Goal: Transaction & Acquisition: Purchase product/service

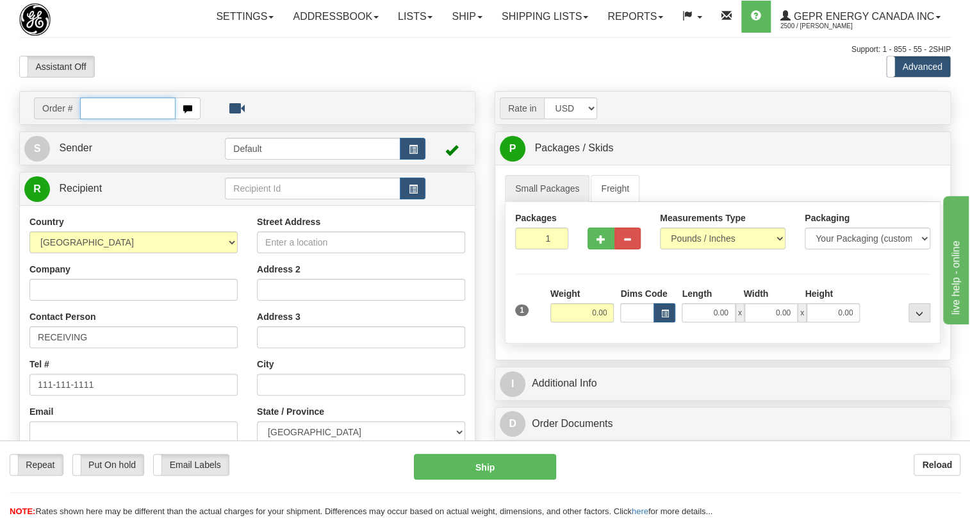
click at [97, 119] on input "text" at bounding box center [127, 108] width 95 height 22
paste input "0086700991"
click at [98, 119] on input "0086700991" at bounding box center [127, 108] width 95 height 22
type input "86700991"
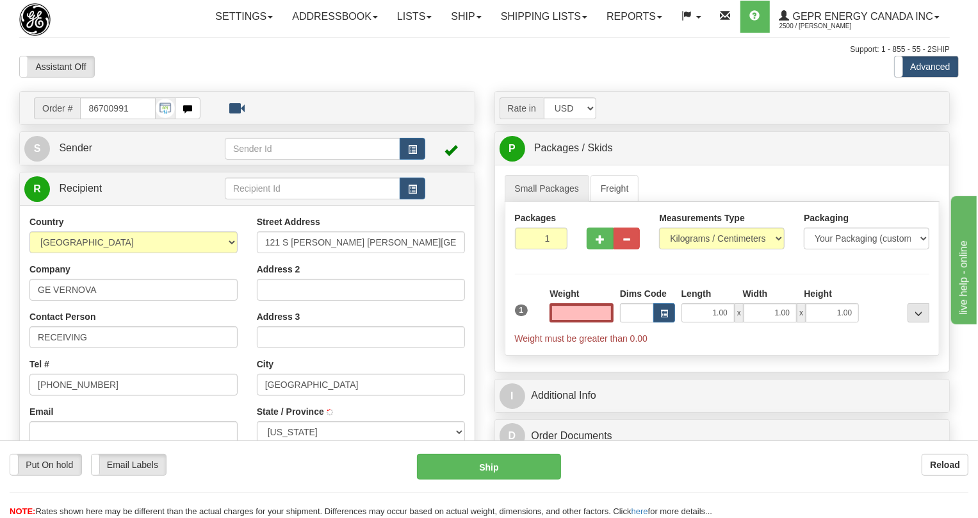
type input "ATLANTA"
select select "GA"
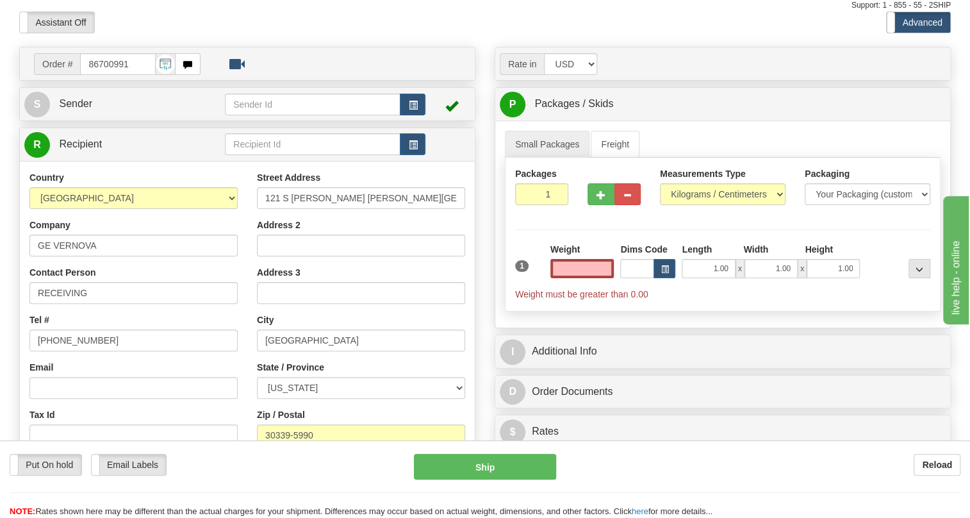
scroll to position [116, 0]
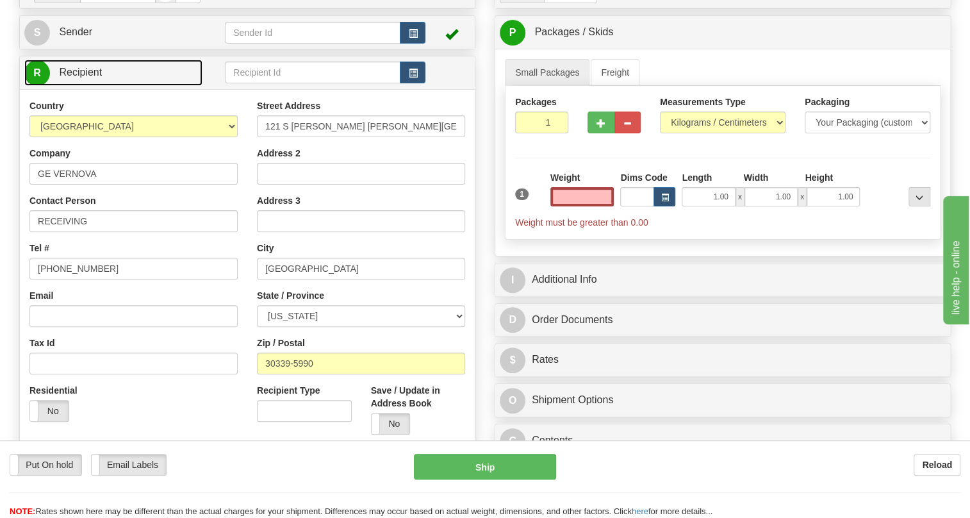
type input "0.00"
click at [89, 78] on span "Recipient" at bounding box center [80, 72] width 43 height 11
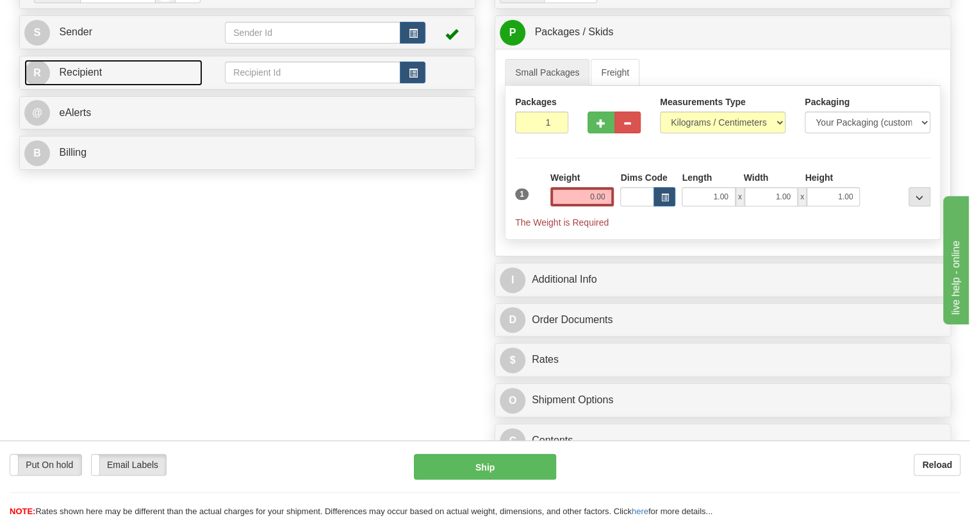
click at [89, 78] on span "Recipient" at bounding box center [80, 72] width 43 height 11
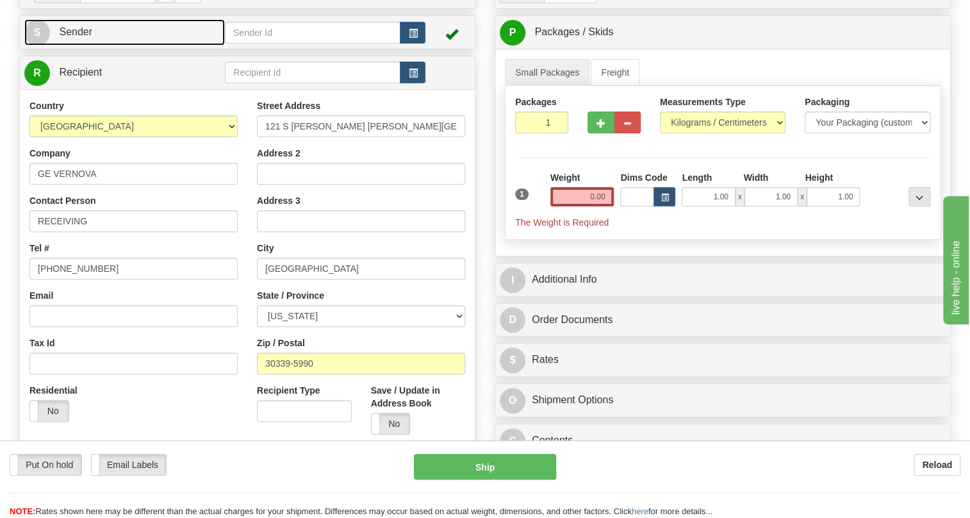
click at [85, 37] on span "Sender" at bounding box center [75, 31] width 33 height 11
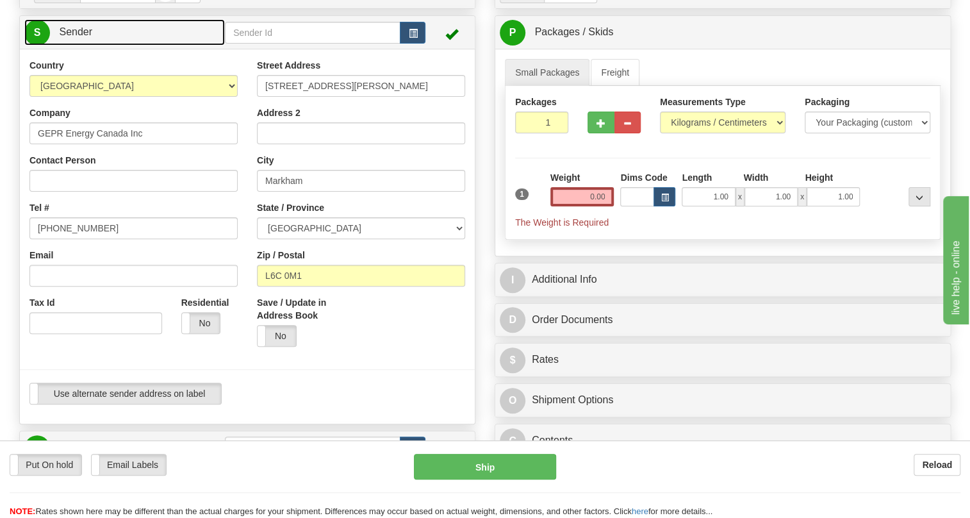
type input "MARKHAM"
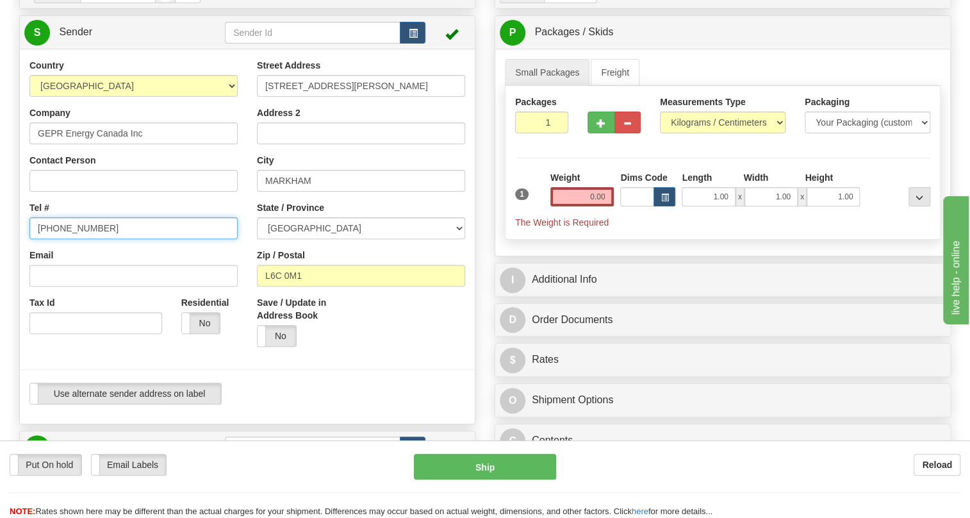
click at [81, 239] on input "[PHONE_NUMBER]" at bounding box center [133, 228] width 208 height 22
paste input "[PHONE_NUMBER]"
type input "[PHONE_NUMBER]"
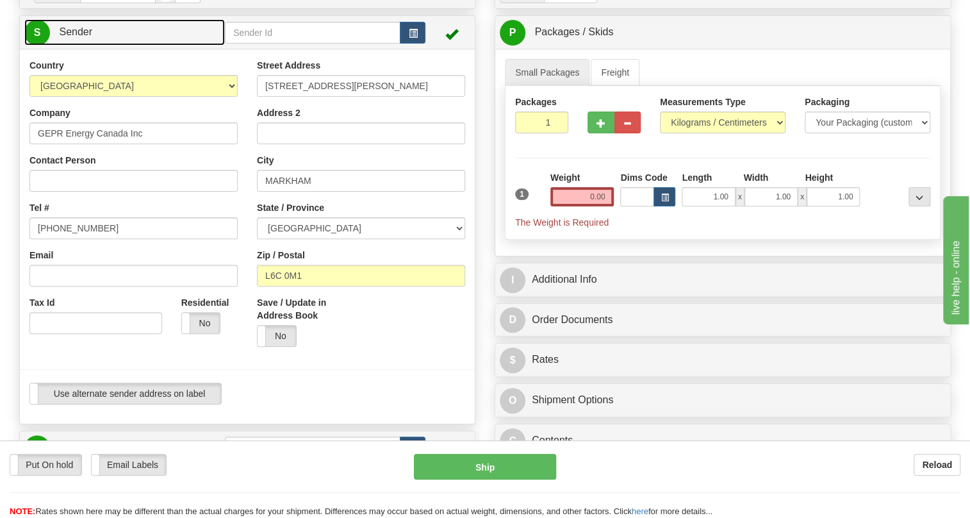
click at [82, 37] on span "Sender" at bounding box center [75, 31] width 33 height 11
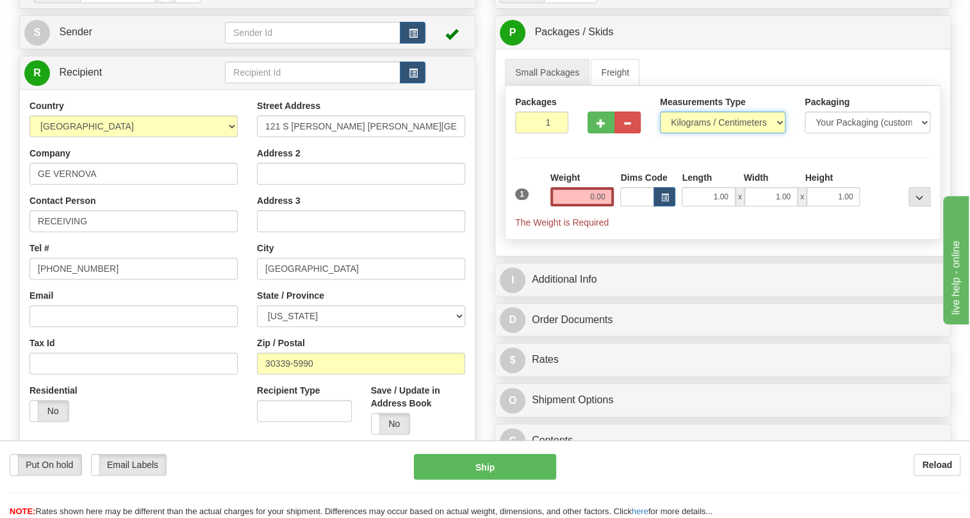
click at [707, 133] on select "Pounds / Inches Kilograms / Centimeters" at bounding box center [723, 122] width 126 height 22
select select "0"
click at [660, 133] on select "Pounds / Inches Kilograms / Centimeters" at bounding box center [723, 122] width 126 height 22
click at [593, 206] on input "0.00" at bounding box center [582, 196] width 64 height 19
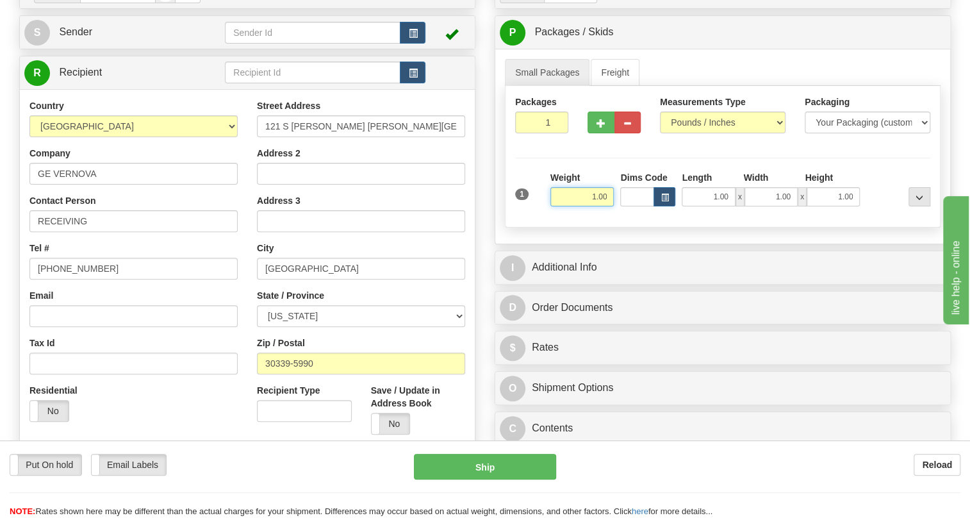
type input "1.00"
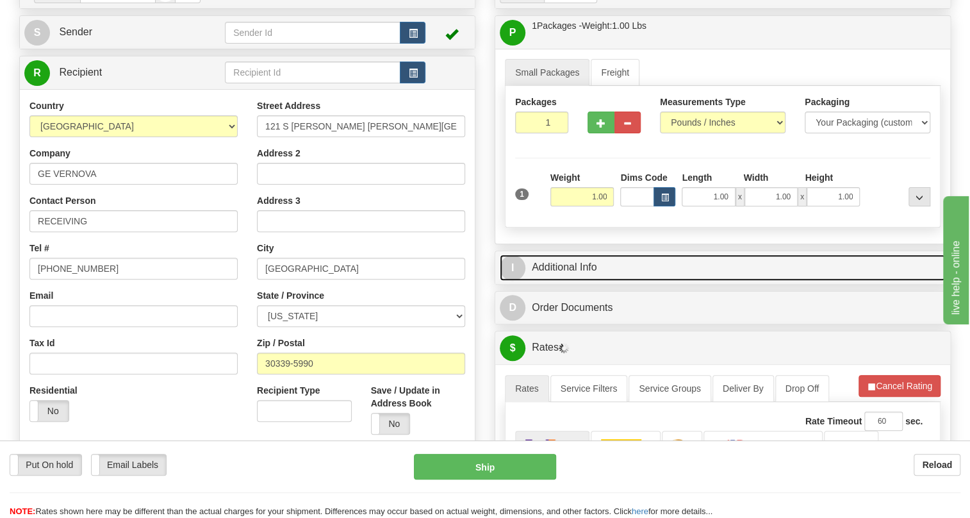
click at [575, 281] on link "I Additional Info" at bounding box center [723, 267] width 446 height 26
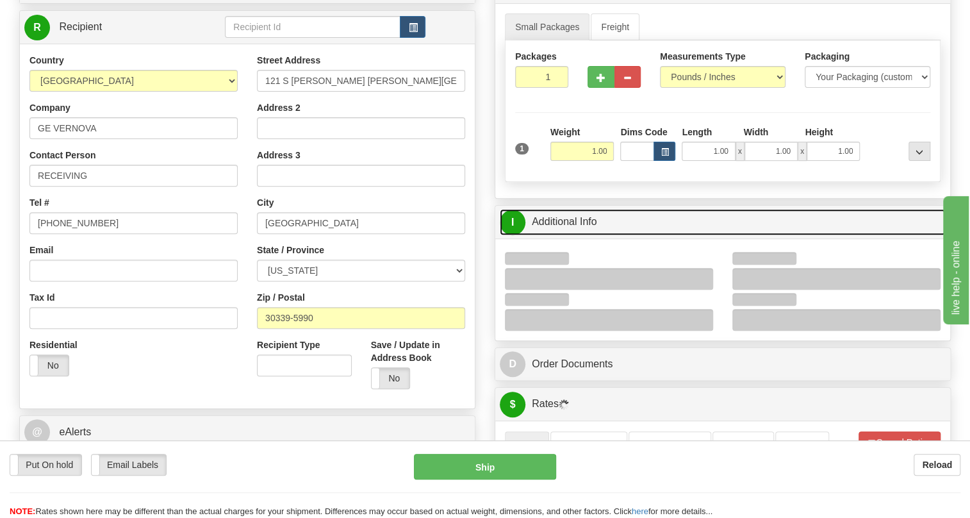
scroll to position [349, 0]
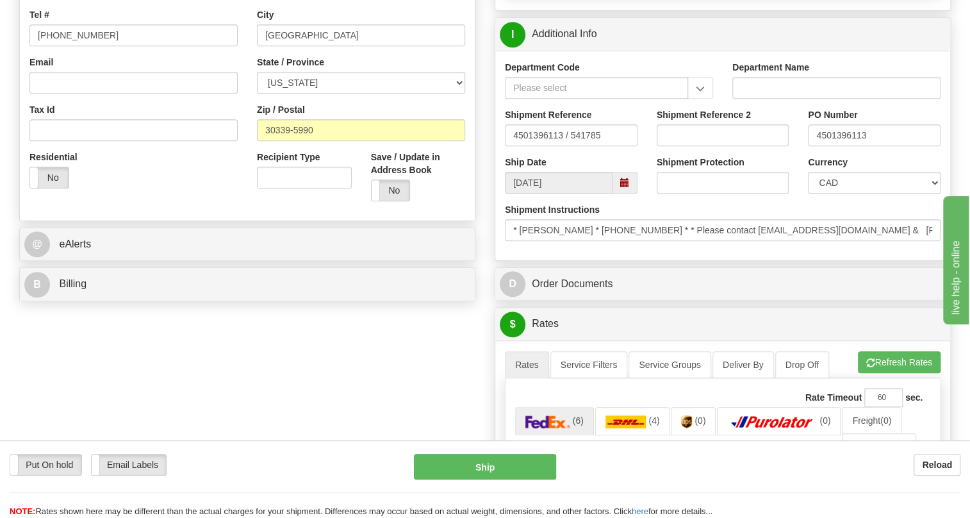
click at [804, 251] on div "Shipment Instructions * Robert Reed * +1 (661) 2211075 * * Please contact Djazi…" at bounding box center [722, 226] width 455 height 47
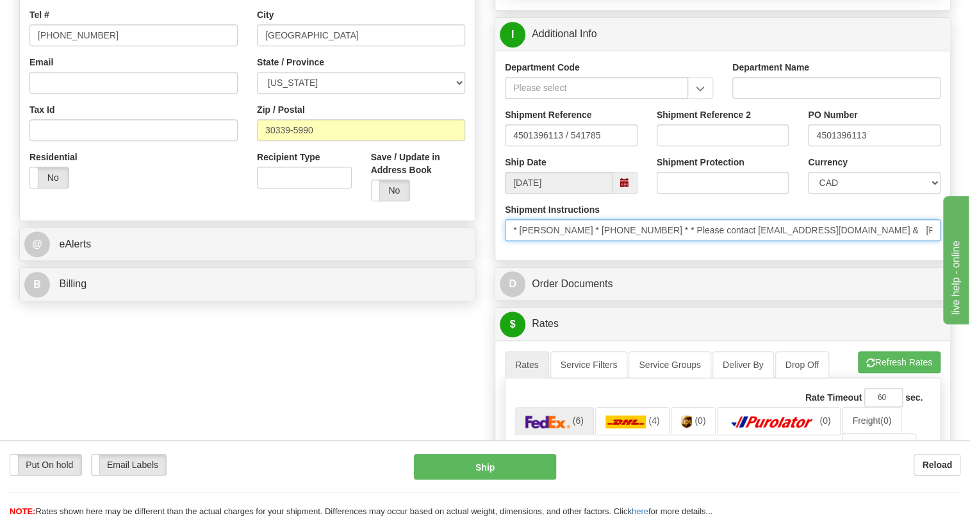
drag, startPoint x: 573, startPoint y: 257, endPoint x: 524, endPoint y: 264, distance: 49.8
click at [524, 241] on input "* Robert Reed * +1 (661) 2211075 * * Please contact Djazia.Ikhou1@gevernova.com…" at bounding box center [723, 230] width 436 height 22
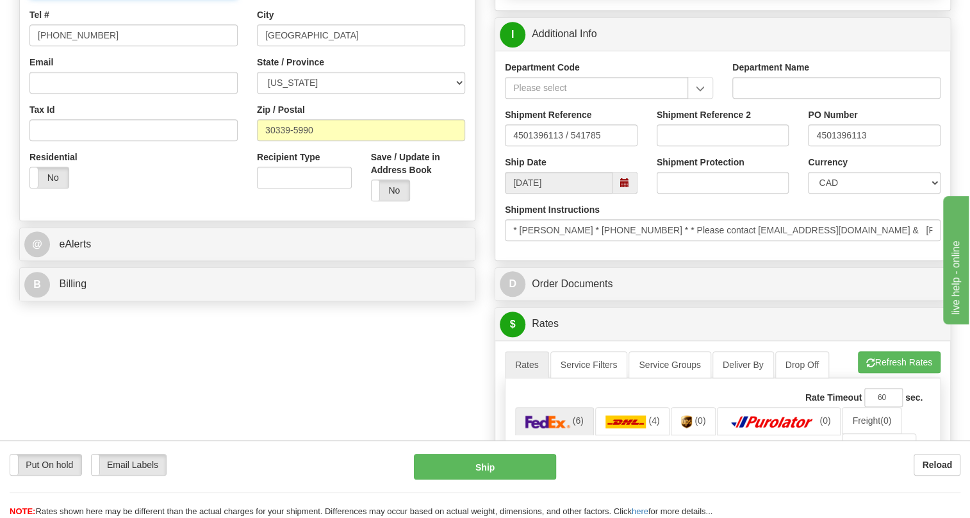
paste input "Robert Reed"
type input "Robert Reed RECEIVING"
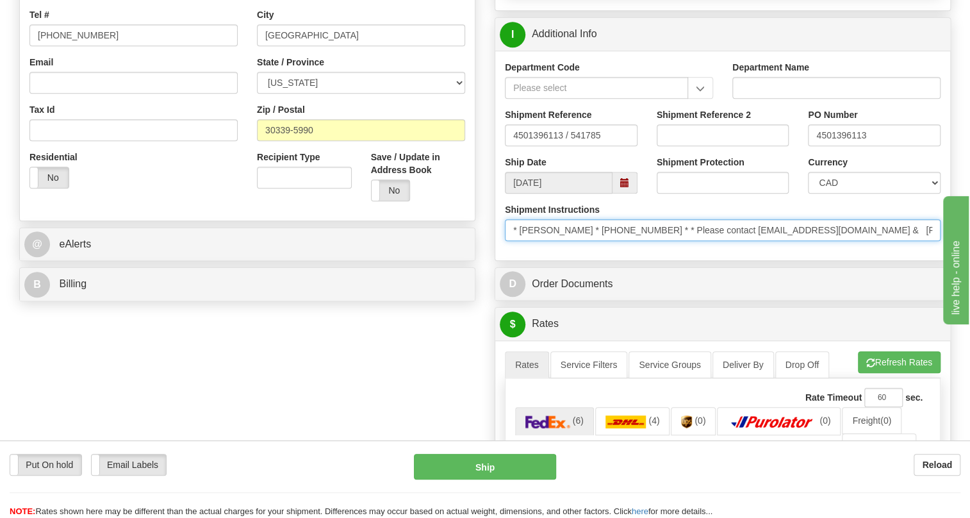
drag, startPoint x: 650, startPoint y: 257, endPoint x: 581, endPoint y: 261, distance: 69.4
click at [581, 241] on input "* Robert Reed * +1 (661) 2211075 * * Please contact Djazia.Ikhou1@gevernova.com…" at bounding box center [723, 230] width 436 height 22
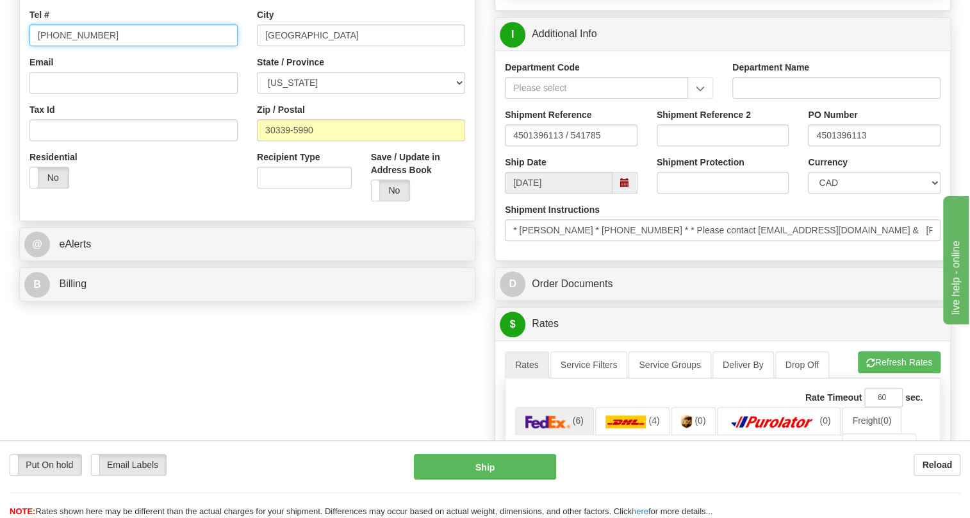
click at [72, 46] on input "[PHONE_NUMBER]" at bounding box center [133, 35] width 208 height 22
paste input "+1 (661) 221107"
type input "+1 (661) 2211075"
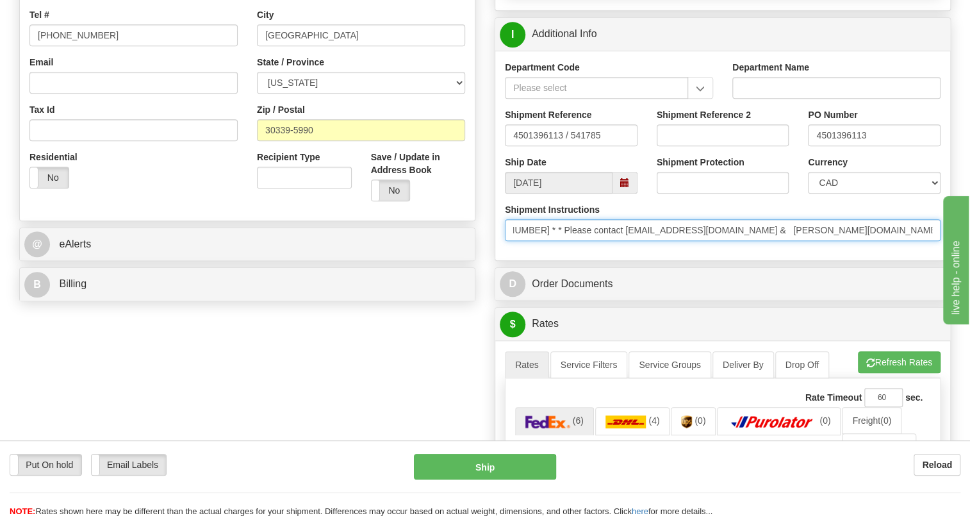
scroll to position [0, 142]
drag, startPoint x: 838, startPoint y: 256, endPoint x: 774, endPoint y: 263, distance: 63.8
click at [774, 241] on input "* Robert Reed * +1 (661) 2211075 * * Please contact Djazia.Ikhou1@gevernova.com…" at bounding box center [723, 230] width 436 height 22
drag, startPoint x: 1774, startPoint y: 583, endPoint x: 999, endPoint y: 324, distance: 816.8
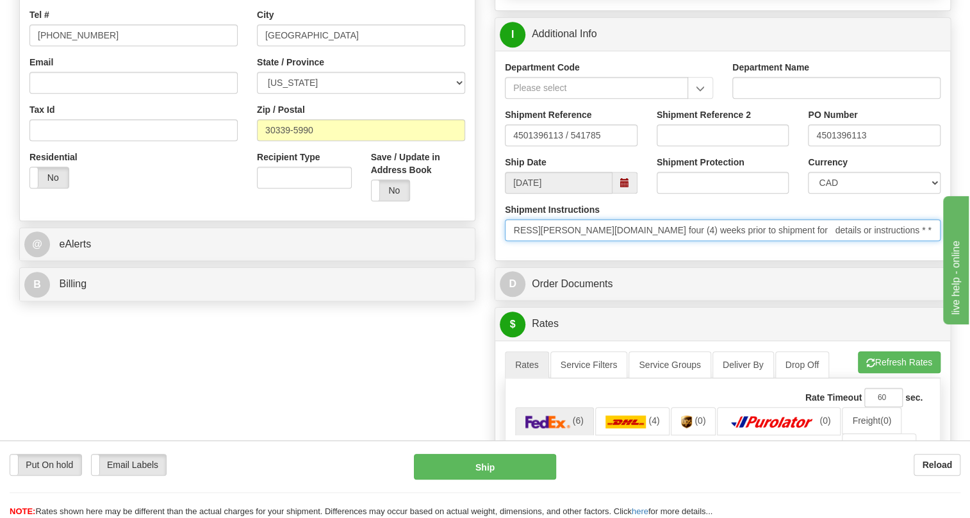
click at [928, 241] on input "* Robert Reed * +1 (661) 2211075 * * Please contact Djazia.Ikhou1@gevernova.com…" at bounding box center [723, 230] width 436 height 22
drag, startPoint x: 928, startPoint y: 259, endPoint x: 887, endPoint y: 258, distance: 40.4
click at [887, 241] on input "* Robert Reed * +1 (661) 2211075 * * Please contact Djazia.Ikhou1@gevernova.com…" at bounding box center [723, 230] width 436 height 22
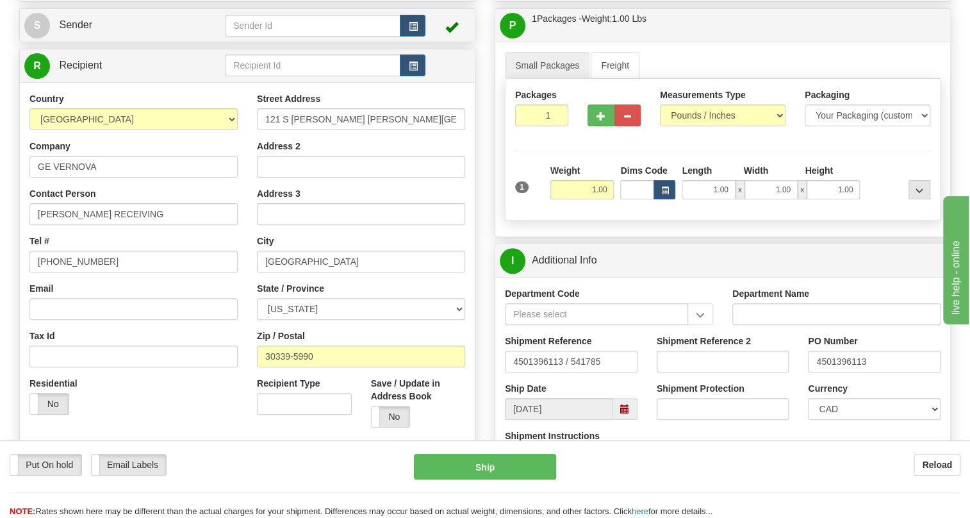
scroll to position [116, 0]
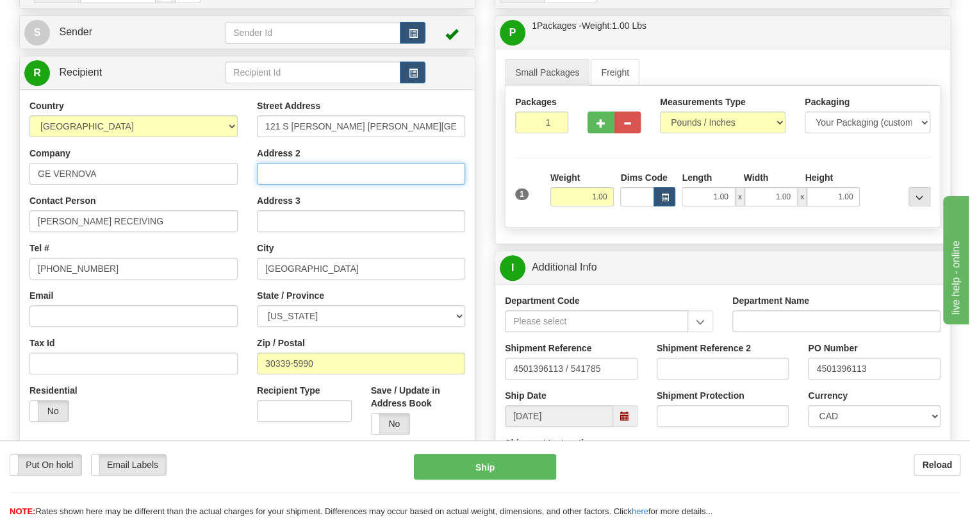
click at [279, 185] on input "Address 2" at bounding box center [361, 174] width 208 height 22
paste input "Room 543"
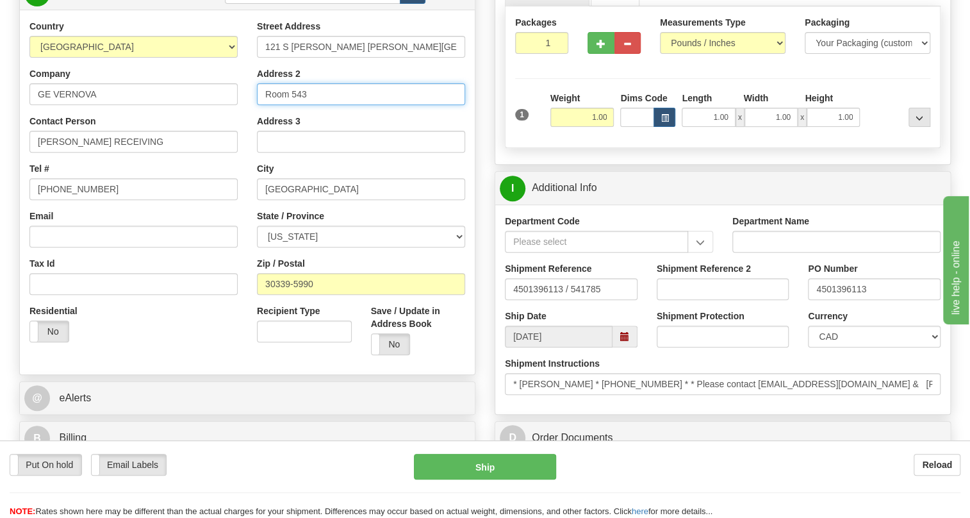
scroll to position [233, 0]
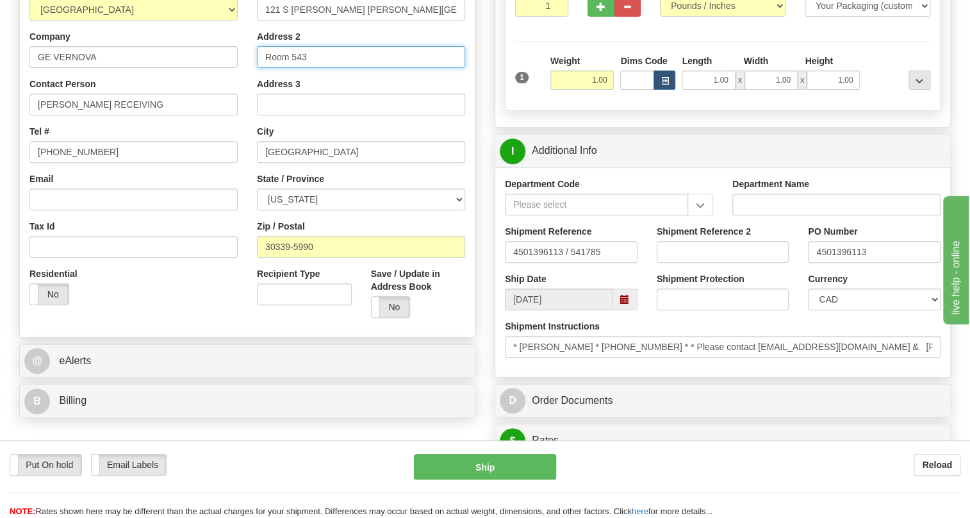
type input "Room 543"
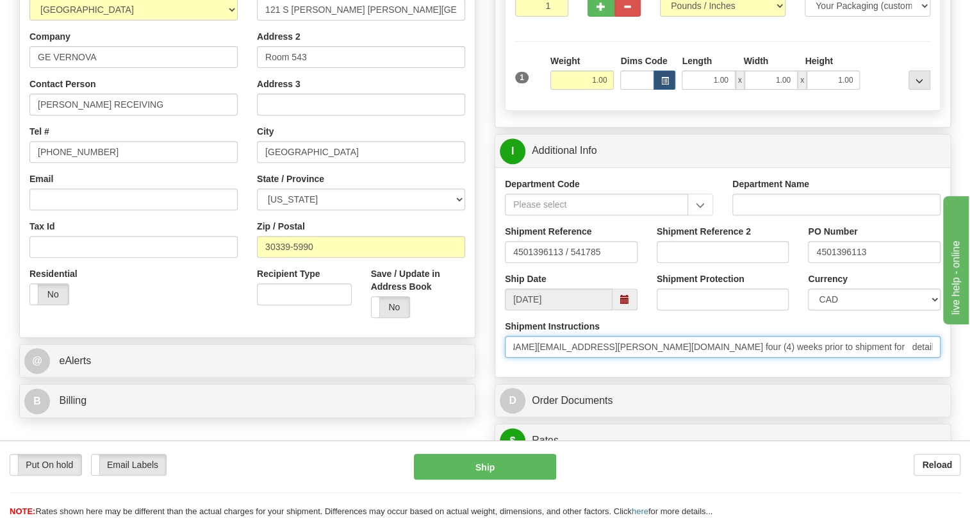
scroll to position [0, 609]
drag, startPoint x: 875, startPoint y: 370, endPoint x: 898, endPoint y: 383, distance: 26.4
click at [898, 358] on input "* Robert Reed * +1 (661) 2211075 * * Please contact Djazia.Ikhou1@gevernova.com…" at bounding box center [723, 347] width 436 height 22
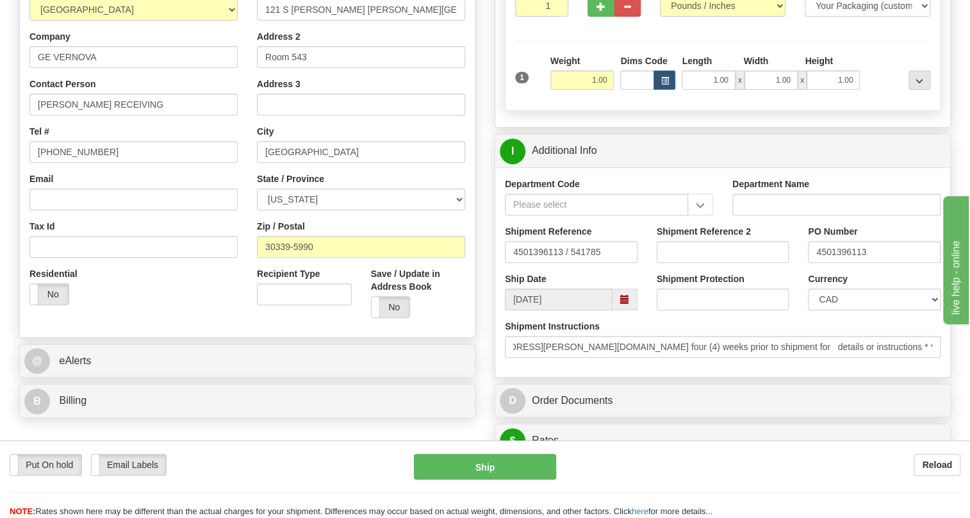
scroll to position [0, 0]
click at [490, 300] on div "Rate in Account Currency ARN AWG AUD AUS BHD BBD BFR BMD BRC BRL GBP UKL BND BG…" at bounding box center [722, 478] width 475 height 1241
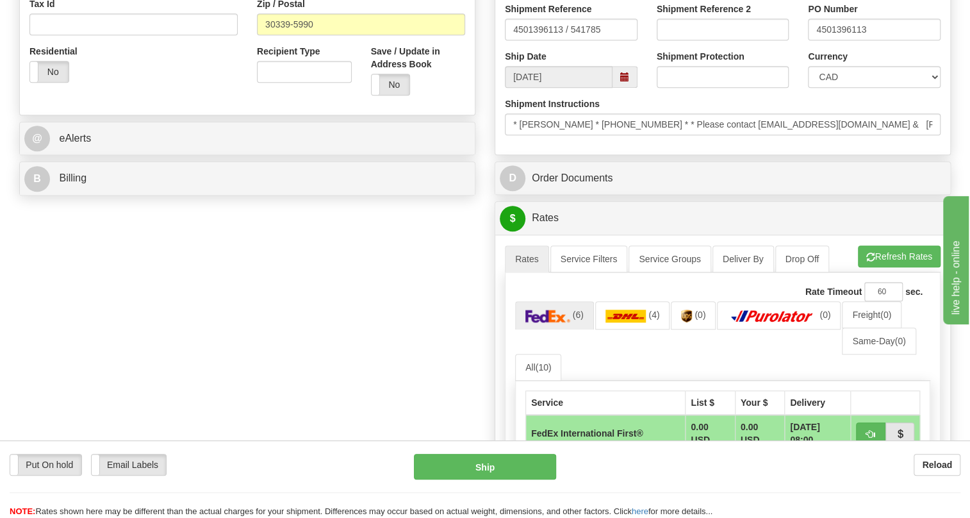
scroll to position [466, 0]
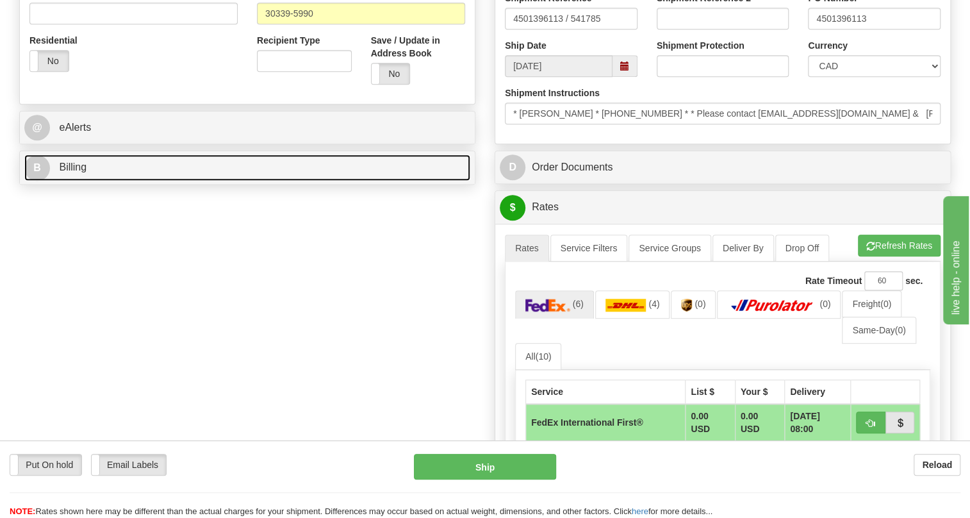
click at [72, 172] on span "Billing" at bounding box center [73, 166] width 28 height 11
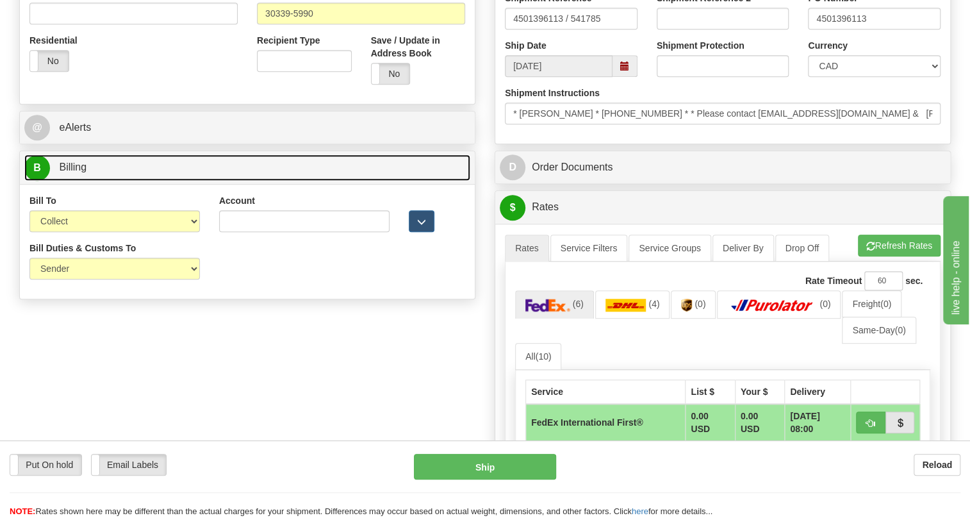
click at [72, 172] on span "Billing" at bounding box center [73, 166] width 28 height 11
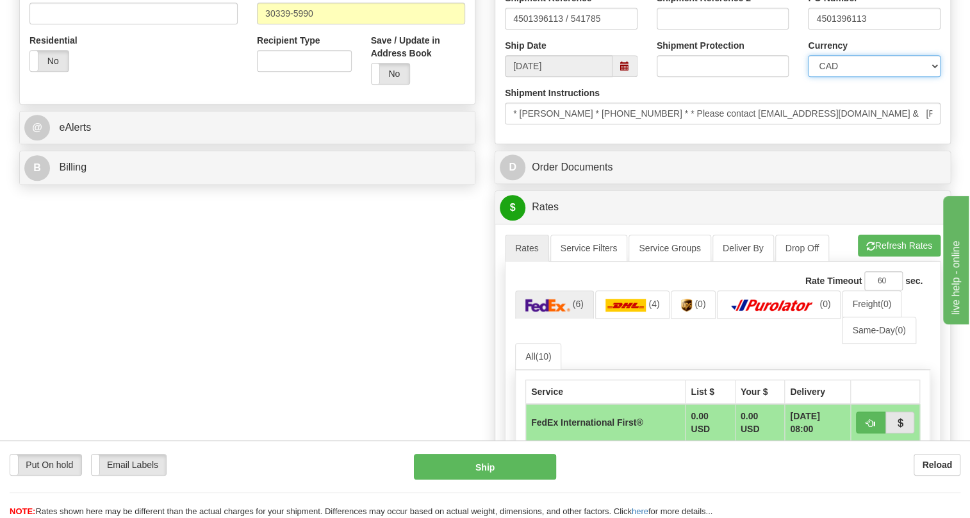
click at [850, 77] on select "CAD USD EUR ZAR [PERSON_NAME] ARN AUD AUS AWG BBD BFR BGN BHD BMD BND BRC BRL C…" at bounding box center [874, 66] width 133 height 22
select select "1"
click at [808, 77] on select "CAD USD EUR ZAR [PERSON_NAME] ARN AUD AUS AWG BBD BFR BGN BHD BMD BND BRC BRL C…" at bounding box center [874, 66] width 133 height 22
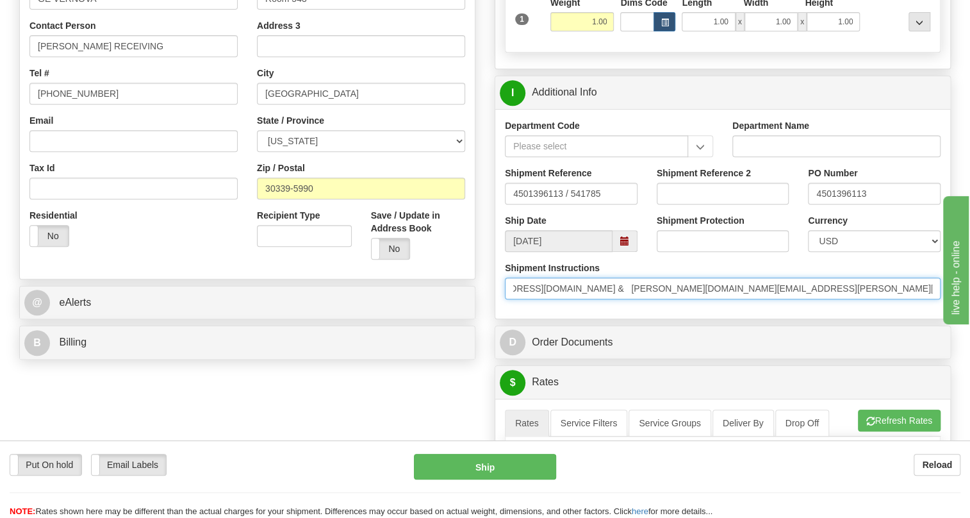
scroll to position [0, 369]
drag, startPoint x: 854, startPoint y: 318, endPoint x: 881, endPoint y: 326, distance: 27.8
click at [881, 299] on input "* Robert Reed * +1 (661) 2211075 * * Please contact Djazia.Ikhou1@gevernova.com…" at bounding box center [723, 288] width 436 height 22
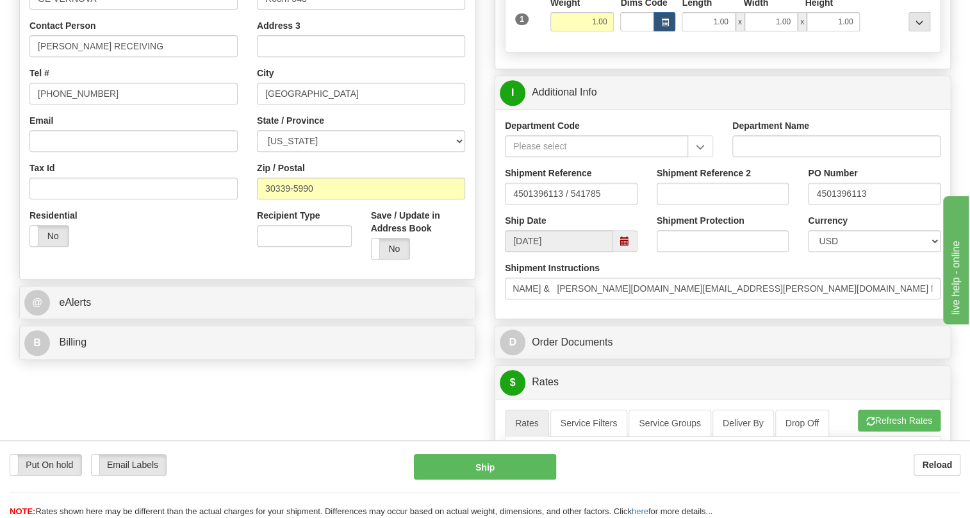
scroll to position [0, 0]
click at [629, 309] on div "Shipment Instructions * Robert Reed * +1 (661) 2211075 * * Please contact Djazi…" at bounding box center [722, 284] width 455 height 47
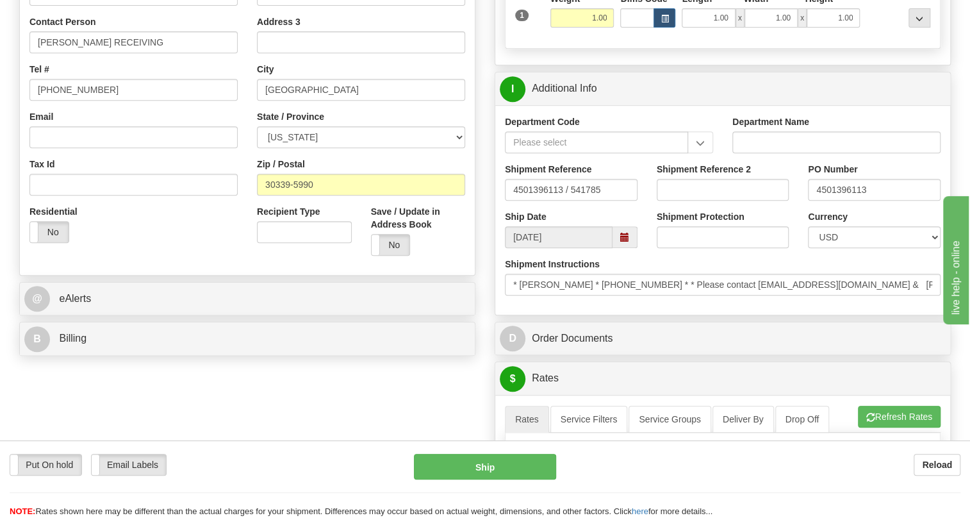
scroll to position [233, 0]
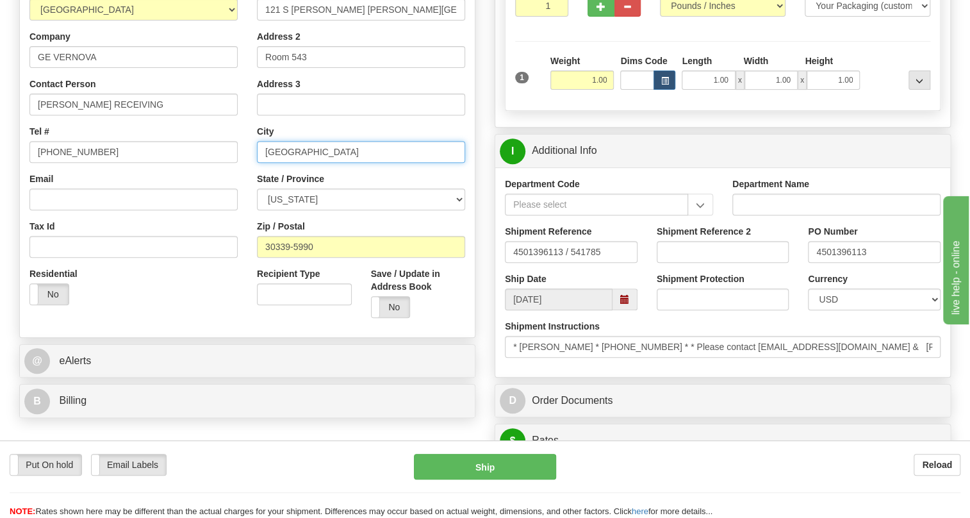
click at [285, 163] on input "ATLANTA" at bounding box center [361, 152] width 208 height 22
paste input "SOUTH BEND"
type input "SOUTH BEND"
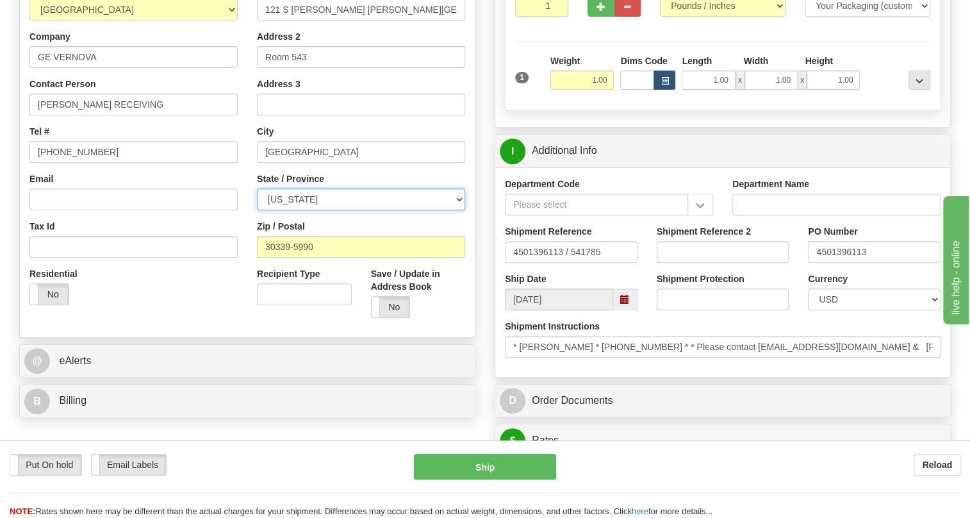
click at [461, 210] on select "ALABAMA ALASKA ARIZONA ARKANSAS Armed Forces America Armed Forces Europe Armed …" at bounding box center [361, 199] width 208 height 22
select select "IN"
click at [257, 210] on select "ALABAMA ALASKA ARIZONA ARKANSAS Armed Forces America Armed Forces Europe Armed …" at bounding box center [361, 199] width 208 height 22
click at [249, 251] on div "Street Address 121 S Dr Maritn Luther King Jr Boulevard Address 2 Room 543 Addr…" at bounding box center [360, 155] width 227 height 345
click at [178, 315] on div "Residential Yes No" at bounding box center [133, 290] width 227 height 47
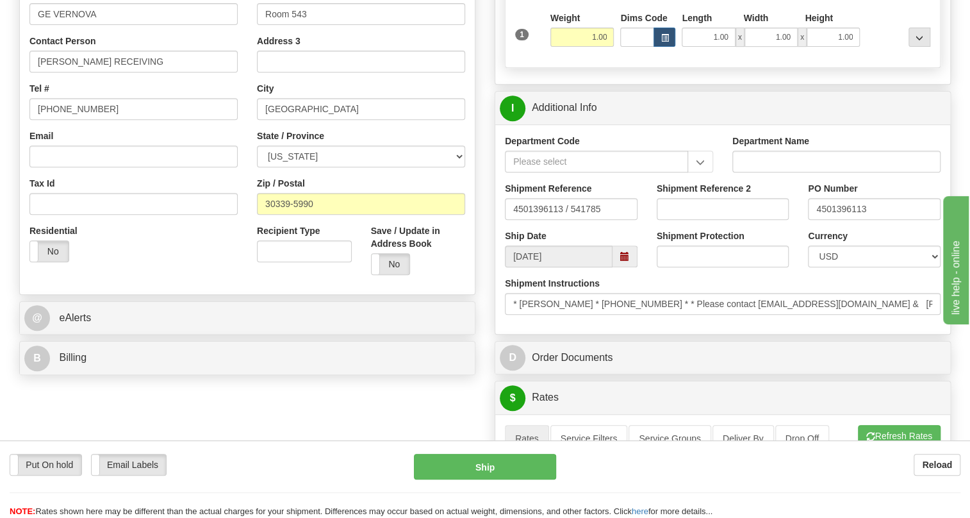
scroll to position [408, 0]
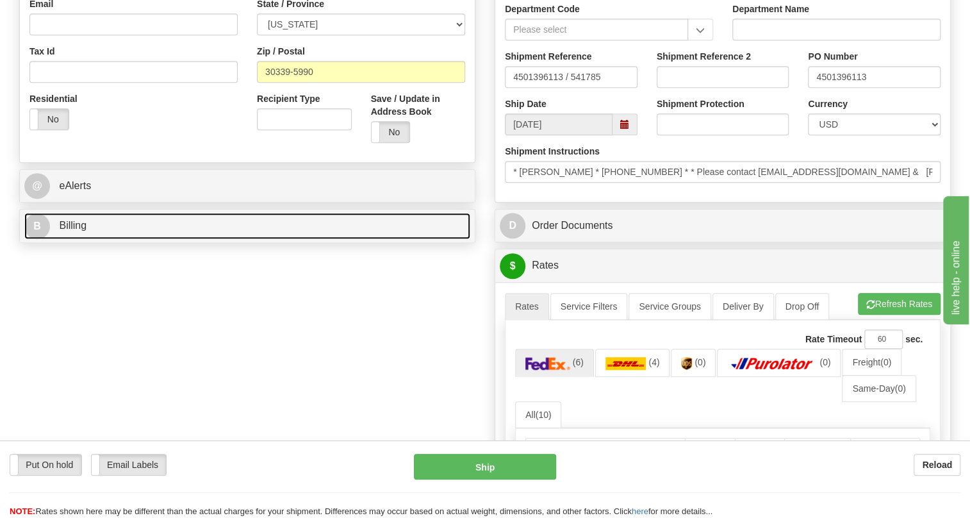
click at [74, 231] on span "Billing" at bounding box center [73, 225] width 28 height 11
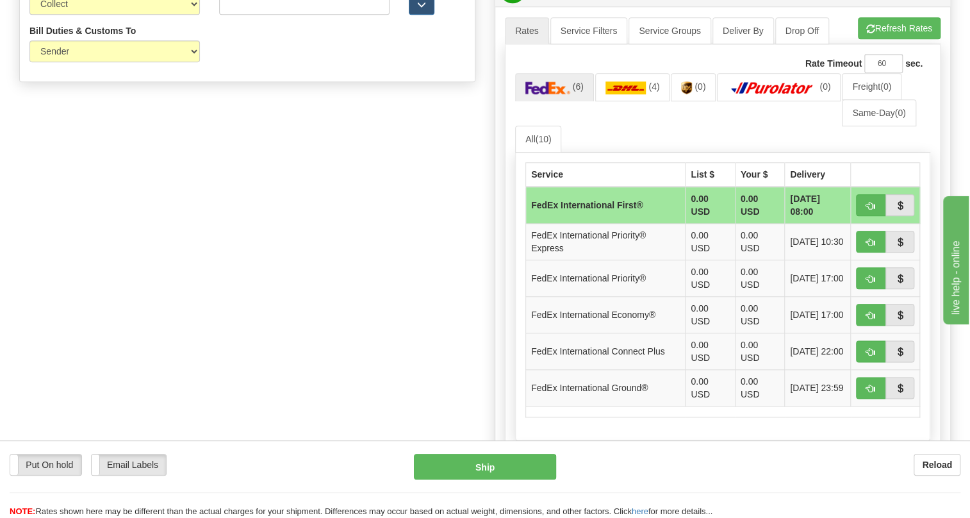
scroll to position [698, 0]
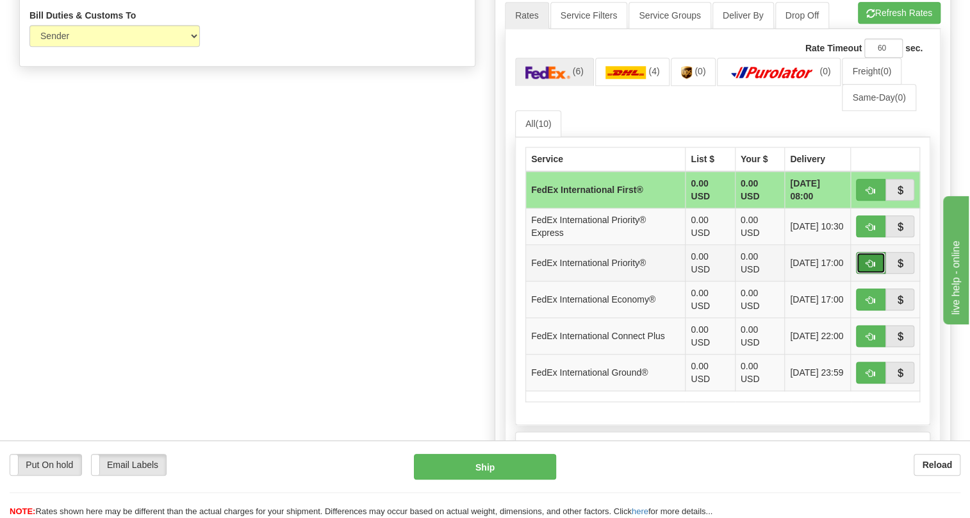
click at [868, 268] on span "button" at bounding box center [870, 264] width 9 height 8
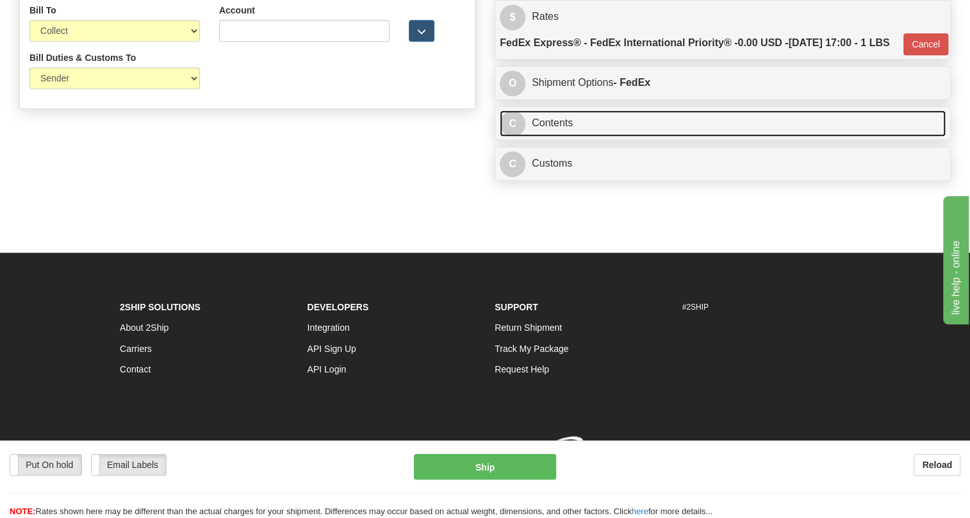
click at [543, 135] on link "C Contents" at bounding box center [723, 123] width 446 height 26
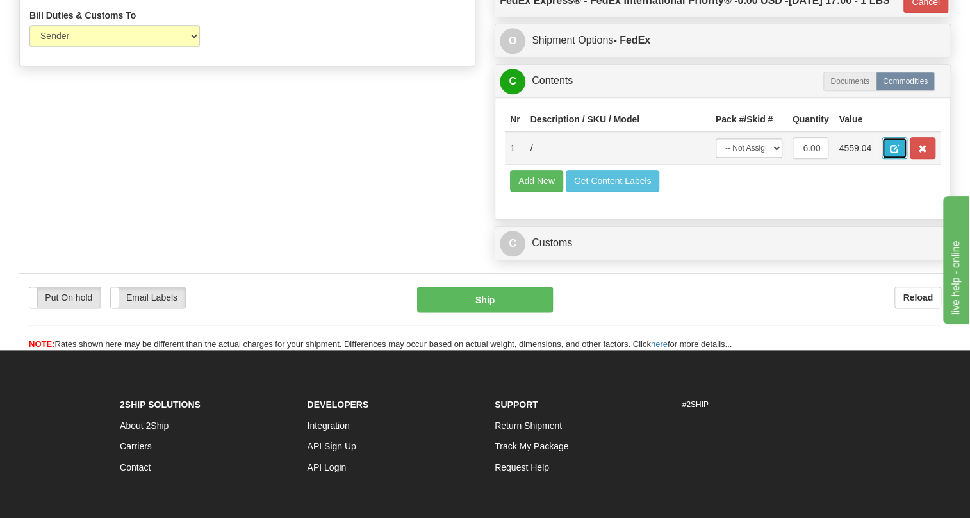
click at [896, 153] on span "button" at bounding box center [894, 149] width 9 height 8
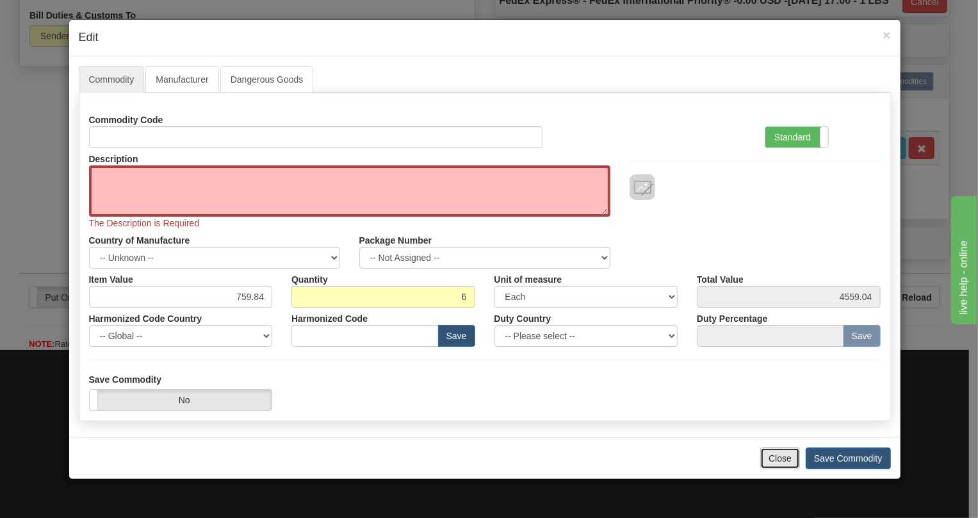
click at [778, 458] on button "Close" at bounding box center [781, 458] width 40 height 22
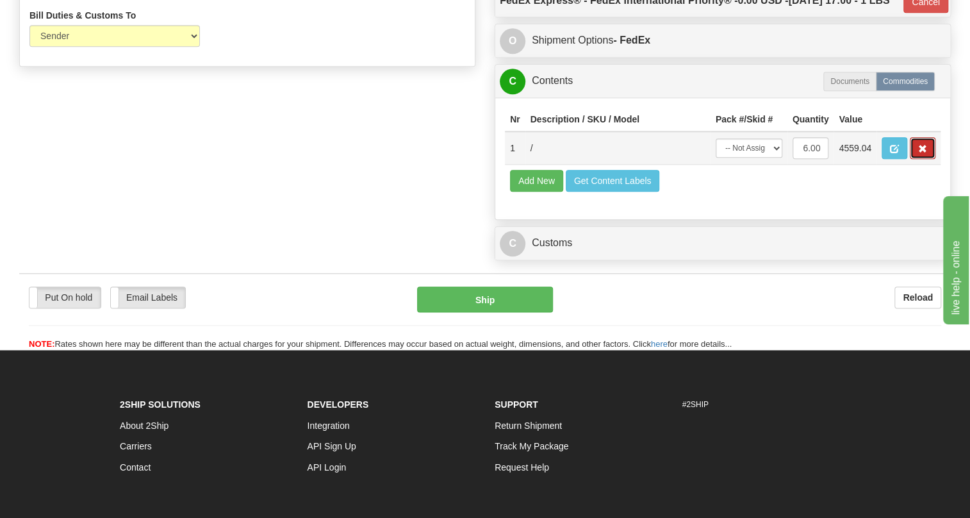
click at [924, 153] on span "button" at bounding box center [922, 149] width 9 height 8
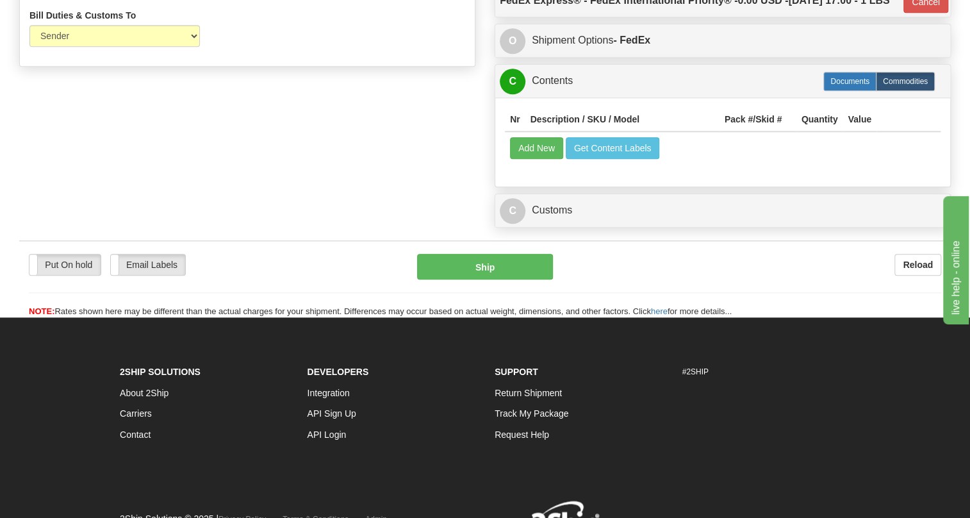
click at [844, 91] on label "Documents" at bounding box center [849, 81] width 53 height 19
type input "01"
radio input "true"
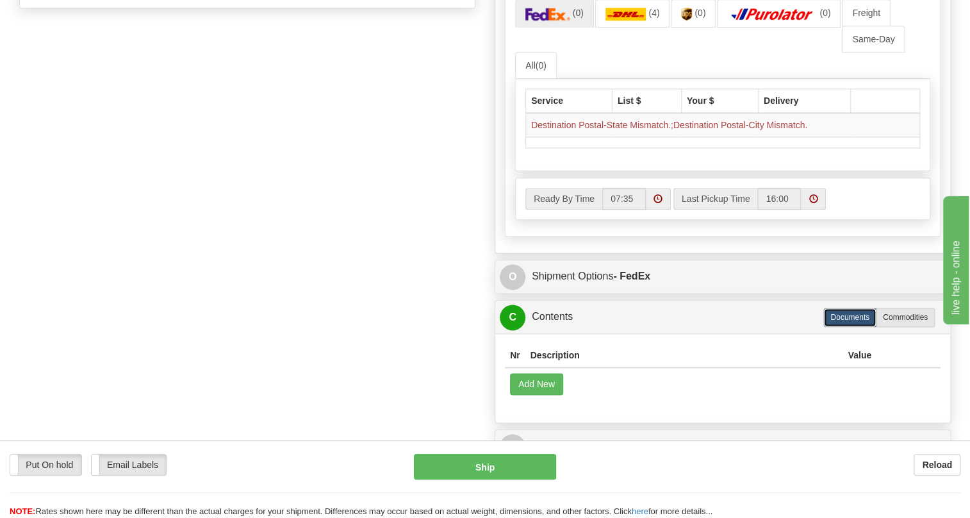
scroll to position [815, 0]
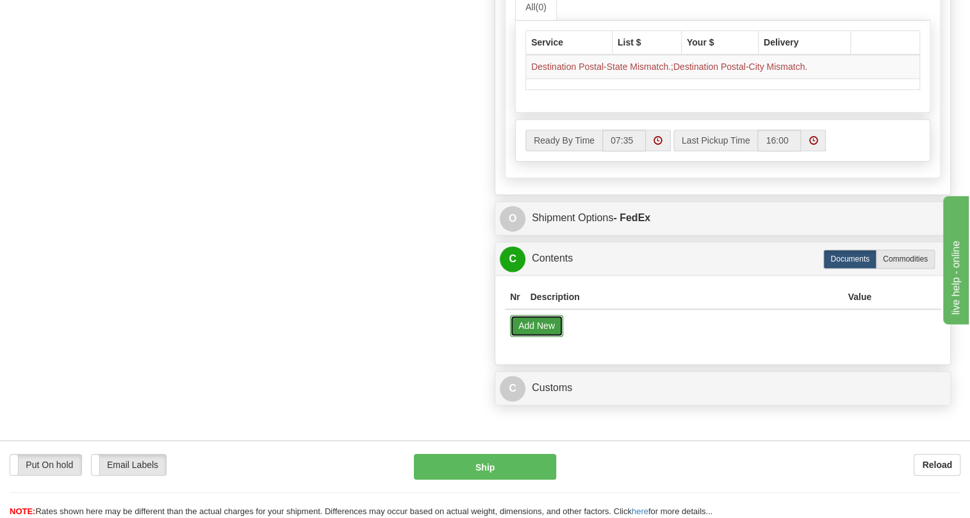
click at [540, 336] on button "Add New" at bounding box center [536, 326] width 53 height 22
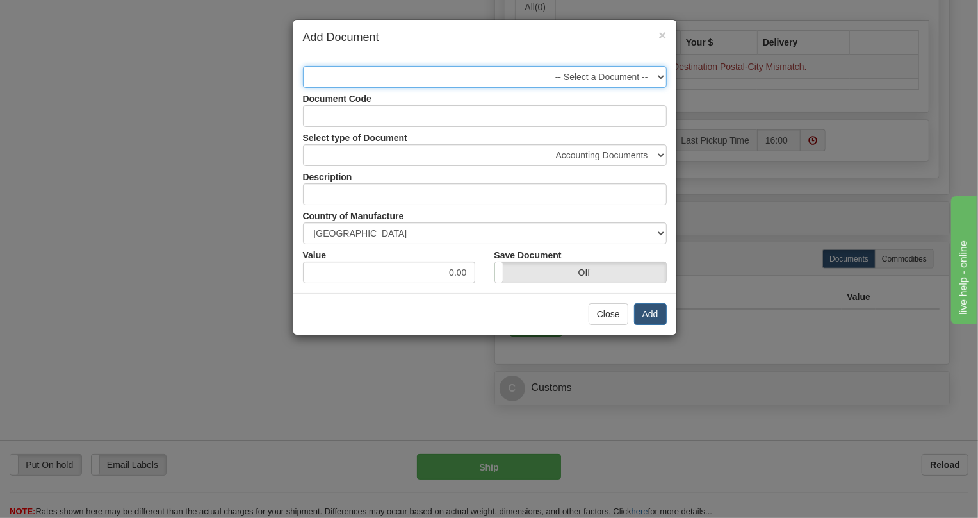
click at [661, 76] on select "-- Select a Document --" at bounding box center [485, 77] width 364 height 22
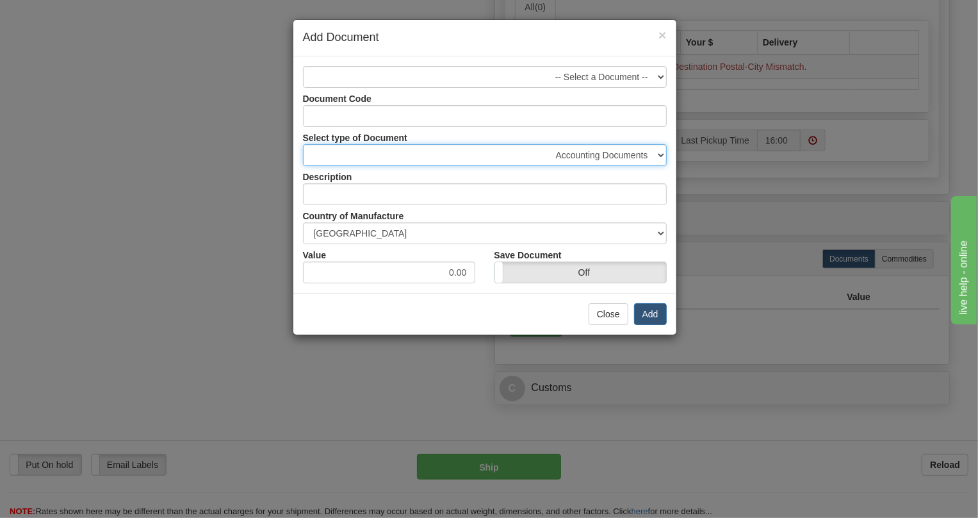
click at [661, 155] on select "Accounting Documents Analysis Reports Applications (Completed) Bank Statements …" at bounding box center [485, 155] width 364 height 22
select select "50"
click at [303, 144] on select "Accounting Documents Analysis Reports Applications (Completed) Bank Statements …" at bounding box center [485, 155] width 364 height 22
type input "Shipping Documents"
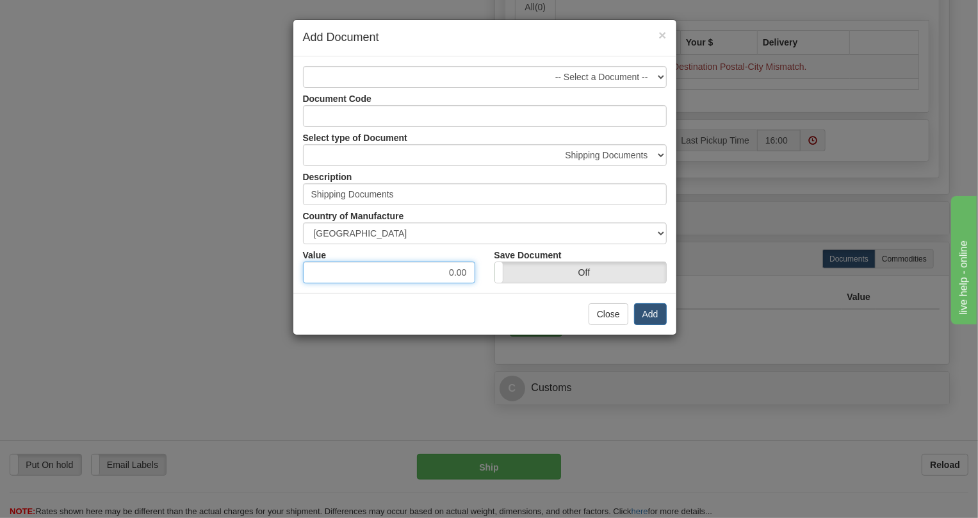
click at [436, 275] on input "0.00" at bounding box center [389, 272] width 172 height 22
type input "10.00"
click at [651, 311] on button "Add" at bounding box center [650, 314] width 33 height 22
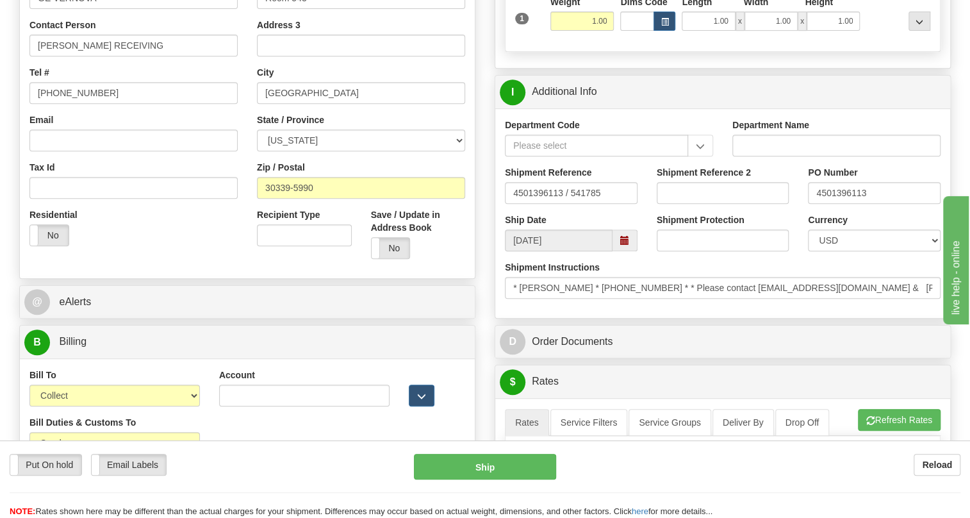
scroll to position [291, 0]
drag, startPoint x: 319, startPoint y: 216, endPoint x: 290, endPoint y: 223, distance: 29.7
click at [290, 199] on input "30339-5990" at bounding box center [361, 188] width 208 height 22
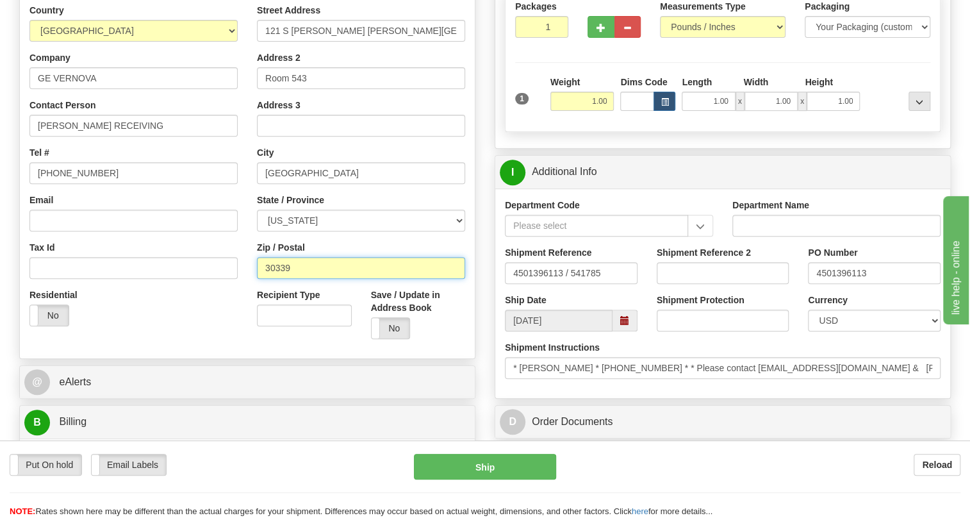
scroll to position [174, 0]
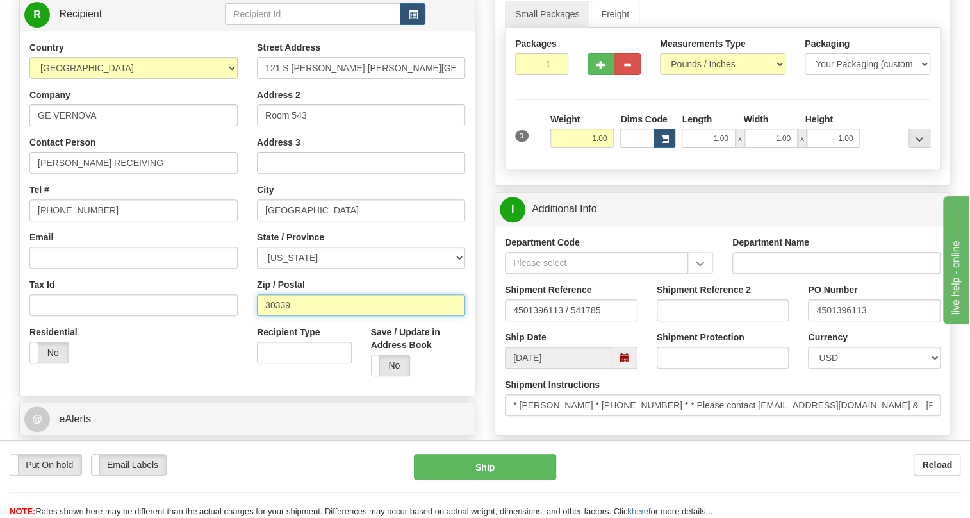
type input "30339"
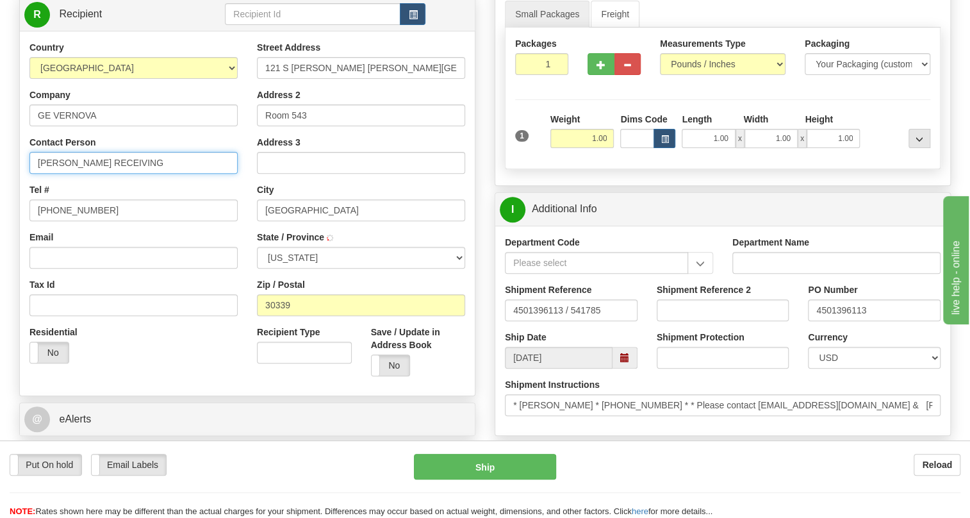
click at [90, 174] on input "Robert Reed RECEIVING" at bounding box center [133, 163] width 208 height 22
type input "ATLANTA"
select select "GA"
type input "Robert Reed / RECEIVING"
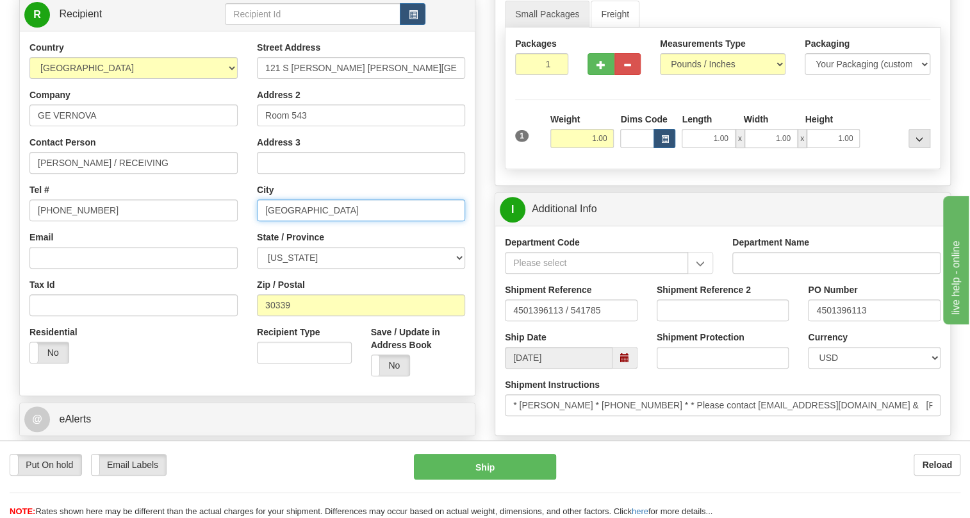
click at [283, 221] on input "ATLANTA" at bounding box center [361, 210] width 208 height 22
paste input "SOUTH BEND"
type input "SOUTH BEND"
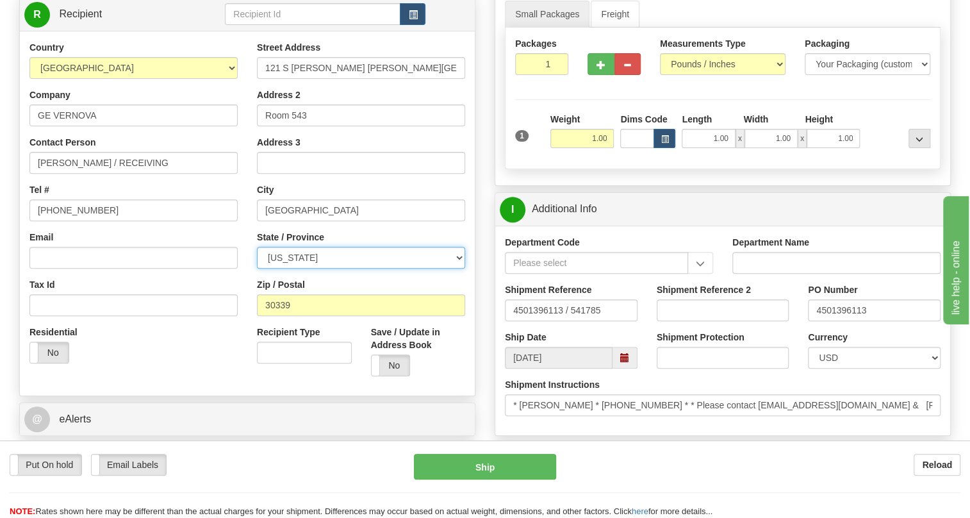
click at [461, 268] on select "ALABAMA ALASKA ARIZONA ARKANSAS Armed Forces America Armed Forces Europe Armed …" at bounding box center [361, 258] width 208 height 22
select select "IN"
click at [257, 268] on select "ALABAMA ALASKA ARIZONA ARKANSAS Armed Forces America Armed Forces Europe Armed …" at bounding box center [361, 258] width 208 height 22
click at [245, 254] on div "Country AFGHANISTAN ALAND ISLANDS ALBANIA ALGERIA AMERICAN SAMOA ANDORRA ANGOLA…" at bounding box center [133, 207] width 227 height 332
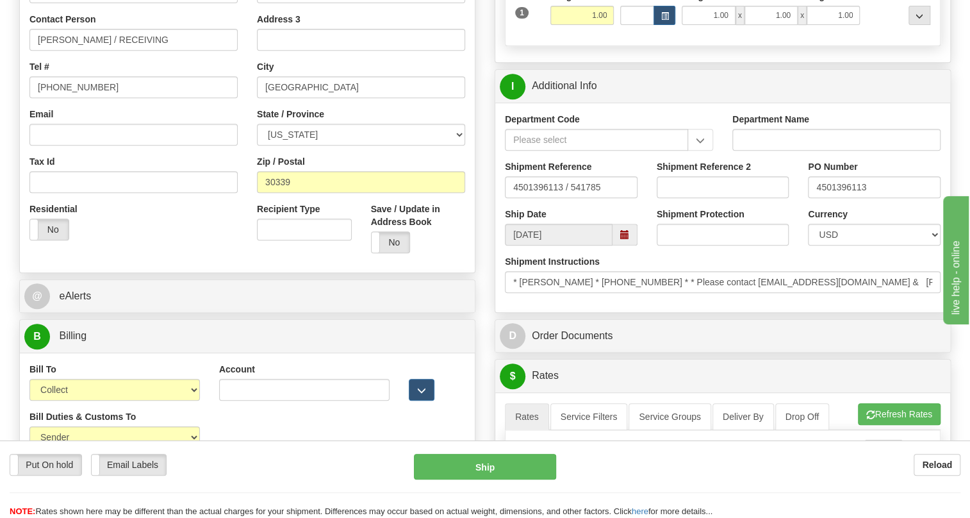
scroll to position [349, 0]
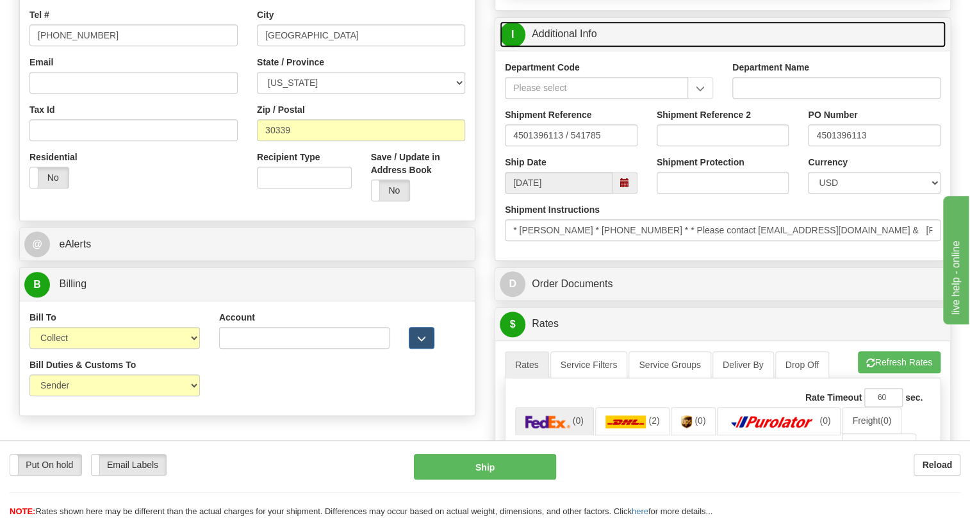
click at [587, 47] on link "I Additional Info" at bounding box center [723, 34] width 446 height 26
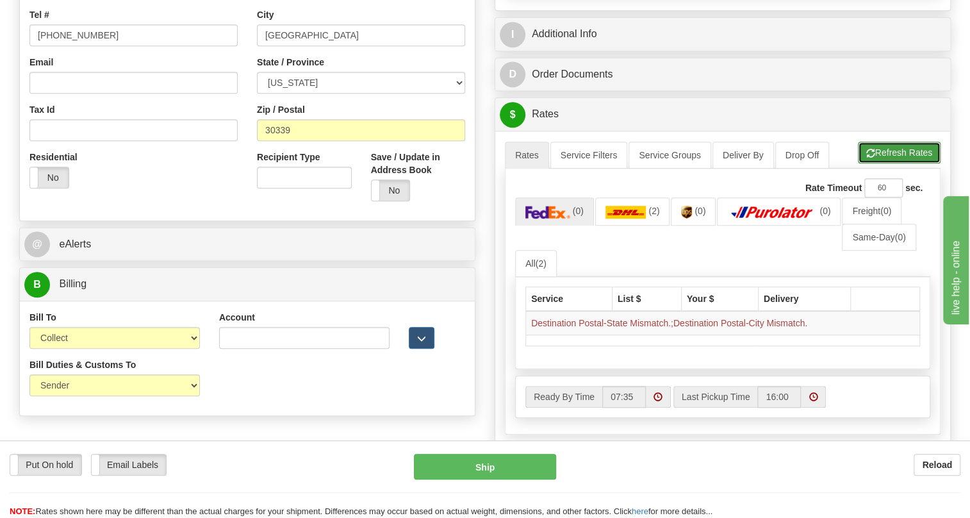
click at [900, 163] on button "Refresh Rates" at bounding box center [899, 153] width 83 height 22
click at [313, 141] on input "30339" at bounding box center [361, 130] width 208 height 22
type input "30339-5990"
type input "ATLANTA"
select select "GA"
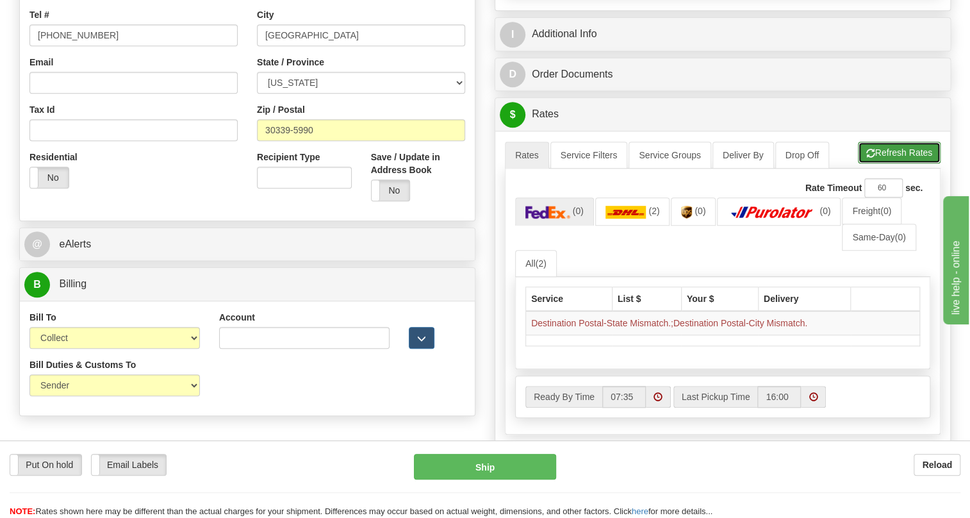
click at [889, 163] on button "Refresh Rates" at bounding box center [899, 153] width 83 height 22
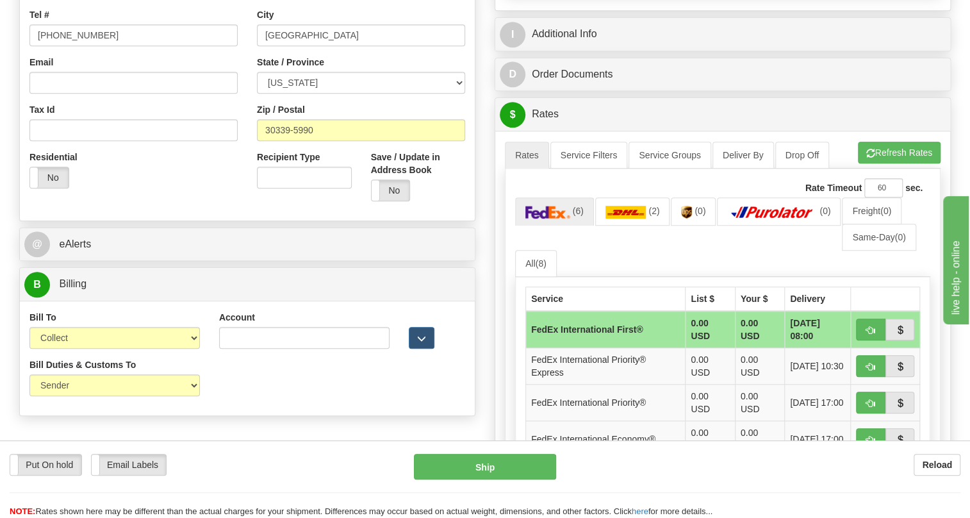
click at [239, 198] on div "Residential Yes No" at bounding box center [133, 174] width 227 height 47
click at [168, 349] on select "Sender Recipient Third Party Collect" at bounding box center [114, 338] width 170 height 22
select select "1"
click at [29, 349] on select "Sender Recipient Third Party Collect" at bounding box center [114, 338] width 170 height 22
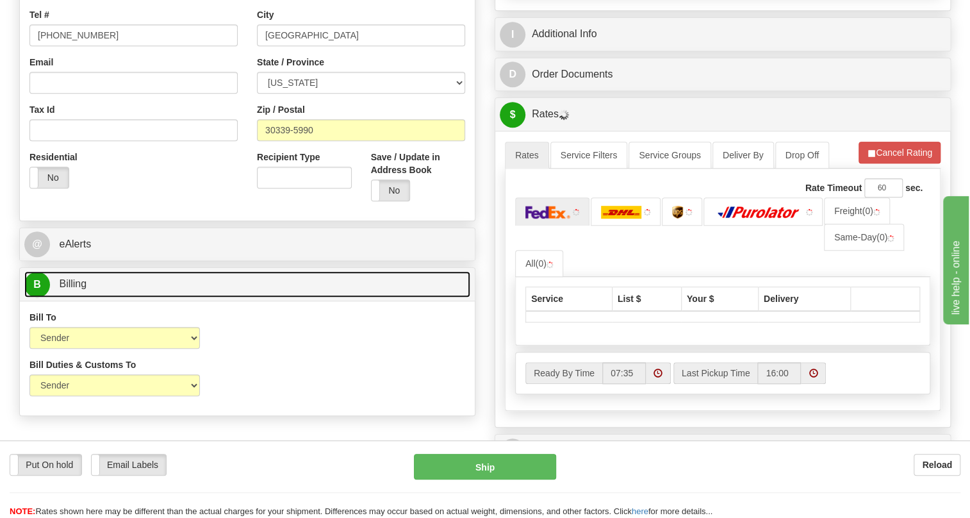
click at [76, 289] on span "Billing" at bounding box center [73, 283] width 28 height 11
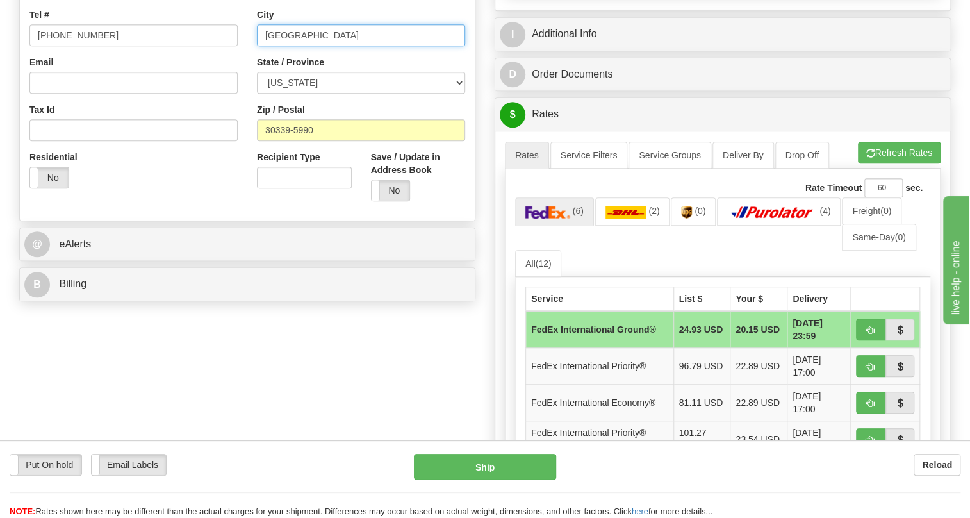
click at [302, 46] on input "ATLANTA" at bounding box center [361, 35] width 208 height 22
click at [288, 46] on input "ATLANTA" at bounding box center [361, 35] width 208 height 22
paste input "SOUTH BEND"
type input "SOUTH BEND"
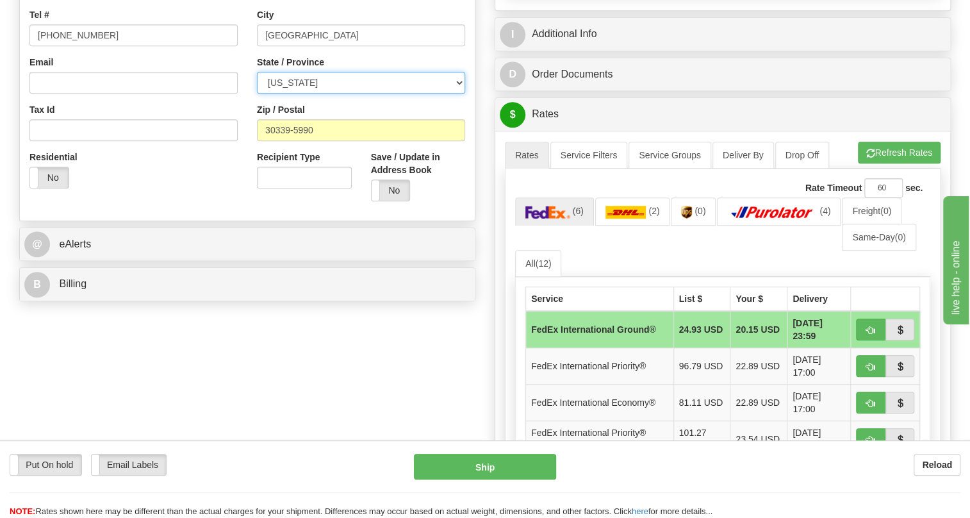
click at [459, 94] on select "ALABAMA ALASKA ARIZONA ARKANSAS Armed Forces America Armed Forces Europe Armed …" at bounding box center [361, 83] width 208 height 22
select select "IN"
click at [257, 94] on select "ALABAMA ALASKA ARIZONA ARKANSAS Armed Forces America Armed Forces Europe Armed …" at bounding box center [361, 83] width 208 height 22
click at [238, 186] on div "Residential Yes No" at bounding box center [133, 174] width 227 height 47
click at [903, 163] on button "Refresh Rates" at bounding box center [899, 153] width 83 height 22
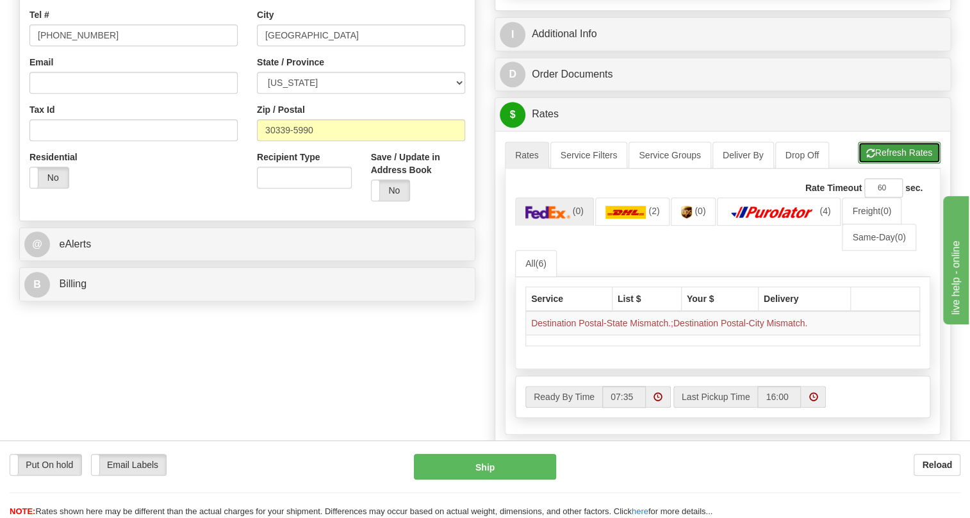
click at [909, 163] on button "Refresh Rates" at bounding box center [899, 153] width 83 height 22
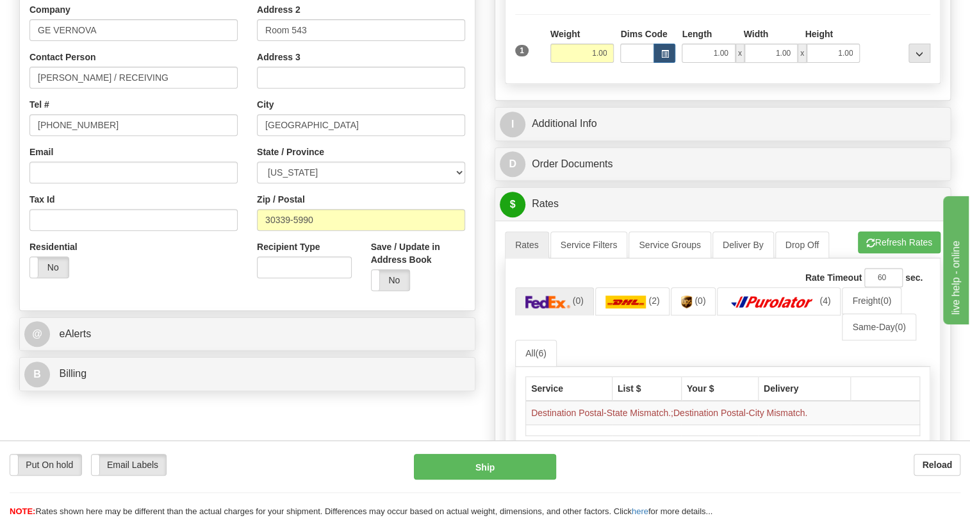
scroll to position [233, 0]
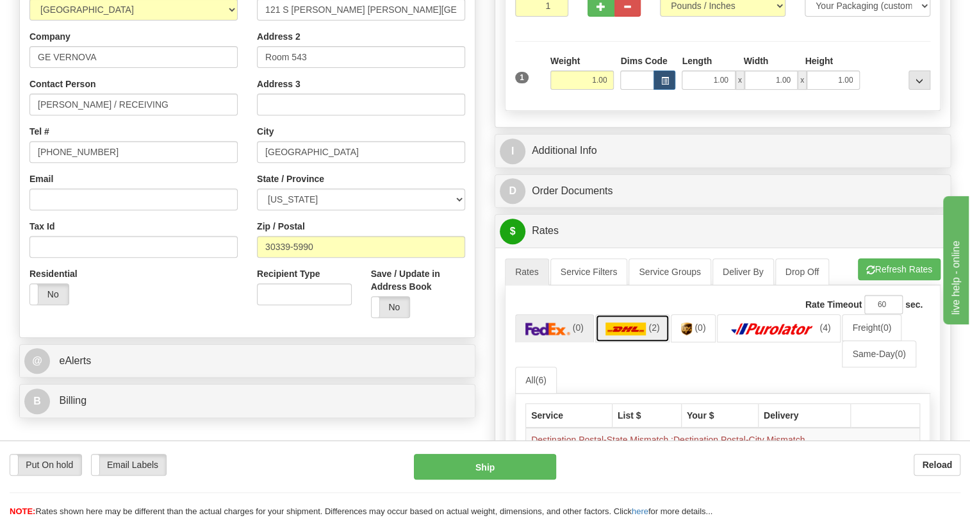
click at [634, 335] on img at bounding box center [626, 328] width 41 height 13
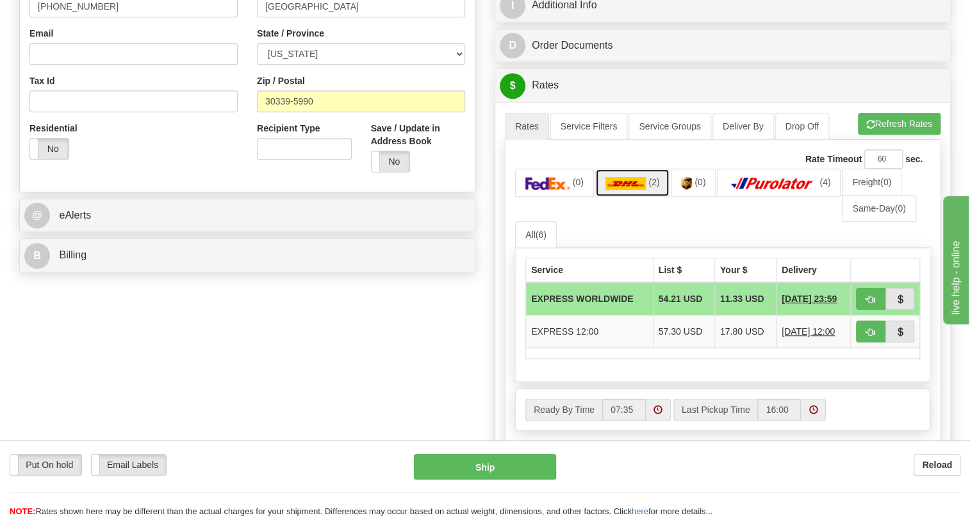
scroll to position [349, 0]
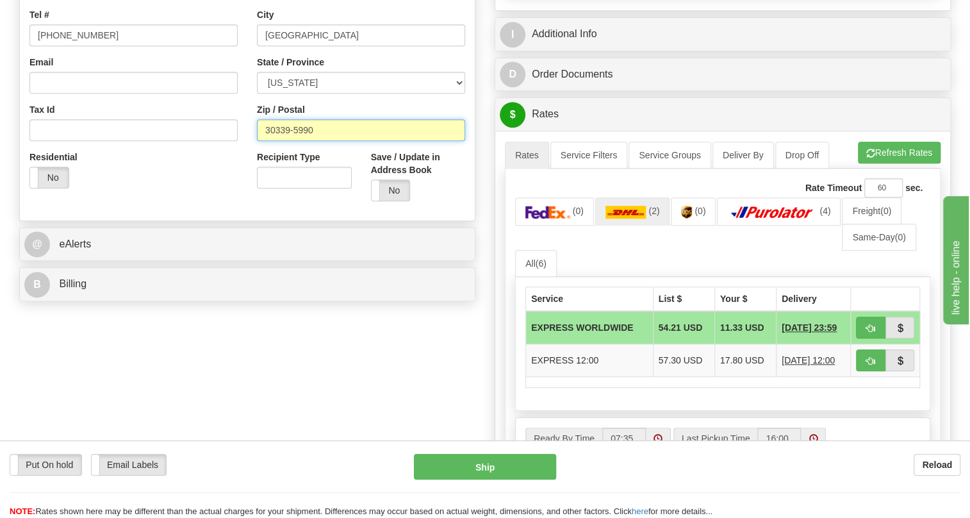
click at [361, 141] on input "30339-5990" at bounding box center [361, 130] width 208 height 22
type input "30339"
click at [912, 163] on button "Refresh Rates" at bounding box center [899, 153] width 83 height 22
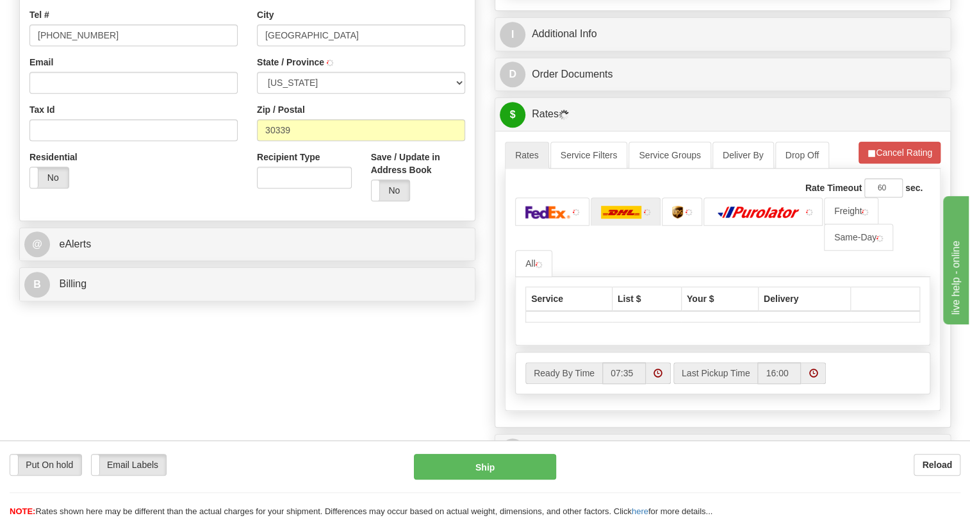
type input "ATLANTA"
select select "GA"
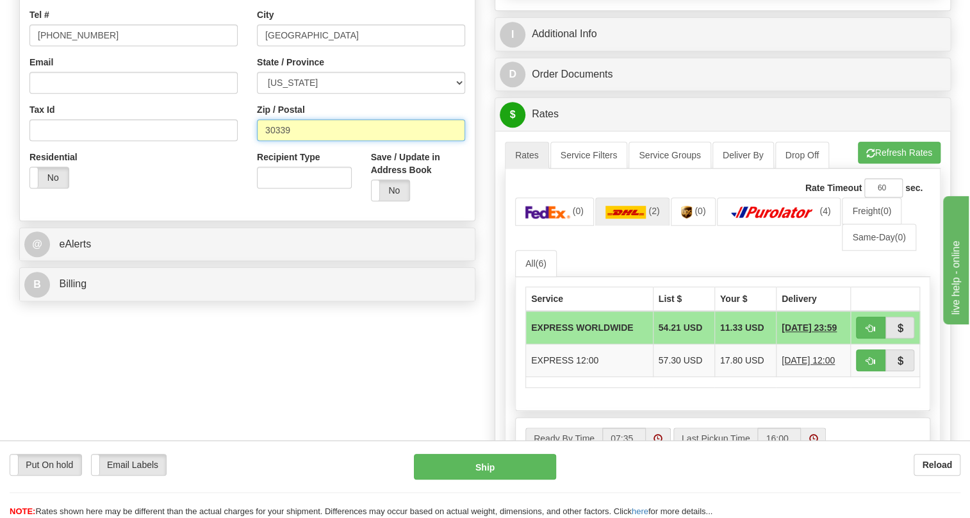
click at [328, 141] on input "30339" at bounding box center [361, 130] width 208 height 22
type input "30339-5990"
click at [217, 188] on div "Residential Yes No" at bounding box center [133, 174] width 227 height 47
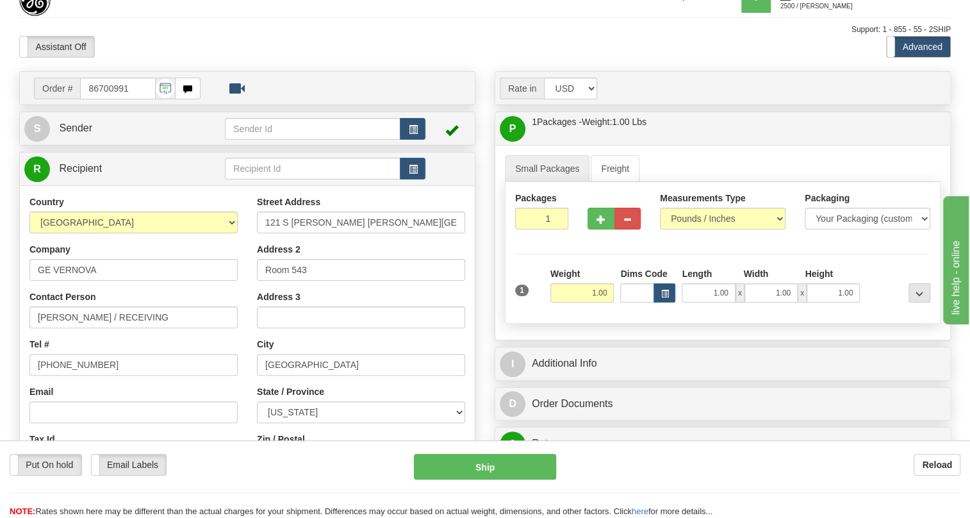
scroll to position [0, 0]
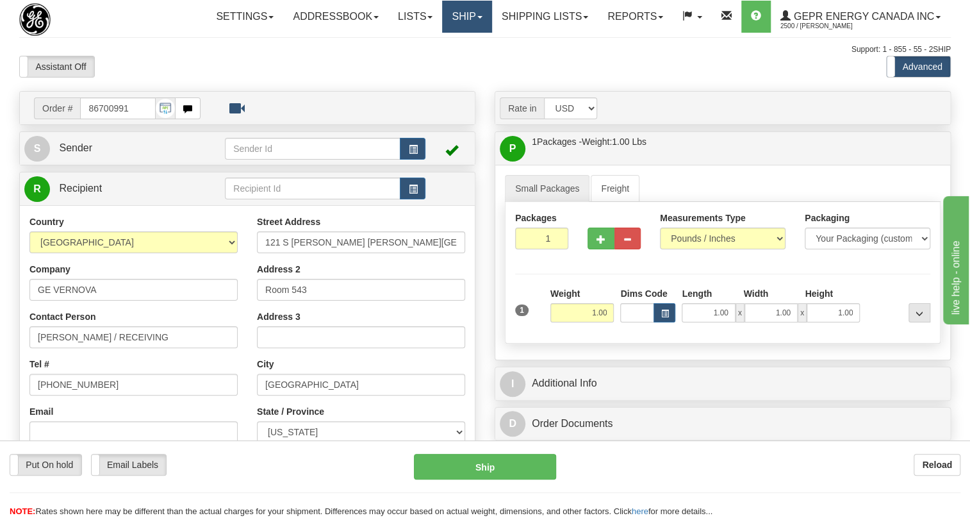
click at [477, 17] on span at bounding box center [479, 17] width 5 height 3
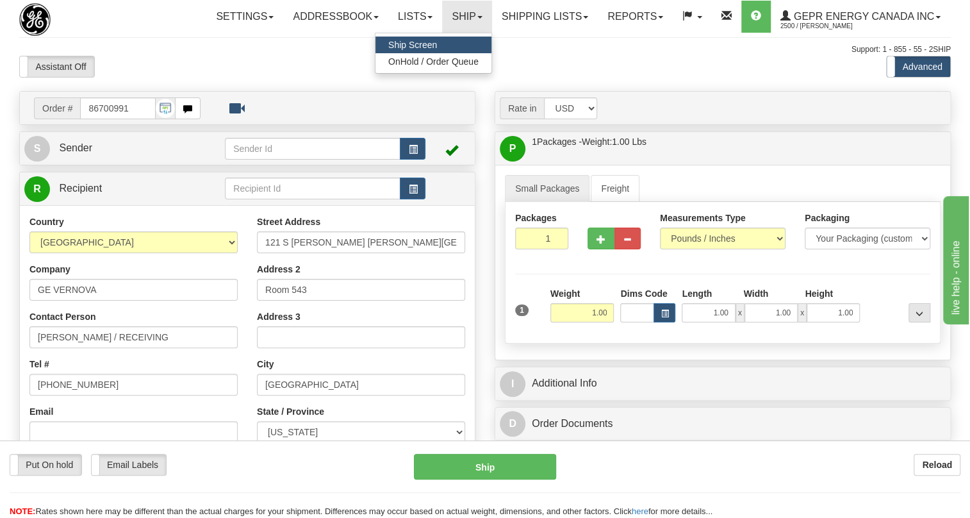
click at [410, 43] on span "Ship Screen" at bounding box center [412, 45] width 49 height 10
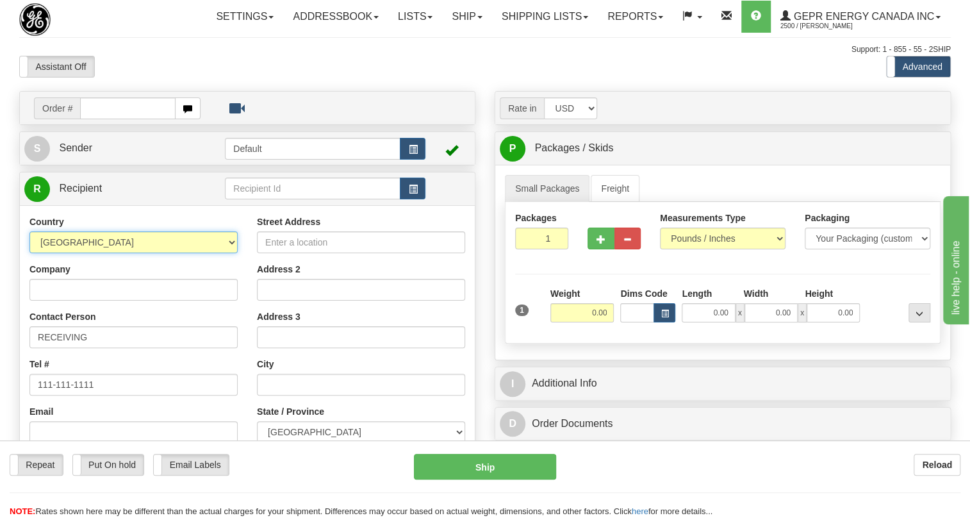
click at [231, 253] on select "AFGHANISTAN ALAND ISLANDS ALBANIA ALGERIA AMERICAN SAMOA ANDORRA ANGOLA ANGUILL…" at bounding box center [133, 242] width 208 height 22
select select "US"
click at [29, 253] on select "AFGHANISTAN ALAND ISLANDS ALBANIA ALGERIA AMERICAN SAMOA ANDORRA ANGOLA ANGUILL…" at bounding box center [133, 242] width 208 height 22
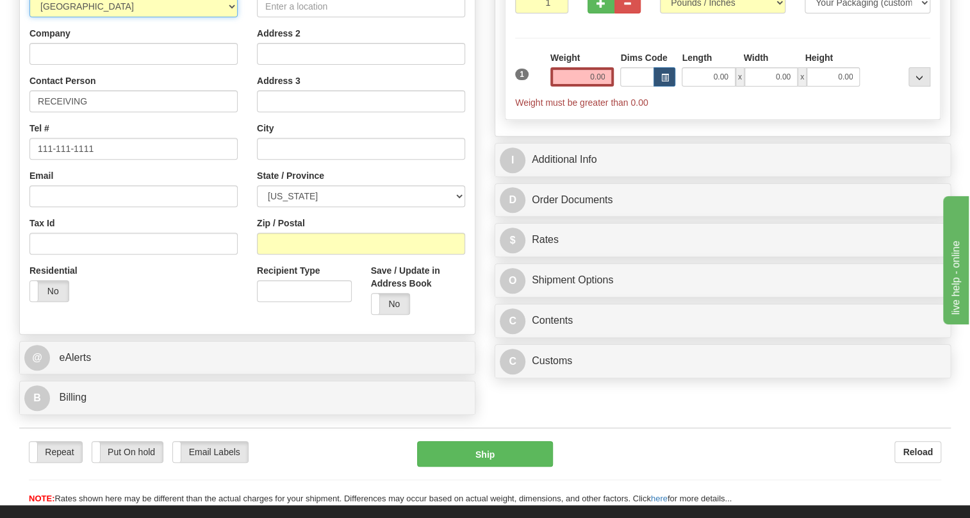
scroll to position [291, 0]
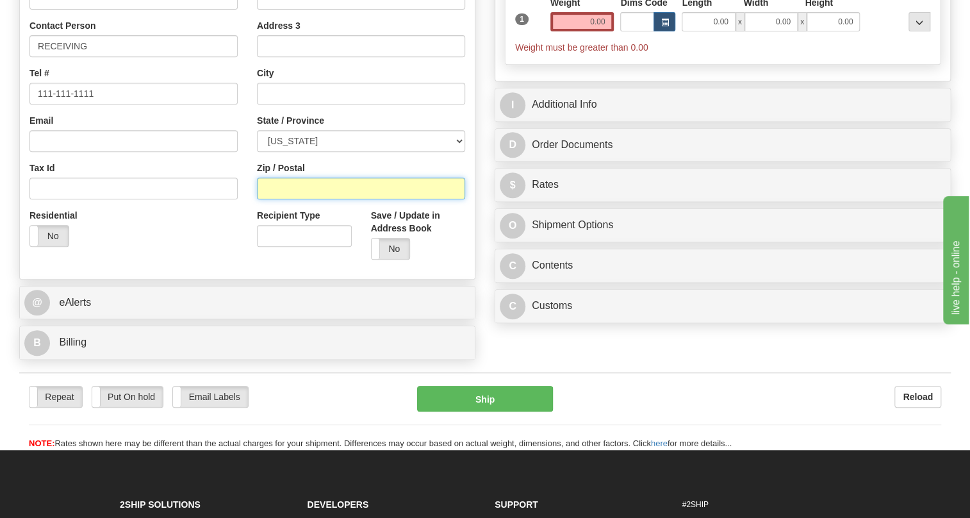
click at [267, 199] on input "Zip / Postal" at bounding box center [361, 188] width 208 height 22
paste input "46601"
type input "46601"
click at [250, 202] on div "Street Address Address 2 Address 3 City State / Province ALABAMA ALASKA ARIZONA…" at bounding box center [360, 96] width 227 height 345
type input "SOUTH BEND"
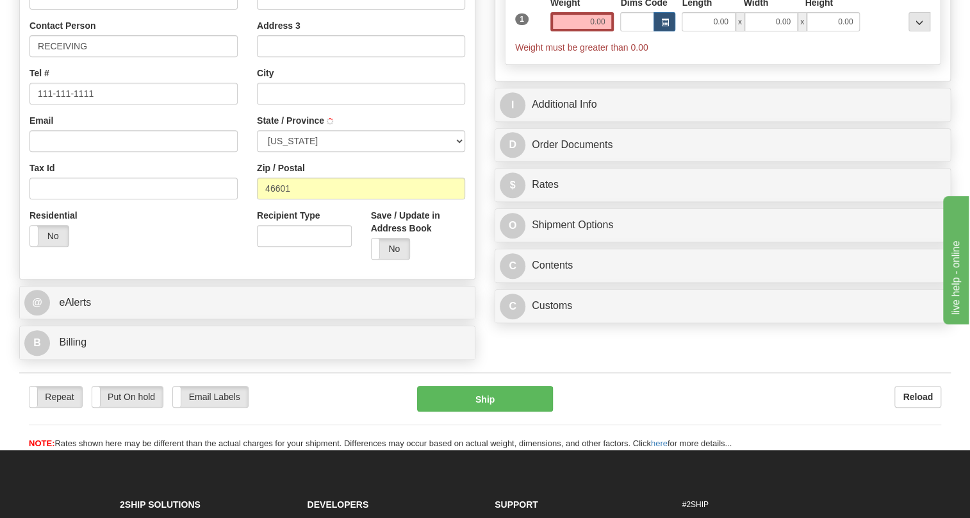
select select "IN"
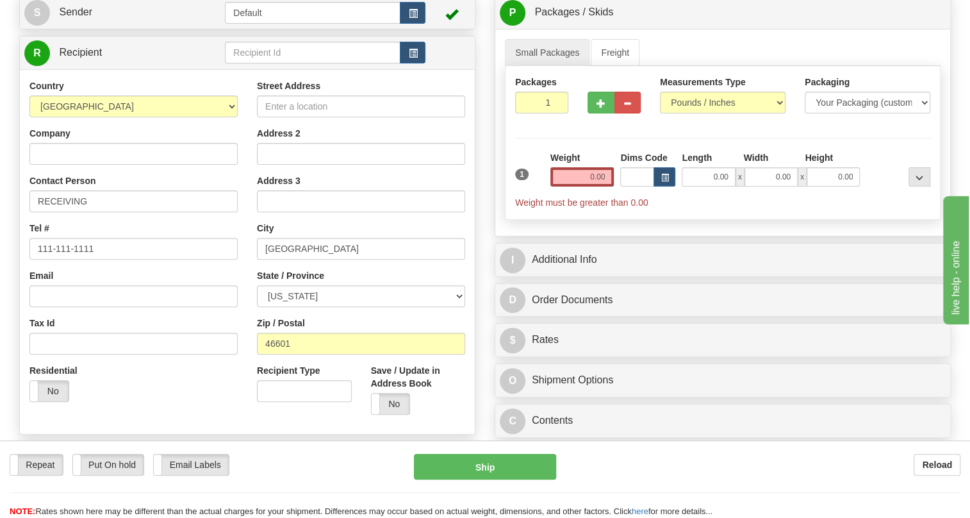
scroll to position [116, 0]
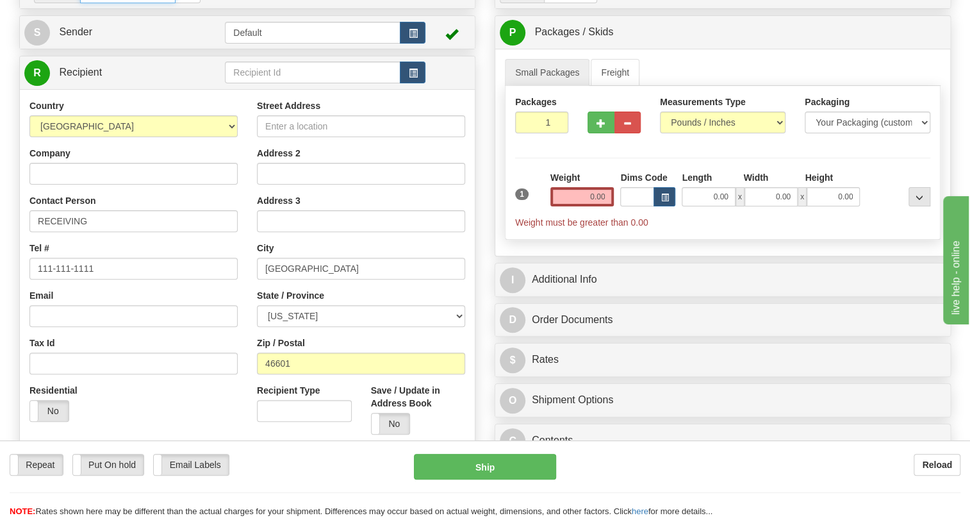
paste input "86700991"
type input "86700991"
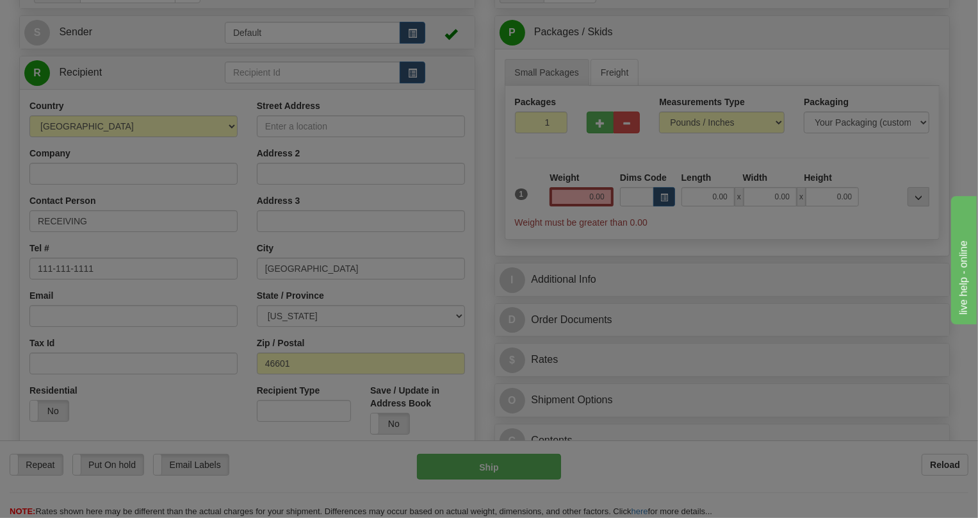
click at [245, 179] on body "Training Course Close Toggle navigation Settings Shipping Preferences New Recip…" at bounding box center [489, 143] width 978 height 518
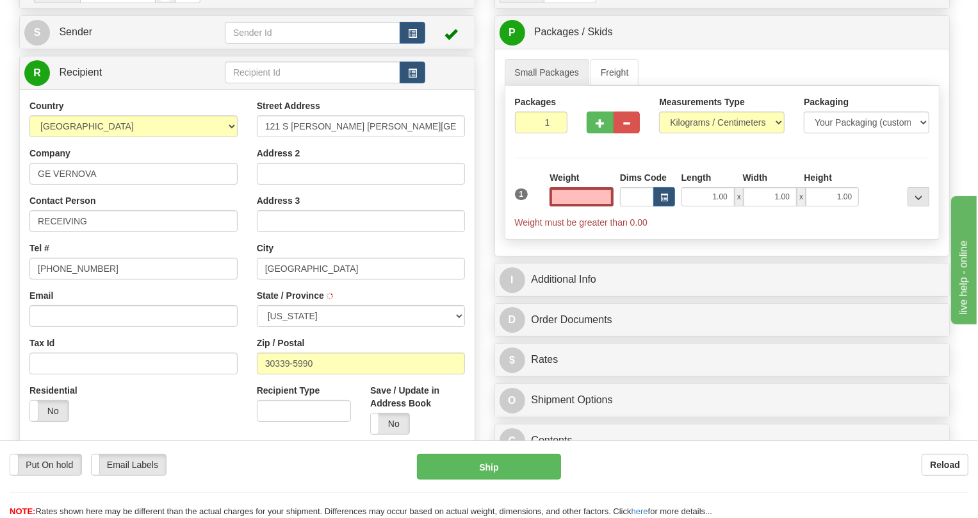
type input "ATLANTA"
select select "GA"
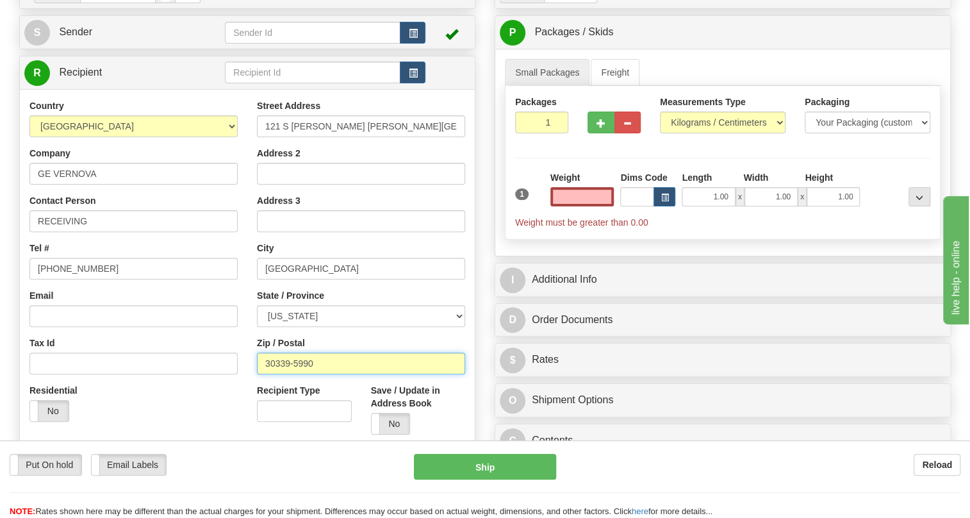
type input "0.00"
drag, startPoint x: 318, startPoint y: 390, endPoint x: 256, endPoint y: 399, distance: 62.2
click at [256, 399] on div "Street Address 121 S Dr Maritn Luther King Jr Boulevard Address 2 Address 3 Cit…" at bounding box center [360, 271] width 227 height 345
type input "46601"
click at [224, 363] on div "Country AFGHANISTAN ALAND ISLANDS ALBANIA ALGERIA AMERICAN SAMOA ANDORRA ANGOLA…" at bounding box center [133, 265] width 227 height 332
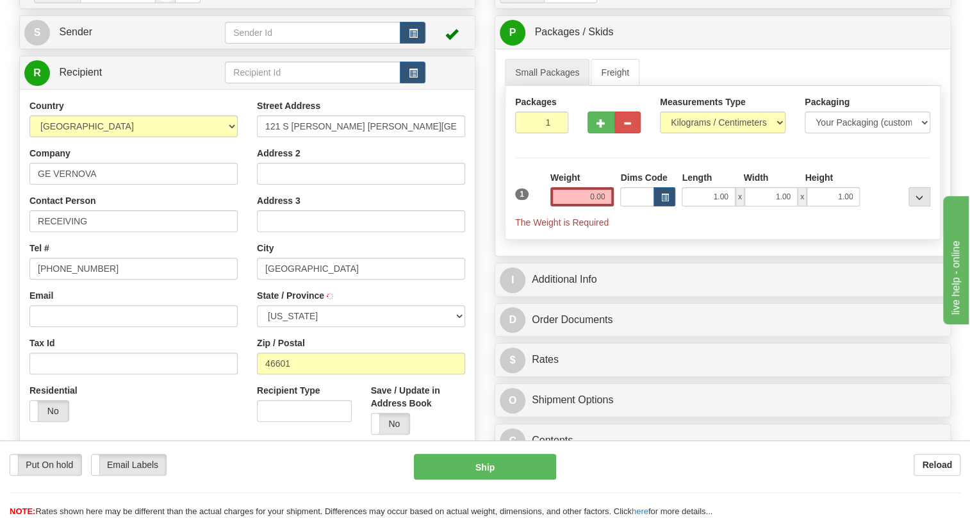
type input "SOUTH BEND"
select select "IN"
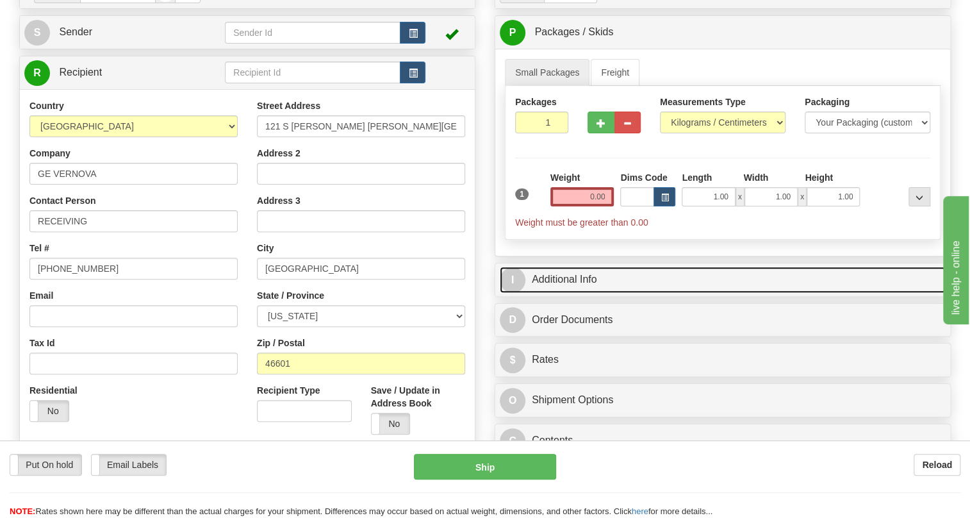
click at [566, 293] on link "I Additional Info" at bounding box center [723, 280] width 446 height 26
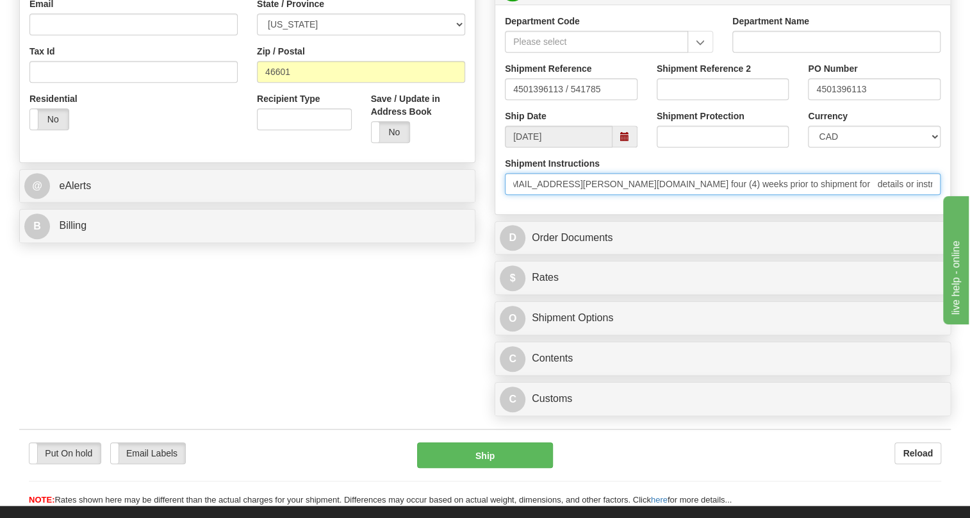
scroll to position [0, 611]
drag, startPoint x: 1667, startPoint y: 540, endPoint x: 1043, endPoint y: 336, distance: 657.0
click at [928, 195] on input "* Robert Reed * +1 (661) 2211075 * * Please contact Djazia.Ikhou1@gevernova.com…" at bounding box center [723, 184] width 436 height 22
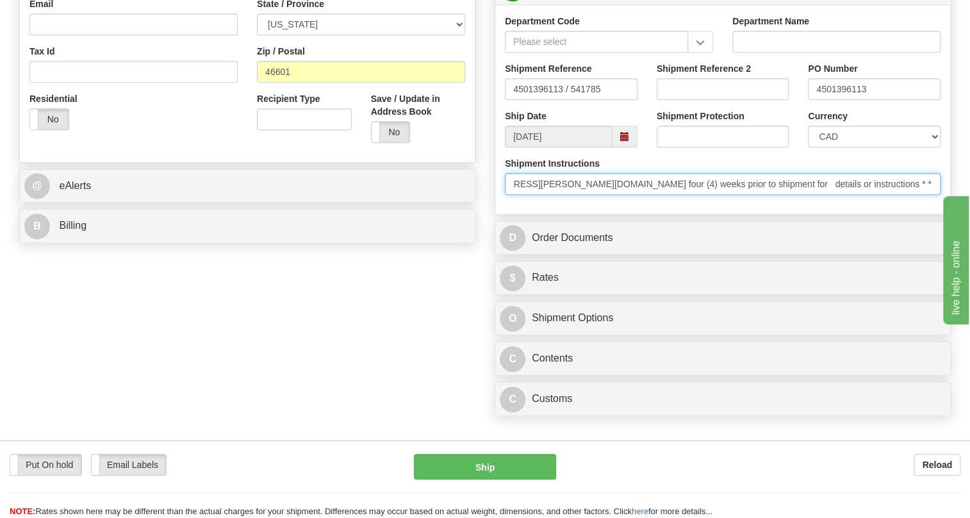
drag, startPoint x: 926, startPoint y: 213, endPoint x: 885, endPoint y: 215, distance: 41.1
click at [885, 195] on input "* Robert Reed * +1 (661) 2211075 * * Please contact Djazia.Ikhou1@gevernova.com…" at bounding box center [723, 184] width 436 height 22
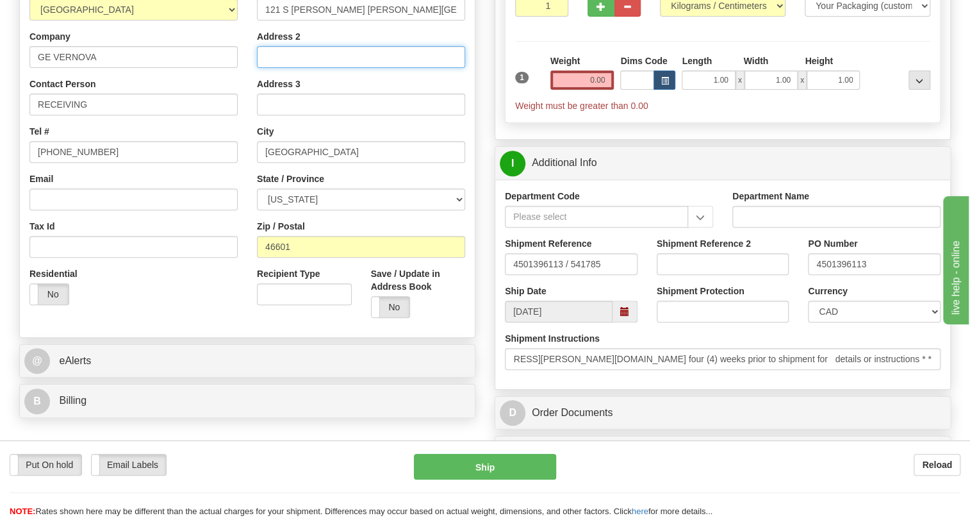
scroll to position [0, 0]
click at [270, 68] on input "Address 2" at bounding box center [361, 57] width 208 height 22
paste input "Room 543"
type input "Room 543"
click at [250, 161] on div "Street Address 121 S Dr Maritn Luther King Jr Boulevard Address 2 Room 543 Addr…" at bounding box center [360, 155] width 227 height 345
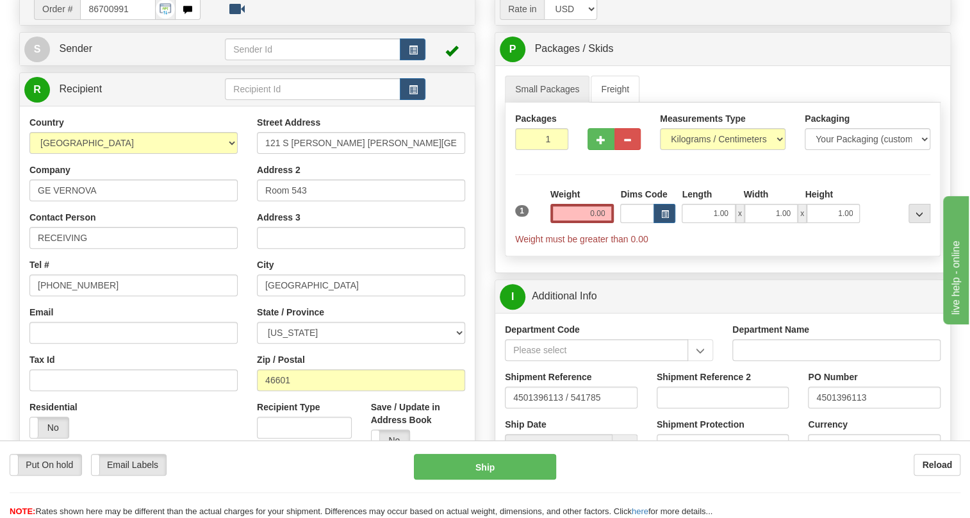
scroll to position [58, 0]
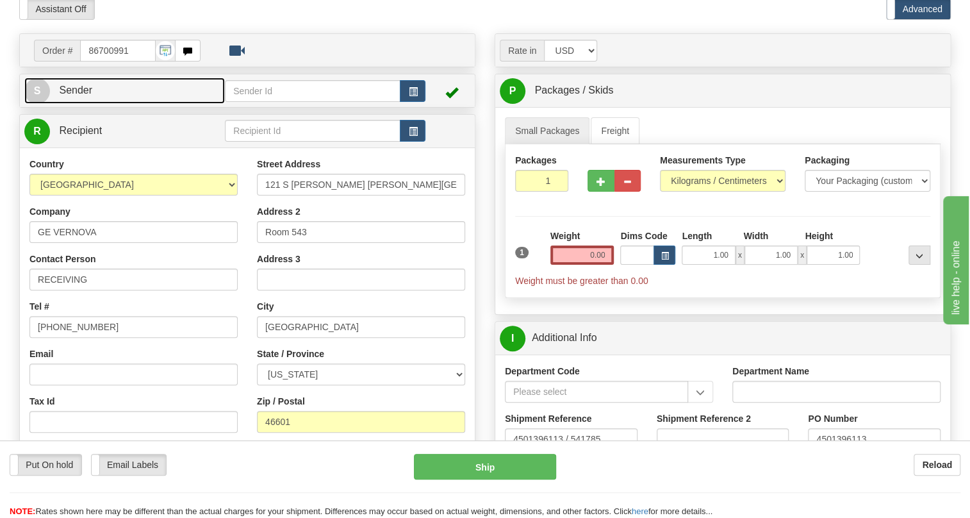
click at [75, 95] on span "Sender" at bounding box center [75, 90] width 33 height 11
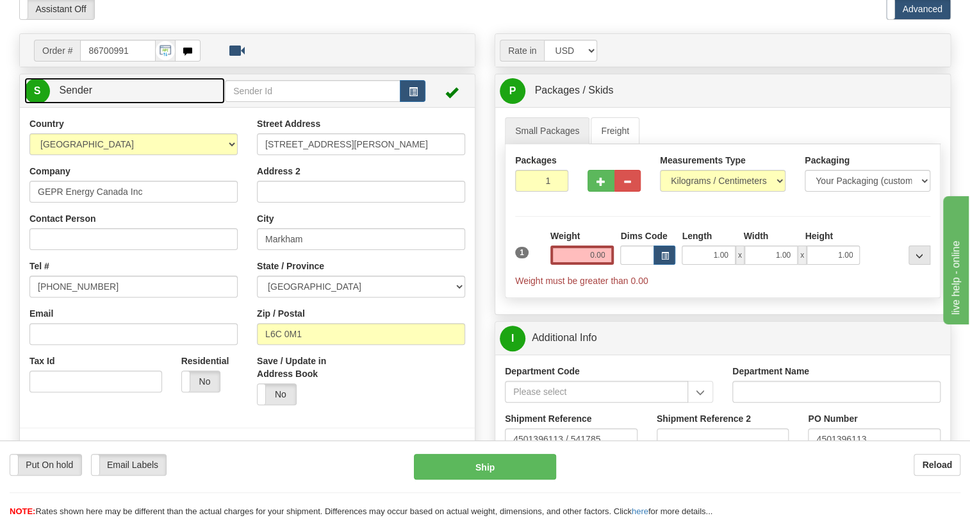
type input "MARKHAM"
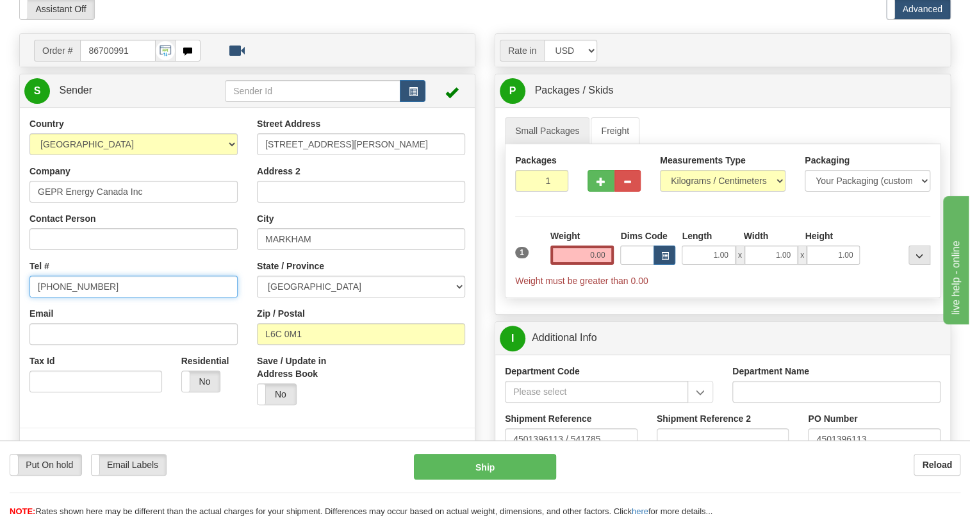
click at [76, 297] on input "[PHONE_NUMBER]" at bounding box center [133, 287] width 208 height 22
paste input "[PHONE_NUMBER]"
type input "[PHONE_NUMBER]"
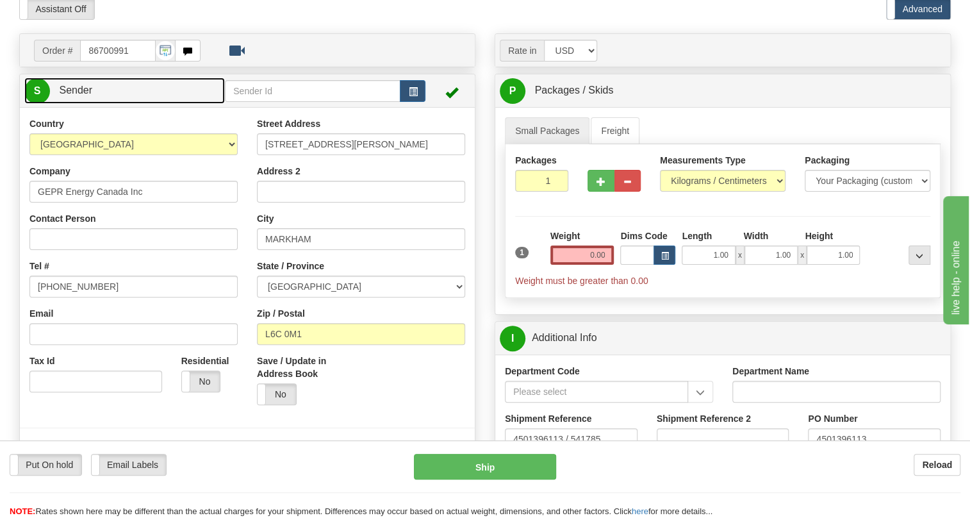
click at [75, 95] on span "Sender" at bounding box center [75, 90] width 33 height 11
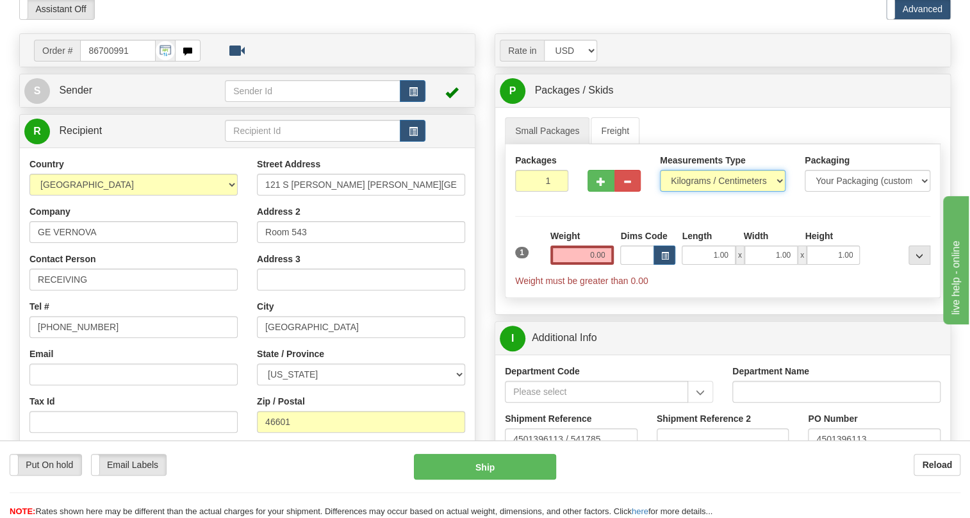
click at [714, 192] on select "Pounds / Inches Kilograms / Centimeters" at bounding box center [723, 181] width 126 height 22
select select "0"
click at [660, 192] on select "Pounds / Inches Kilograms / Centimeters" at bounding box center [723, 181] width 126 height 22
click at [574, 265] on input "0.00" at bounding box center [582, 254] width 64 height 19
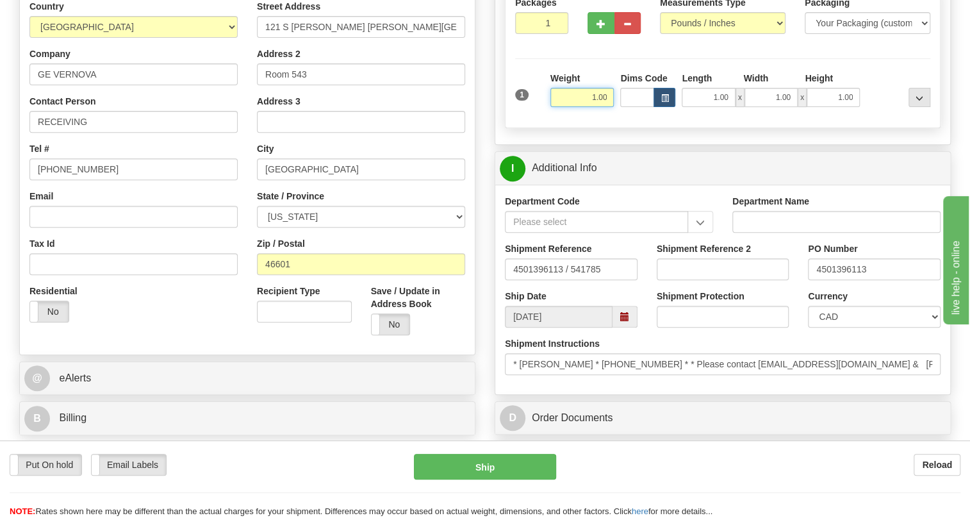
scroll to position [233, 0]
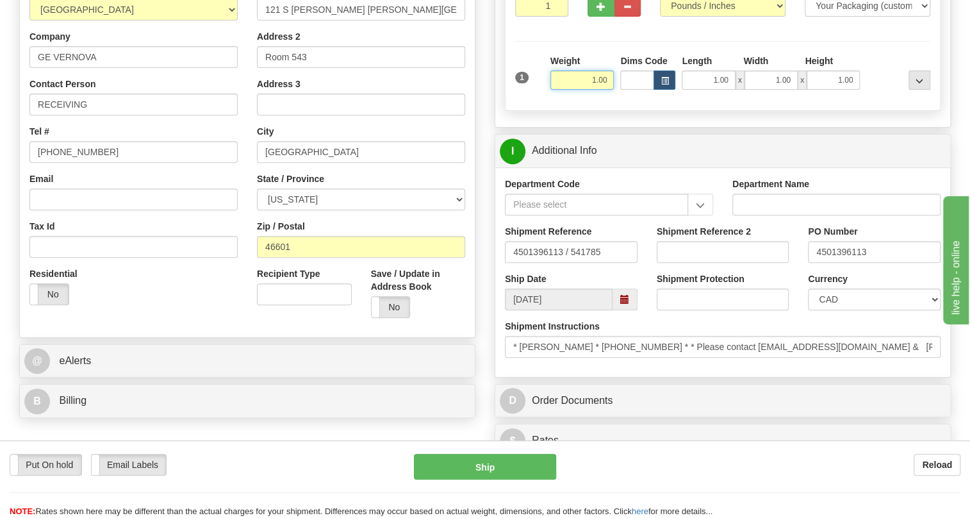
type input "1.00"
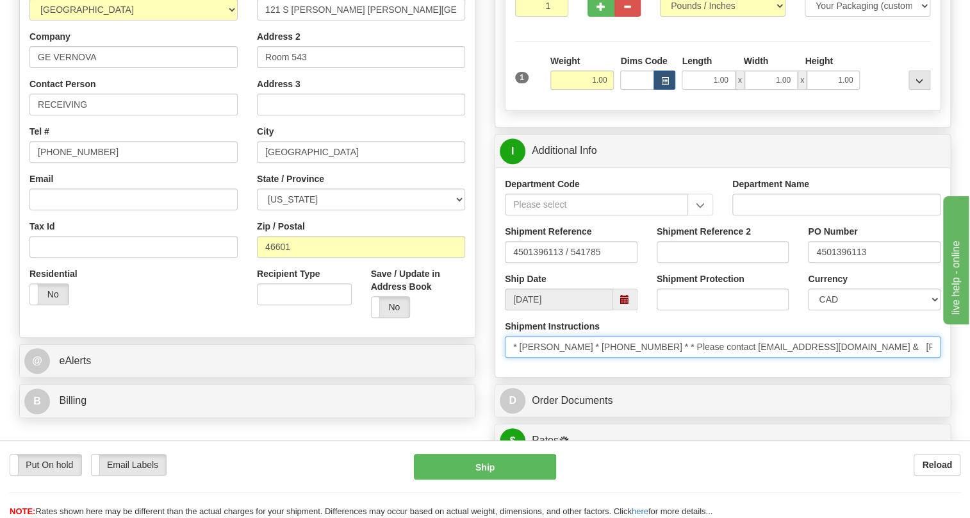
drag, startPoint x: 652, startPoint y: 374, endPoint x: 582, endPoint y: 377, distance: 69.3
click at [582, 358] on input "* Robert Reed * +1 (661) 2211075 * * Please contact Djazia.Ikhou1@gevernova.com…" at bounding box center [723, 347] width 436 height 22
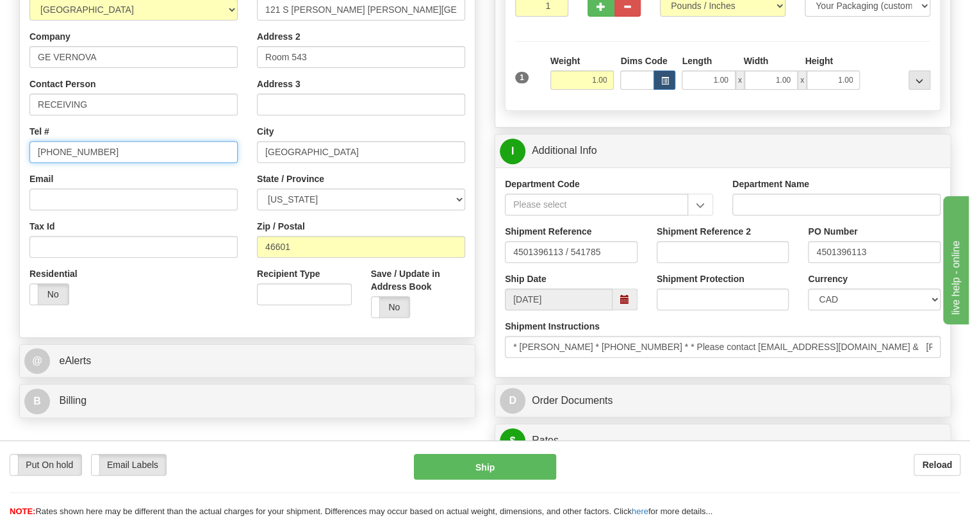
click at [72, 163] on input "[PHONE_NUMBER]" at bounding box center [133, 152] width 208 height 22
paste input "+1 (661) 221107"
type input "+1 (661) 2211075"
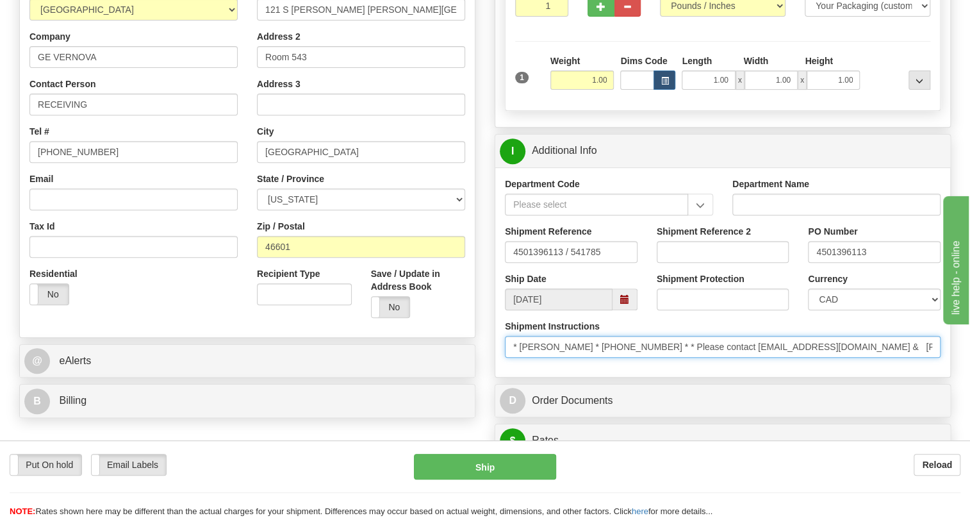
drag, startPoint x: 572, startPoint y: 375, endPoint x: 520, endPoint y: 384, distance: 52.0
click at [520, 358] on input "* Robert Reed * +1 (661) 2211075 * * Please contact Djazia.Ikhou1@gevernova.com…" at bounding box center [723, 347] width 436 height 22
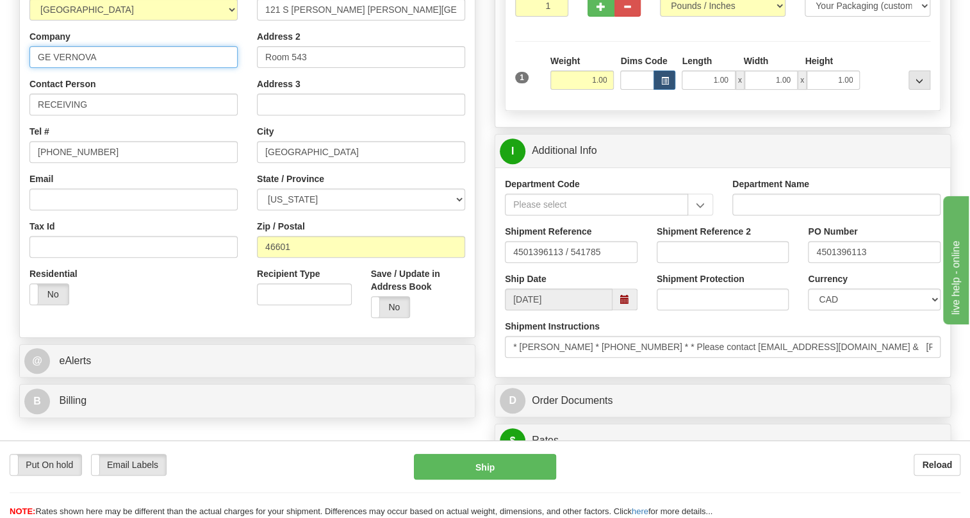
click at [40, 68] on input "GE VERNOVA" at bounding box center [133, 57] width 208 height 22
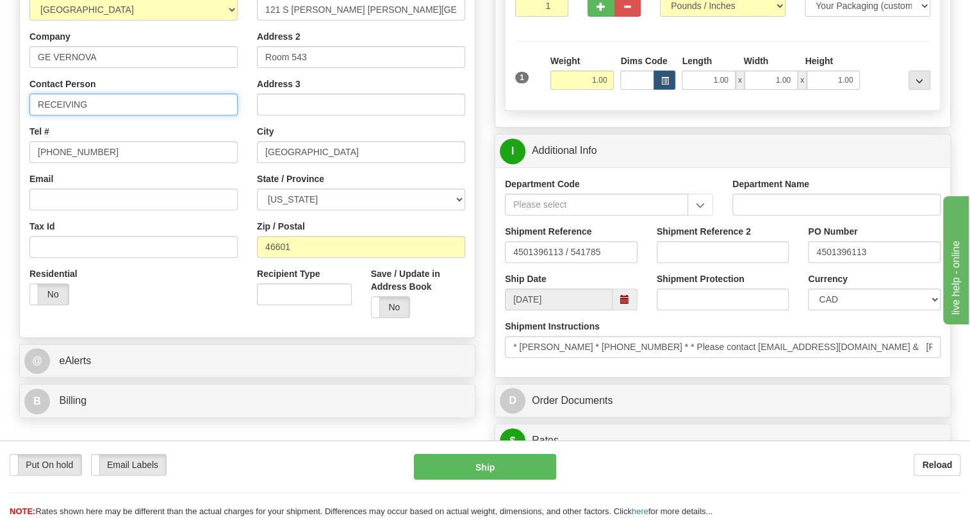
click at [35, 115] on input "RECEIVING" at bounding box center [133, 105] width 208 height 22
paste input "Robert Reed"
type input "Robert Reed / RECEIVING"
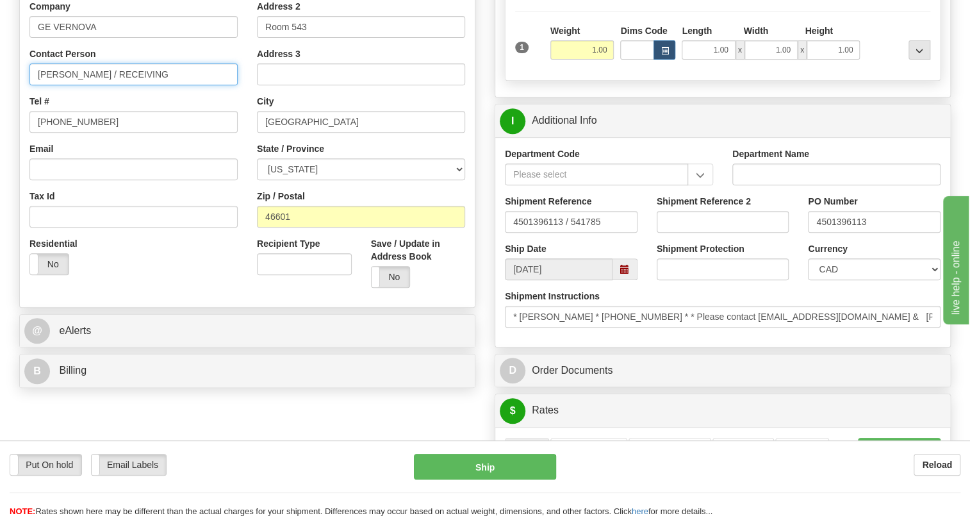
scroll to position [291, 0]
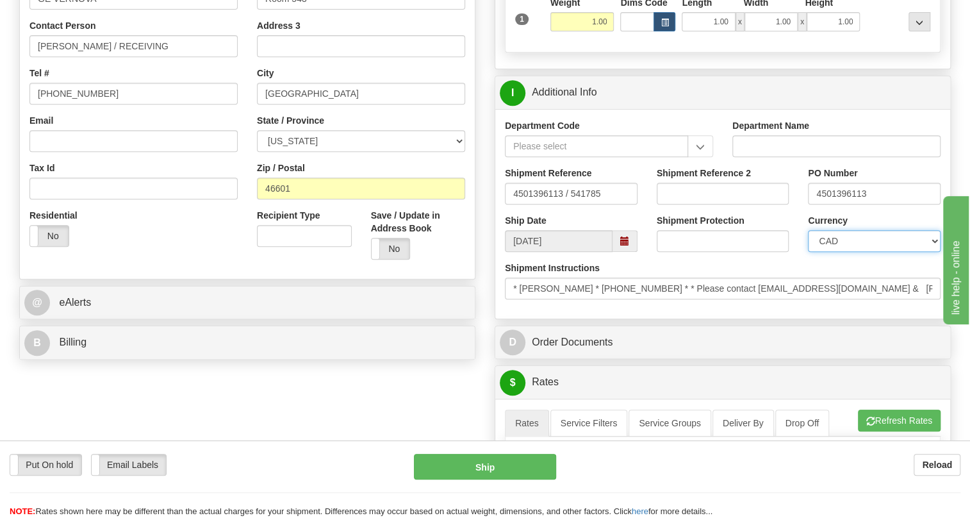
click at [869, 252] on select "CAD USD EUR ZAR [PERSON_NAME] ARN AUD AUS AWG BBD BFR BGN BHD BMD BND BRC BRL C…" at bounding box center [874, 241] width 133 height 22
select select "1"
click at [808, 252] on select "CAD USD EUR ZAR [PERSON_NAME] ARN AUD AUS AWG BBD BFR BGN BHD BMD BND BRC BRL C…" at bounding box center [874, 241] width 133 height 22
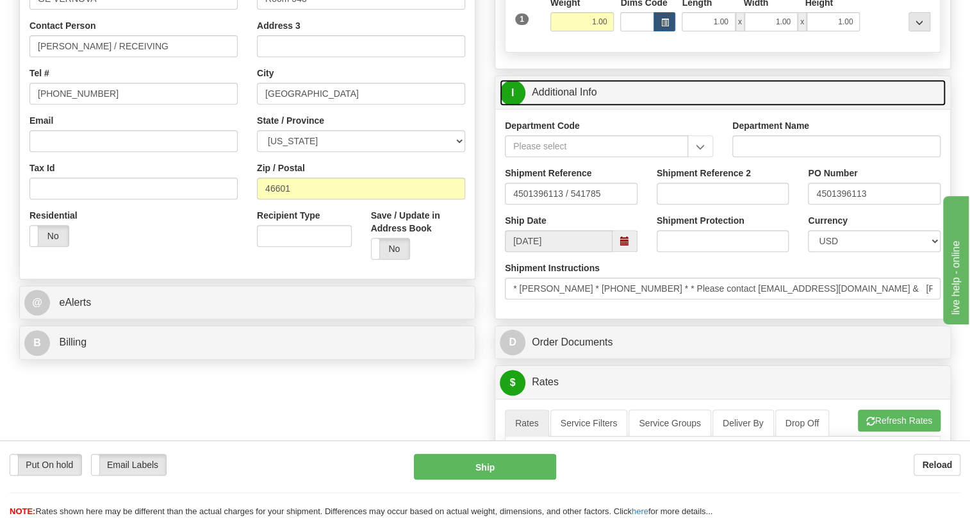
click at [569, 106] on link "I Additional Info" at bounding box center [723, 92] width 446 height 26
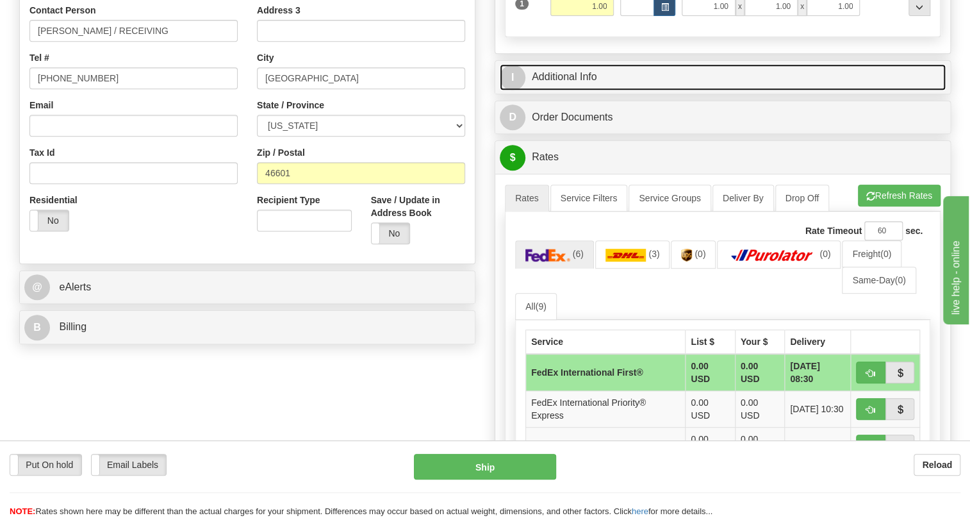
scroll to position [349, 0]
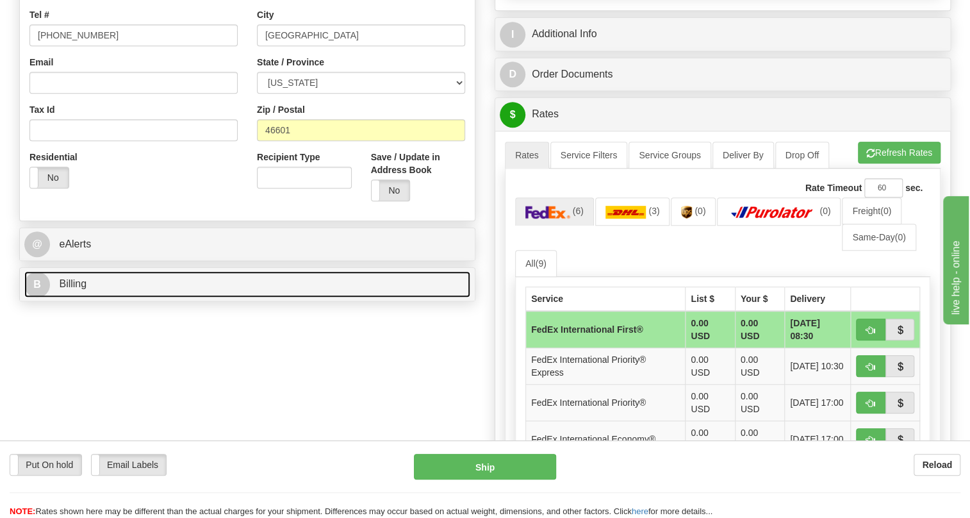
click at [83, 289] on span "Billing" at bounding box center [73, 283] width 28 height 11
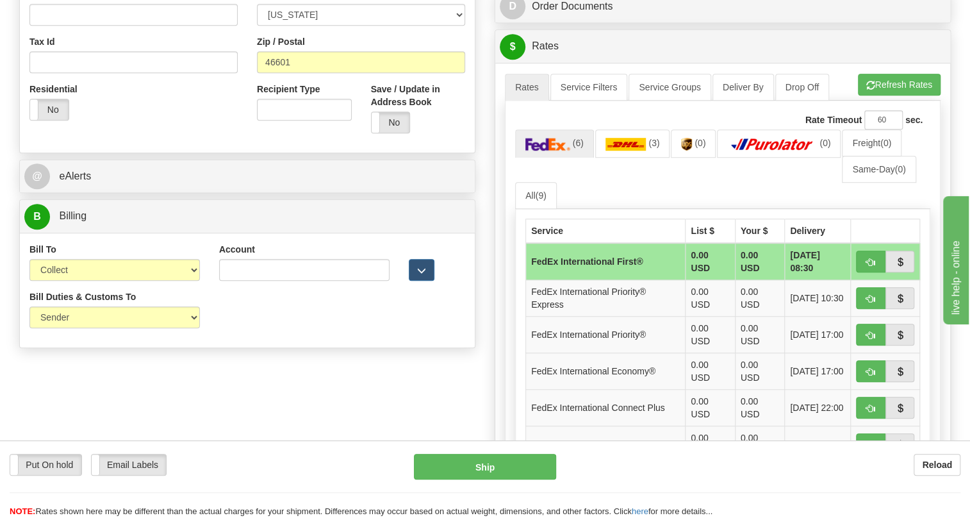
scroll to position [524, 0]
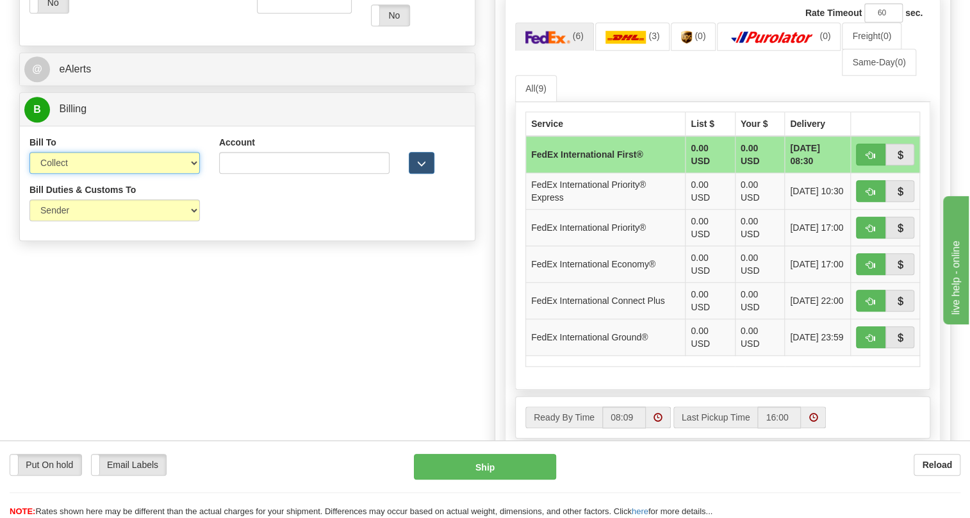
click at [104, 174] on select "Sender Recipient Third Party Collect" at bounding box center [114, 163] width 170 height 22
select select "1"
click at [29, 174] on select "Sender Recipient Third Party Collect" at bounding box center [114, 163] width 170 height 22
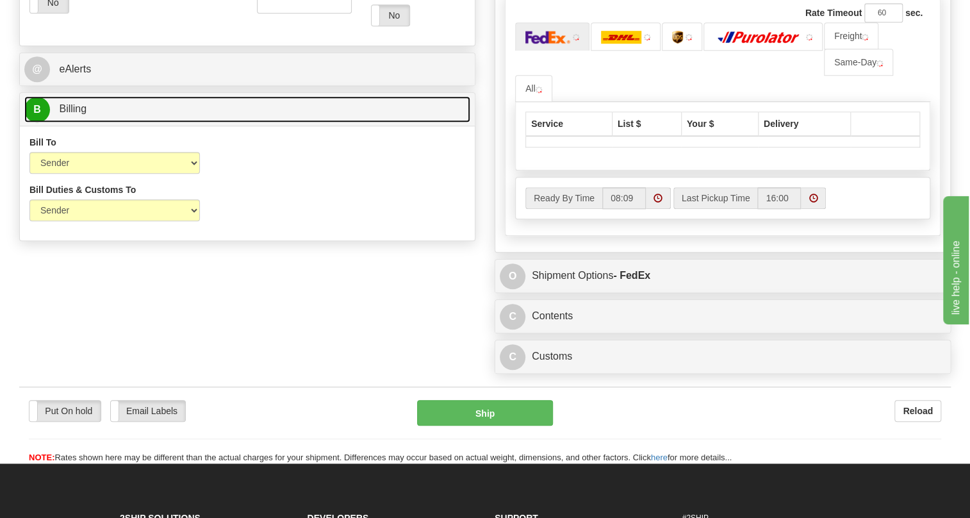
click at [78, 114] on span "Billing" at bounding box center [73, 108] width 28 height 11
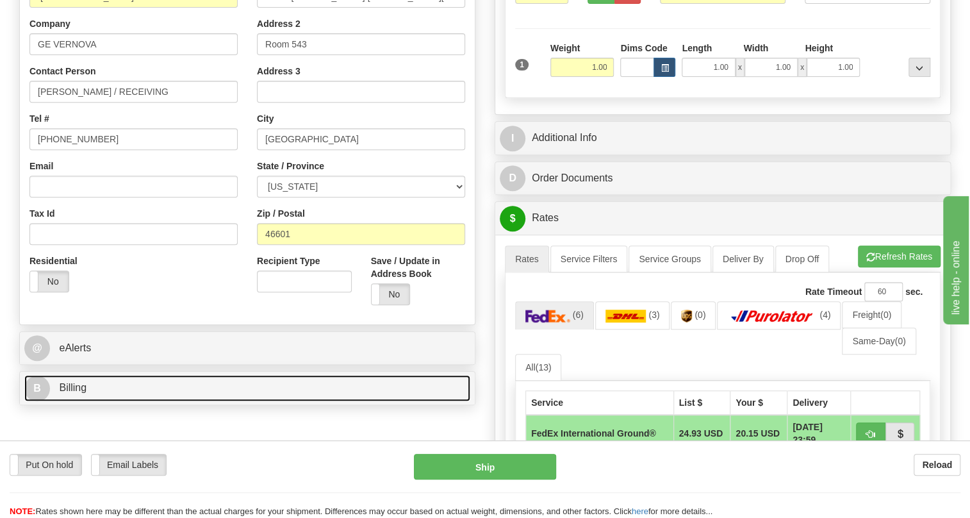
scroll to position [174, 0]
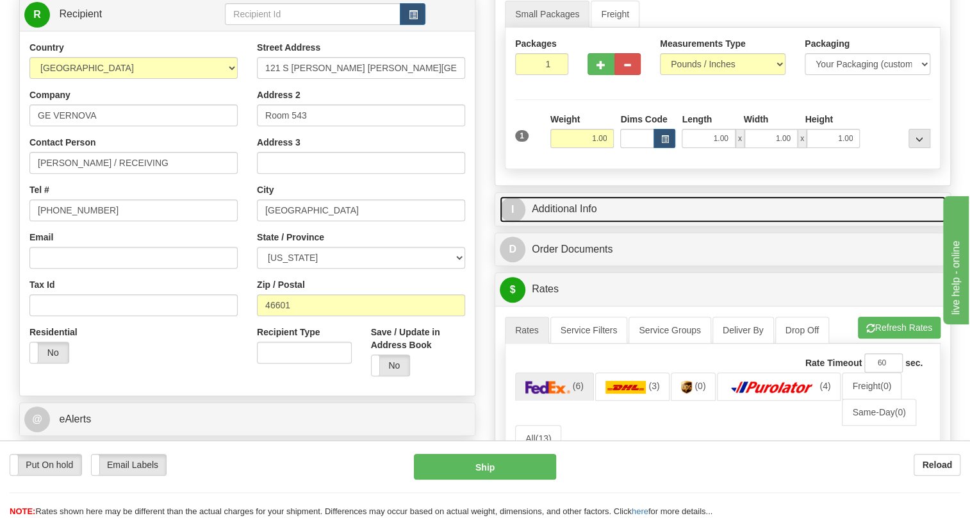
click at [620, 222] on link "I Additional Info" at bounding box center [723, 209] width 446 height 26
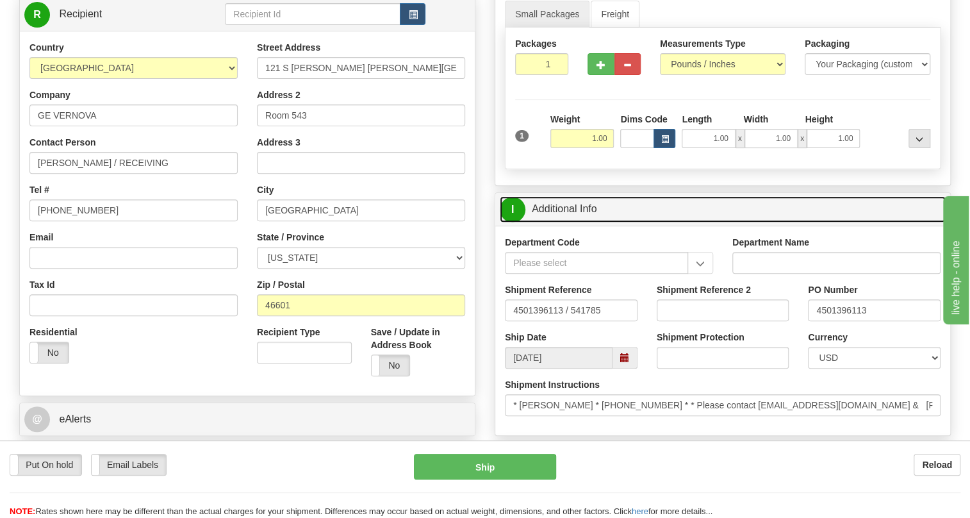
click at [620, 222] on link "I Additional Info" at bounding box center [723, 209] width 446 height 26
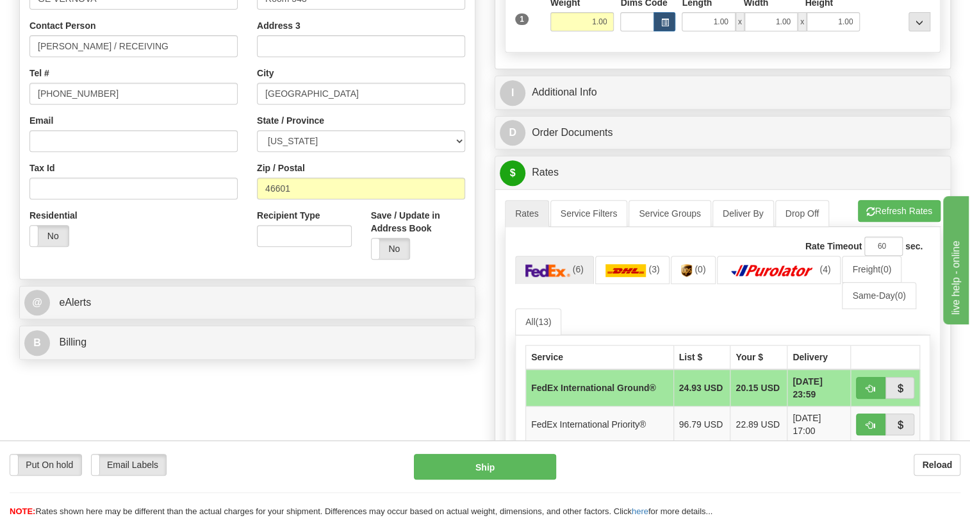
scroll to position [349, 0]
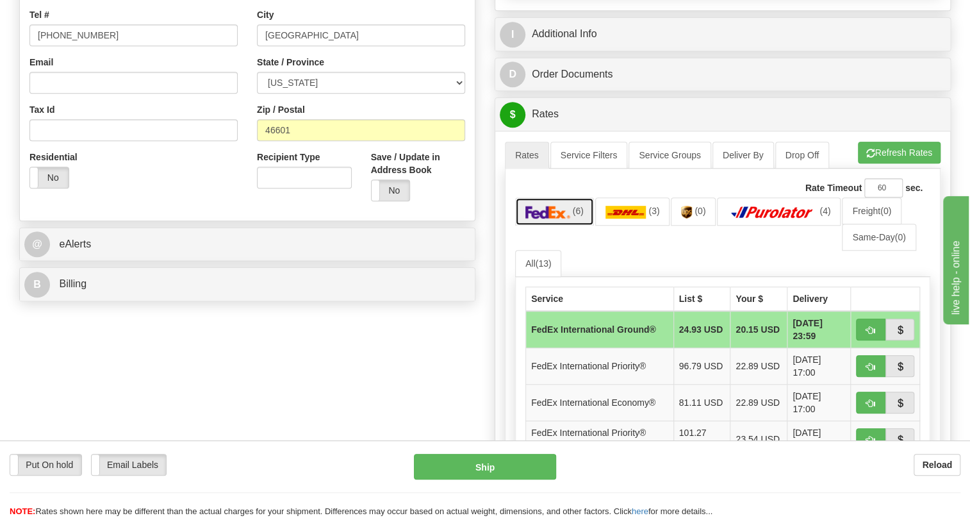
click at [545, 219] on img at bounding box center [547, 212] width 45 height 13
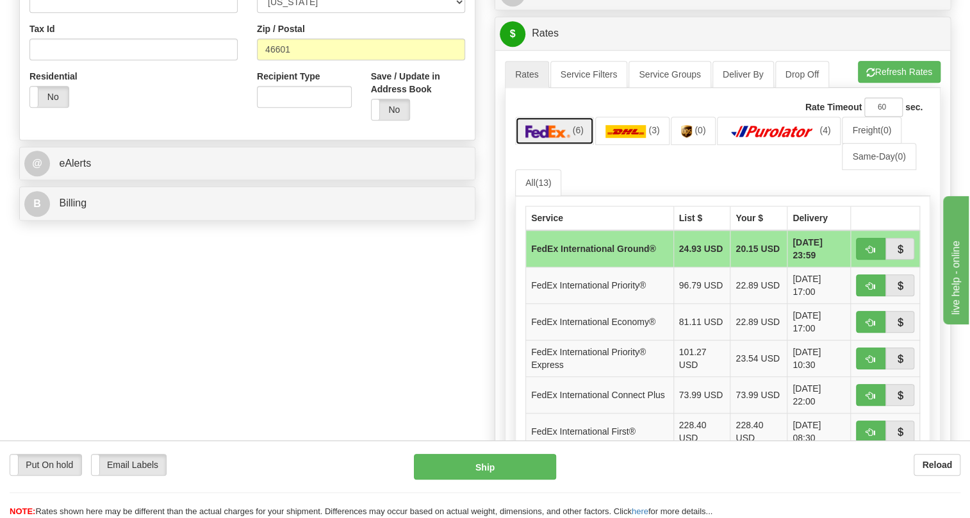
scroll to position [524, 0]
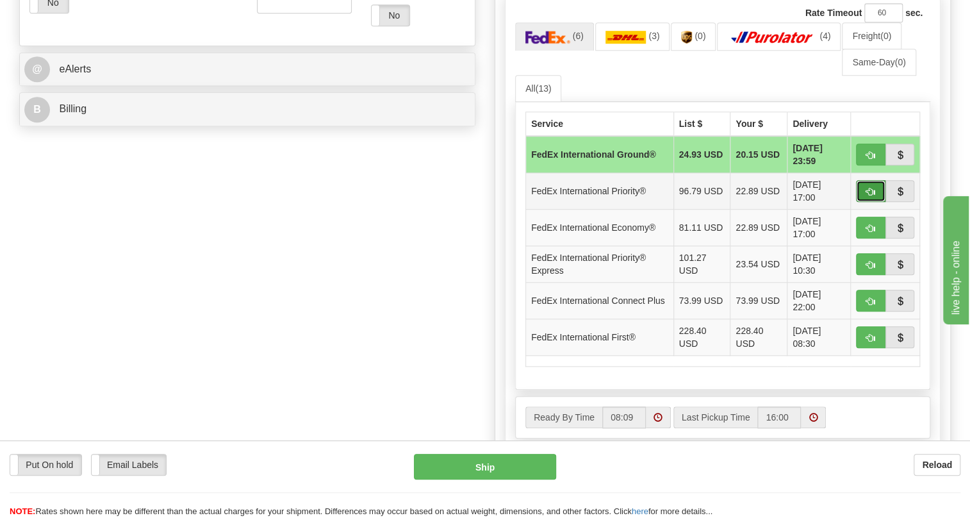
click at [872, 196] on span "button" at bounding box center [870, 192] width 9 height 8
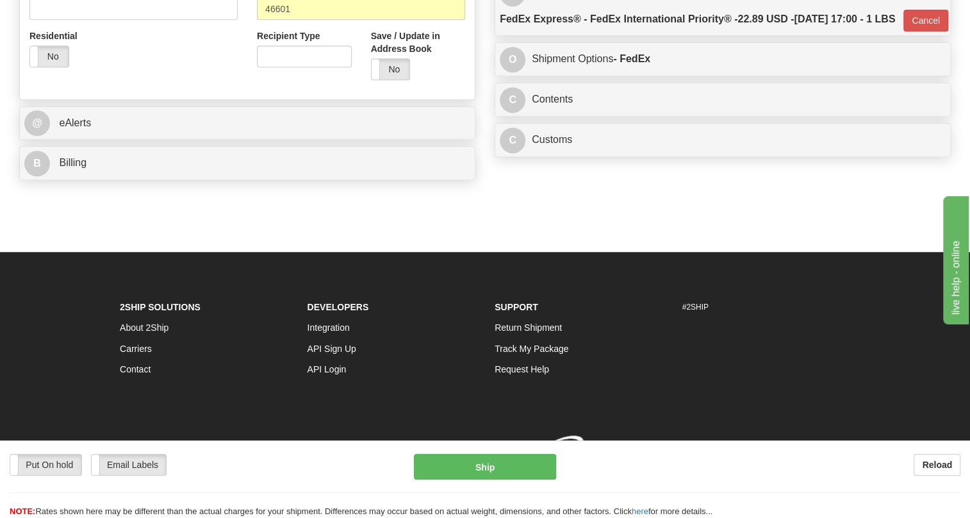
scroll to position [520, 0]
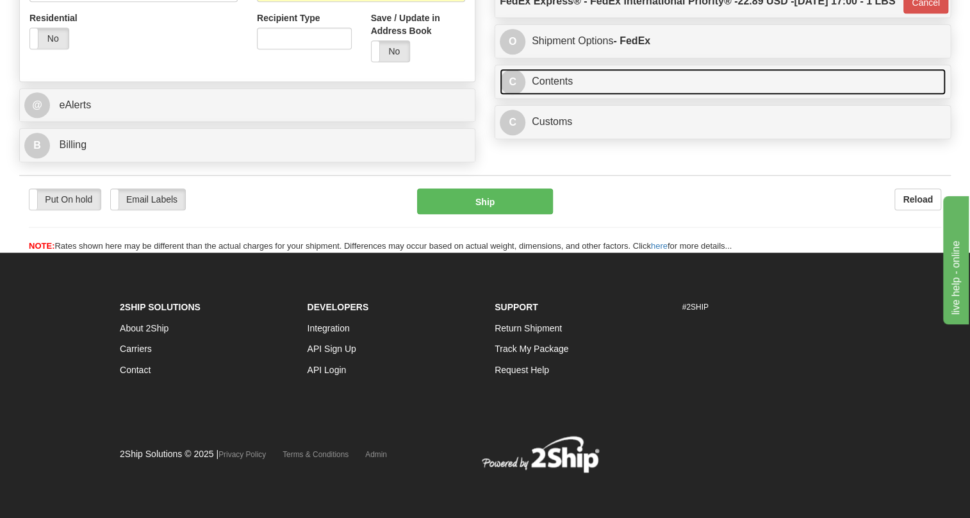
click at [546, 95] on link "C Contents" at bounding box center [723, 82] width 446 height 26
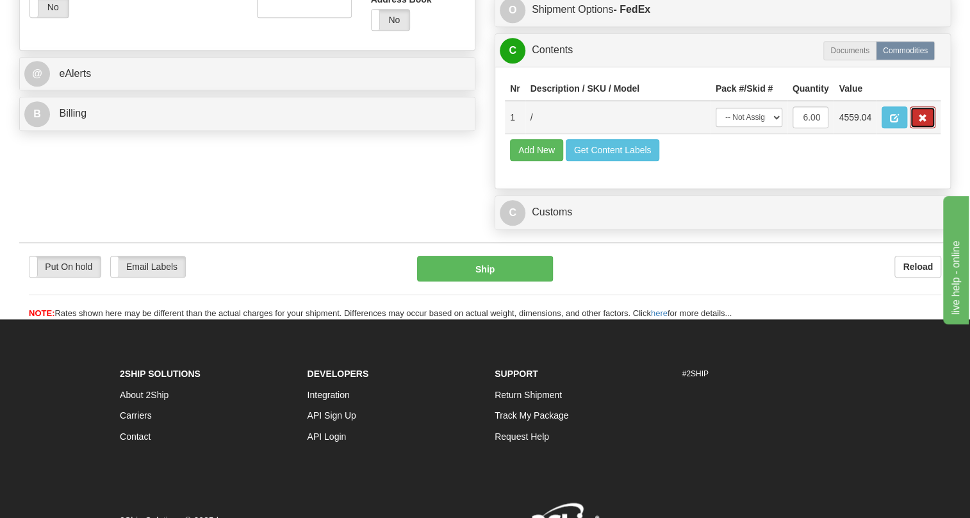
click at [926, 122] on span "button" at bounding box center [922, 118] width 9 height 8
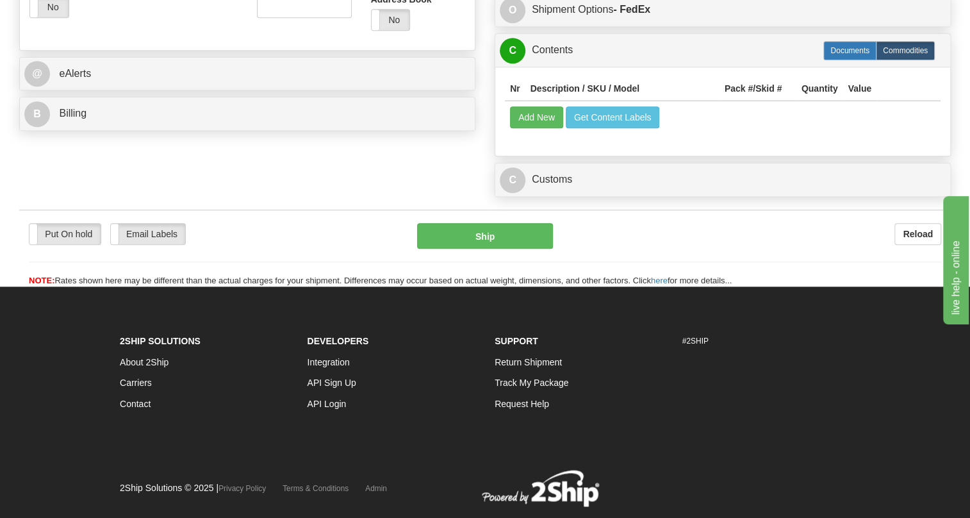
click at [849, 60] on label "Documents" at bounding box center [849, 50] width 53 height 19
type input "01"
radio input "true"
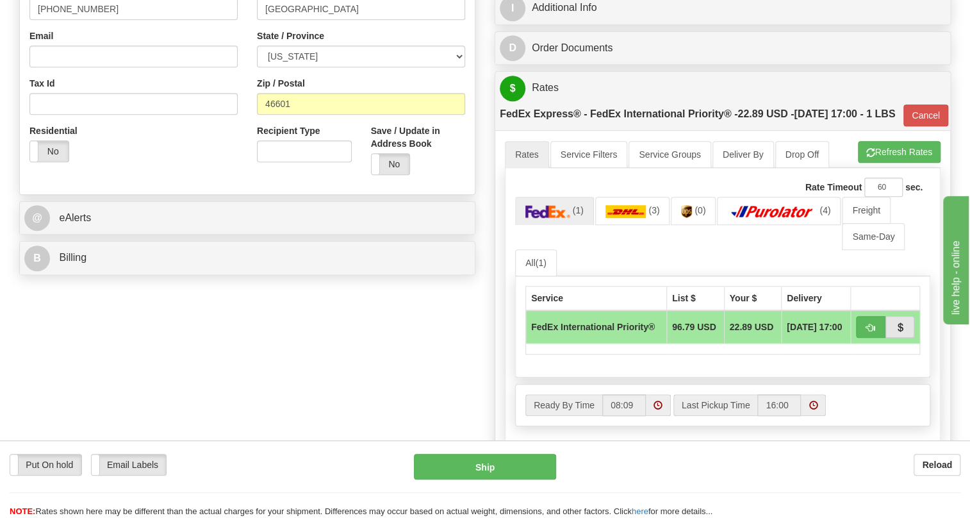
scroll to position [287, 0]
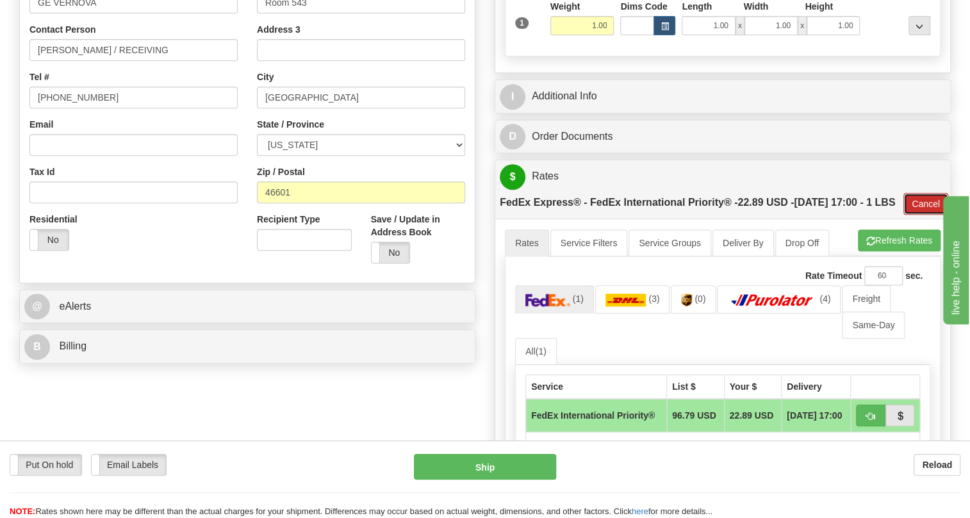
click at [918, 215] on button "Cancel" at bounding box center [926, 204] width 45 height 22
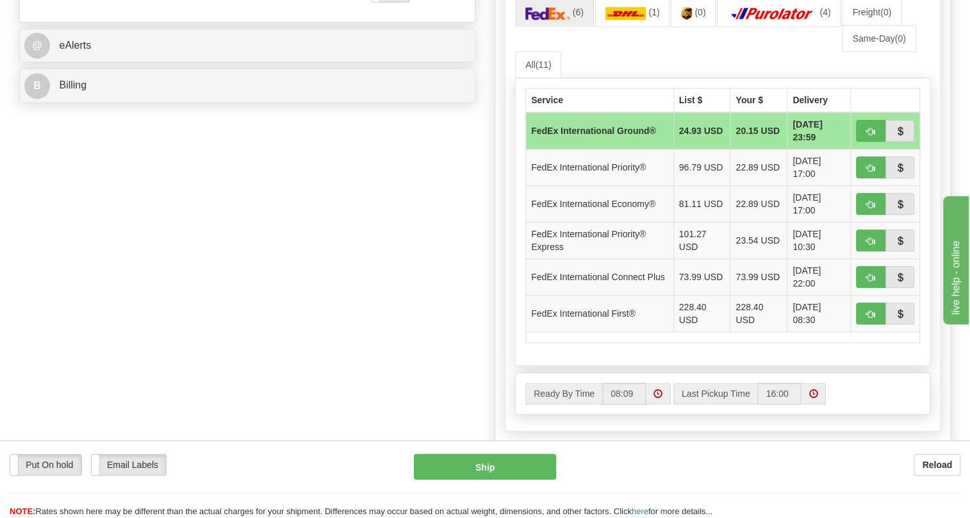
scroll to position [520, 0]
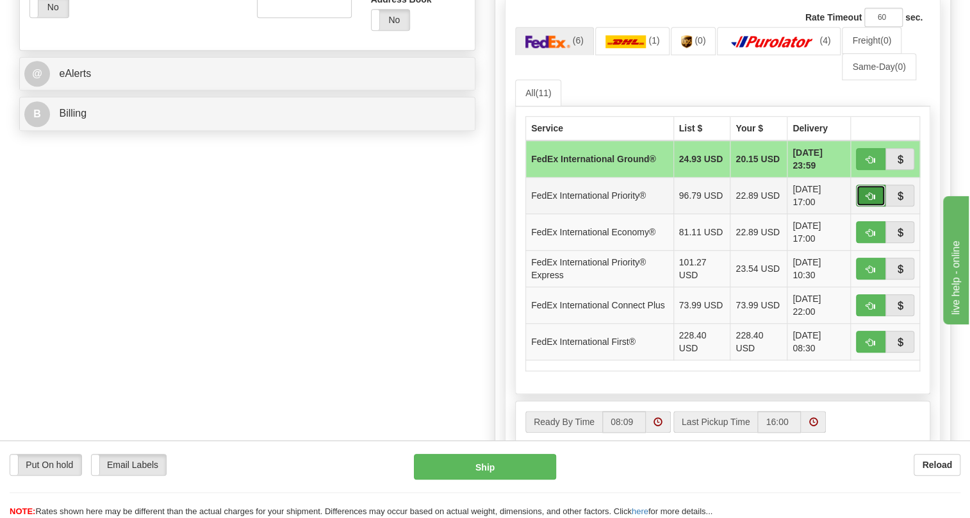
click at [870, 201] on span "button" at bounding box center [870, 196] width 9 height 8
type input "01"
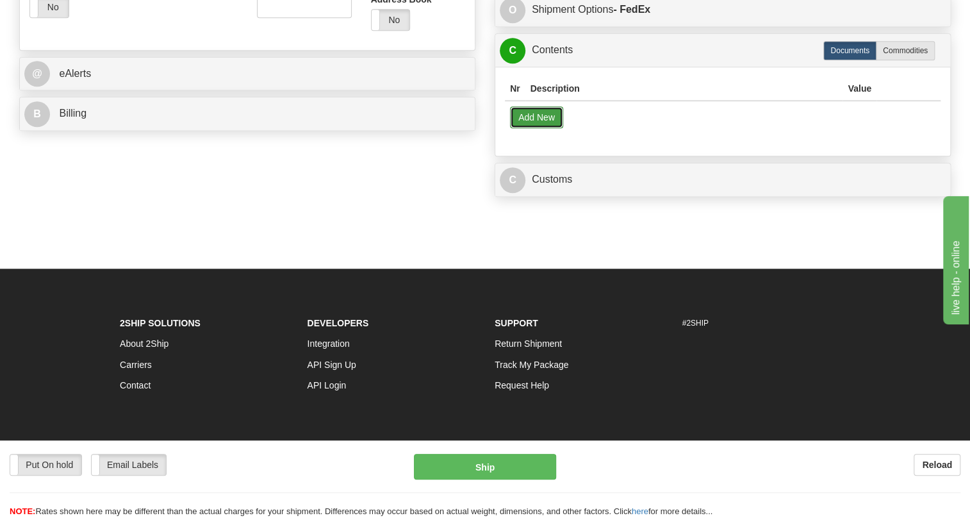
click at [545, 128] on button "Add New" at bounding box center [536, 117] width 53 height 22
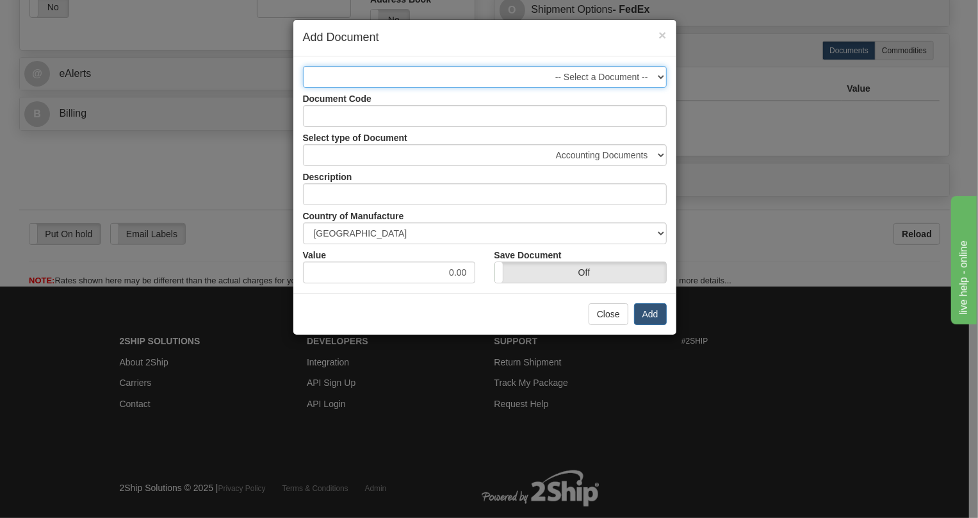
click at [658, 78] on select "-- Select a Document --" at bounding box center [485, 77] width 364 height 22
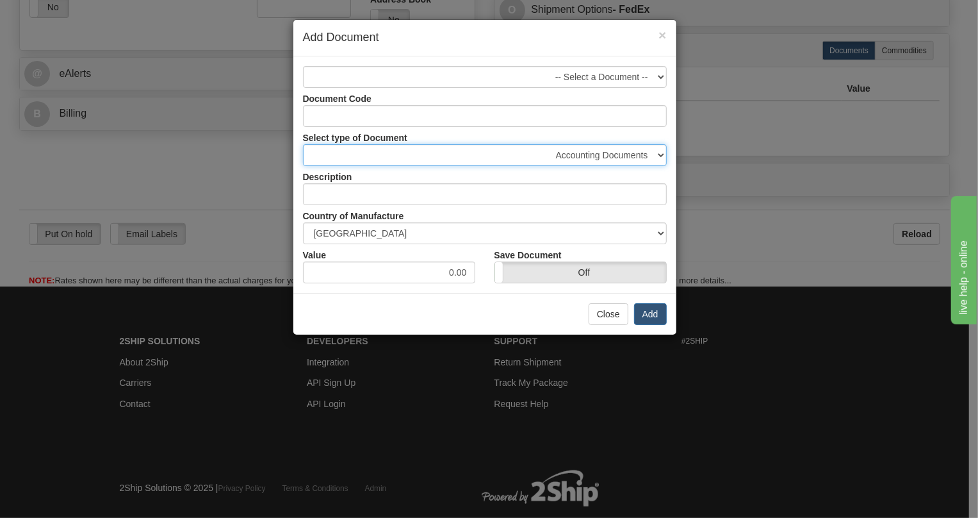
click at [661, 156] on select "Accounting Documents Analysis Reports Applications (Completed) Bank Statements …" at bounding box center [485, 155] width 364 height 22
select select "50"
click at [303, 144] on select "Accounting Documents Analysis Reports Applications (Completed) Bank Statements …" at bounding box center [485, 155] width 364 height 22
type input "Shipping Documents"
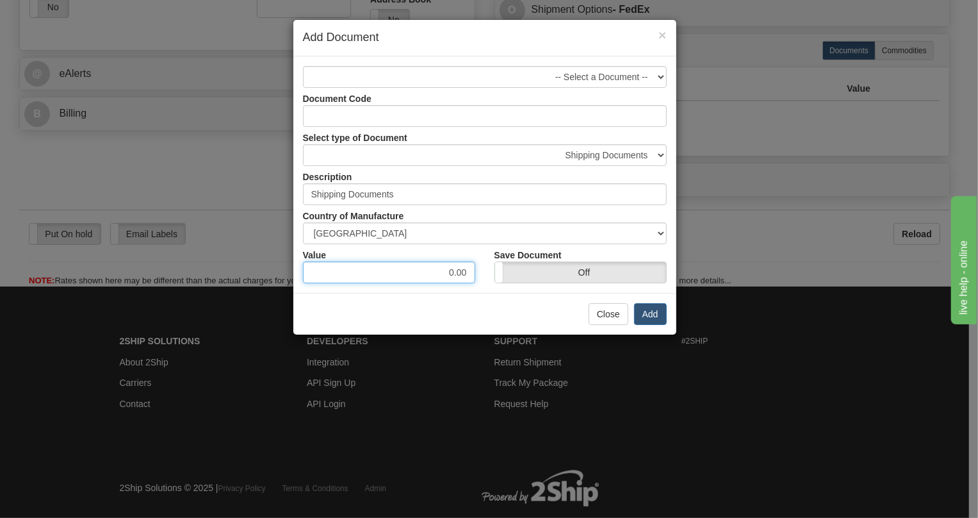
click at [449, 269] on input "0.00" at bounding box center [389, 272] width 172 height 22
type input "10.00"
click at [651, 313] on button "Add" at bounding box center [650, 314] width 33 height 22
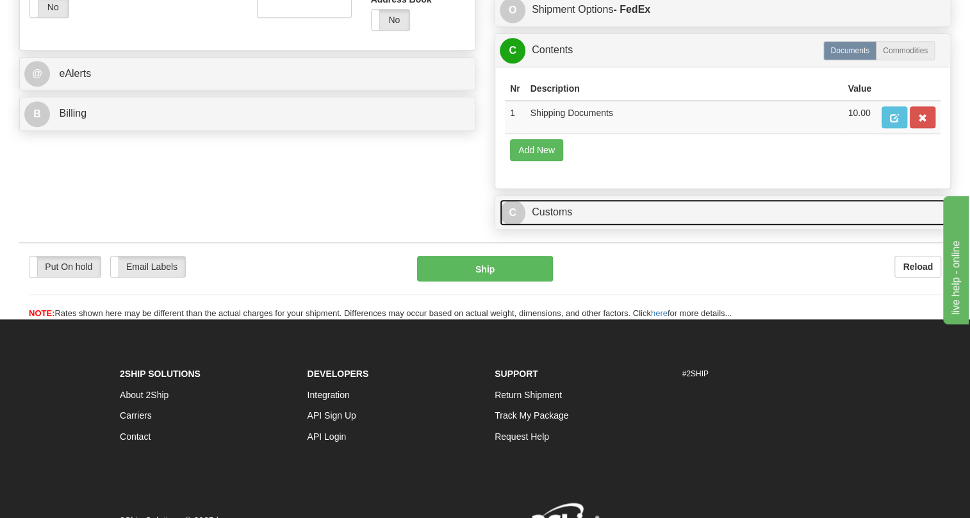
click at [559, 226] on link "C Customs" at bounding box center [723, 212] width 446 height 26
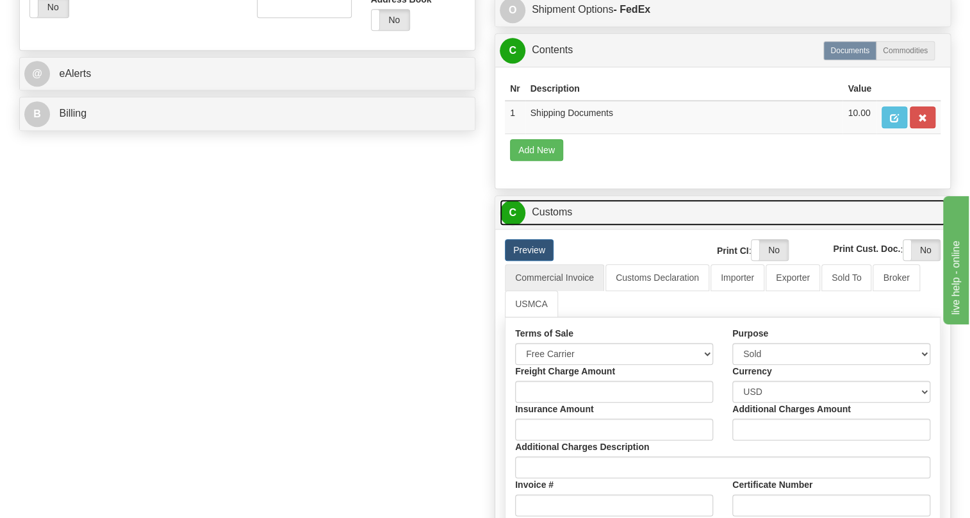
click at [559, 226] on link "C Customs" at bounding box center [723, 212] width 446 height 26
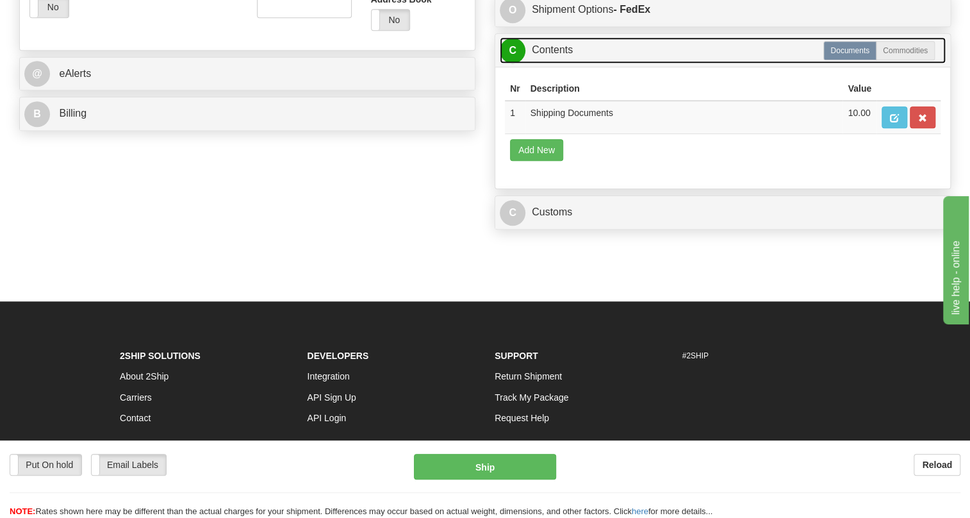
click at [556, 63] on link "C Contents" at bounding box center [723, 50] width 446 height 26
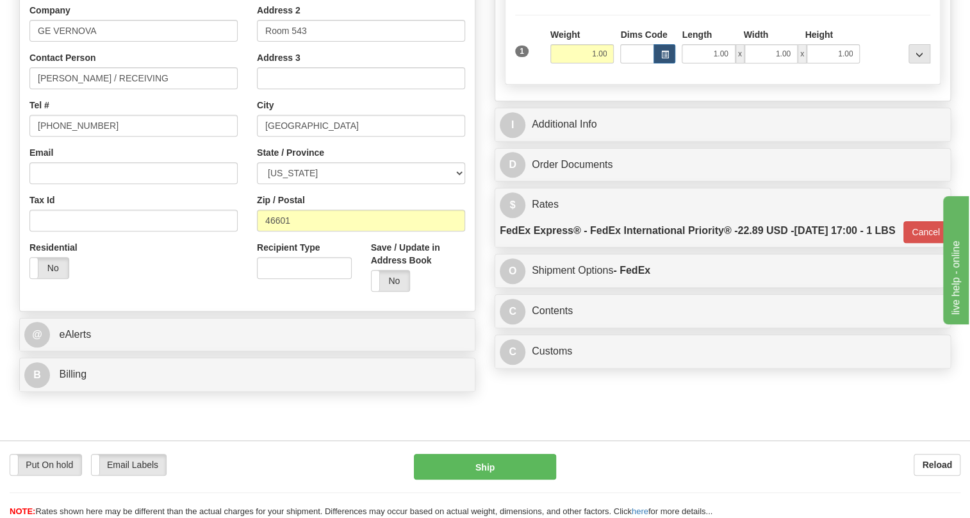
scroll to position [287, 0]
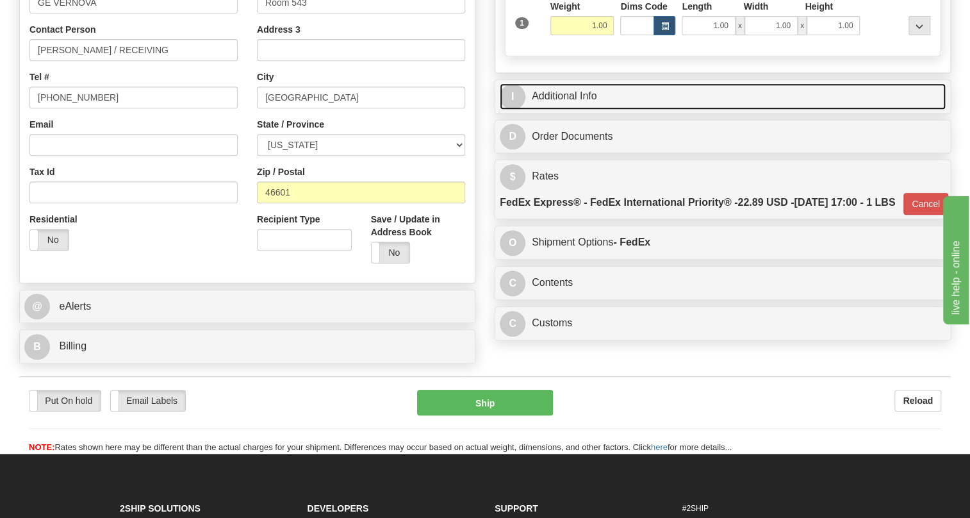
click at [577, 110] on link "I Additional Info" at bounding box center [723, 96] width 446 height 26
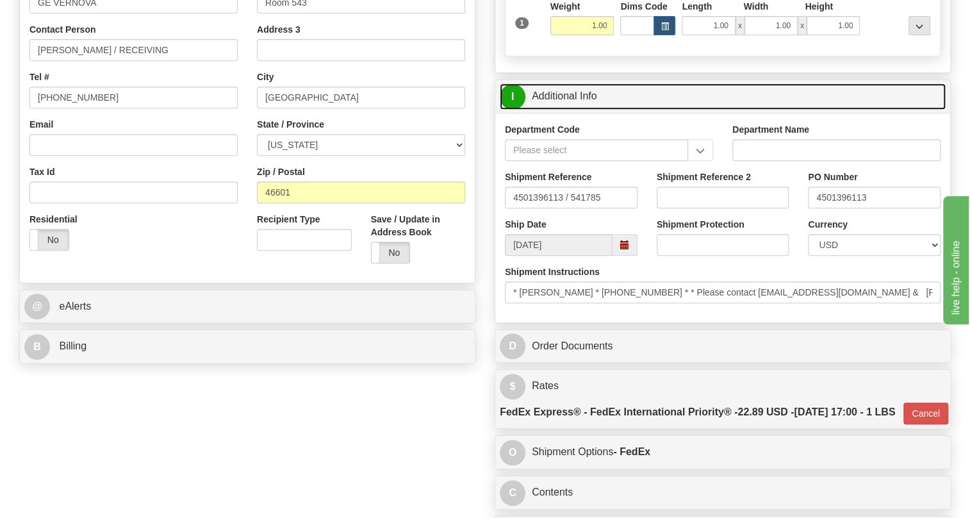
click at [577, 110] on link "I Additional Info" at bounding box center [723, 96] width 446 height 26
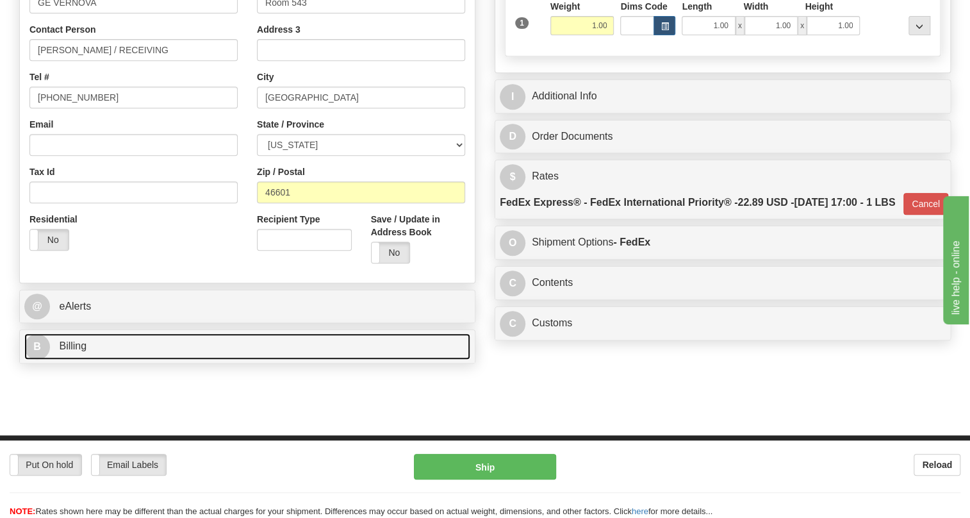
click at [70, 351] on span "Billing" at bounding box center [73, 345] width 28 height 11
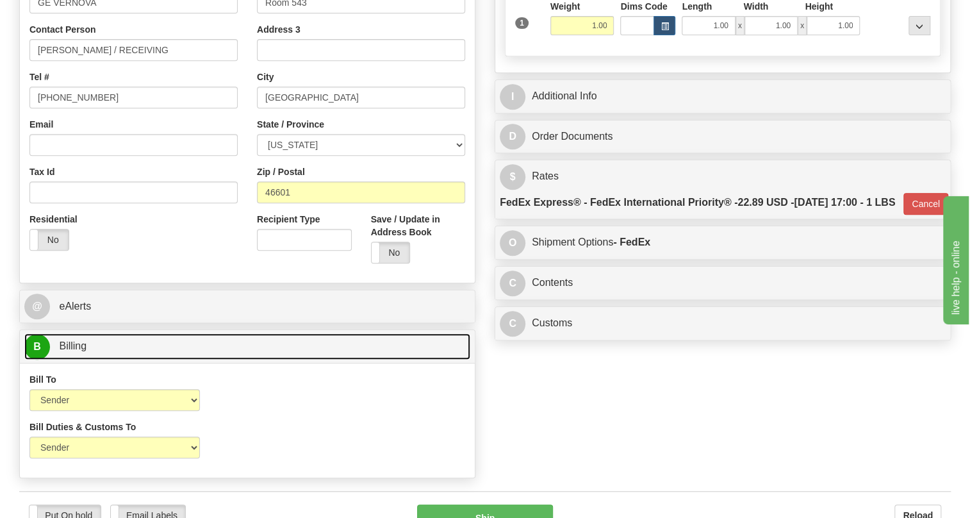
click at [70, 351] on span "Billing" at bounding box center [73, 345] width 28 height 11
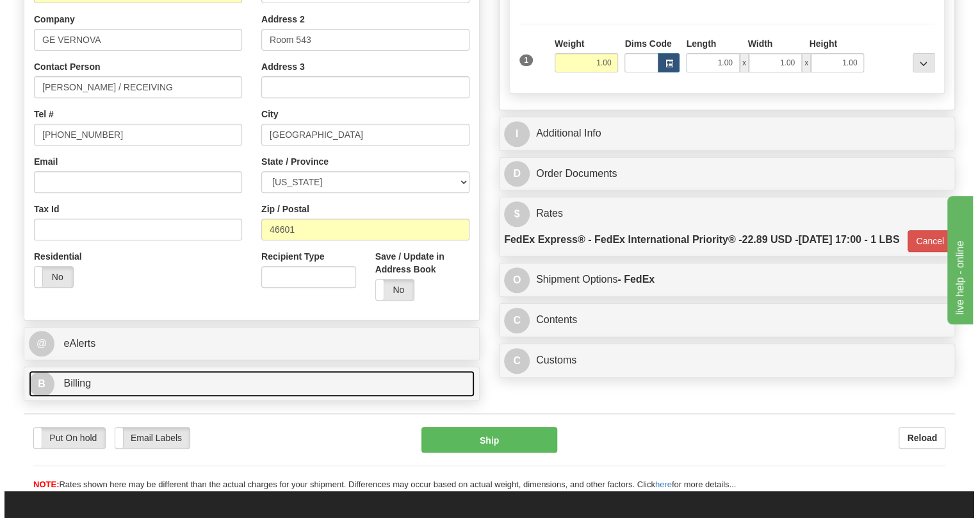
scroll to position [112, 0]
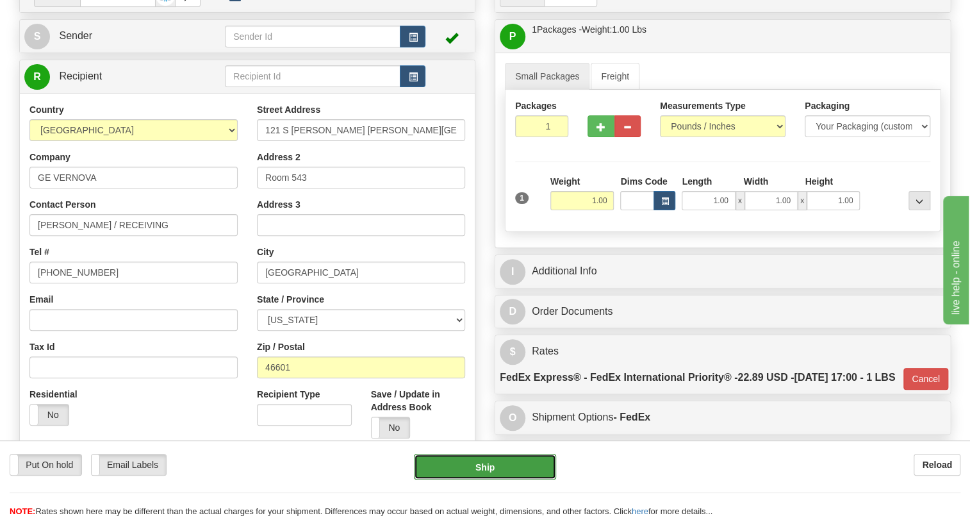
click at [483, 469] on button "Ship" at bounding box center [485, 467] width 142 height 26
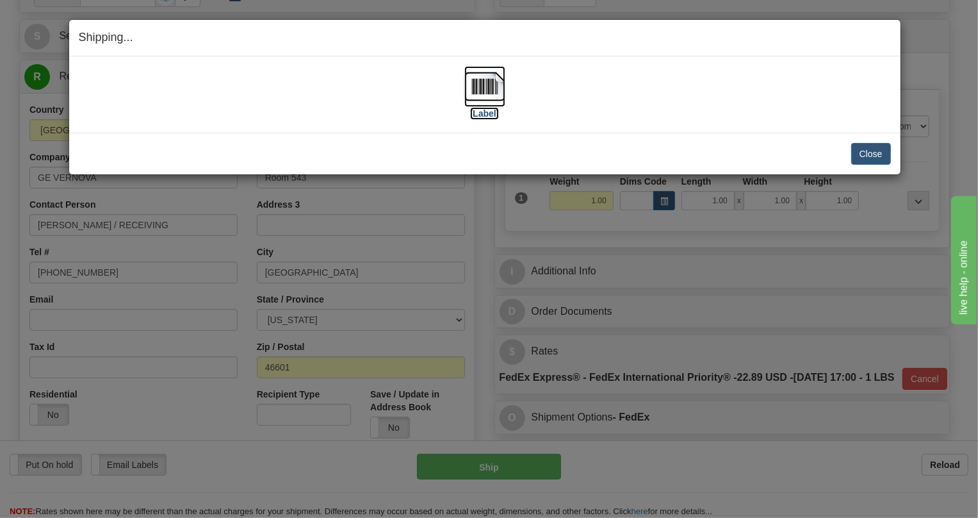
click at [490, 87] on img at bounding box center [485, 86] width 41 height 41
click at [877, 153] on button "Close" at bounding box center [872, 154] width 40 height 22
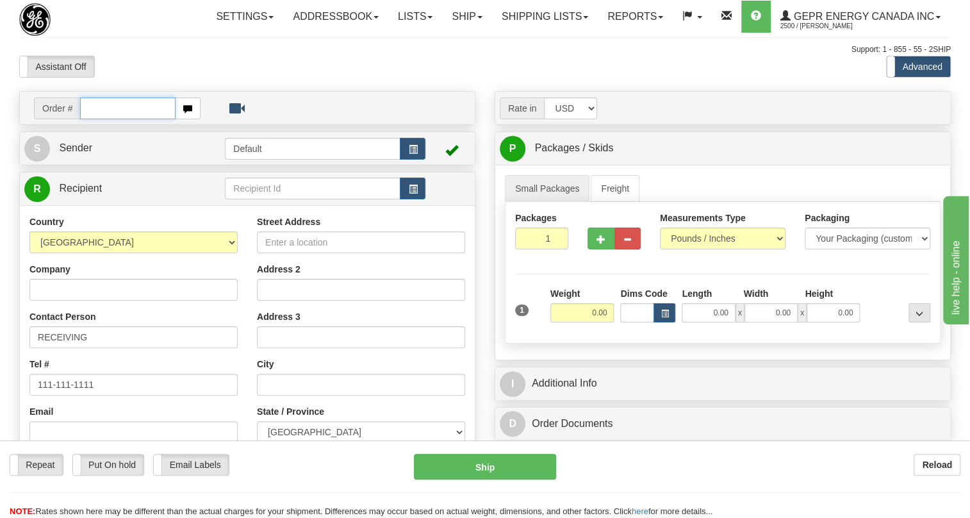
paste input "0086700276"
click at [101, 119] on input "0086700276" at bounding box center [127, 108] width 95 height 22
type input "86700276"
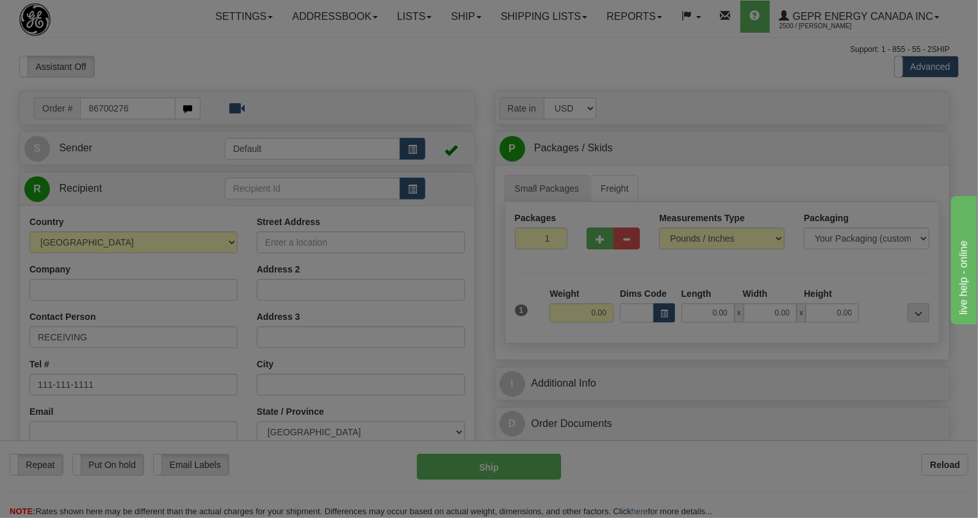
click at [173, 105] on body "Training Course Close Toggle navigation Settings Shipping Preferences New Recip…" at bounding box center [489, 259] width 978 height 518
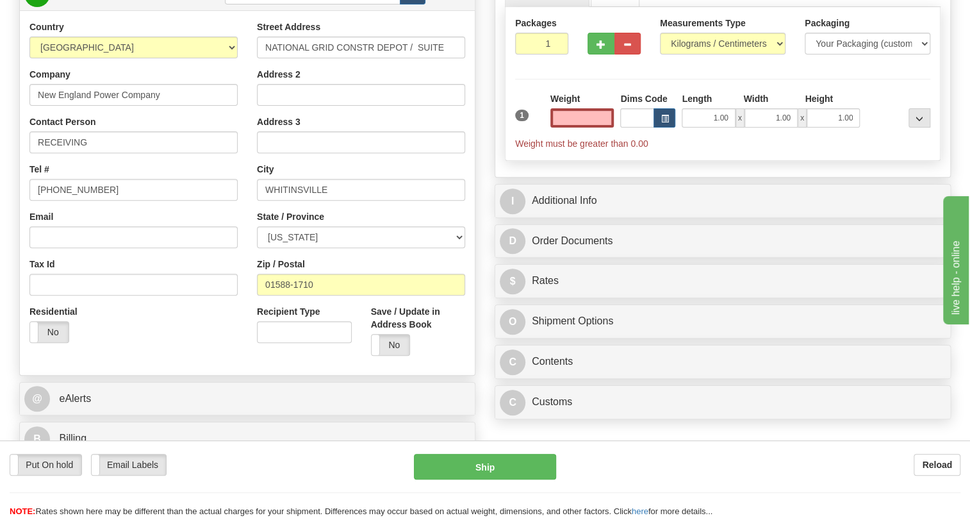
scroll to position [116, 0]
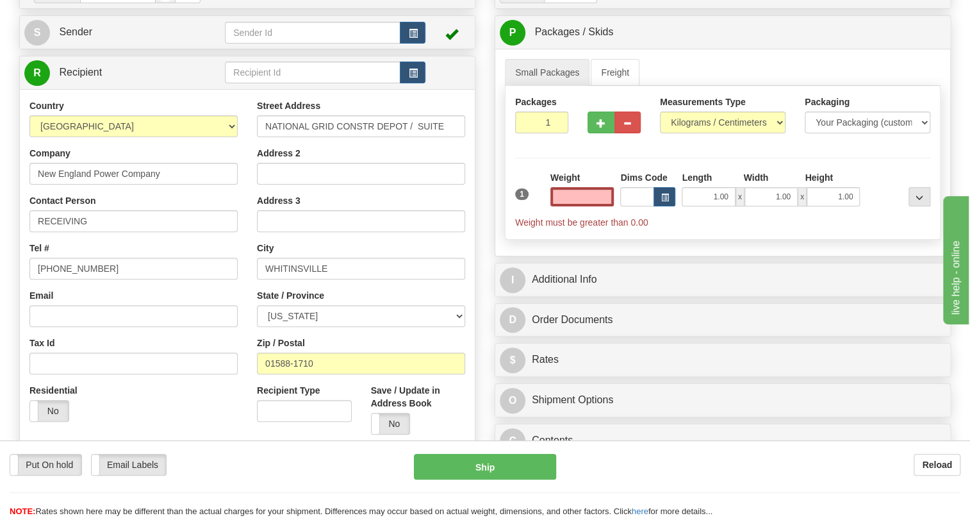
type input "0.00"
drag, startPoint x: 128, startPoint y: 22, endPoint x: 73, endPoint y: 36, distance: 56.1
paste input "0086700330"
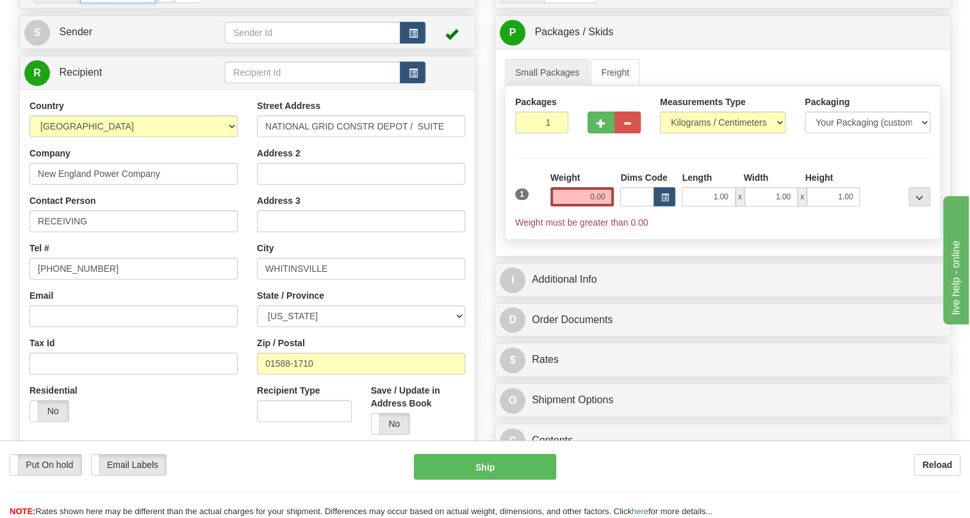
type input "86700330"
type input "0.00"
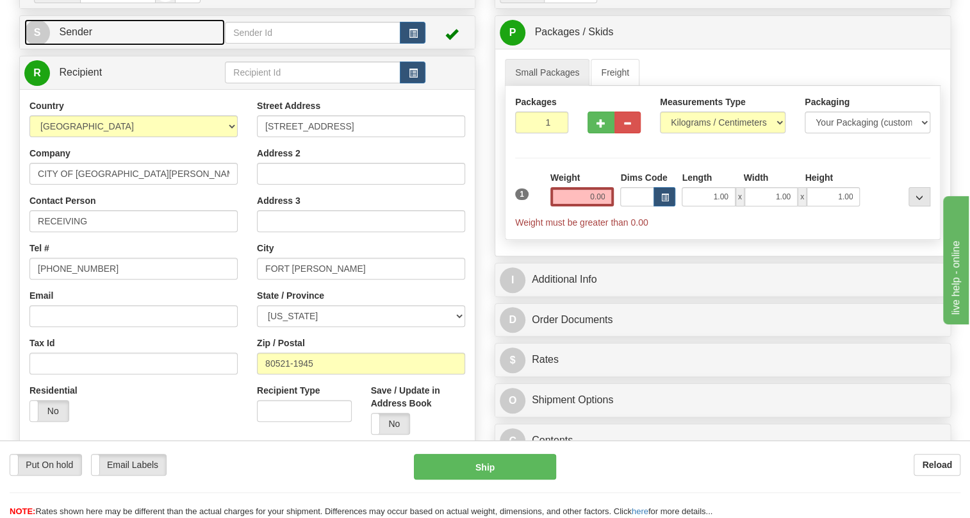
drag, startPoint x: 79, startPoint y: 58, endPoint x: 3, endPoint y: 76, distance: 78.5
click at [79, 37] on span "Sender" at bounding box center [75, 31] width 33 height 11
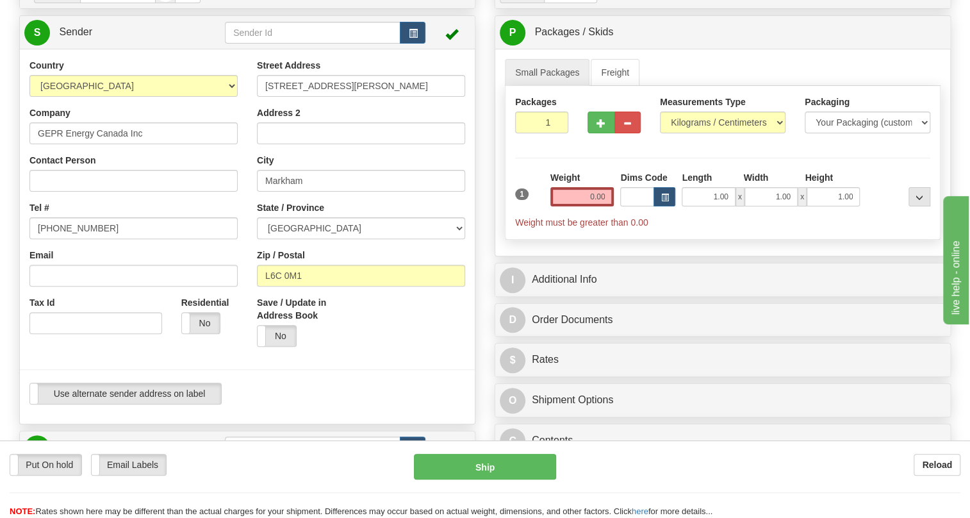
type input "MARKHAM"
click at [73, 239] on input "[PHONE_NUMBER]" at bounding box center [133, 228] width 208 height 22
paste input "[PHONE_NUMBER]"
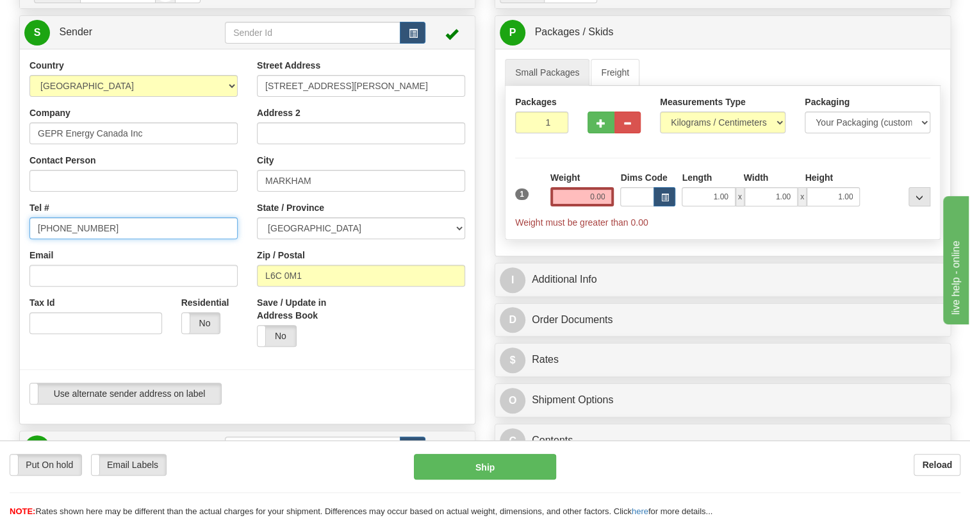
type input "[PHONE_NUMBER]"
click at [718, 133] on select "Pounds / Inches Kilograms / Centimeters" at bounding box center [723, 122] width 126 height 22
select select "0"
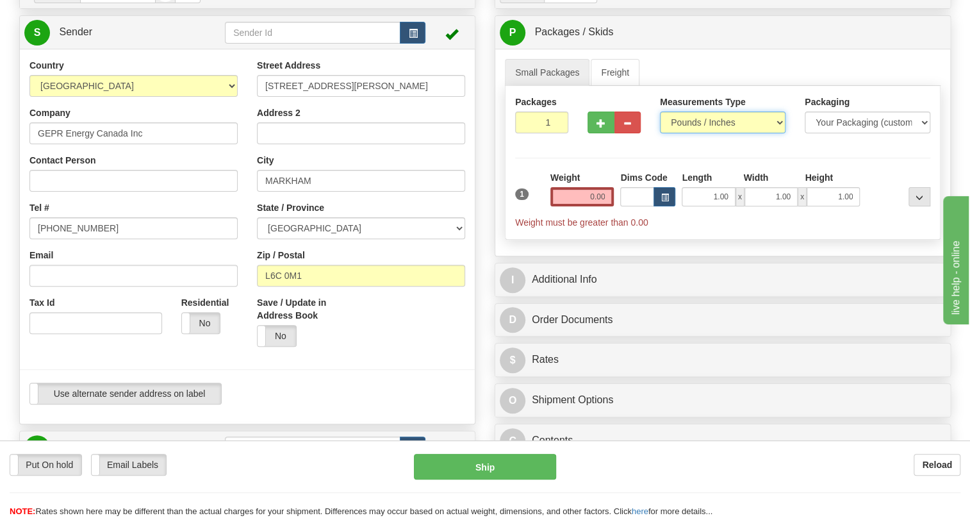
click at [660, 133] on select "Pounds / Inches Kilograms / Centimeters" at bounding box center [723, 122] width 126 height 22
click at [581, 206] on input "0.00" at bounding box center [582, 196] width 64 height 19
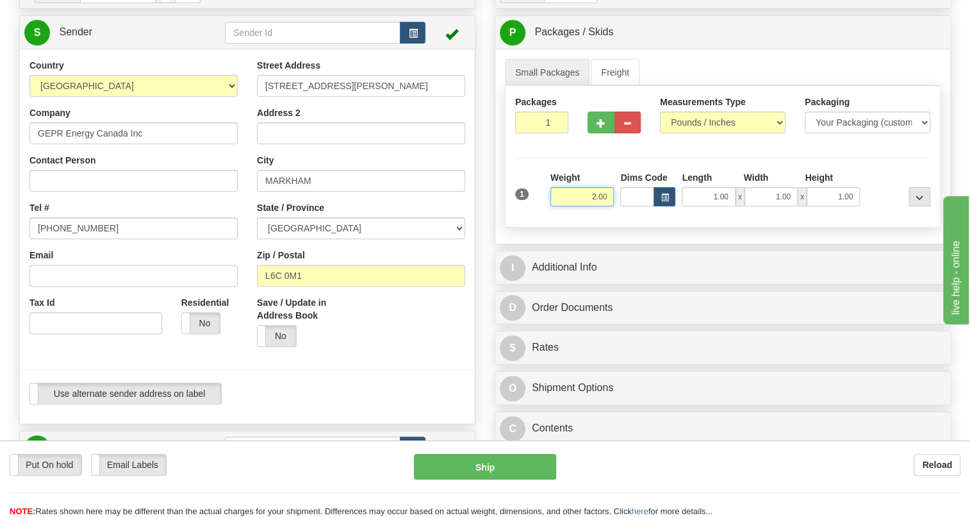
type input "2.00"
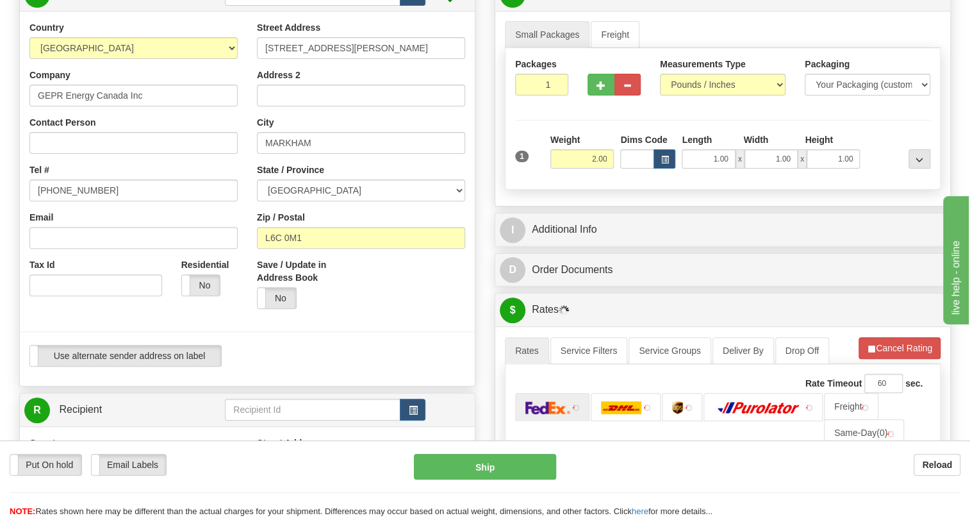
scroll to position [174, 0]
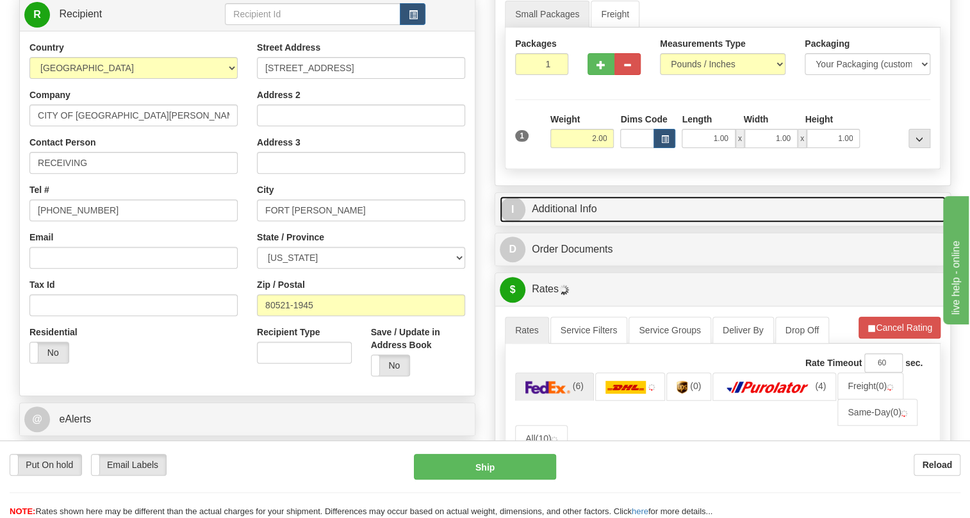
click at [565, 222] on link "I Additional Info" at bounding box center [723, 209] width 446 height 26
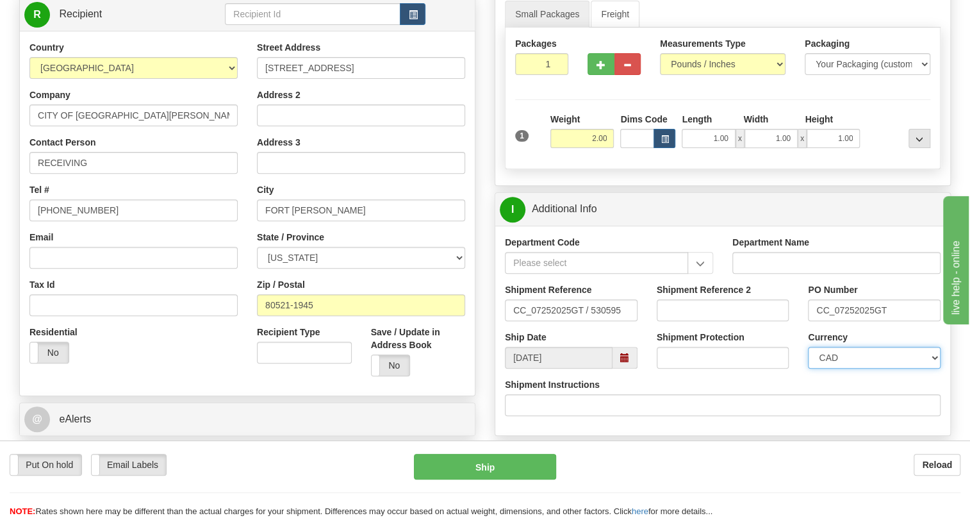
click at [859, 368] on select "CAD USD EUR ZAR [PERSON_NAME] ARN AUD AUS AWG BBD BFR BGN BHD BMD BND BRC BRL C…" at bounding box center [874, 358] width 133 height 22
select select "1"
click at [808, 368] on select "CAD USD EUR ZAR [PERSON_NAME] ARN AUD AUS AWG BBD BFR BGN BHD BMD BND BRC BRL C…" at bounding box center [874, 358] width 133 height 22
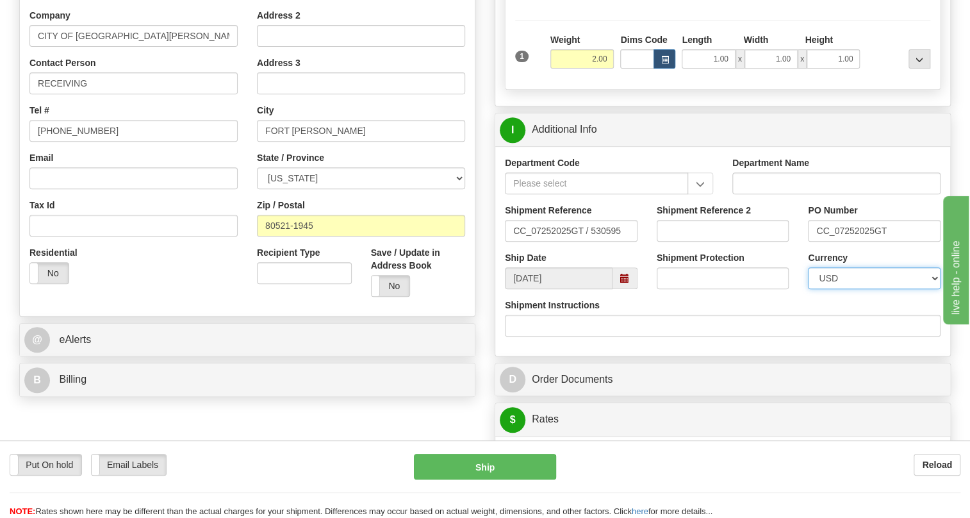
scroll to position [349, 0]
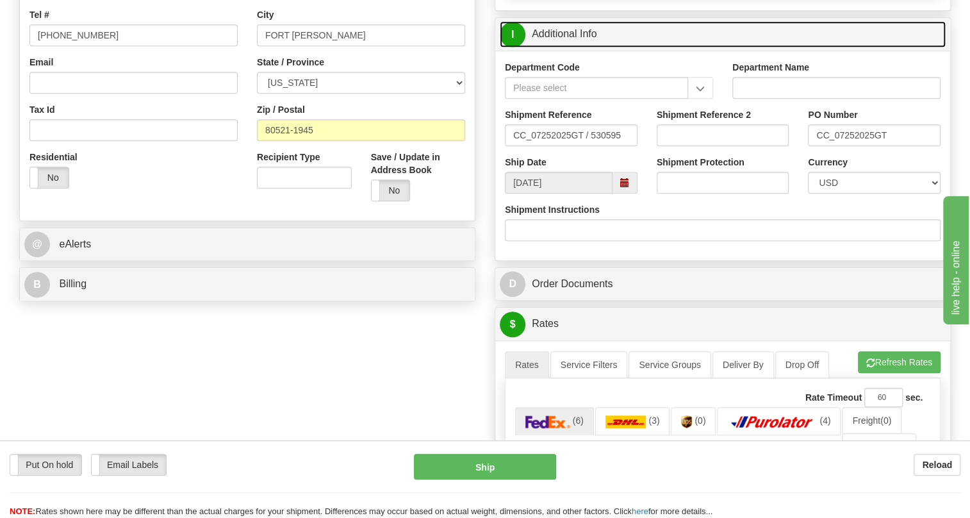
click at [549, 47] on link "I Additional Info" at bounding box center [723, 34] width 446 height 26
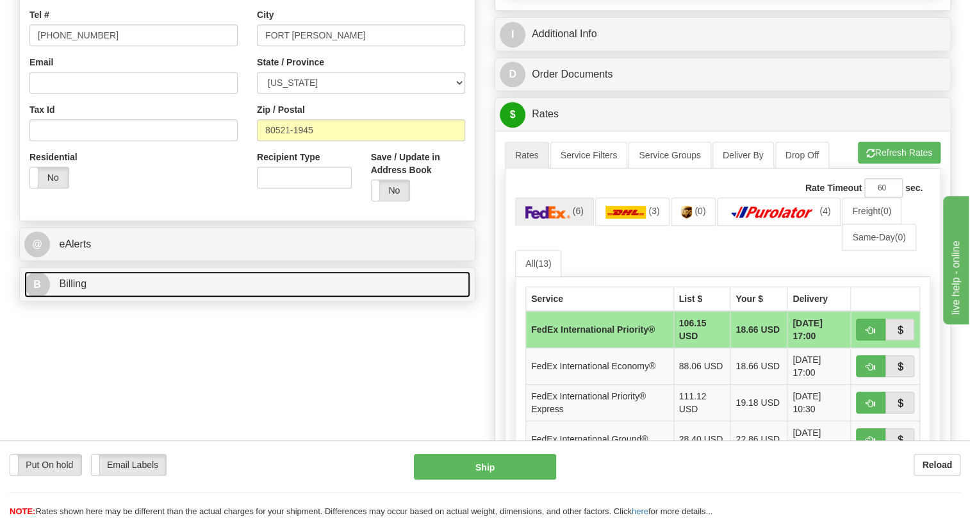
click at [80, 289] on span "Billing" at bounding box center [73, 283] width 28 height 11
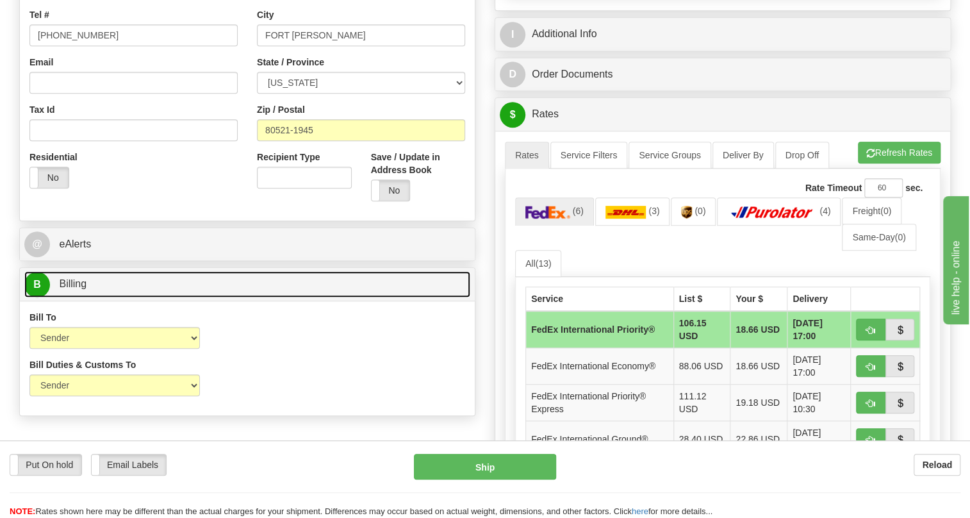
click at [80, 289] on span "Billing" at bounding box center [73, 283] width 28 height 11
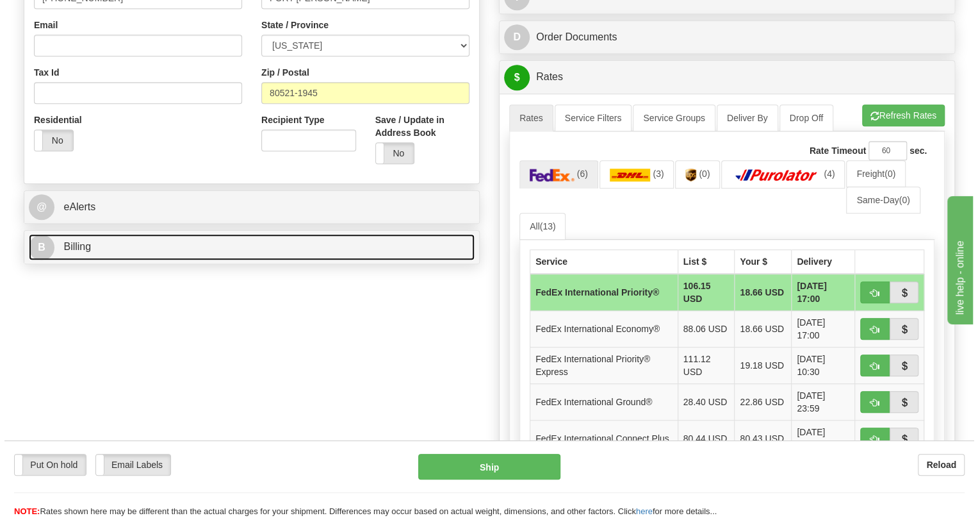
scroll to position [408, 0]
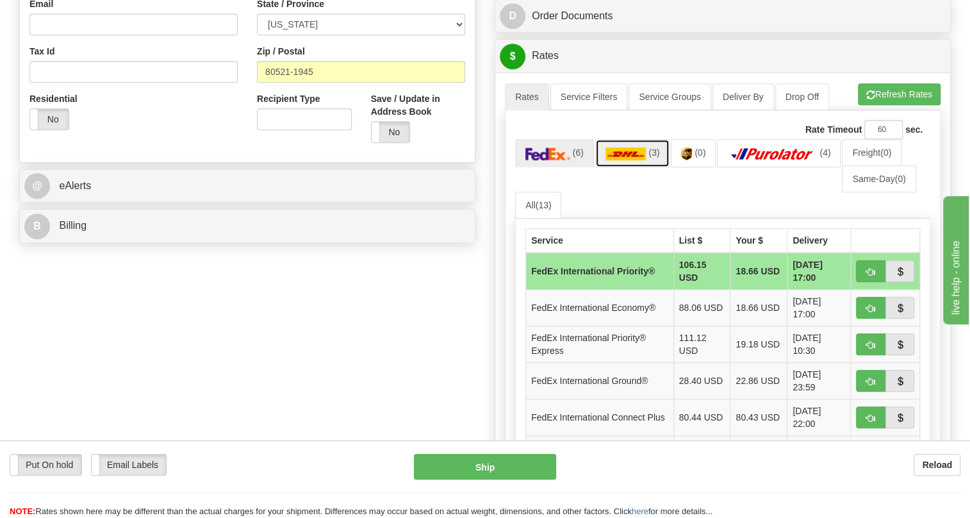
click at [630, 160] on img at bounding box center [626, 153] width 41 height 13
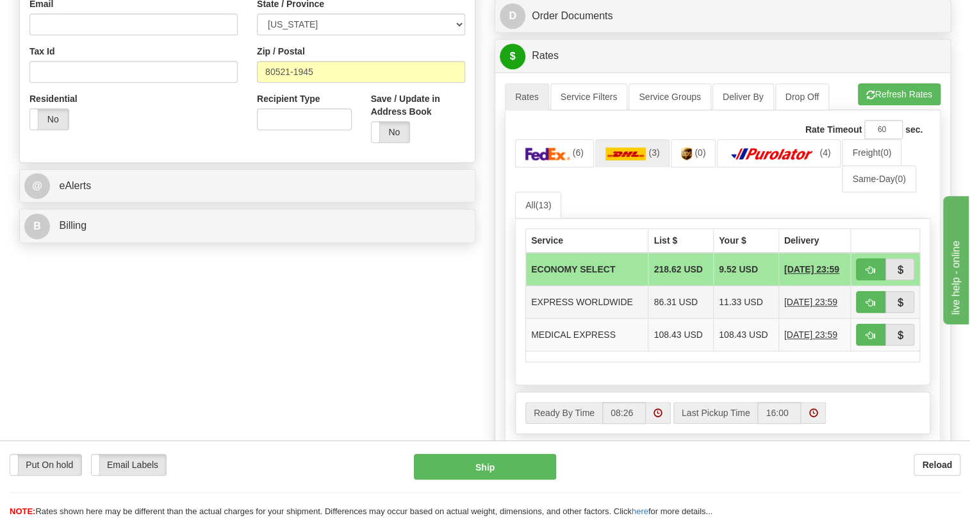
click at [592, 318] on td "EXPRESS WORLDWIDE" at bounding box center [587, 302] width 122 height 33
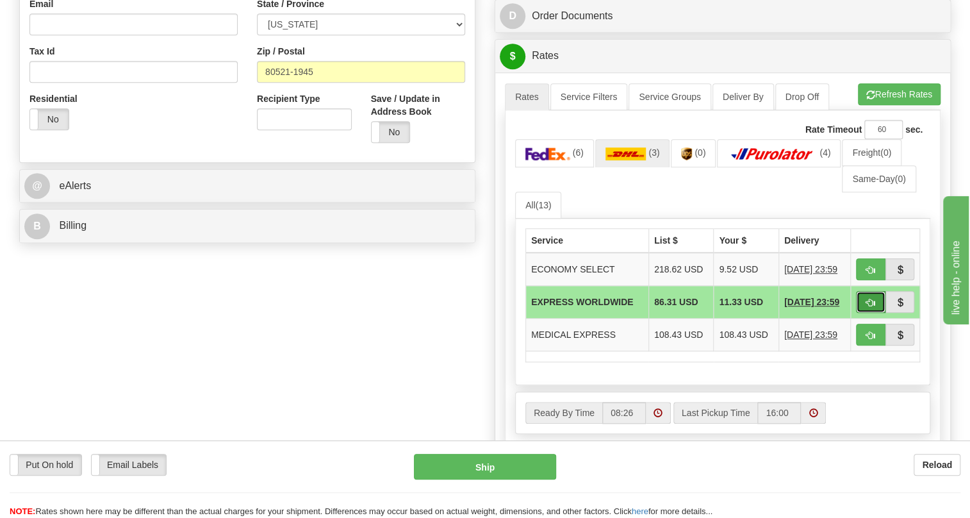
click at [871, 307] on span "button" at bounding box center [870, 303] width 9 height 8
type input "P"
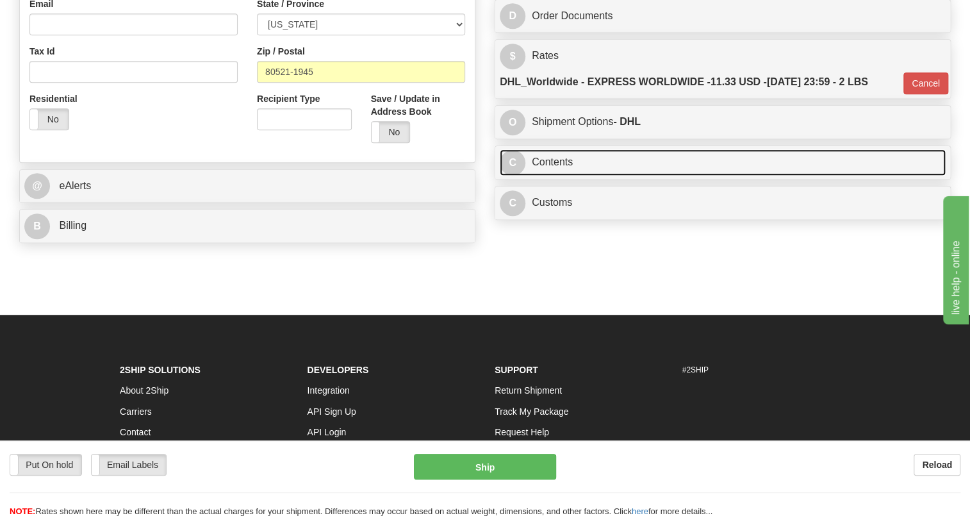
click at [556, 176] on link "C Contents" at bounding box center [723, 162] width 446 height 26
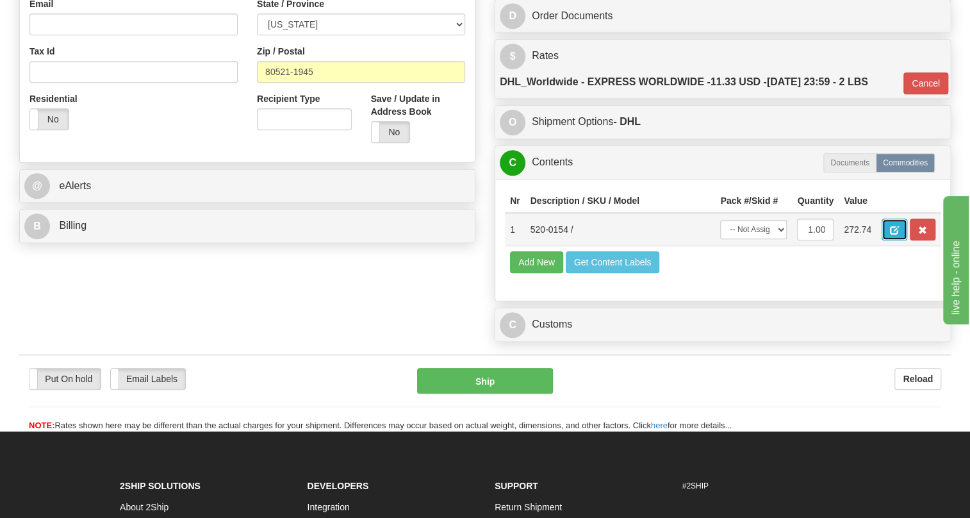
click at [889, 240] on button "button" at bounding box center [895, 230] width 26 height 22
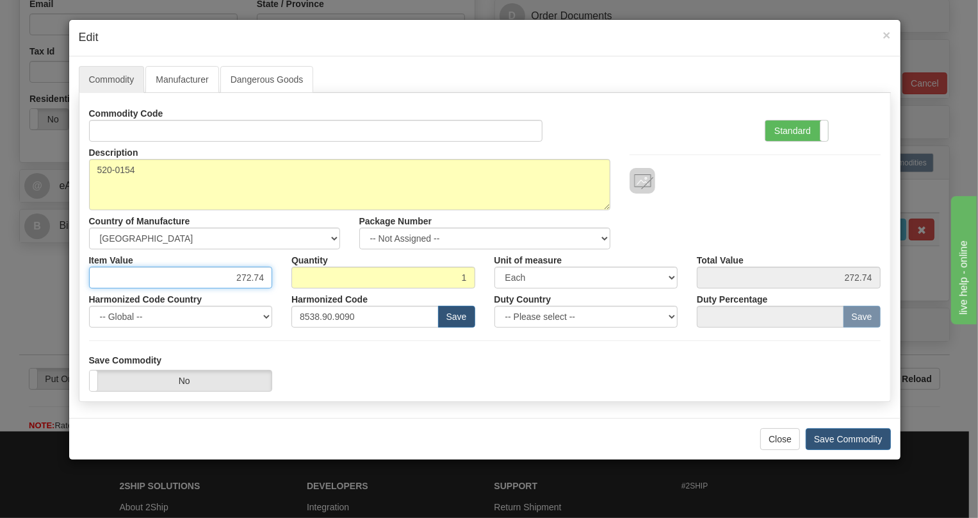
click at [244, 279] on input "272.74" at bounding box center [181, 278] width 184 height 22
paste input "66,53"
click at [253, 281] on input "66,53" at bounding box center [181, 278] width 184 height 22
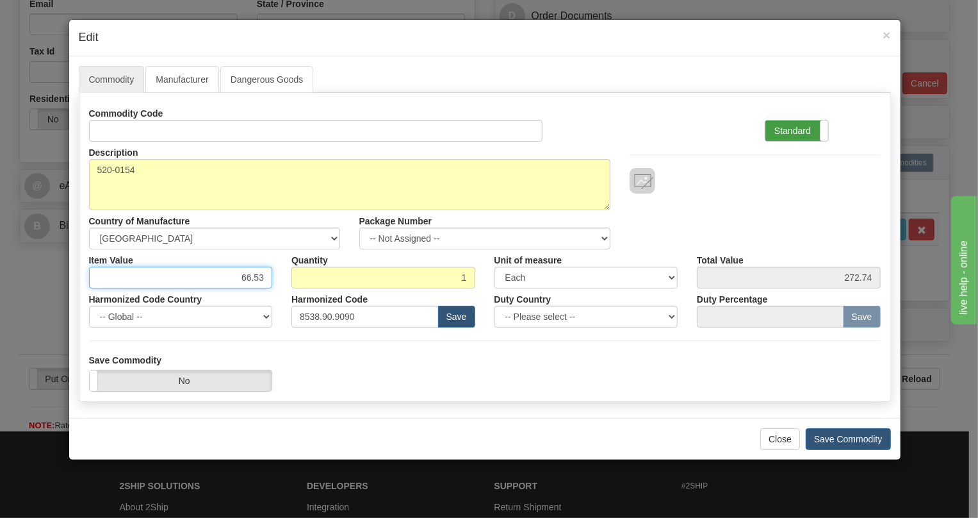
type input "66.53"
click at [788, 131] on label "Standard" at bounding box center [797, 130] width 63 height 21
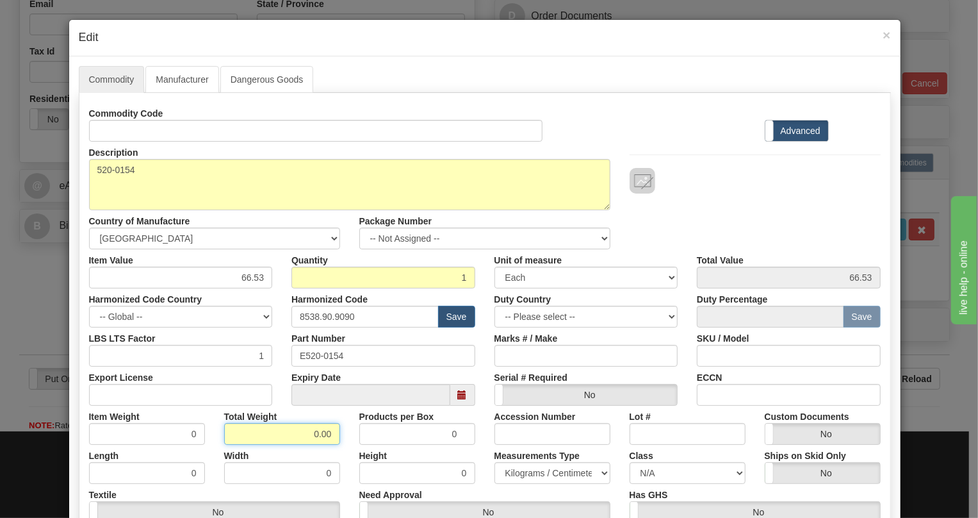
click at [290, 432] on input "0.00" at bounding box center [282, 434] width 116 height 22
type input "1.00"
type input "1.0000"
click at [529, 472] on select "Pounds / Inches Kilograms / Centimeters" at bounding box center [553, 473] width 116 height 22
select select "0"
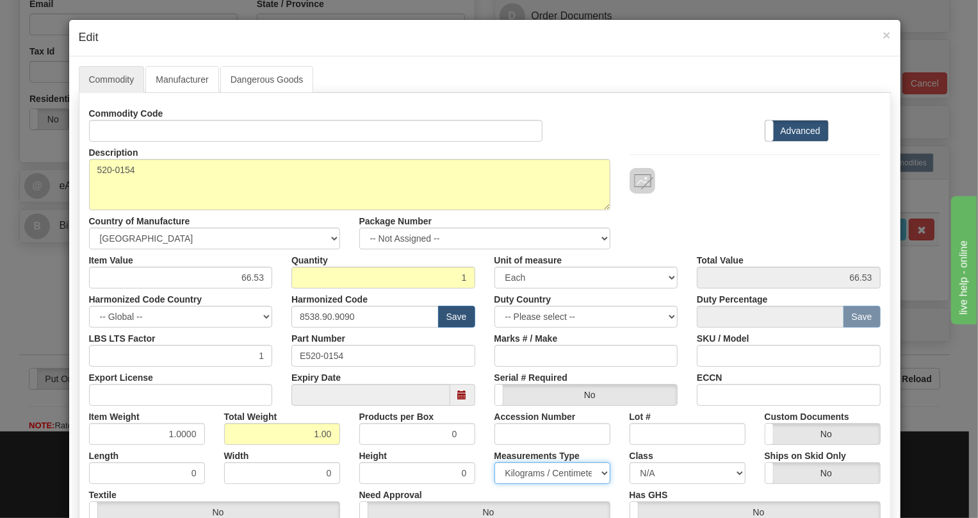
click at [495, 462] on select "Pounds / Inches Kilograms / Centimeters" at bounding box center [553, 473] width 116 height 22
click at [474, 450] on div "Height 0" at bounding box center [417, 464] width 135 height 39
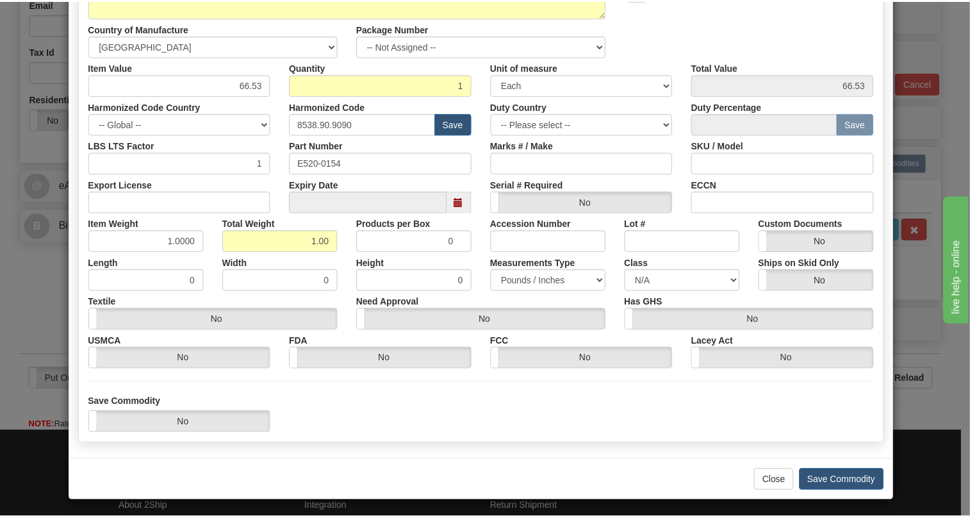
scroll to position [195, 0]
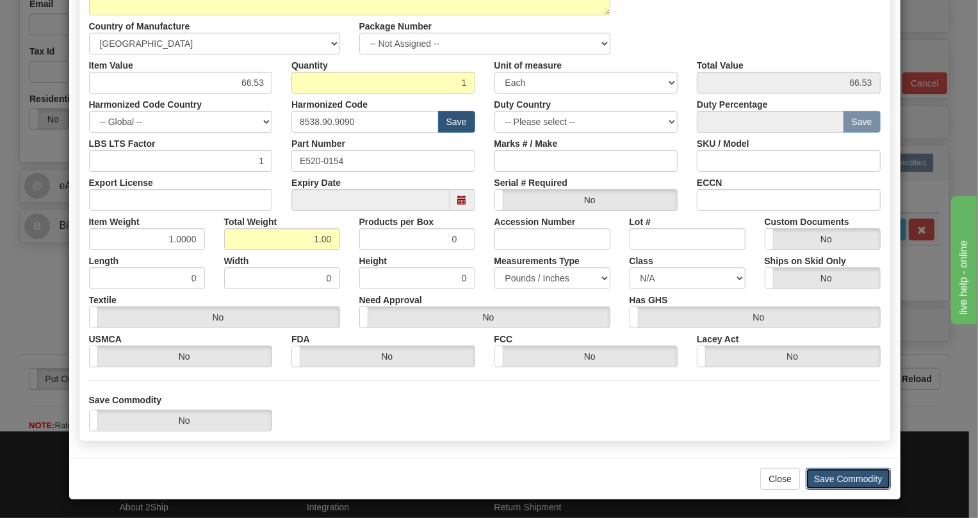
click at [850, 477] on button "Save Commodity" at bounding box center [848, 479] width 85 height 22
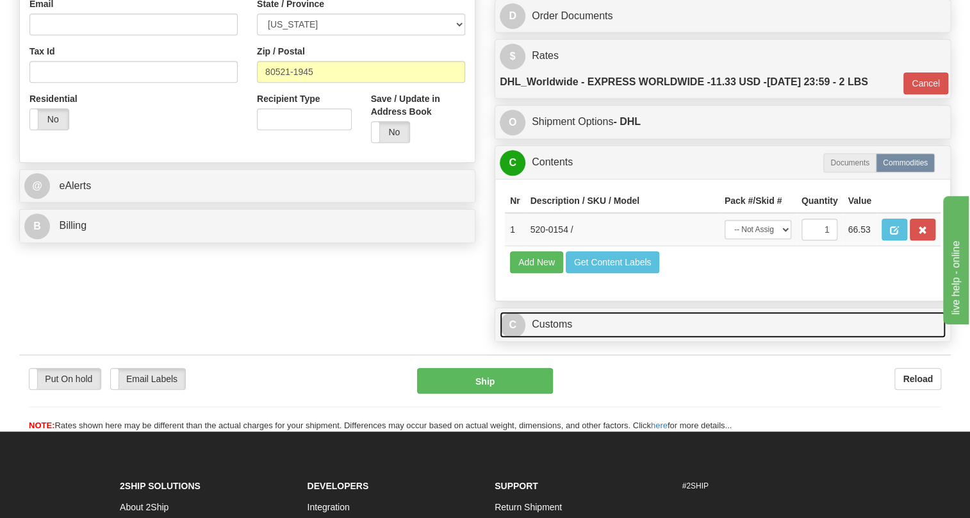
click at [549, 338] on link "C Customs" at bounding box center [723, 324] width 446 height 26
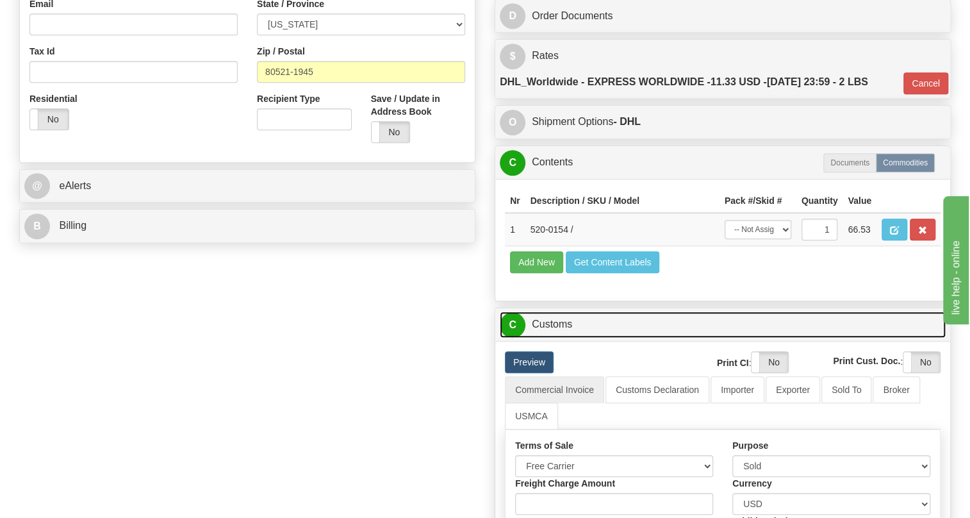
click at [549, 338] on link "C Customs" at bounding box center [723, 324] width 446 height 26
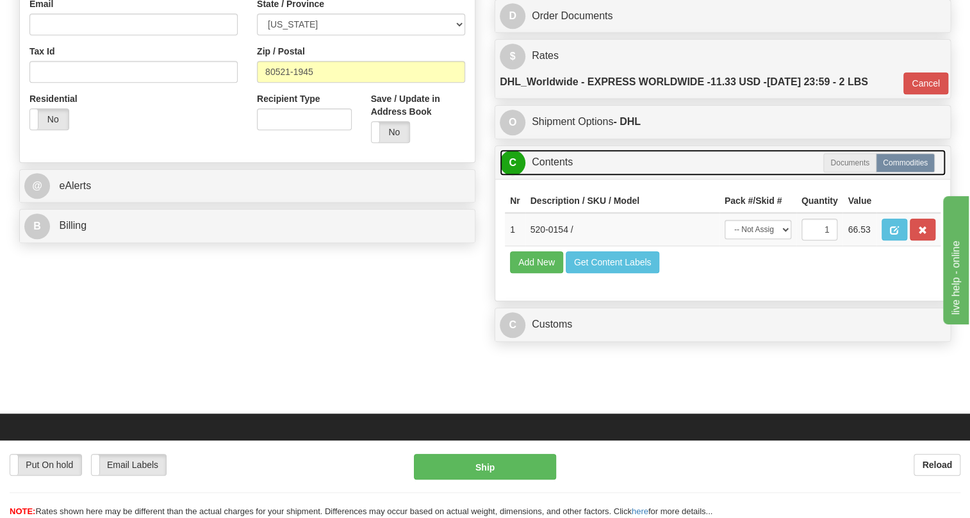
click at [552, 176] on link "C Contents" at bounding box center [723, 162] width 446 height 26
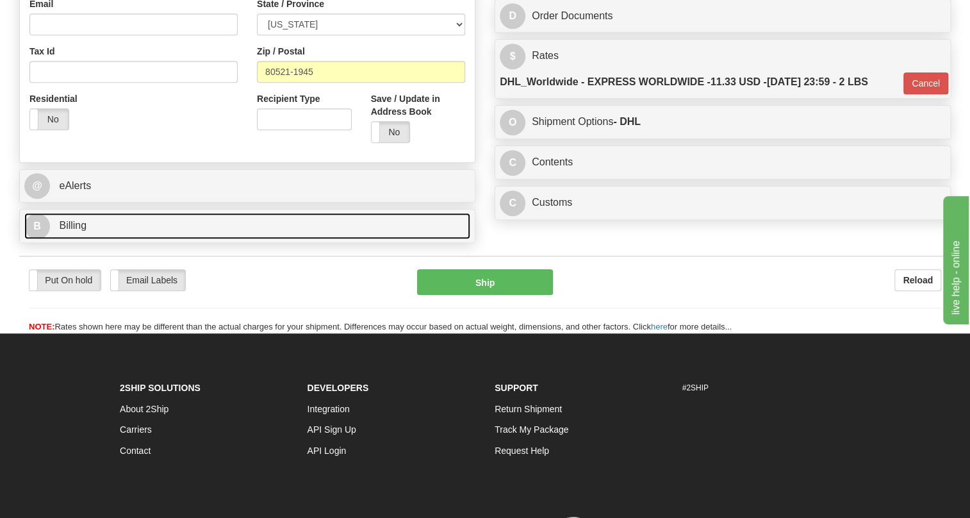
click at [79, 231] on span "Billing" at bounding box center [73, 225] width 28 height 11
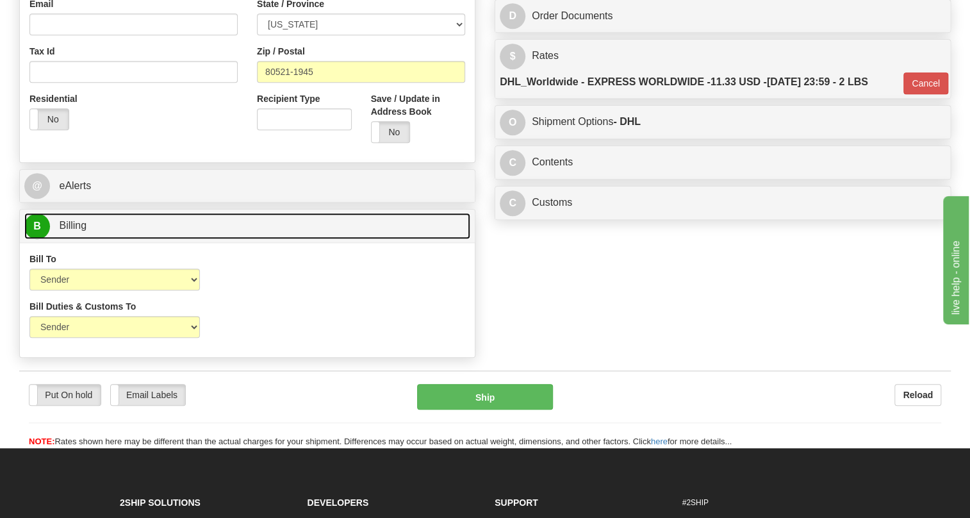
click at [79, 231] on span "Billing" at bounding box center [73, 225] width 28 height 11
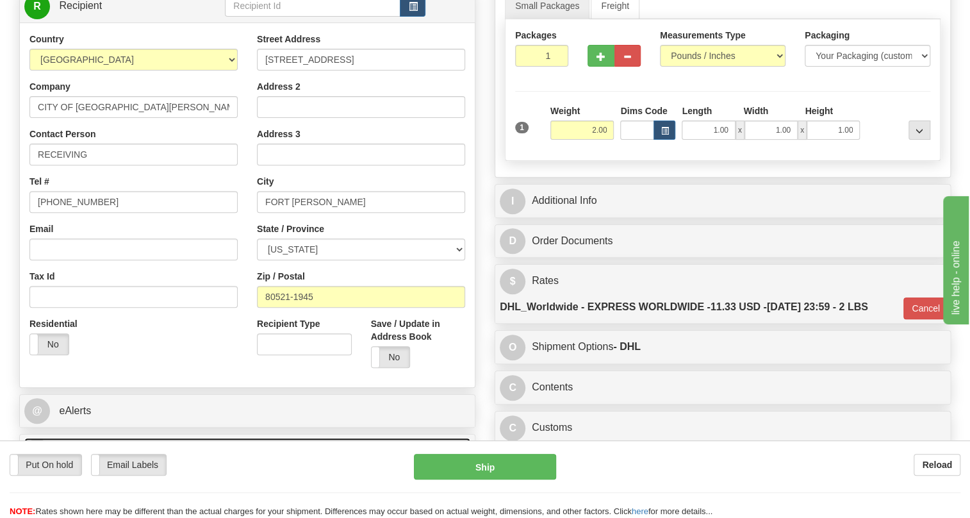
scroll to position [174, 0]
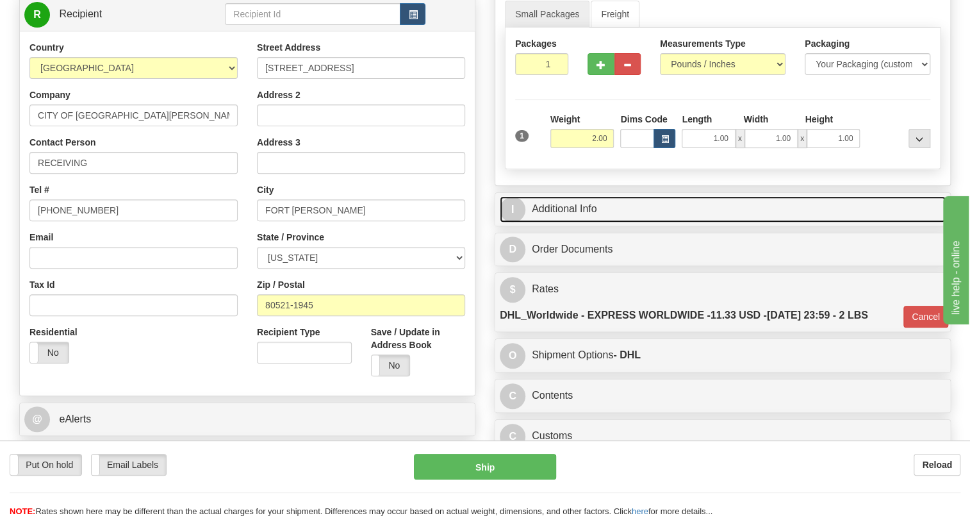
click at [581, 222] on link "I Additional Info" at bounding box center [723, 209] width 446 height 26
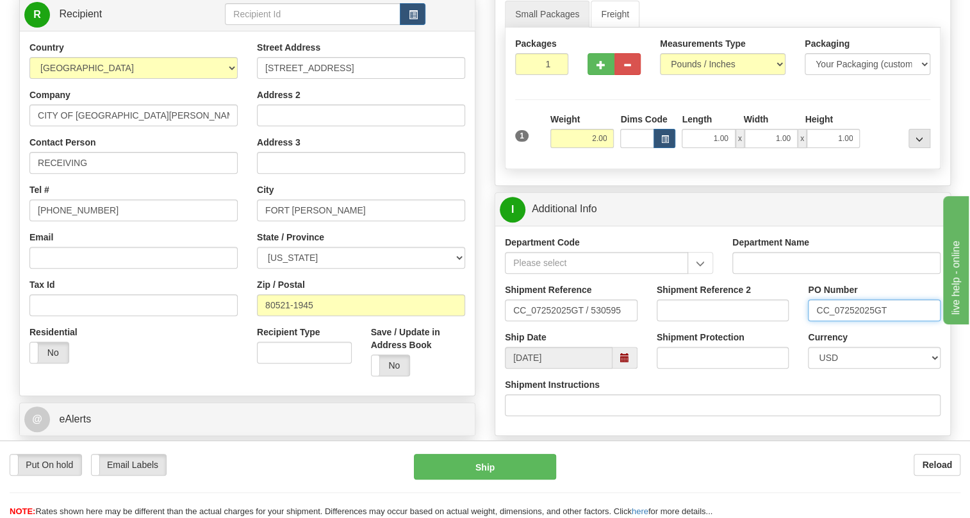
click at [869, 321] on input "CC_07252025GT" at bounding box center [874, 310] width 133 height 22
click at [126, 174] on input "RECEIVING" at bounding box center [133, 163] width 208 height 22
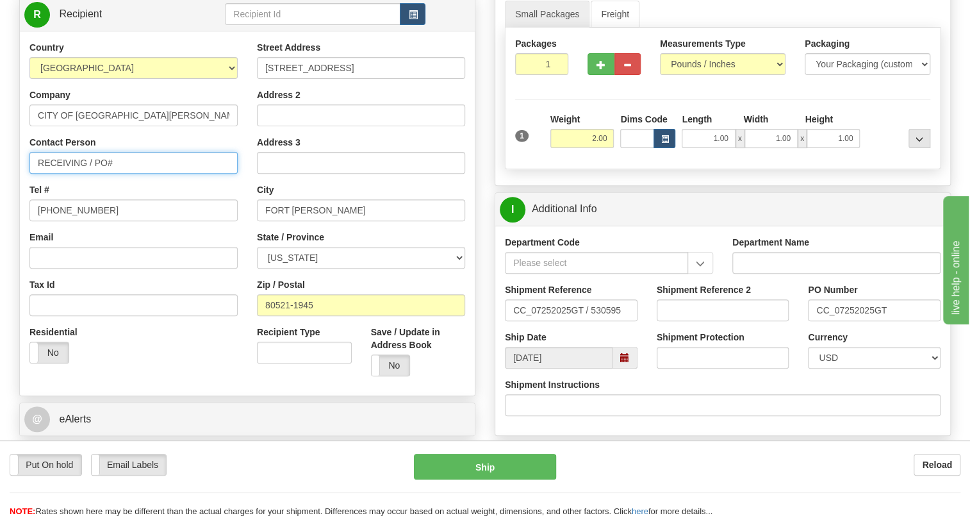
paste input "CC_07252025GT"
type input "RECEIVING / PO# CC_07252025GT"
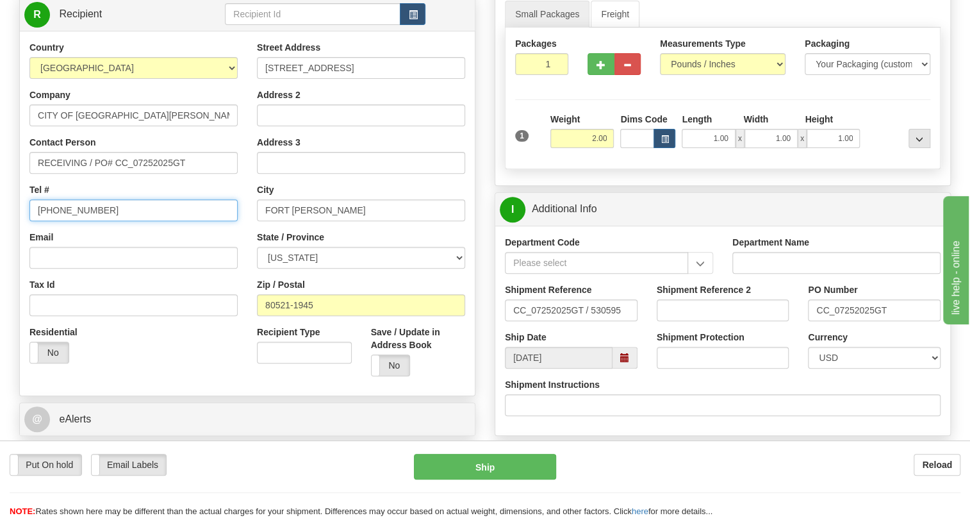
click at [79, 221] on input "[PHONE_NUMBER]" at bounding box center [133, 210] width 208 height 22
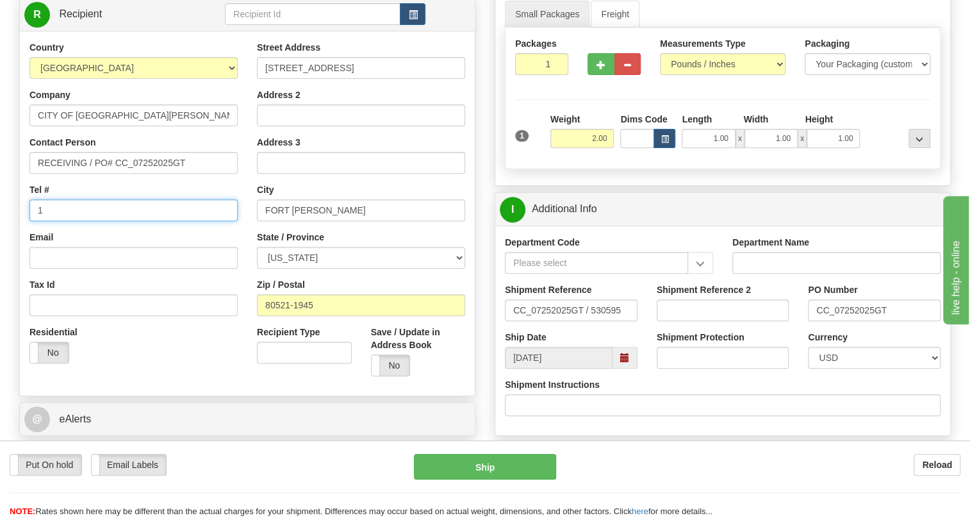
type input "111-111-1111"
click at [269, 244] on label "State / Province" at bounding box center [290, 237] width 67 height 13
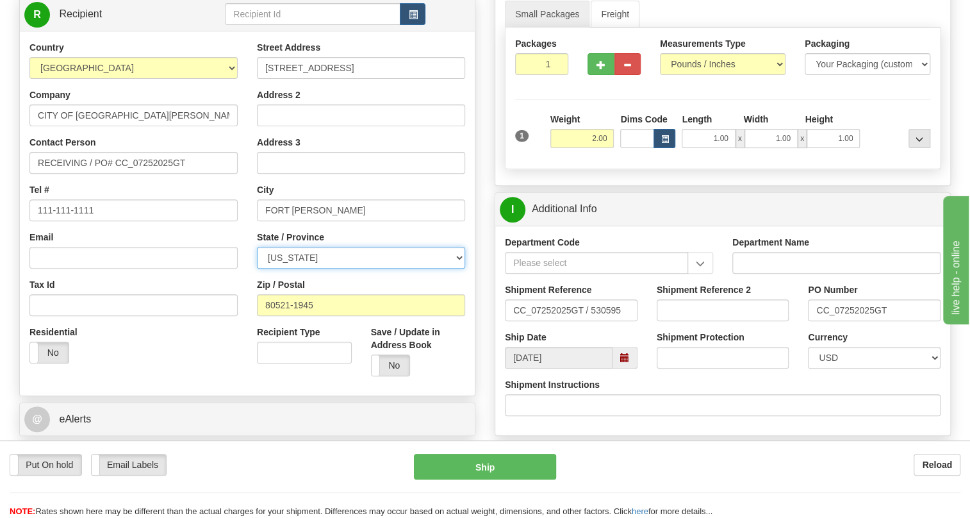
click at [269, 268] on select "ALABAMA ALASKA ARIZONA ARKANSAS Armed Forces America Armed Forces Europe Armed …" at bounding box center [361, 258] width 208 height 22
click at [244, 266] on div "Country AFGHANISTAN ALAND ISLANDS ALBANIA ALGERIA AMERICAN SAMOA ANDORRA ANGOLA…" at bounding box center [133, 207] width 227 height 332
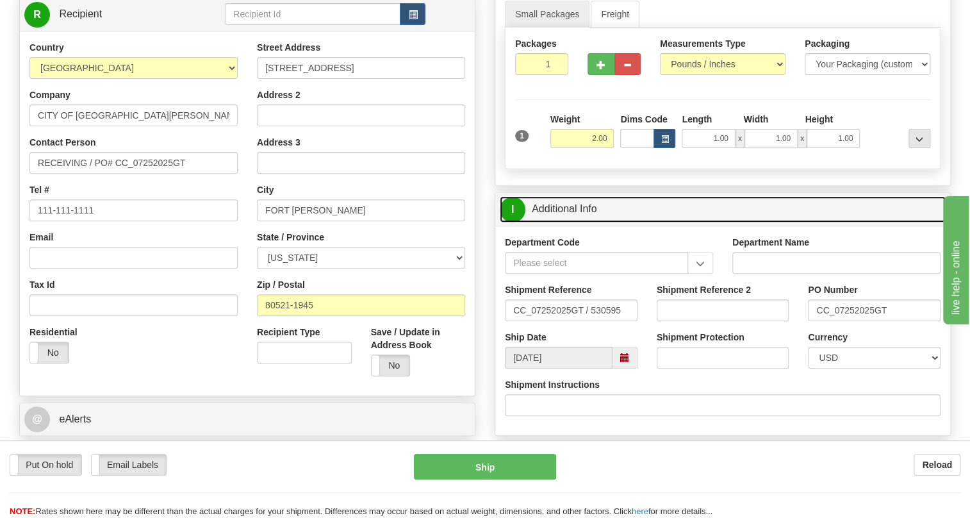
click at [576, 222] on link "I Additional Info" at bounding box center [723, 209] width 446 height 26
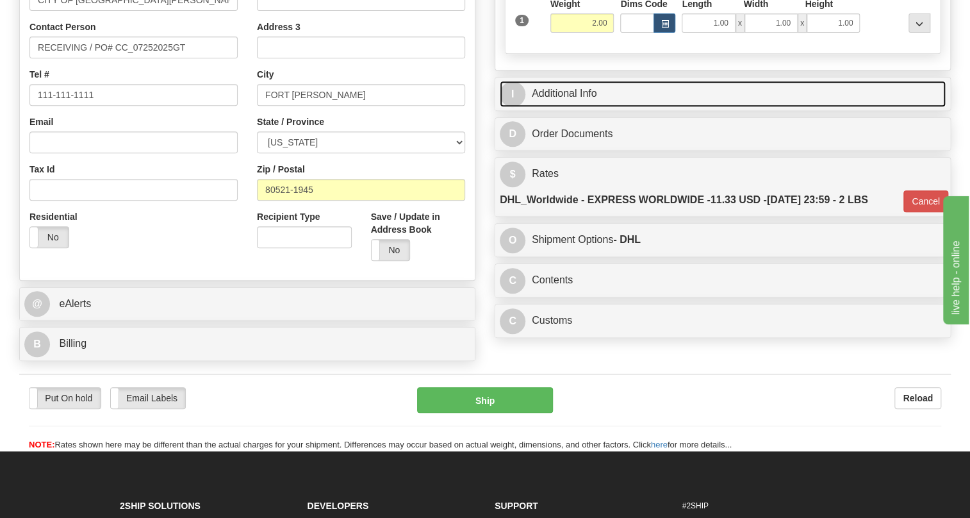
scroll to position [291, 0]
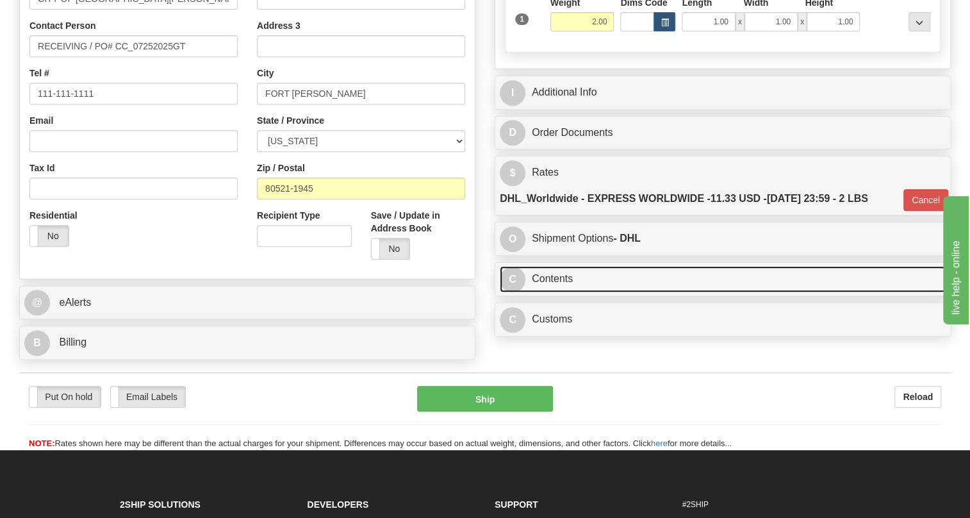
click at [553, 292] on link "C Contents" at bounding box center [723, 279] width 446 height 26
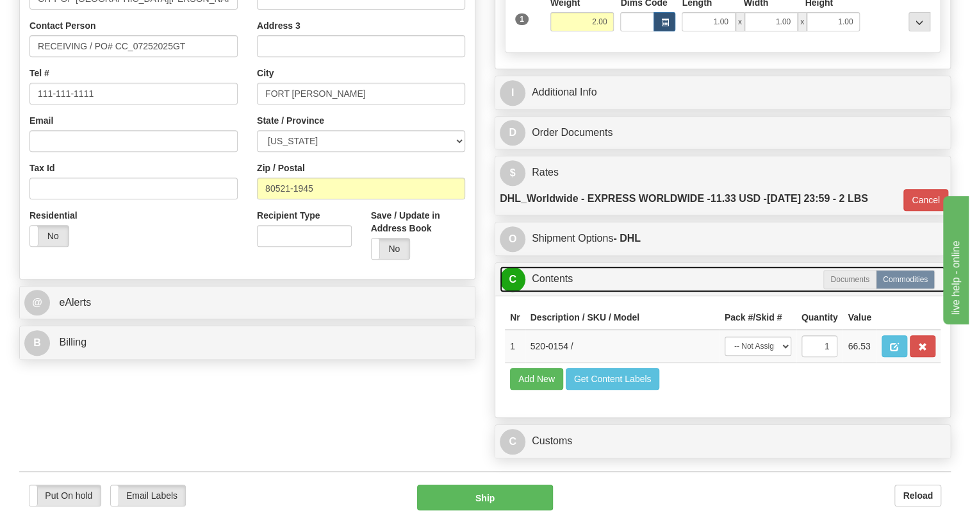
click at [554, 292] on link "C Contents" at bounding box center [723, 279] width 446 height 26
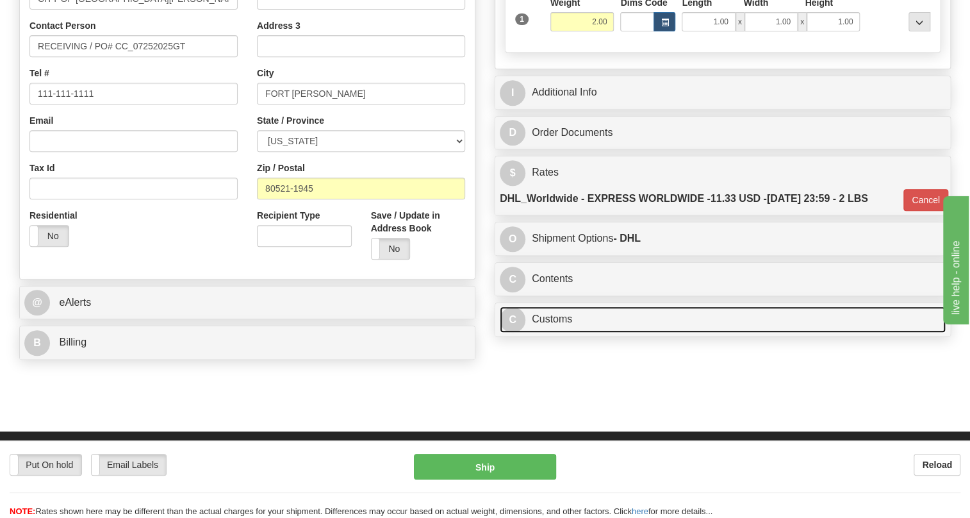
click at [561, 333] on link "C Customs" at bounding box center [723, 319] width 446 height 26
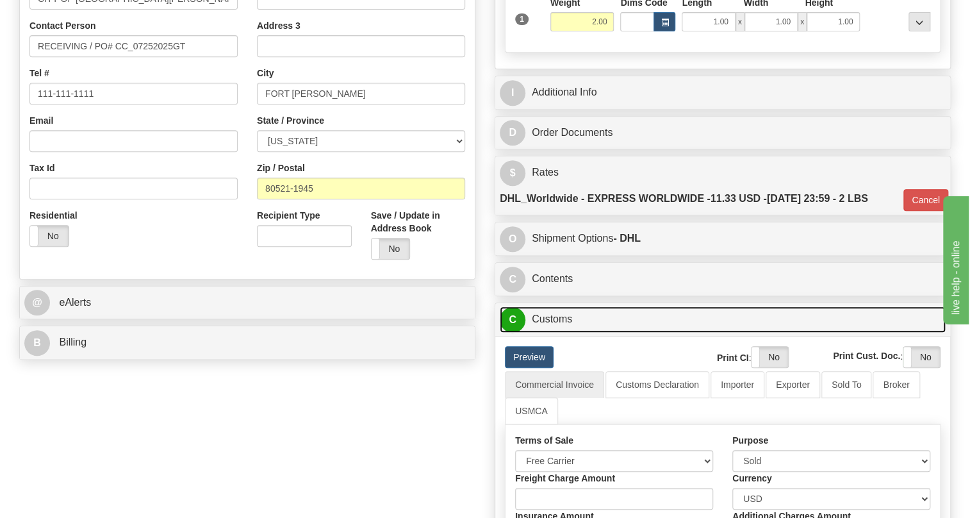
click at [561, 333] on link "C Customs" at bounding box center [723, 319] width 446 height 26
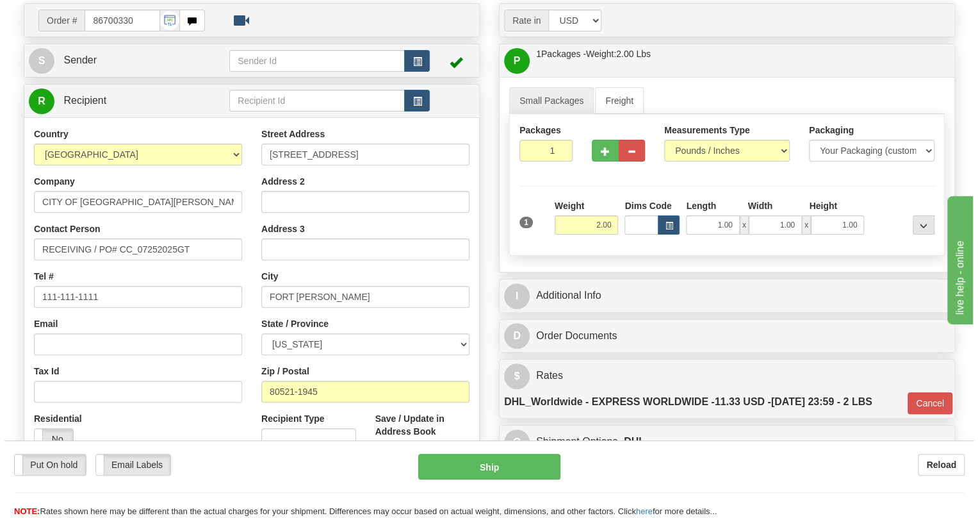
scroll to position [116, 0]
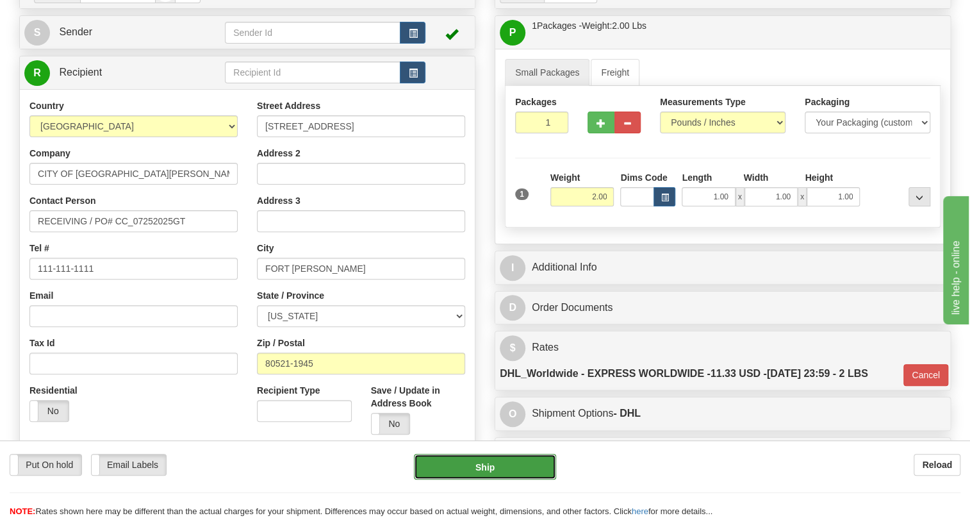
click at [475, 464] on button "Ship" at bounding box center [485, 467] width 142 height 26
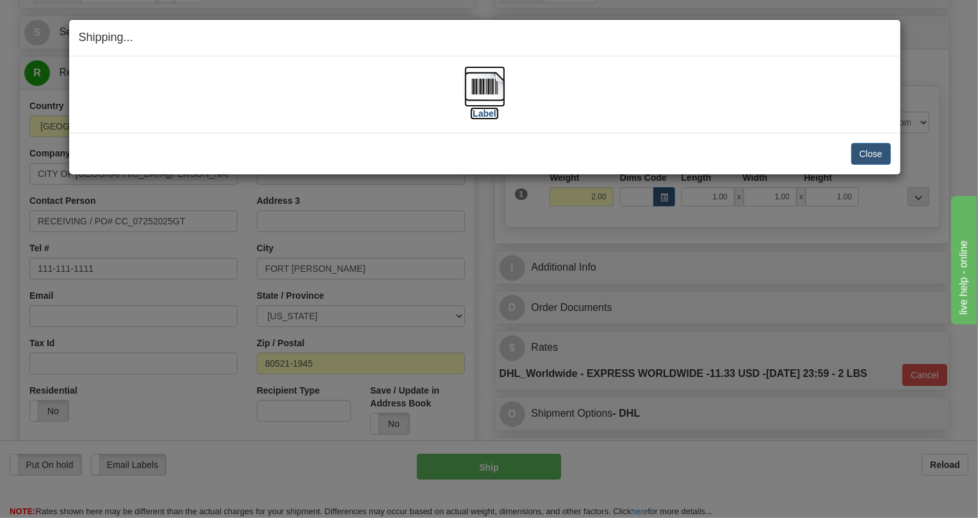
click at [484, 86] on img at bounding box center [485, 86] width 41 height 41
click at [867, 154] on button "Close" at bounding box center [872, 154] width 40 height 22
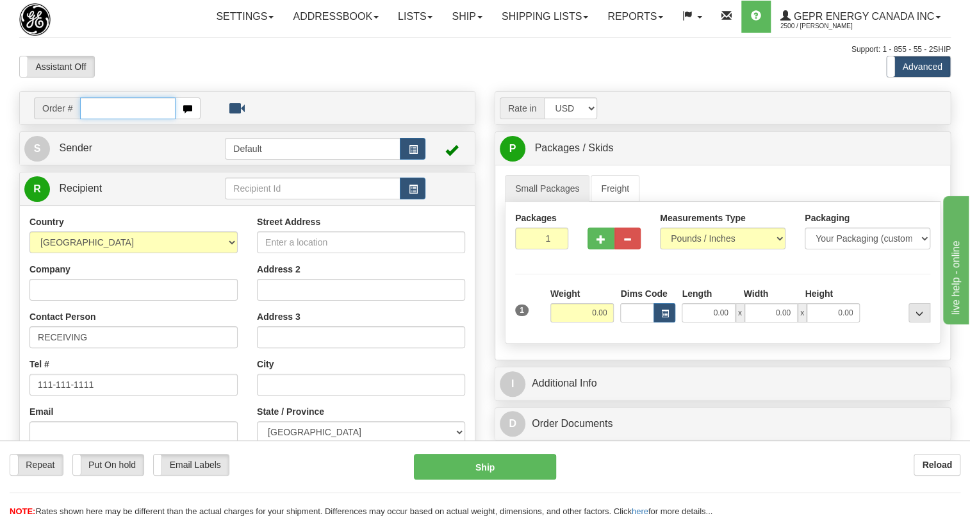
paste input "CC_07252025GT"
drag, startPoint x: 164, startPoint y: 138, endPoint x: 49, endPoint y: 138, distance: 114.7
click at [49, 119] on div "Order # CC_07252025GT" at bounding box center [117, 108] width 167 height 22
type input "86701095"
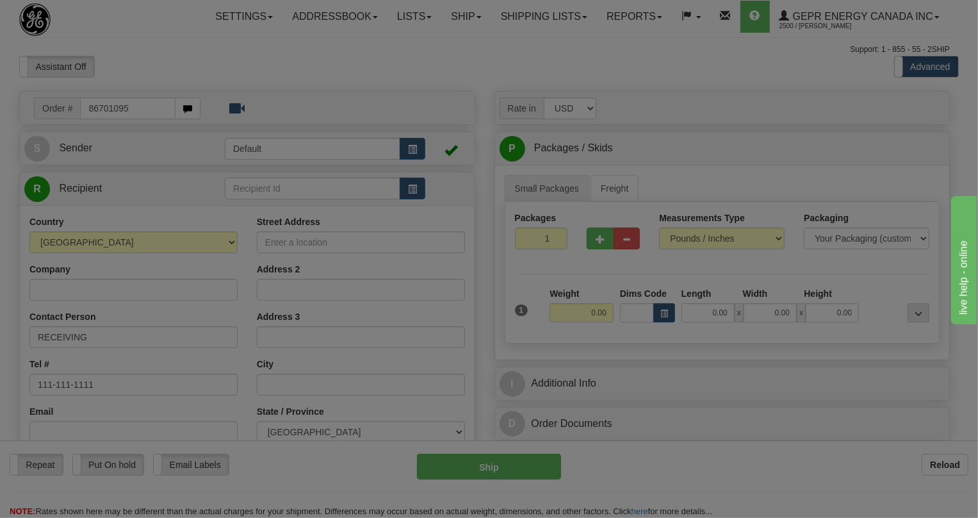
click at [188, 92] on body "Training Course Close Toggle navigation Settings Shipping Preferences New Recip…" at bounding box center [489, 259] width 978 height 518
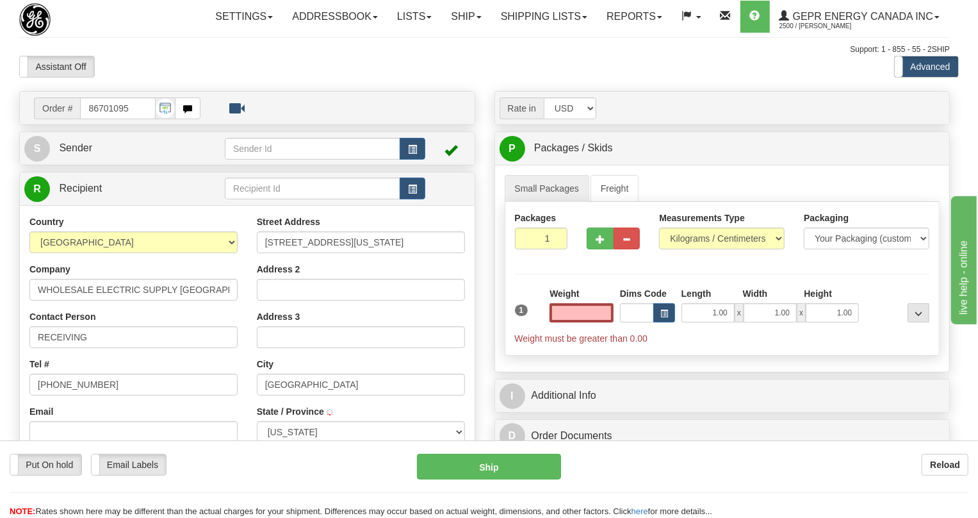
type input "[GEOGRAPHIC_DATA]"
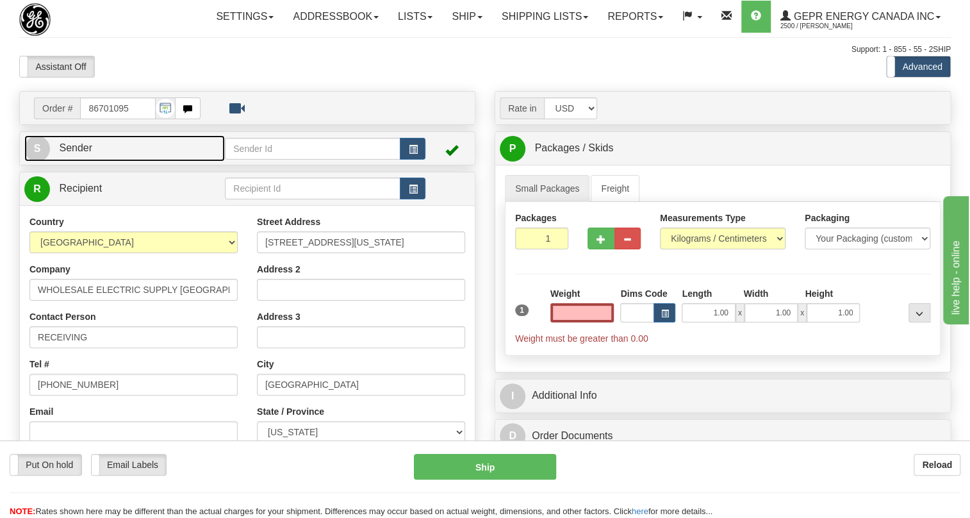
type input "0.00"
click at [71, 153] on span "Sender" at bounding box center [75, 147] width 33 height 11
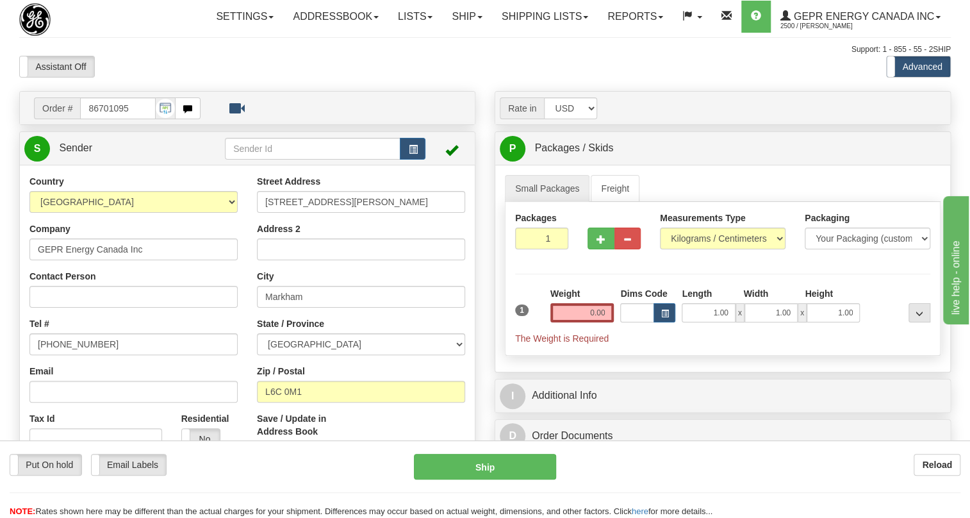
type input "MARKHAM"
click at [78, 355] on input "[PHONE_NUMBER]" at bounding box center [133, 344] width 208 height 22
paste input "905-927-5013"
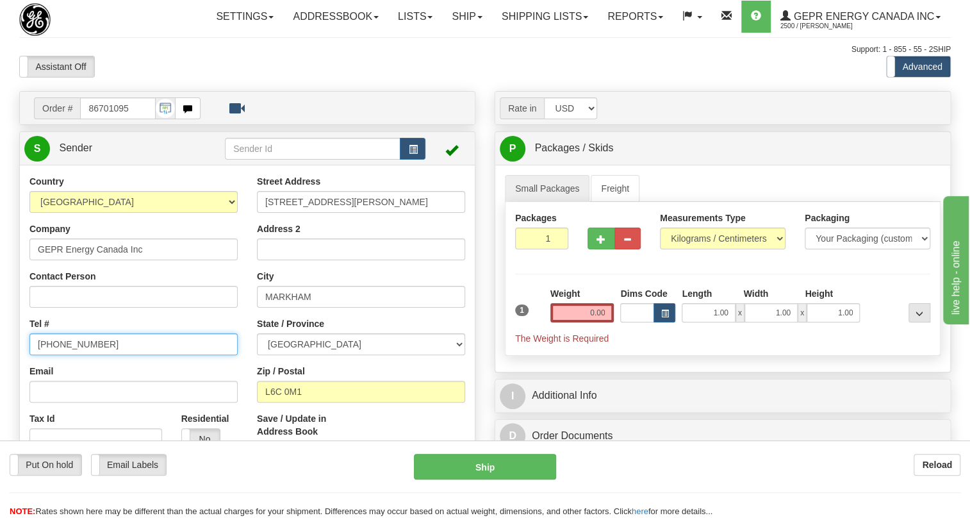
type input "905-927-5013"
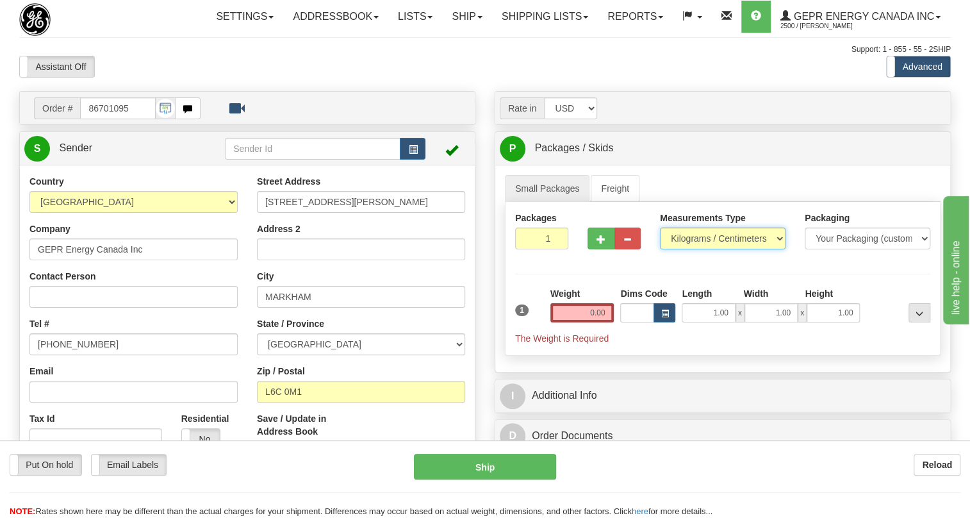
click at [700, 249] on select "Pounds / Inches Kilograms / Centimeters" at bounding box center [723, 238] width 126 height 22
select select "0"
click at [660, 249] on select "Pounds / Inches Kilograms / Centimeters" at bounding box center [723, 238] width 126 height 22
click at [582, 322] on input "0.00" at bounding box center [582, 312] width 64 height 19
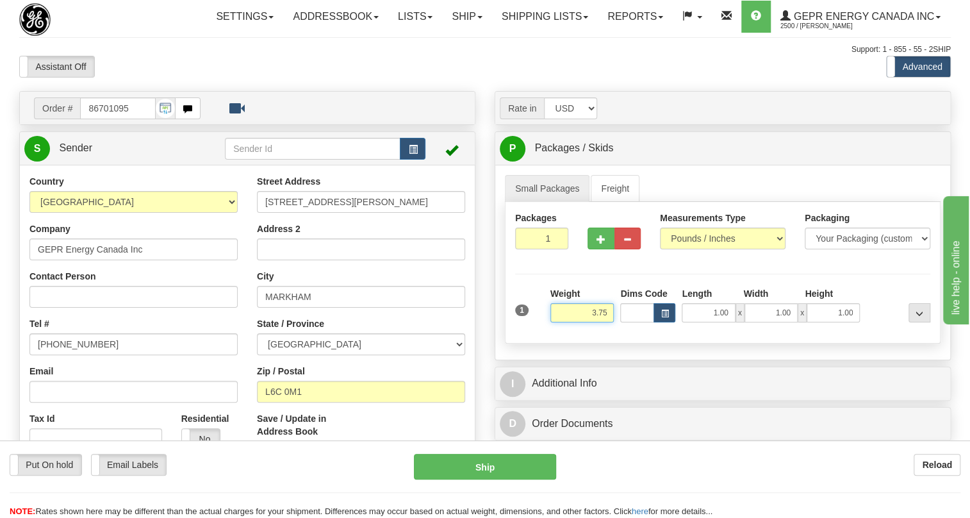
type input "3.75"
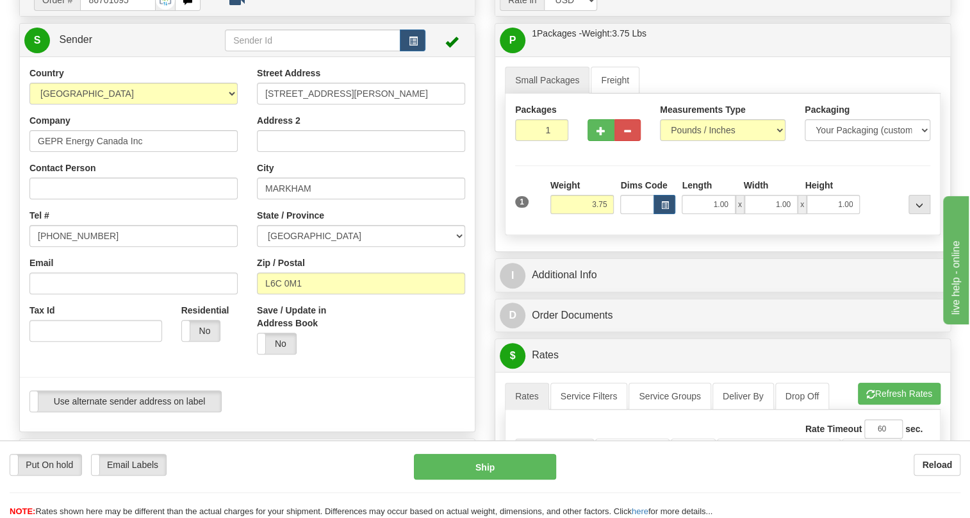
scroll to position [116, 0]
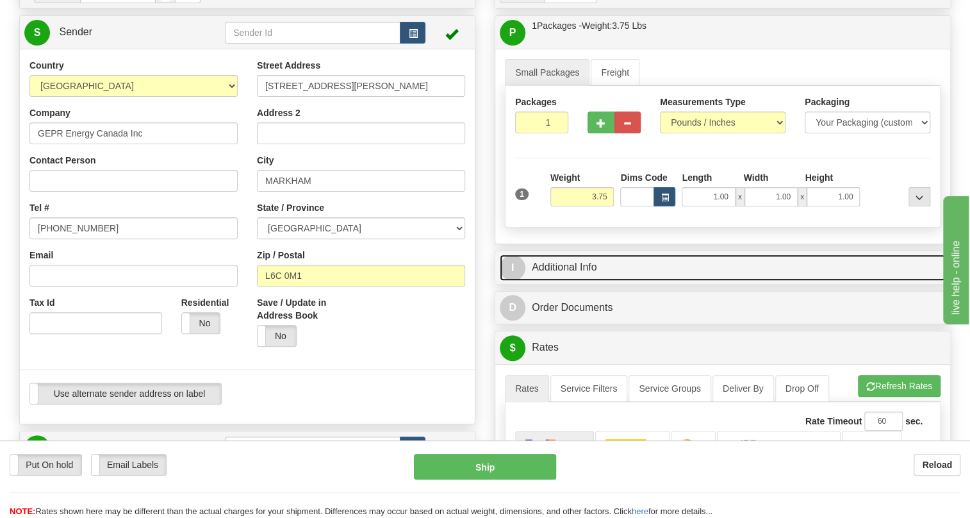
click at [577, 281] on link "I Additional Info" at bounding box center [723, 267] width 446 height 26
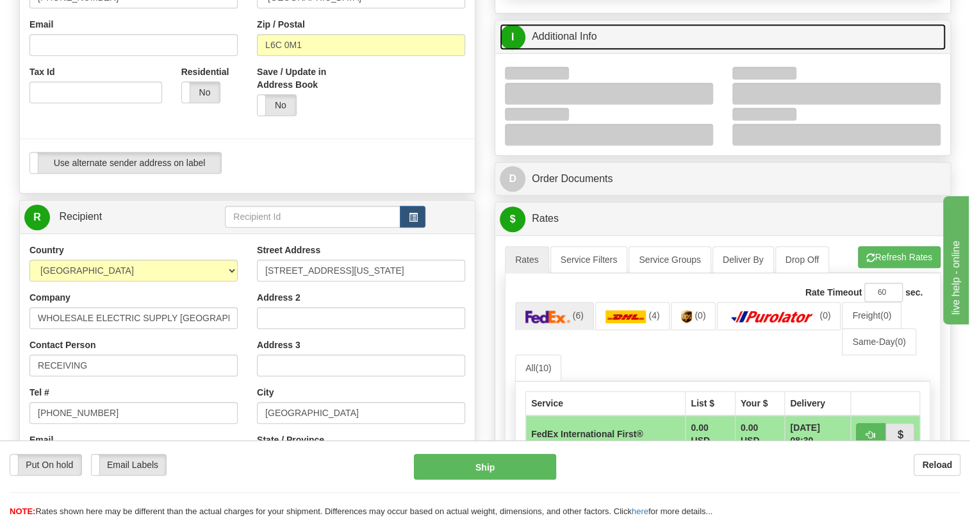
scroll to position [349, 0]
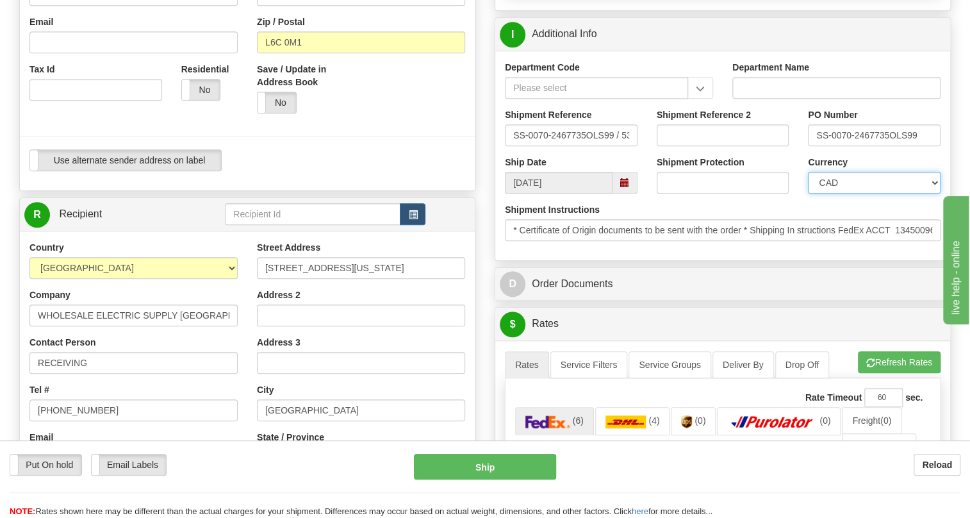
click at [839, 194] on select "CAD USD EUR ZAR [PERSON_NAME] ARN AUD AUS AWG BBD BFR BGN BHD BMD BND BRC BRL C…" at bounding box center [874, 183] width 133 height 22
select select "1"
click at [808, 194] on select "CAD USD EUR ZAR [PERSON_NAME] ARN AUD AUS AWG BBD BFR BGN BHD BMD BND BRC BRL C…" at bounding box center [874, 183] width 133 height 22
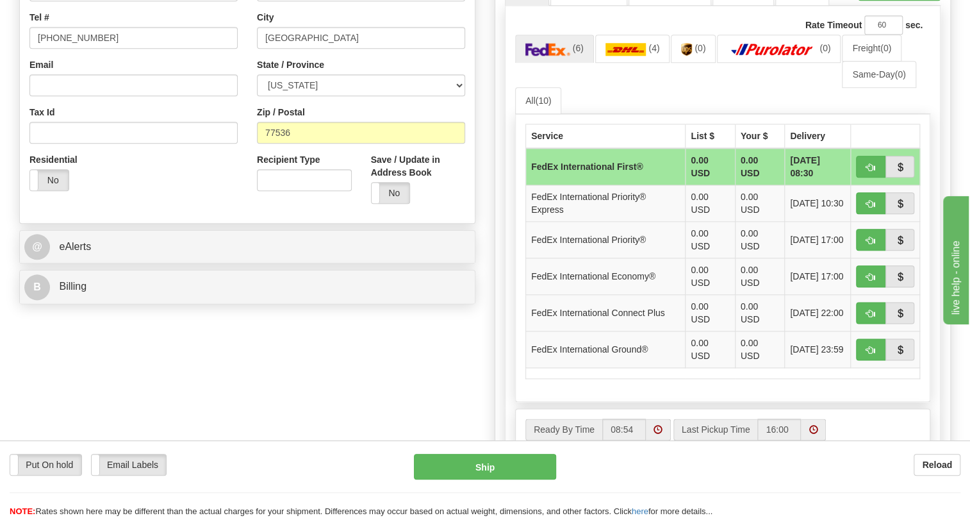
scroll to position [757, 0]
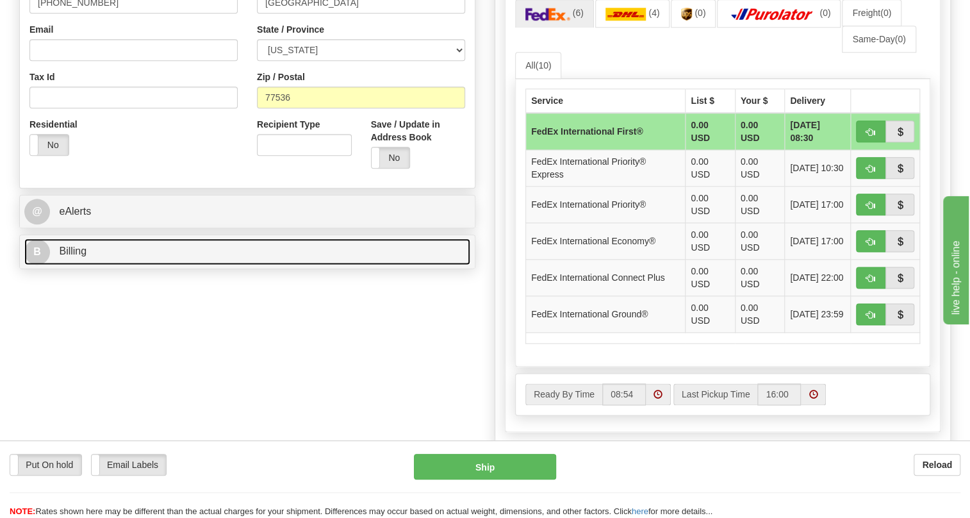
click at [70, 256] on span "Billing" at bounding box center [73, 250] width 28 height 11
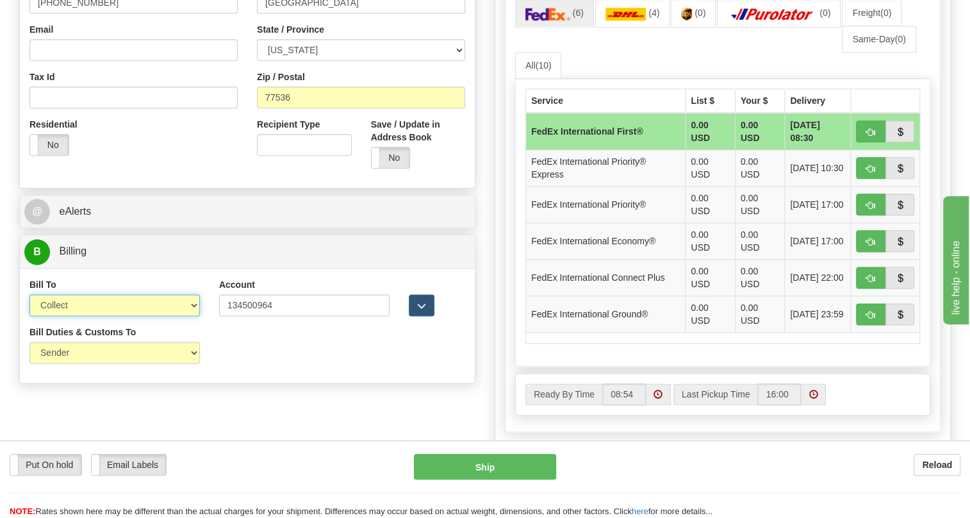
click at [88, 316] on select "Sender Recipient Third Party Collect" at bounding box center [114, 305] width 170 height 22
select select "2"
click at [29, 316] on select "Sender Recipient Third Party Collect" at bounding box center [114, 305] width 170 height 22
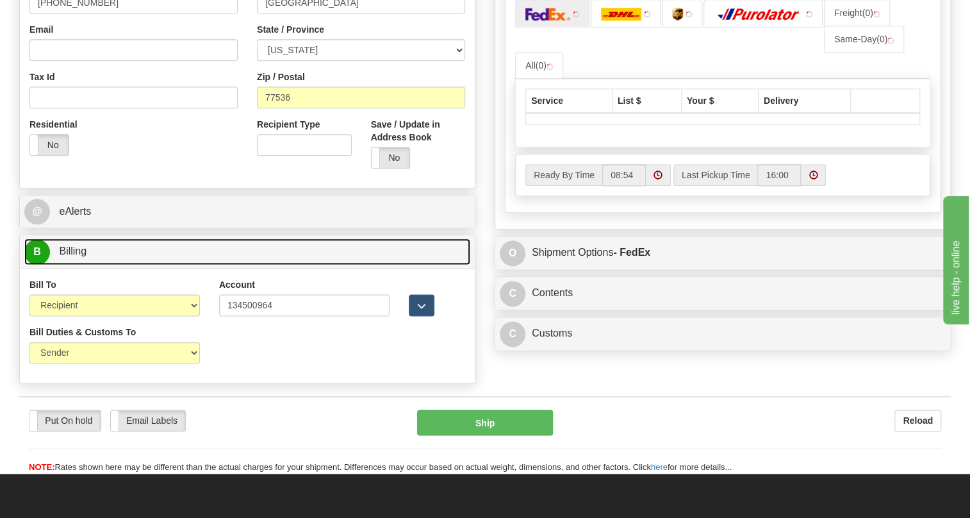
click at [72, 256] on span "Billing" at bounding box center [73, 250] width 28 height 11
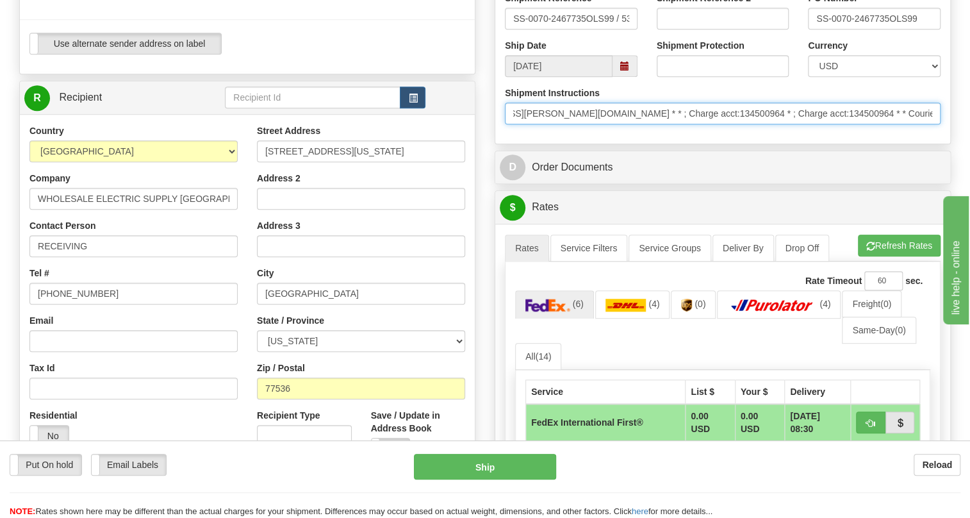
scroll to position [0, 656]
drag, startPoint x: 910, startPoint y: 144, endPoint x: 950, endPoint y: 152, distance: 41.1
click at [950, 152] on div "Rate in Account Currency ARN AWG AUD AUS BHD BBD BFR BMD BRC BRL GBP UKL BND BG…" at bounding box center [722, 245] width 475 height 1241
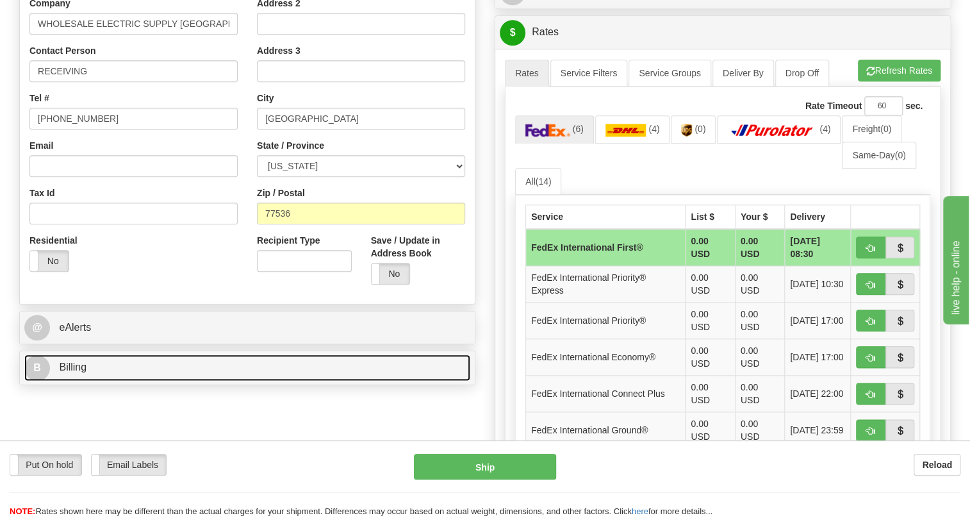
scroll to position [0, 0]
click at [74, 372] on span "Billing" at bounding box center [73, 366] width 28 height 11
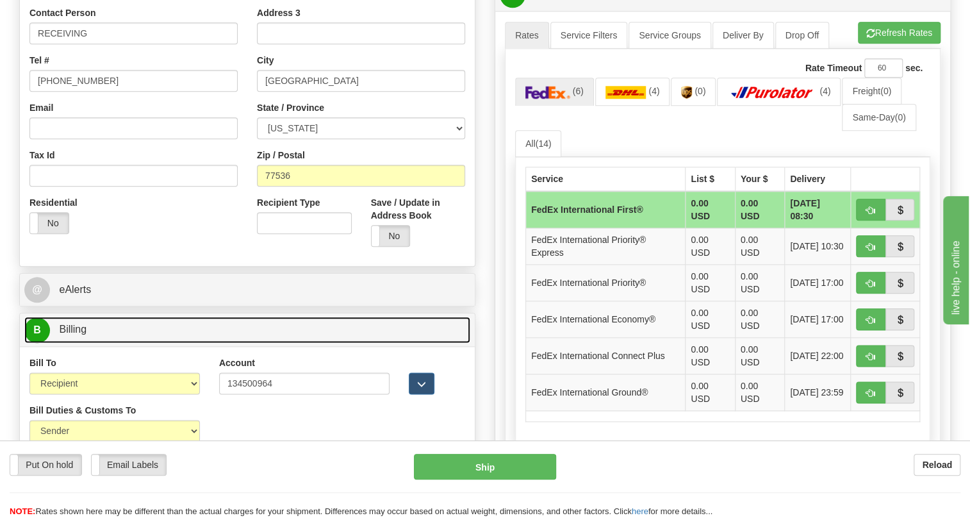
scroll to position [698, 0]
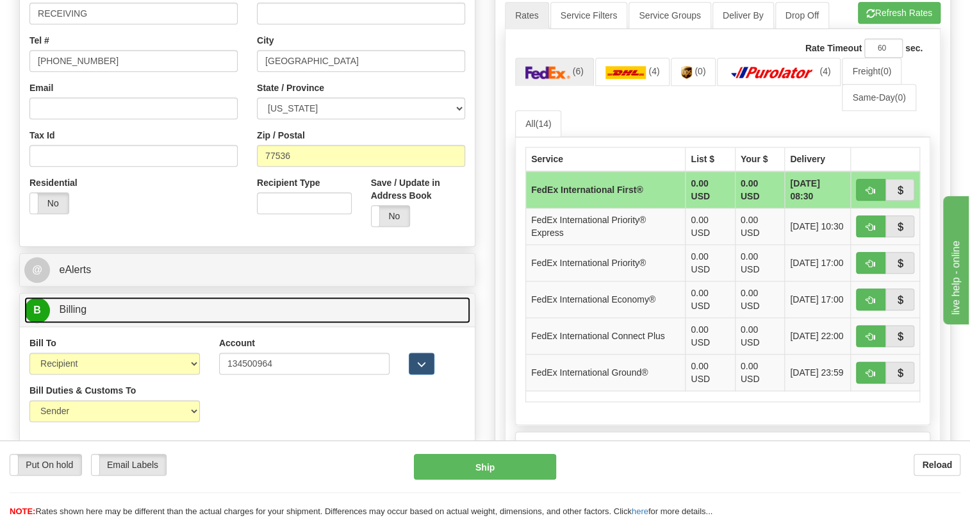
click at [72, 315] on span "Billing" at bounding box center [73, 309] width 28 height 11
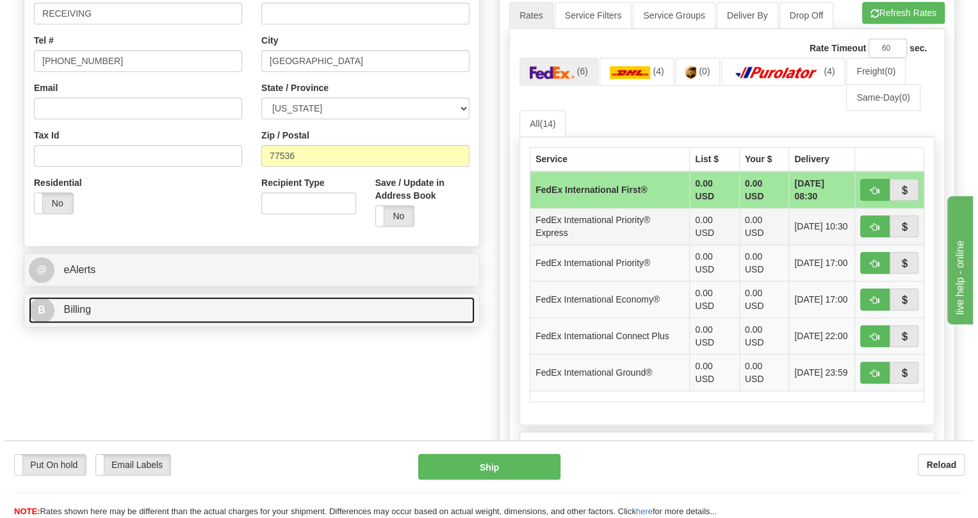
scroll to position [757, 0]
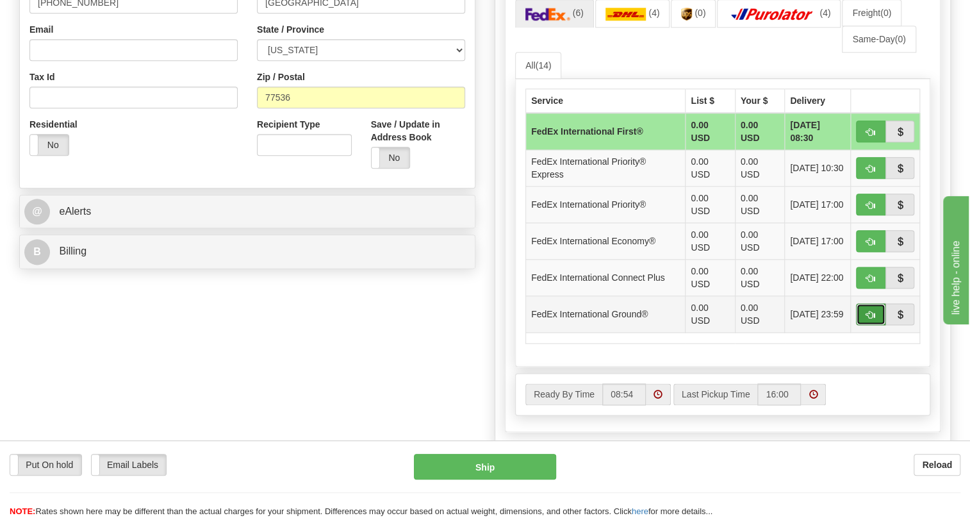
click at [868, 319] on span "button" at bounding box center [870, 315] width 9 height 8
type input "92"
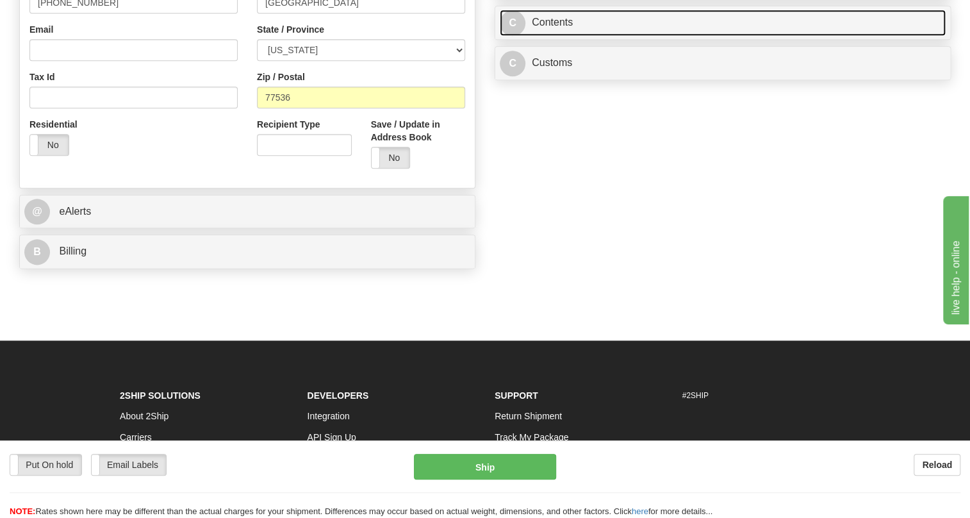
click at [553, 36] on link "C Contents" at bounding box center [723, 23] width 446 height 26
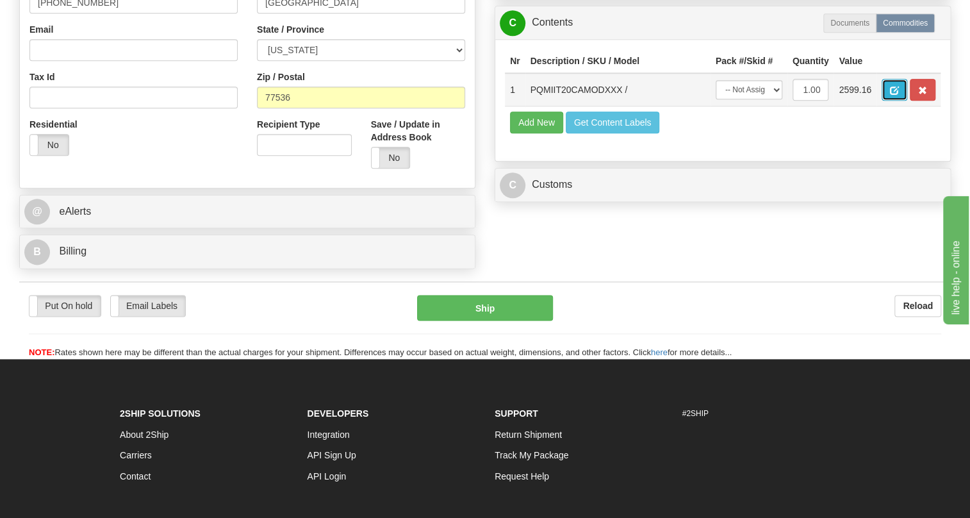
click at [893, 95] on span "button" at bounding box center [894, 91] width 9 height 8
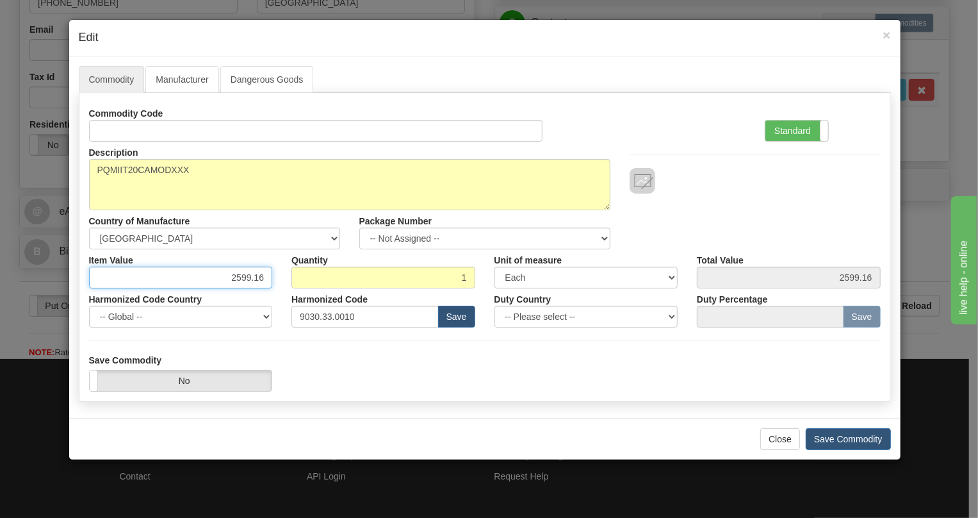
click at [256, 276] on input "2599.16" at bounding box center [181, 278] width 184 height 22
paste input "1.594,52"
click at [237, 278] on input "1.594,52" at bounding box center [181, 278] width 184 height 22
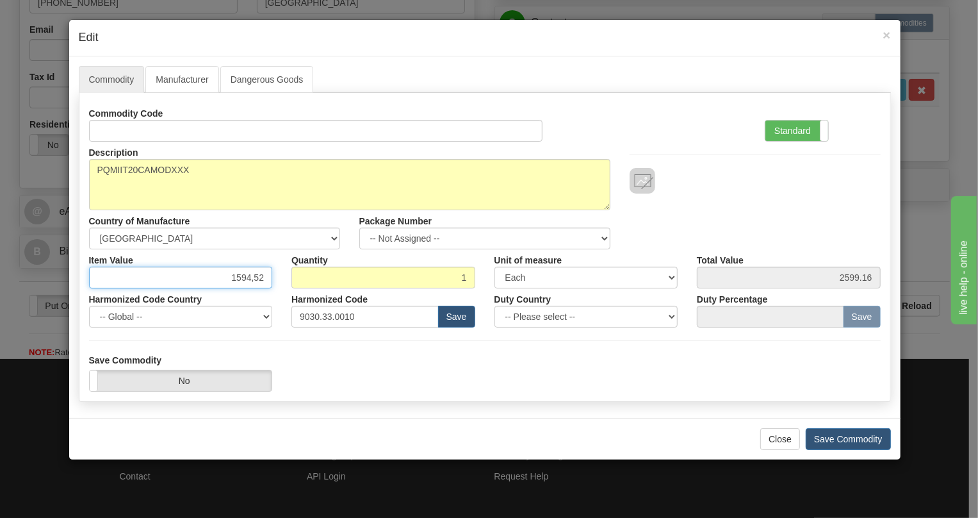
click at [253, 279] on input "1594,52" at bounding box center [181, 278] width 184 height 22
type input "1594.52"
drag, startPoint x: 800, startPoint y: 128, endPoint x: 750, endPoint y: 153, distance: 55.9
click at [796, 131] on label "Standard" at bounding box center [797, 130] width 63 height 21
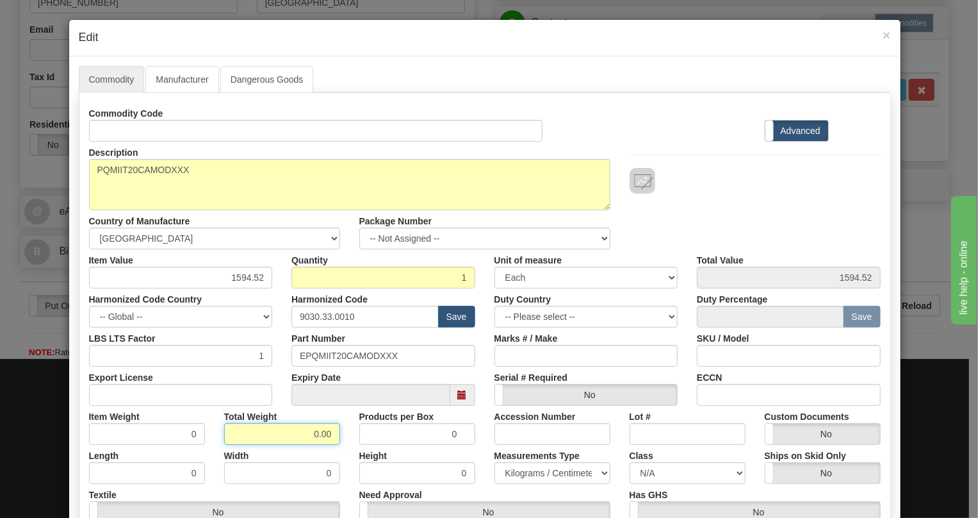
click at [309, 433] on input "0.00" at bounding box center [282, 434] width 116 height 22
type input "1.00"
type input "1.0000"
click at [538, 473] on select "Pounds / Inches Kilograms / Centimeters" at bounding box center [553, 473] width 116 height 22
select select "0"
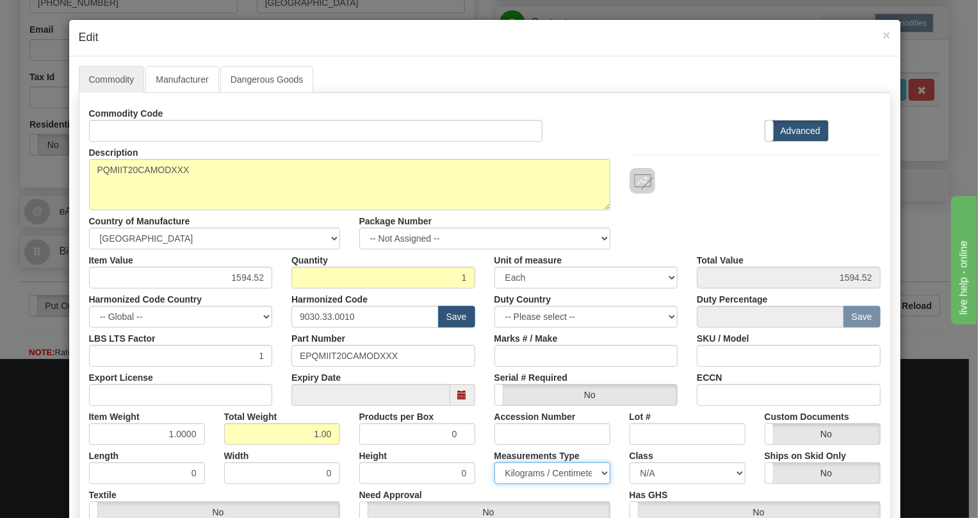
click at [495, 462] on select "Pounds / Inches Kilograms / Centimeters" at bounding box center [553, 473] width 116 height 22
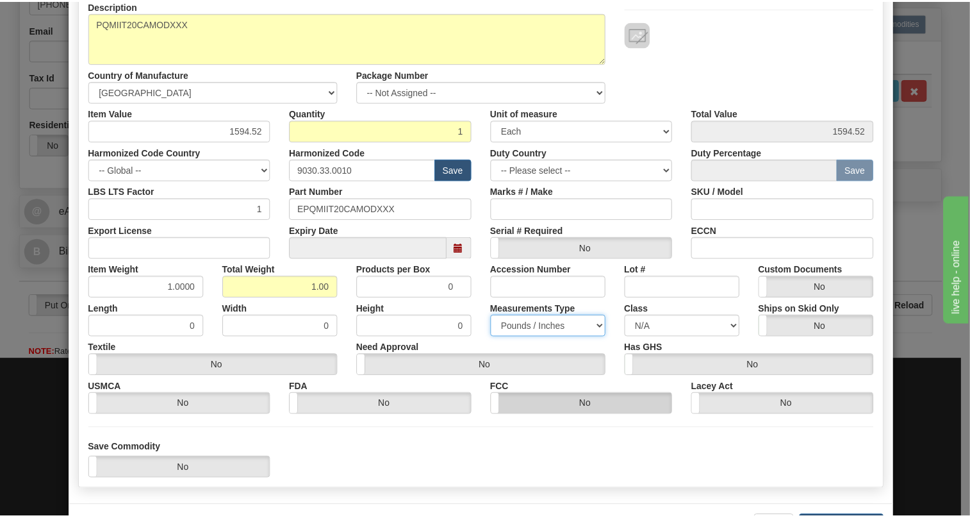
scroll to position [195, 0]
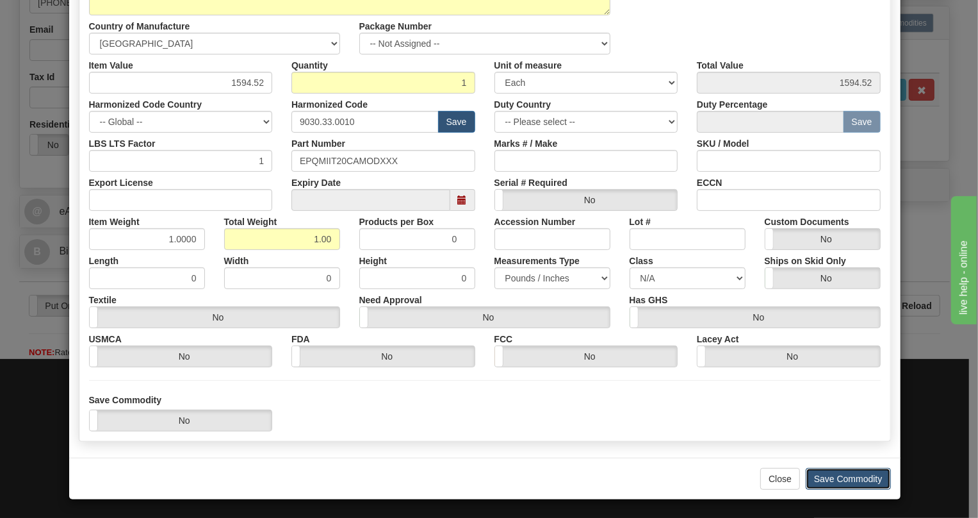
click at [843, 474] on button "Save Commodity" at bounding box center [848, 479] width 85 height 22
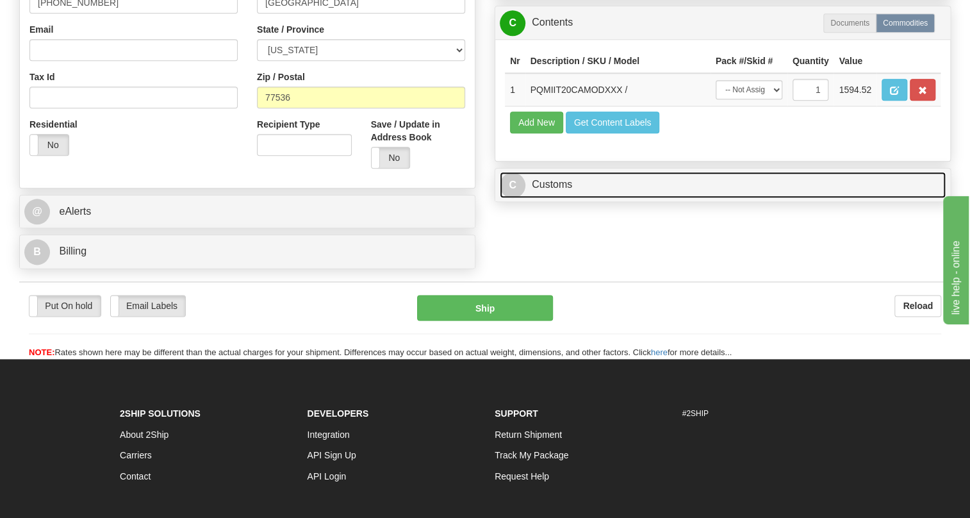
click at [554, 198] on link "C Customs" at bounding box center [723, 185] width 446 height 26
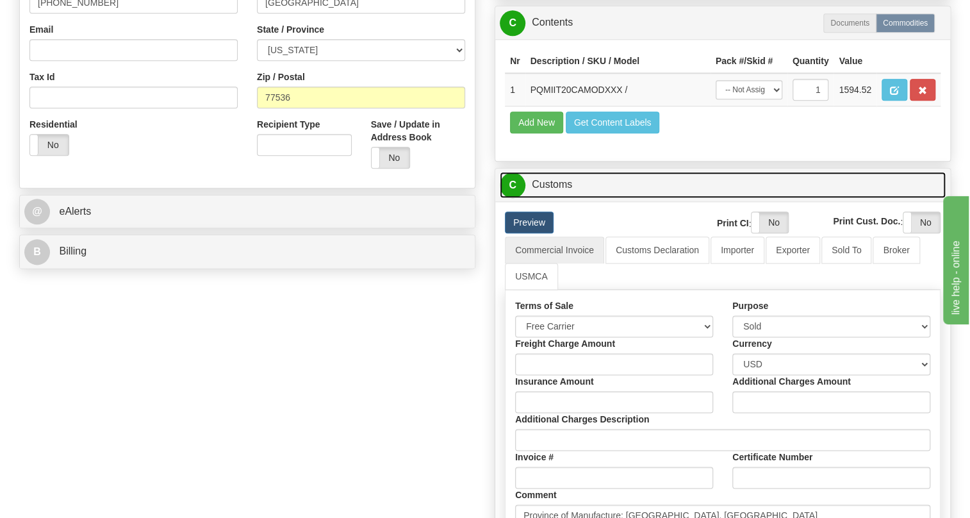
click at [554, 198] on link "C Customs" at bounding box center [723, 185] width 446 height 26
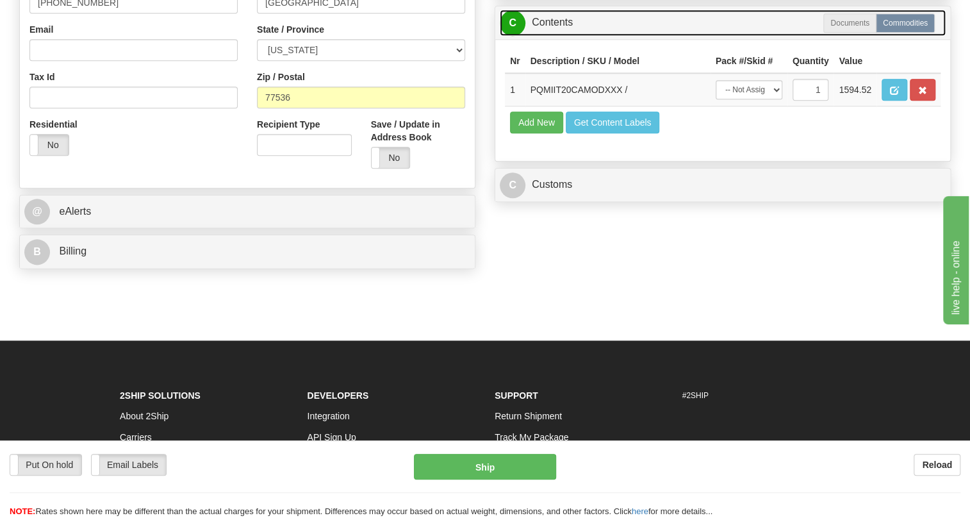
click at [554, 36] on link "C Contents" at bounding box center [723, 23] width 446 height 26
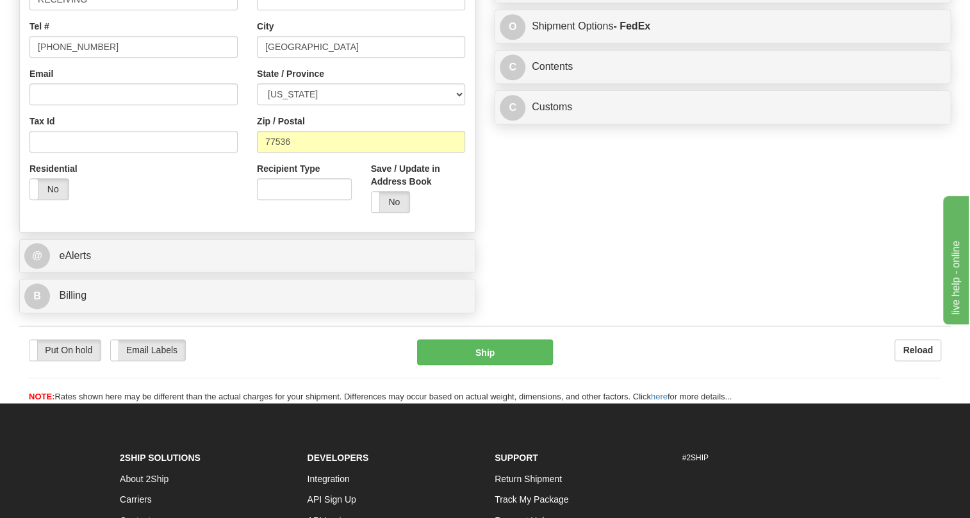
scroll to position [641, 0]
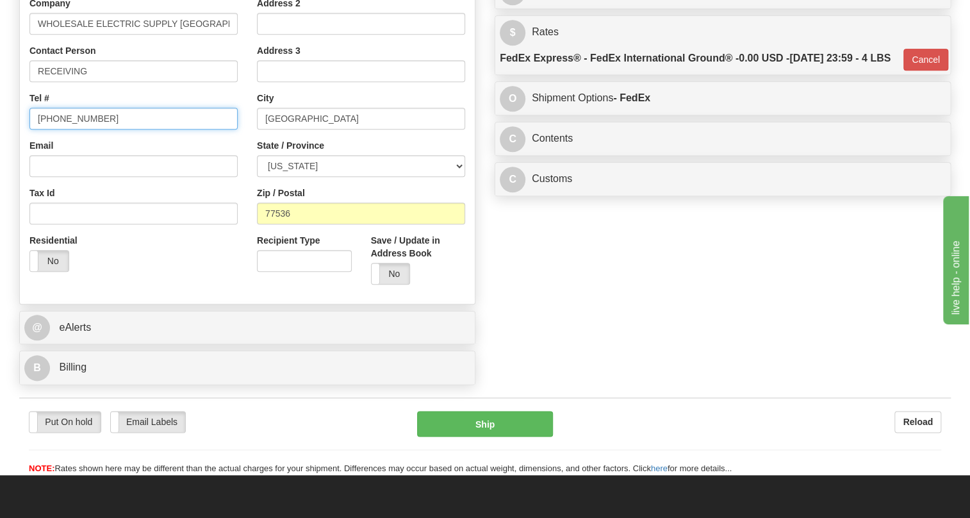
drag, startPoint x: 113, startPoint y: 149, endPoint x: 112, endPoint y: 143, distance: 6.4
click at [113, 129] on input "(779)7960565" at bounding box center [133, 119] width 208 height 22
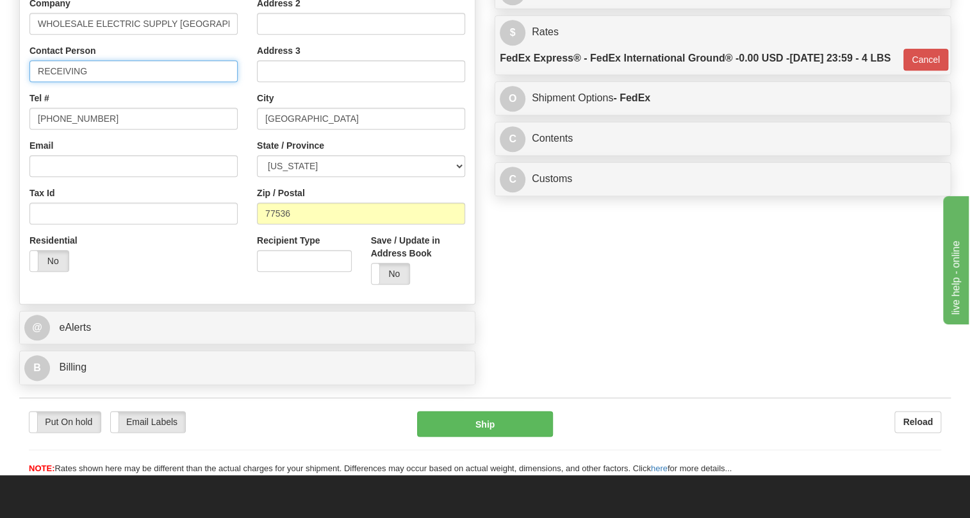
click at [110, 82] on input "RECEIVING" at bounding box center [133, 71] width 208 height 22
paste input "JUSTIN PETERS"
click at [98, 82] on input "RECEIVING / JUSTIN PETERS" at bounding box center [133, 71] width 208 height 22
type input "RECEIVING / JUSTIN PETERS"
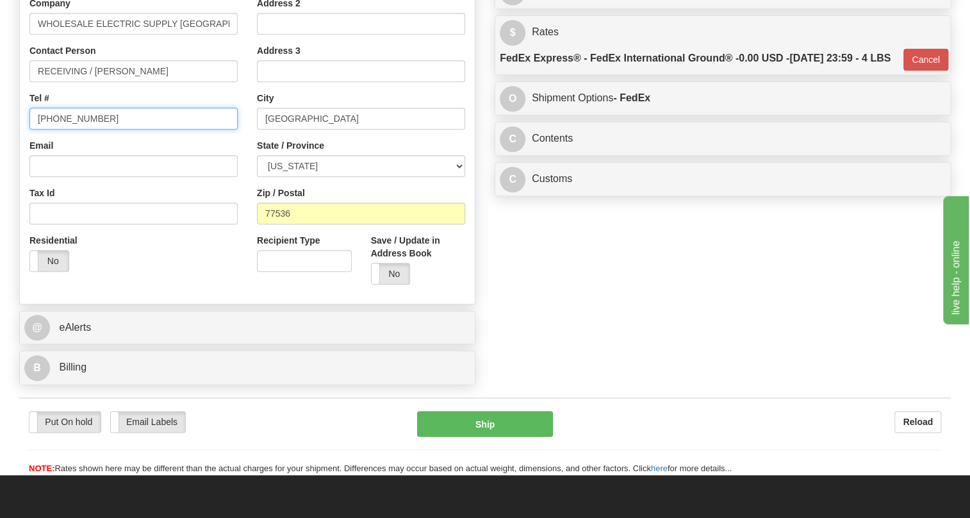
click at [75, 129] on input "(779)7960565" at bounding box center [133, 119] width 208 height 22
paste input "832-324-7010"
type input "832-324-7010"
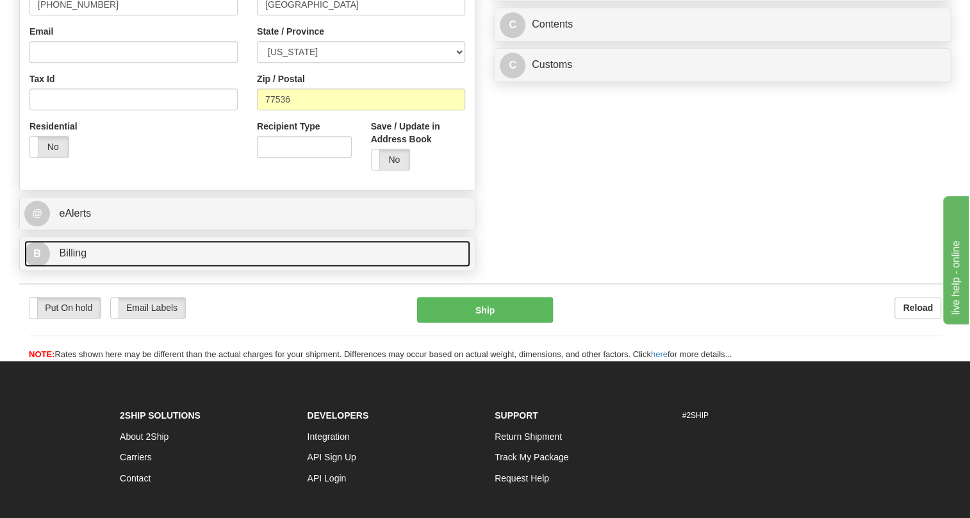
scroll to position [757, 0]
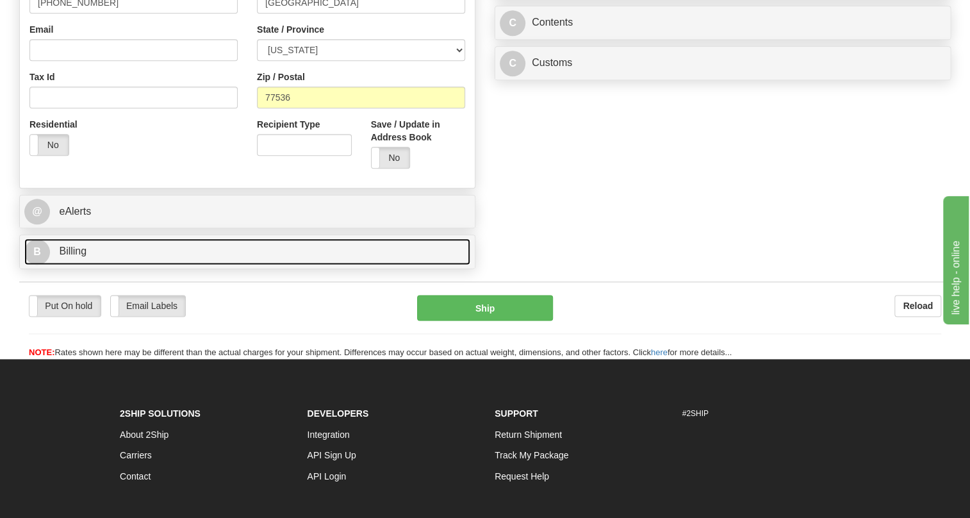
click at [80, 256] on span "Billing" at bounding box center [73, 250] width 28 height 11
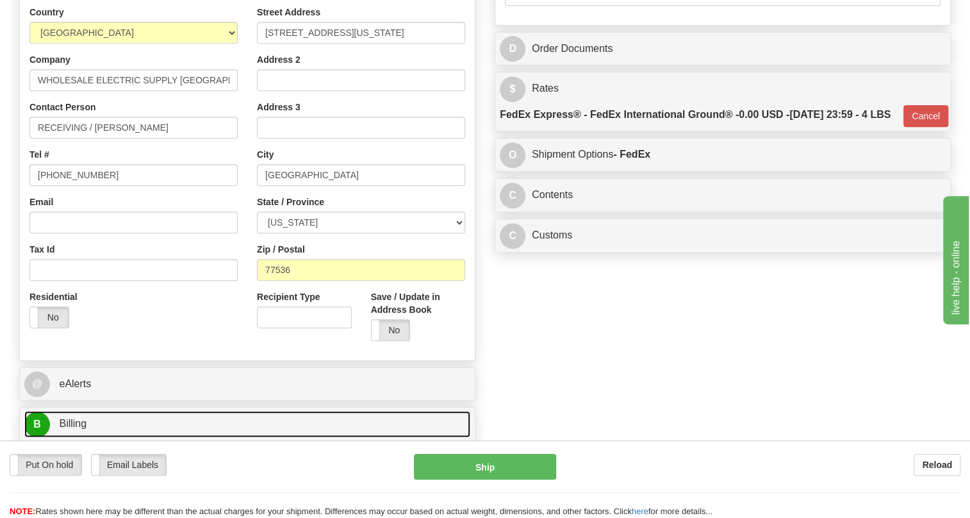
scroll to position [582, 0]
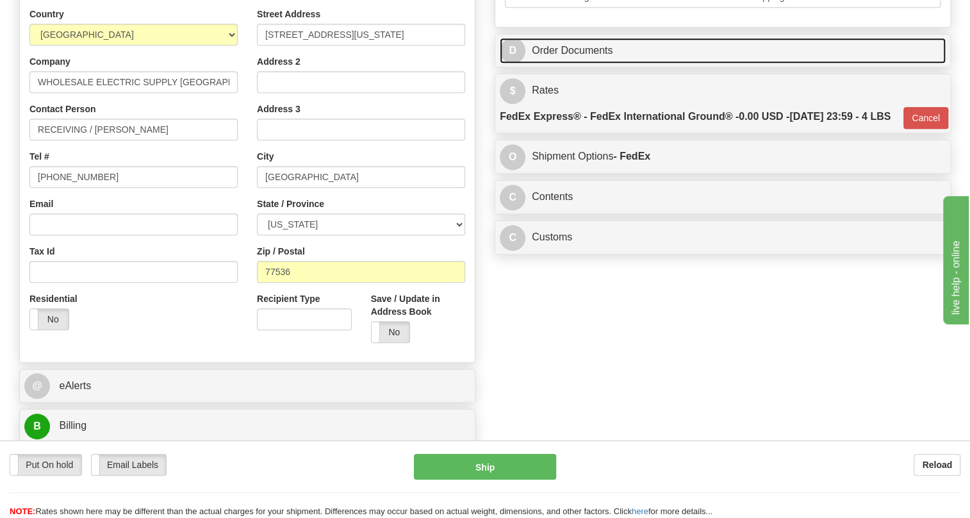
click at [575, 64] on link "D Order Documents" at bounding box center [723, 51] width 446 height 26
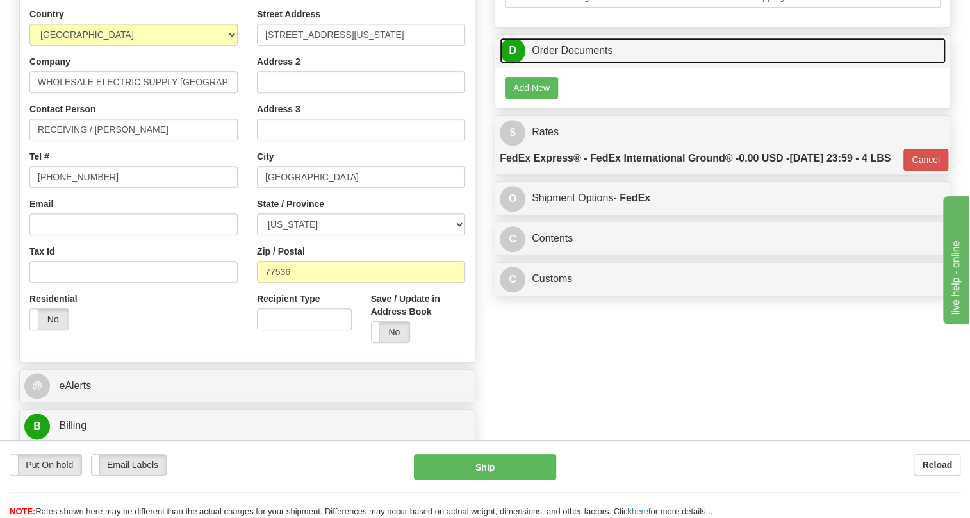
click at [575, 64] on link "D Order Documents" at bounding box center [723, 51] width 446 height 26
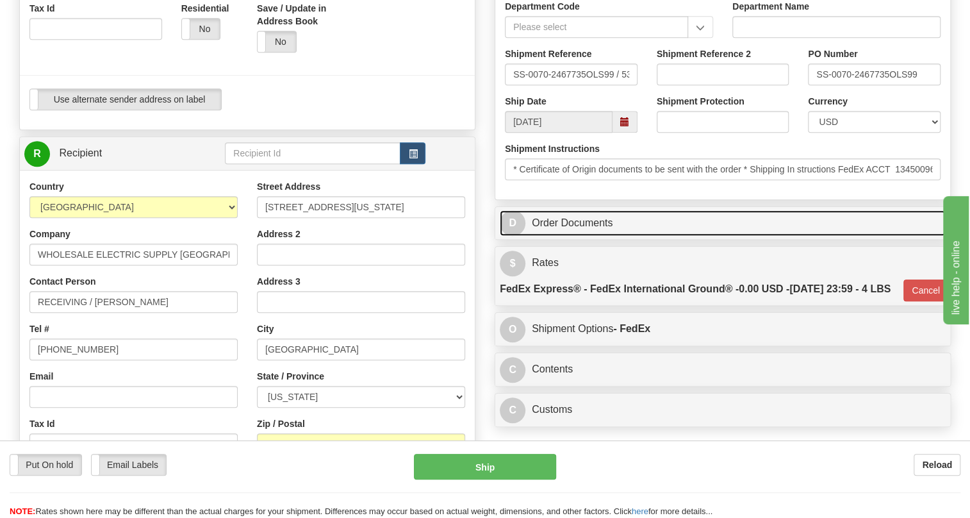
scroll to position [408, 0]
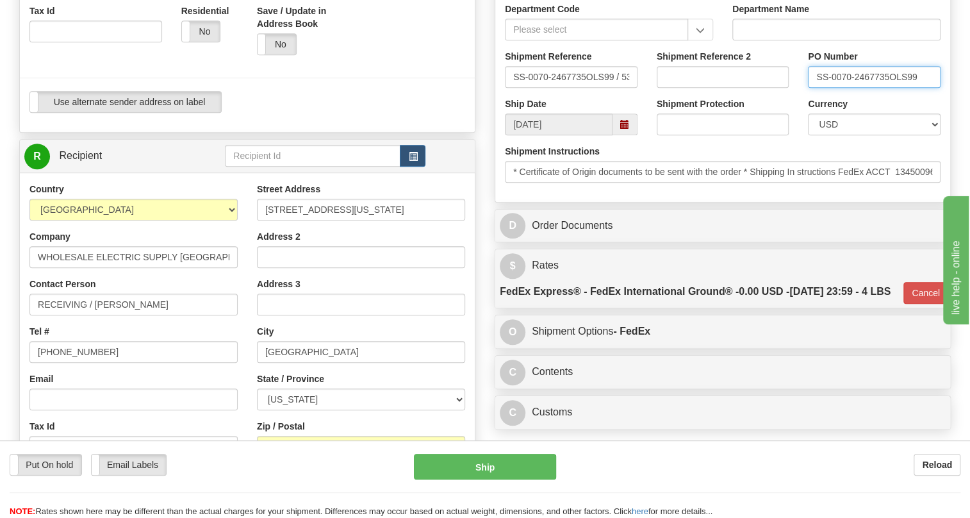
drag, startPoint x: 889, startPoint y: 104, endPoint x: 814, endPoint y: 108, distance: 75.0
click at [814, 88] on input "SS-0070-2467735OLS99" at bounding box center [874, 77] width 133 height 22
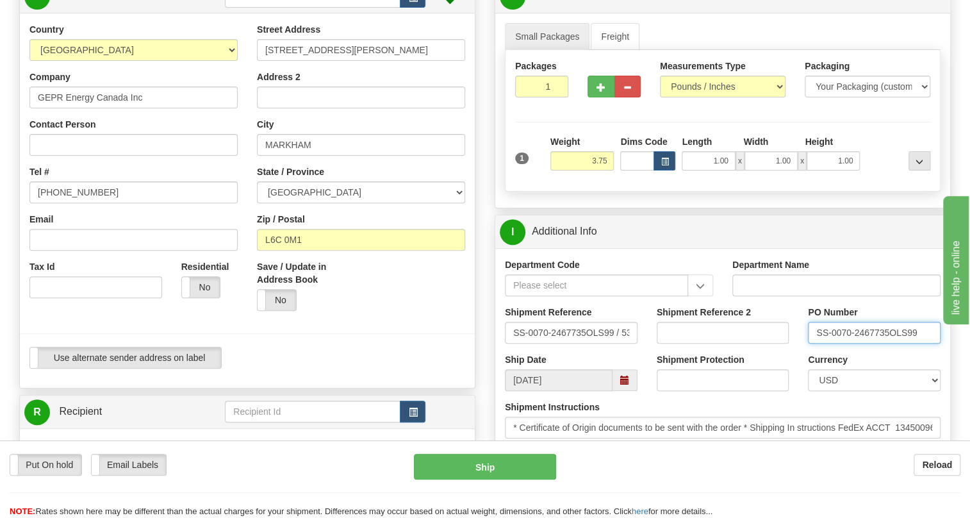
scroll to position [116, 0]
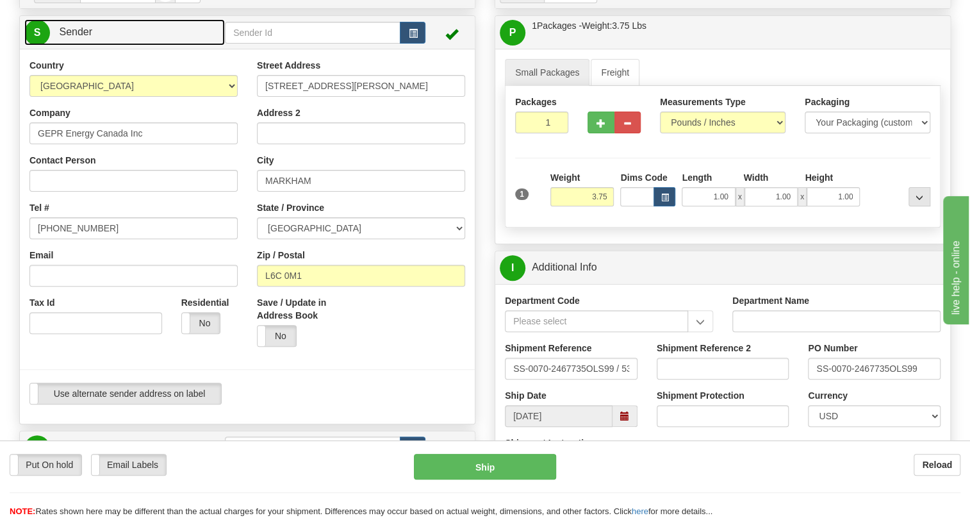
click at [76, 37] on span "Sender" at bounding box center [75, 31] width 33 height 11
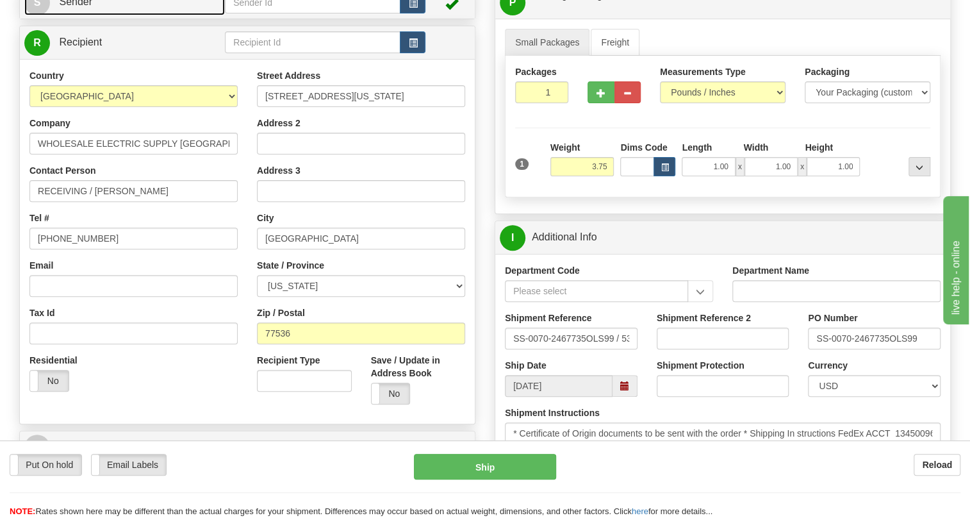
scroll to position [174, 0]
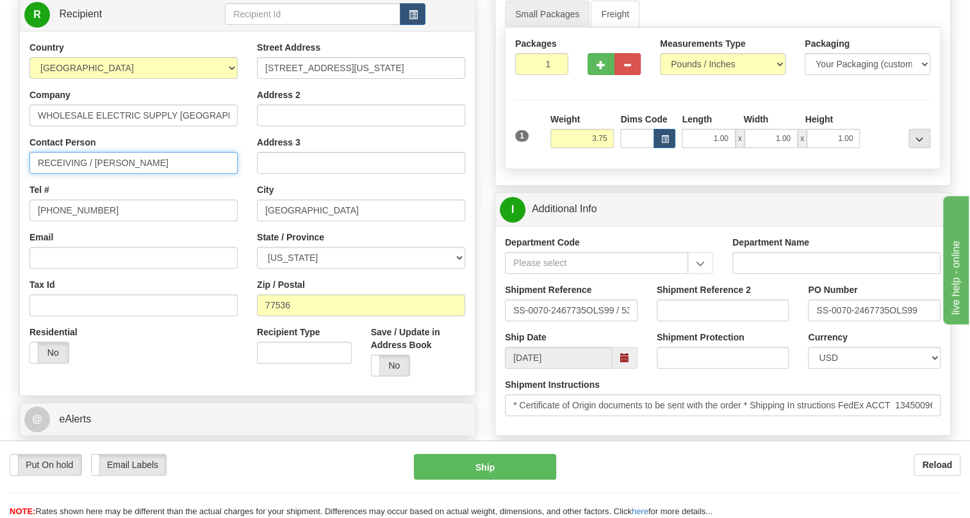
click at [95, 174] on input "RECEIVING / JUSTIN PETERS" at bounding box center [133, 163] width 208 height 22
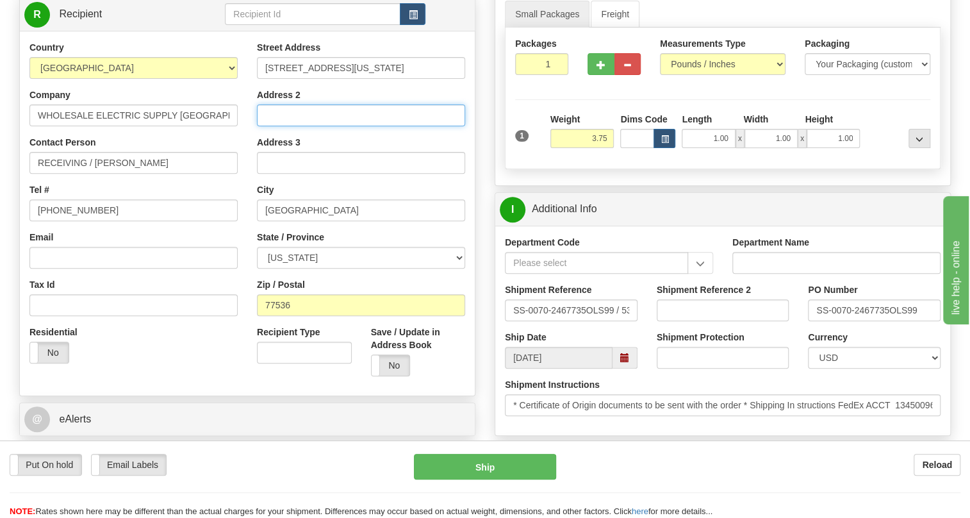
click at [268, 126] on input "Address 2" at bounding box center [361, 115] width 208 height 22
paste input "SS-0070-2467735"
click at [267, 126] on input "SS-0070-2467735" at bounding box center [361, 115] width 208 height 22
click at [401, 126] on input "PO# SS-0070-2467735" at bounding box center [361, 115] width 208 height 22
type input "PO# SS-0070-2467735"
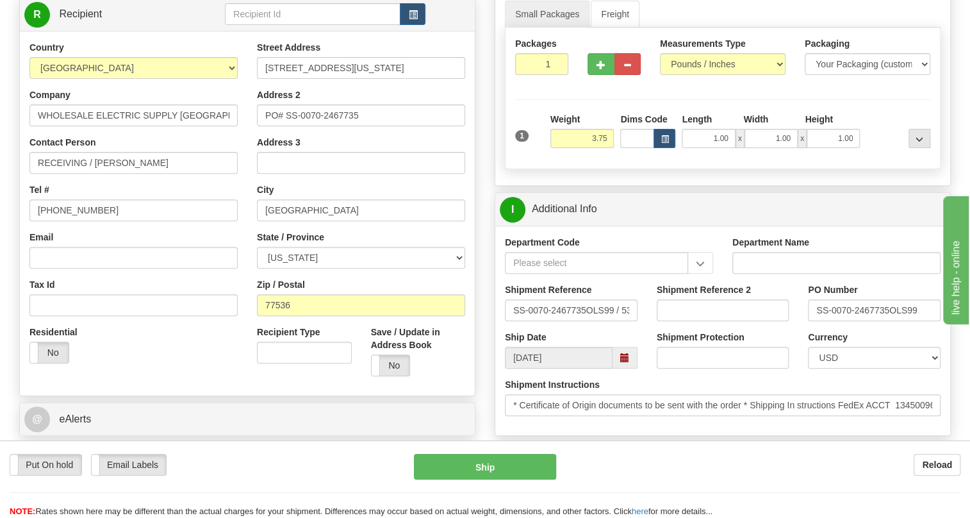
click at [326, 165] on div "Address 3" at bounding box center [361, 155] width 208 height 38
drag, startPoint x: 95, startPoint y: 192, endPoint x: 10, endPoint y: 215, distance: 88.3
click at [10, 215] on div "Order # 86701095 S" at bounding box center [247, 257] width 475 height 681
click at [112, 174] on input "JUSTIN PETERS" at bounding box center [133, 163] width 208 height 22
type input "JUSTIN PETERS /"
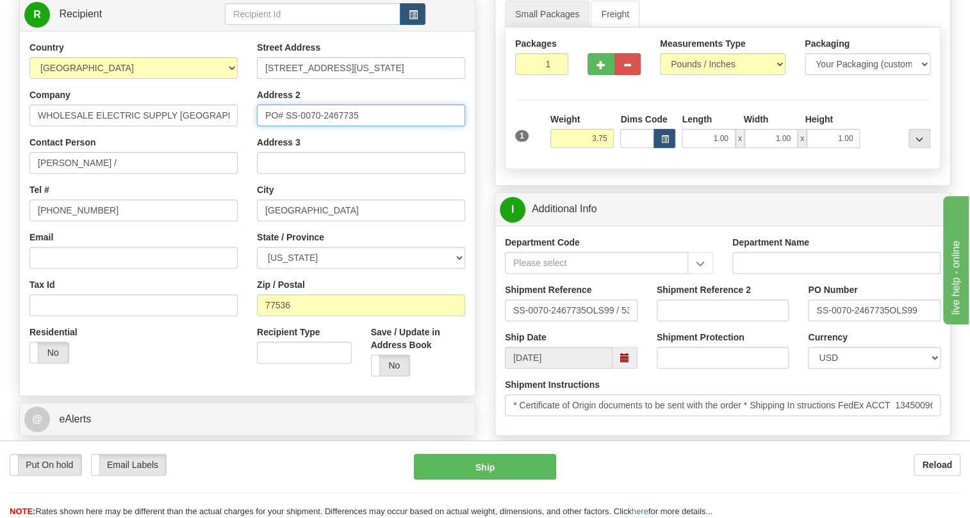
click at [334, 126] on input "PO# SS-0070-2467735" at bounding box center [361, 115] width 208 height 22
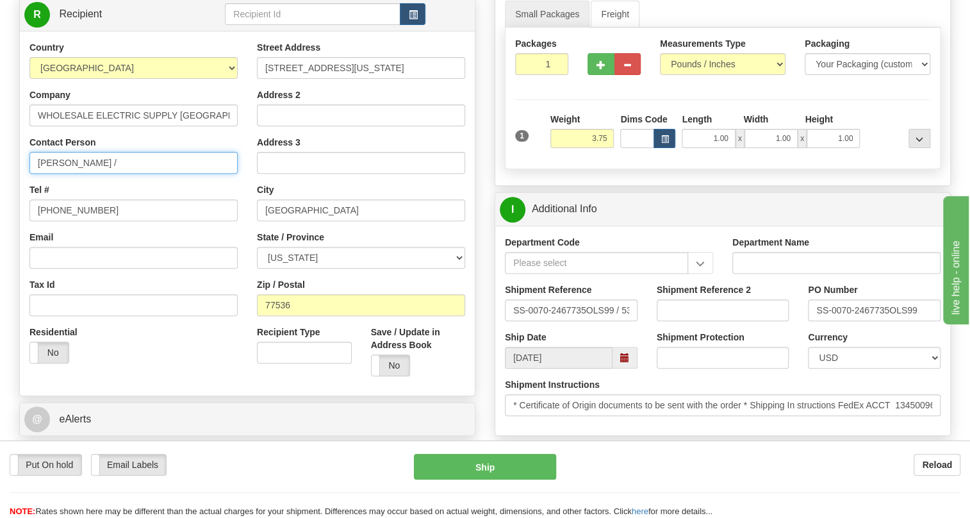
click at [179, 174] on input "JUSTIN PETERS /" at bounding box center [133, 163] width 208 height 22
paste input "PO# SS-0070-2467735"
type input "JUSTIN PETERS / PO# SS-0070-2467735"
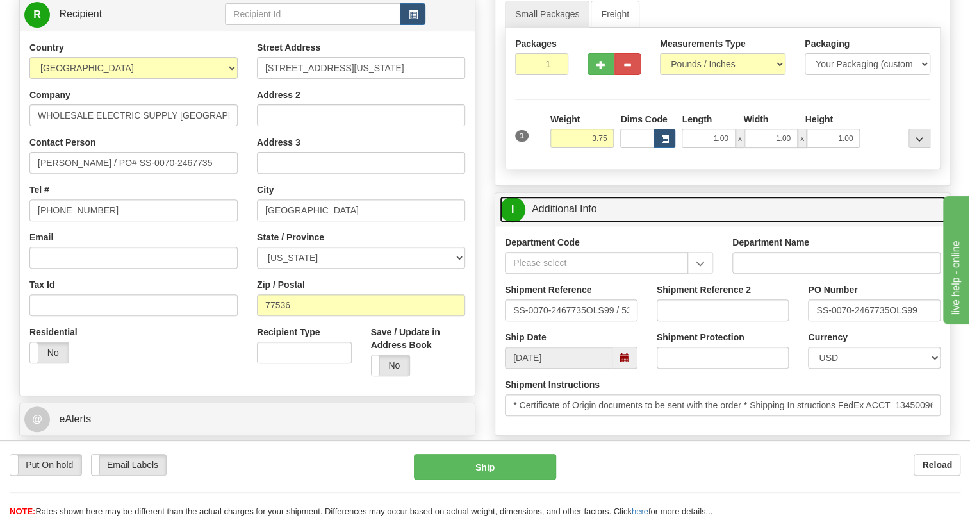
click at [557, 222] on link "I Additional Info" at bounding box center [723, 209] width 446 height 26
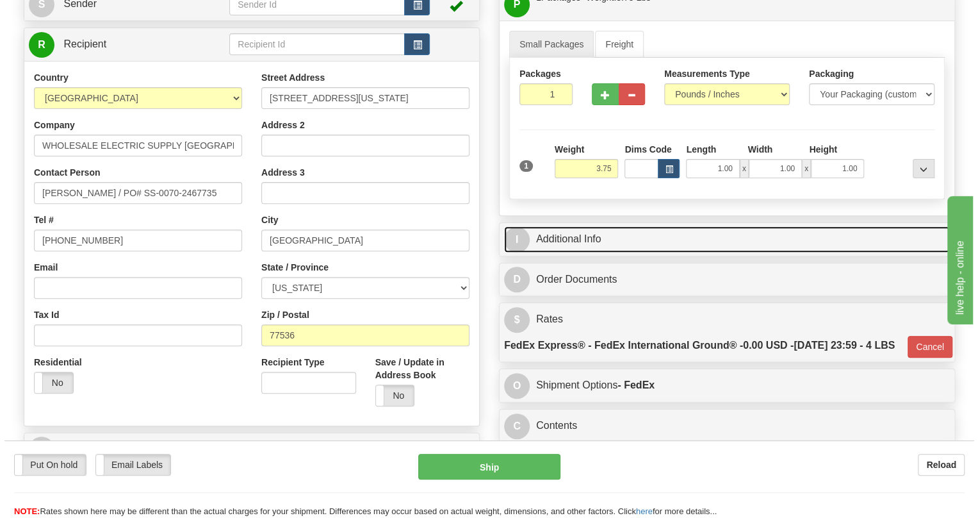
scroll to position [116, 0]
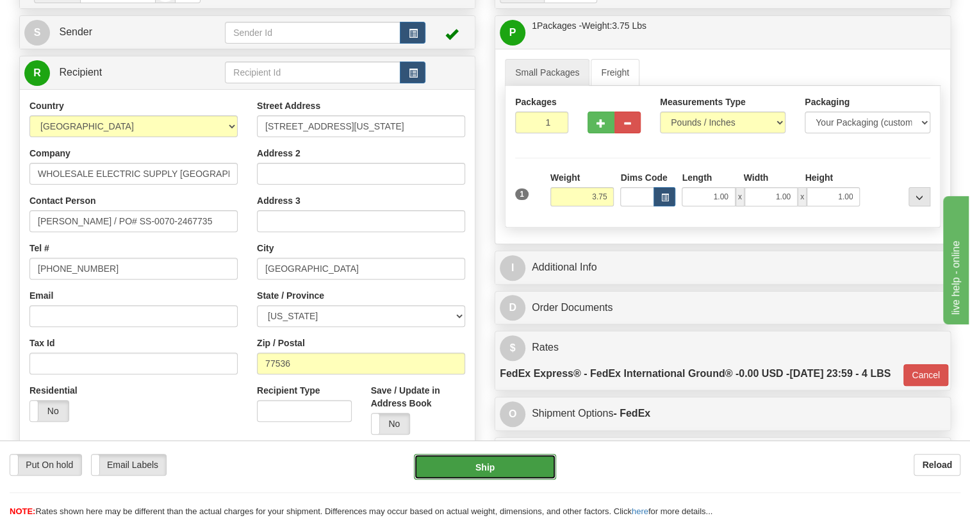
click at [488, 468] on button "Ship" at bounding box center [485, 467] width 142 height 26
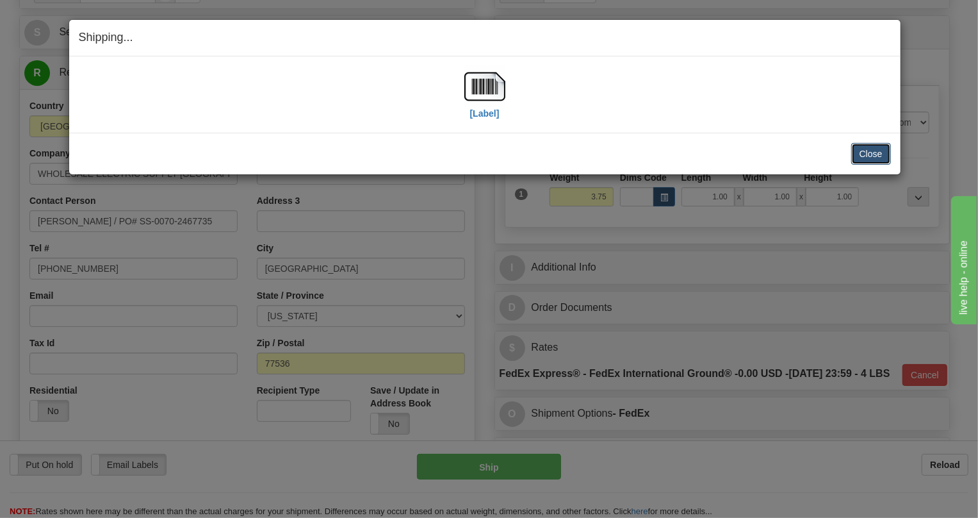
click at [868, 154] on button "Close" at bounding box center [872, 154] width 40 height 22
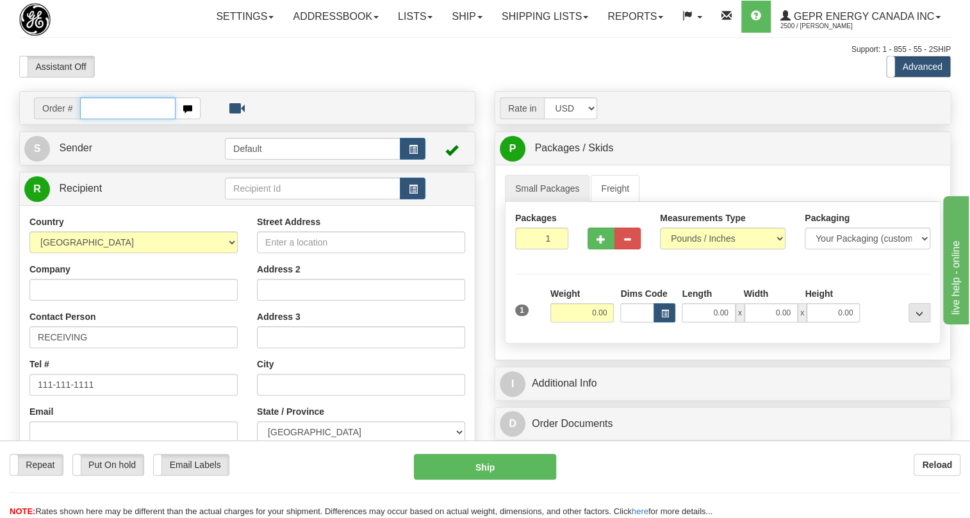
click at [102, 119] on input "text" at bounding box center [127, 108] width 95 height 22
paste input "0086701093"
click at [100, 119] on input "0086701093" at bounding box center [127, 108] width 95 height 22
type input "86701093"
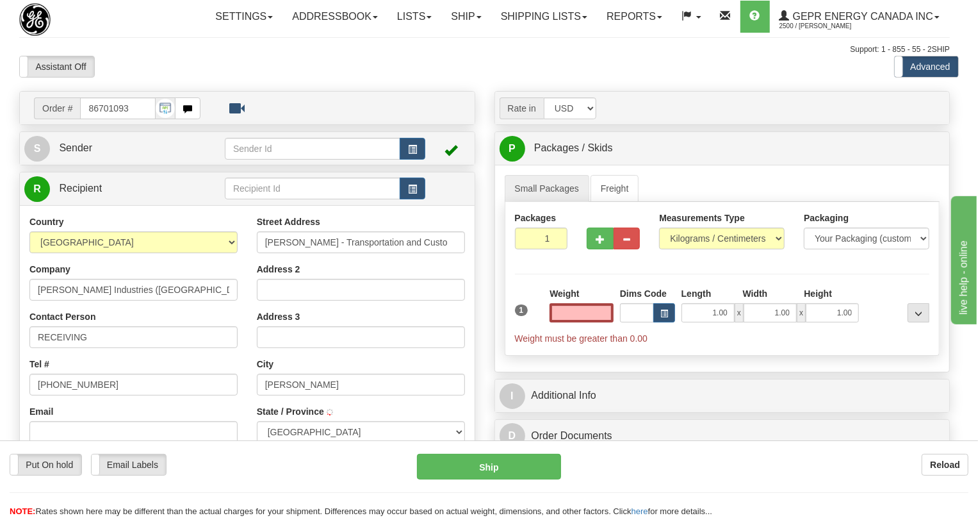
type input "[PERSON_NAME]"
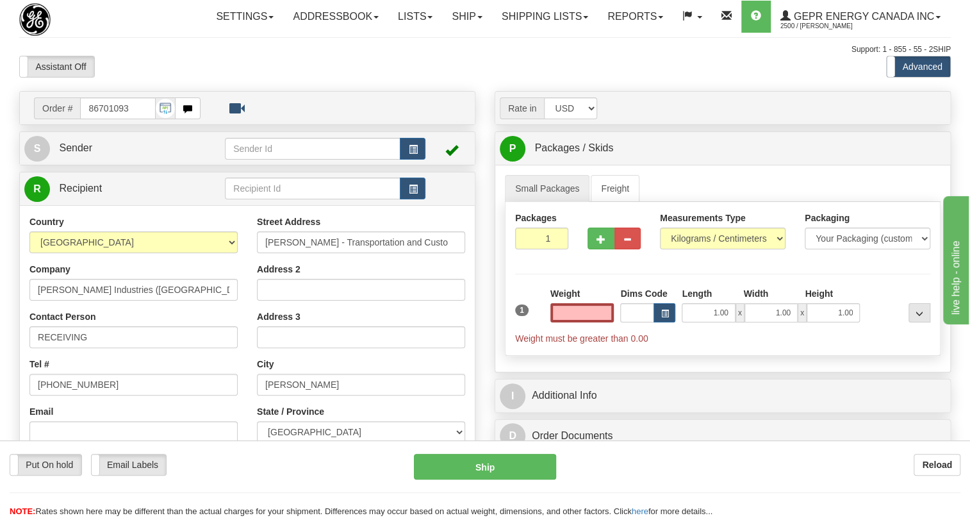
type input "0.00"
click at [584, 19] on link "Shipping lists" at bounding box center [545, 17] width 106 height 32
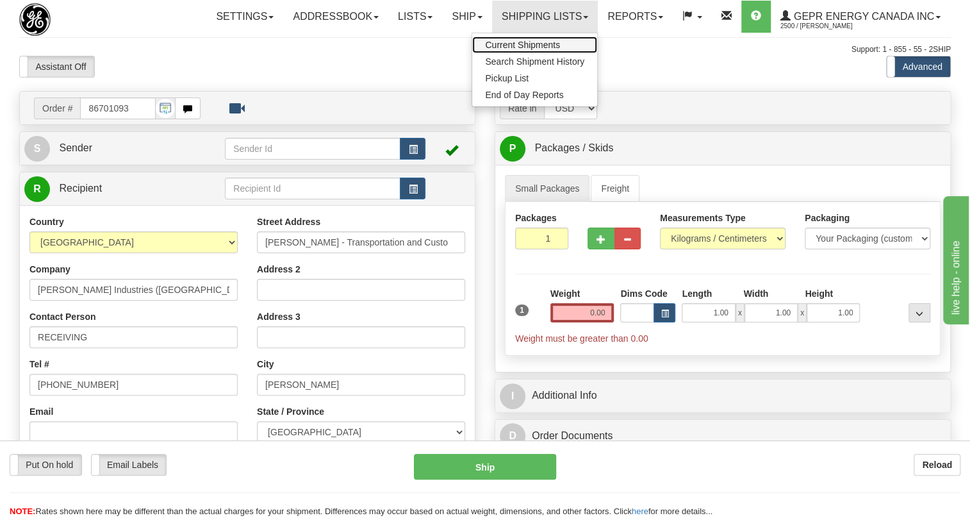
click at [542, 43] on span "Current Shipments" at bounding box center [522, 45] width 75 height 10
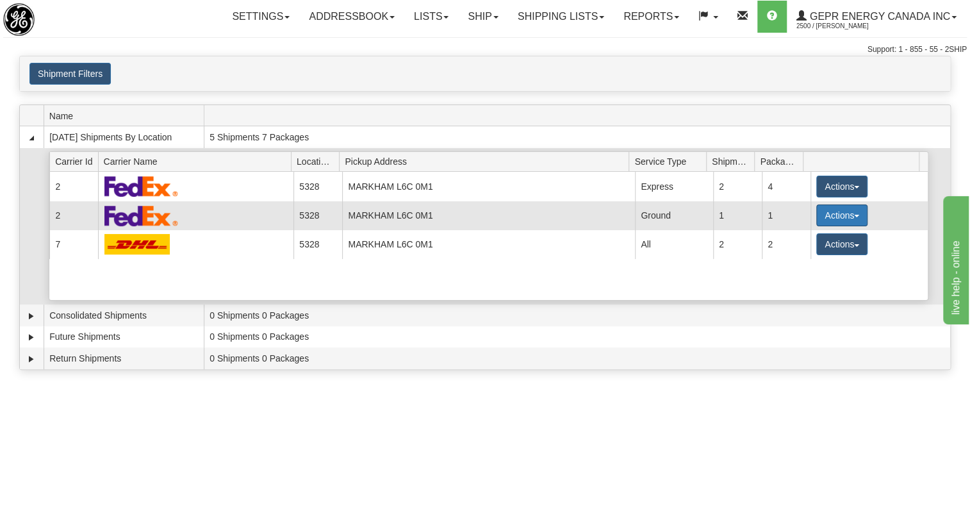
click at [854, 215] on span "button" at bounding box center [856, 216] width 5 height 3
click at [800, 237] on span "Details" at bounding box center [794, 239] width 35 height 9
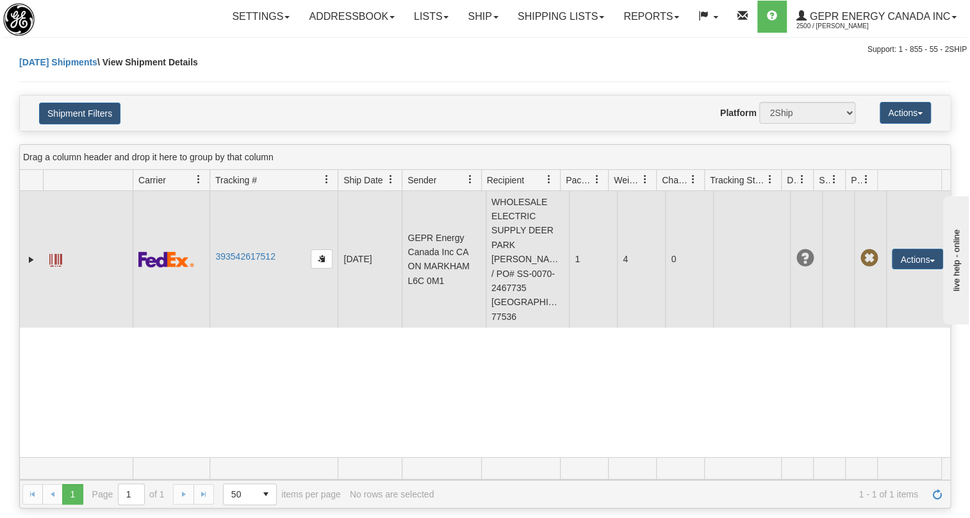
click at [58, 256] on span at bounding box center [55, 260] width 13 height 13
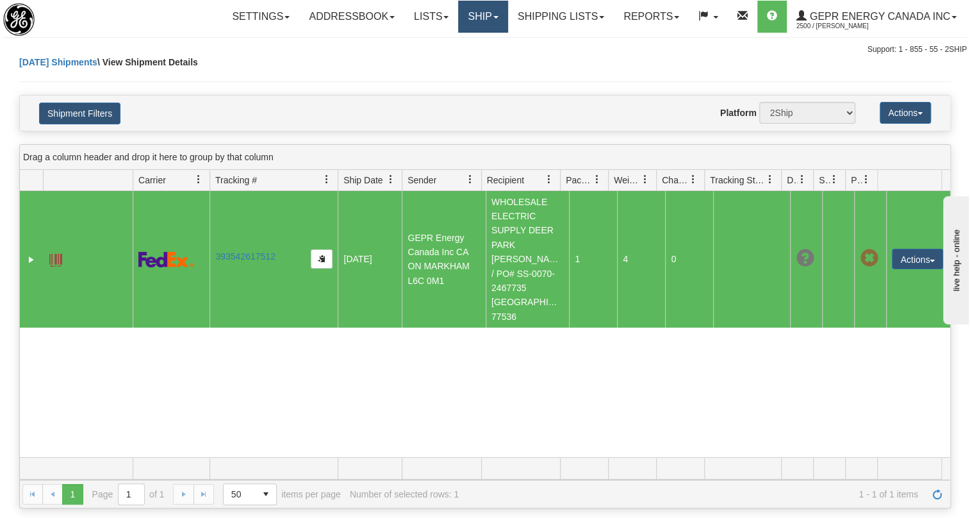
click at [479, 13] on link "Ship" at bounding box center [482, 17] width 49 height 32
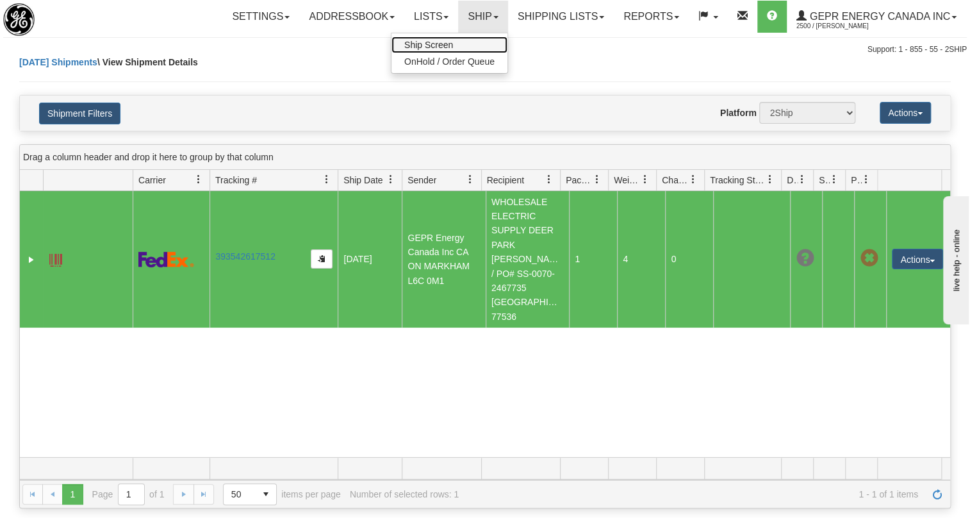
click at [445, 45] on span "Ship Screen" at bounding box center [428, 45] width 49 height 10
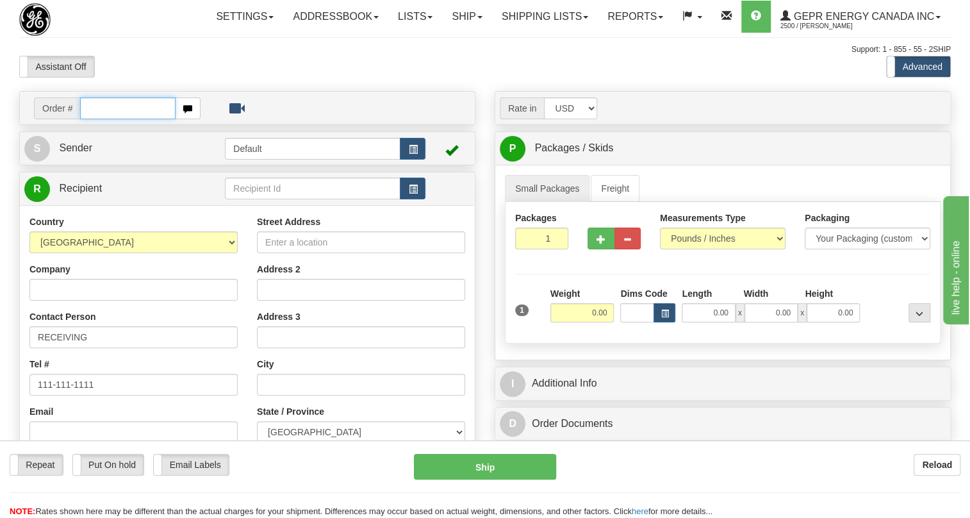
click at [117, 119] on input "text" at bounding box center [127, 108] width 95 height 22
paste input "86701093"
type input "86701093"
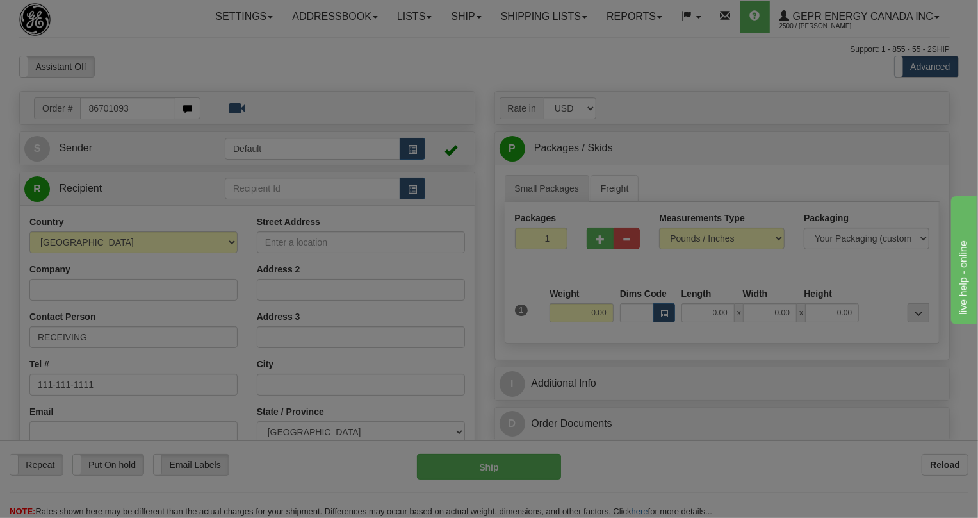
click at [162, 90] on body "Training Course Close Toggle navigation Settings Shipping Preferences New Recip…" at bounding box center [489, 259] width 978 height 518
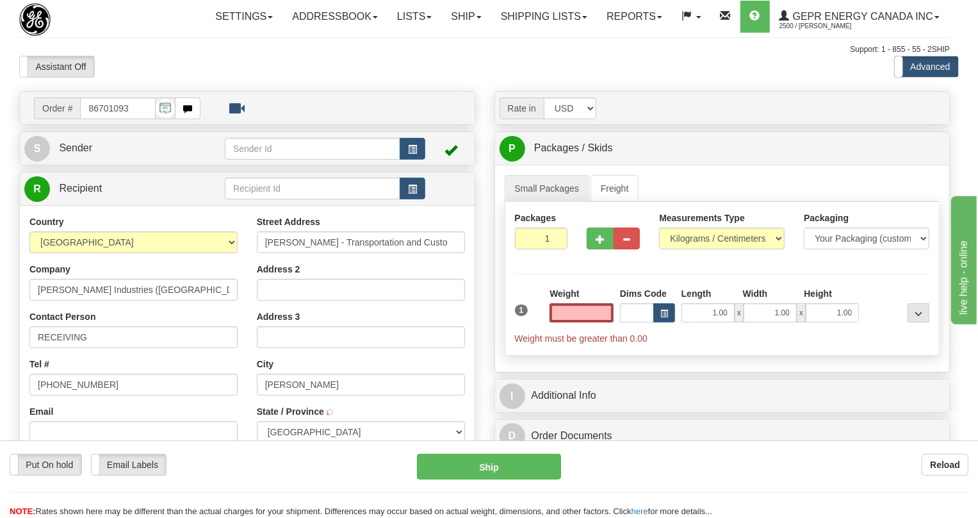
type input "[PERSON_NAME]"
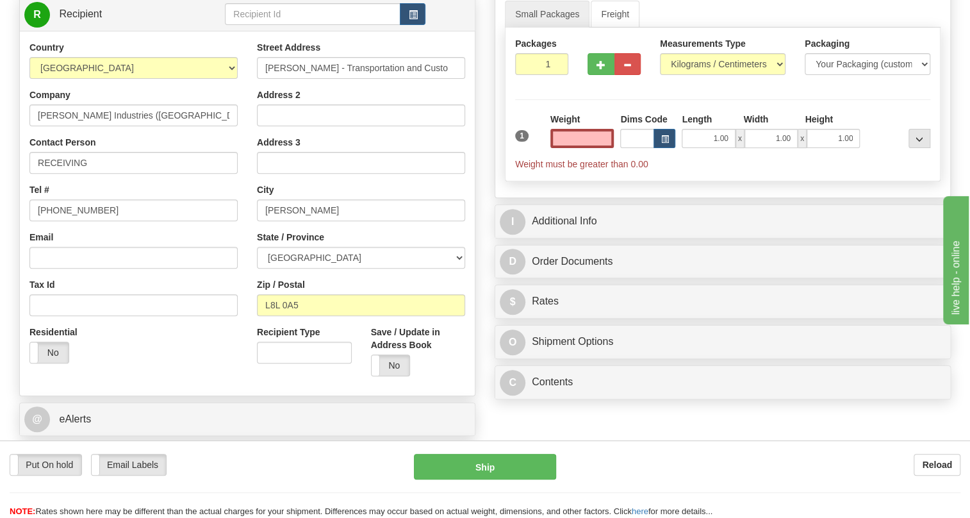
scroll to position [116, 0]
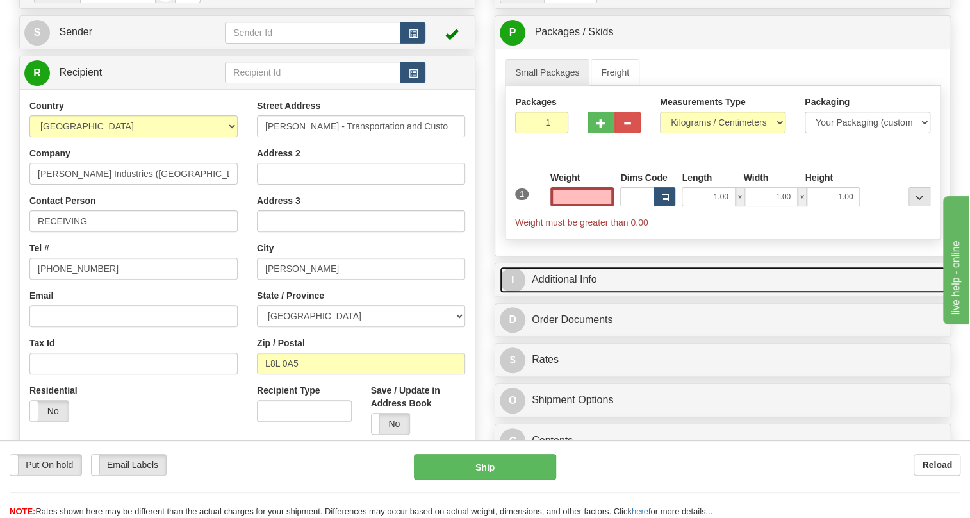
type input "0.00"
click at [561, 293] on link "I Additional Info" at bounding box center [723, 280] width 446 height 26
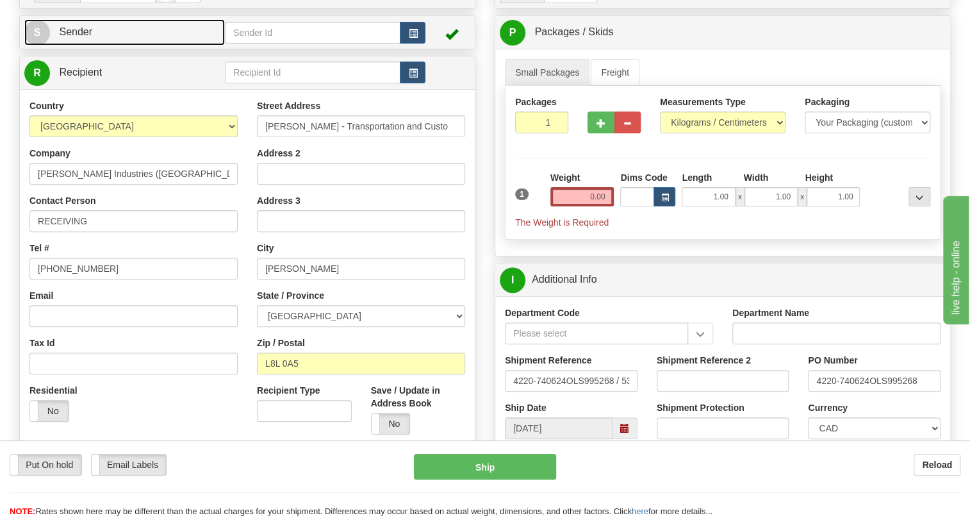
drag, startPoint x: 75, startPoint y: 58, endPoint x: 67, endPoint y: 60, distance: 7.9
click at [75, 37] on span "Sender" at bounding box center [75, 31] width 33 height 11
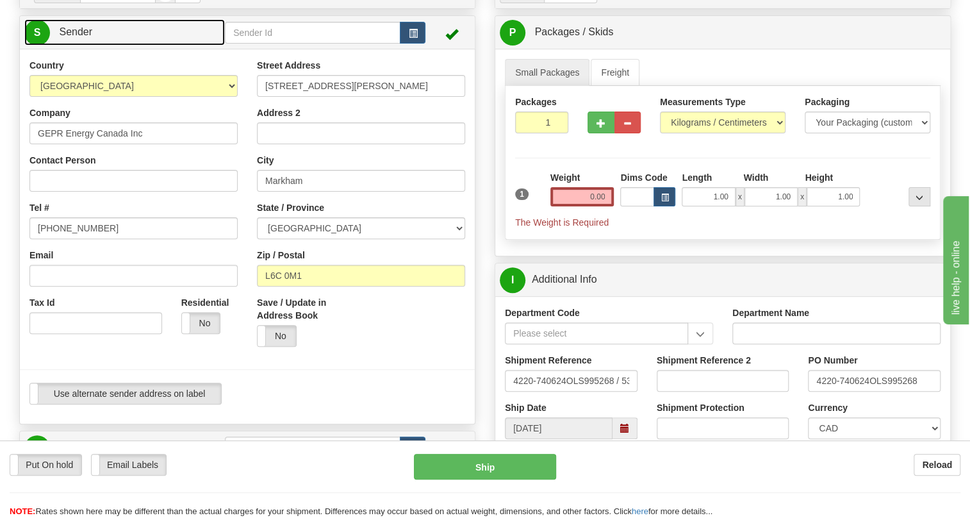
type input "MARKHAM"
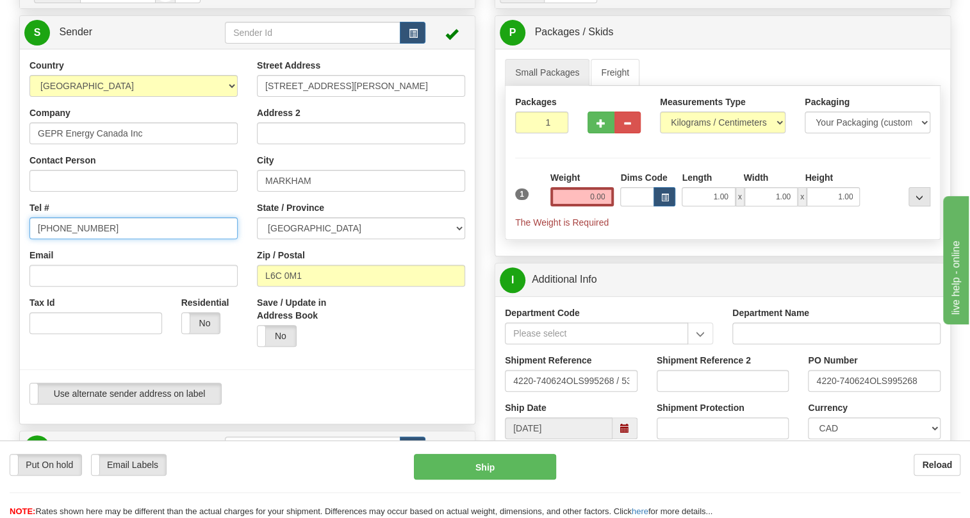
click at [70, 239] on input "[PHONE_NUMBER]" at bounding box center [133, 228] width 208 height 22
paste input "[PHONE_NUMBER]"
type input "[PHONE_NUMBER]"
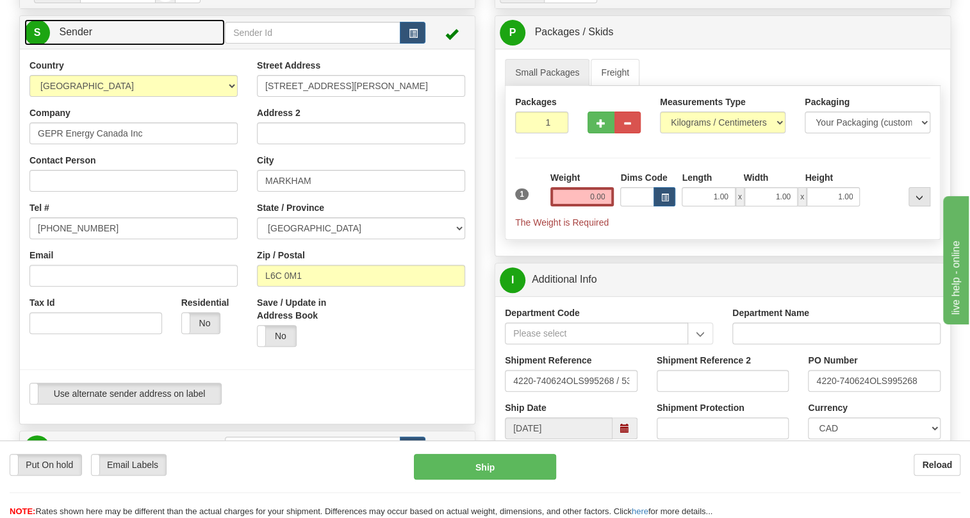
click at [76, 37] on span "Sender" at bounding box center [75, 31] width 33 height 11
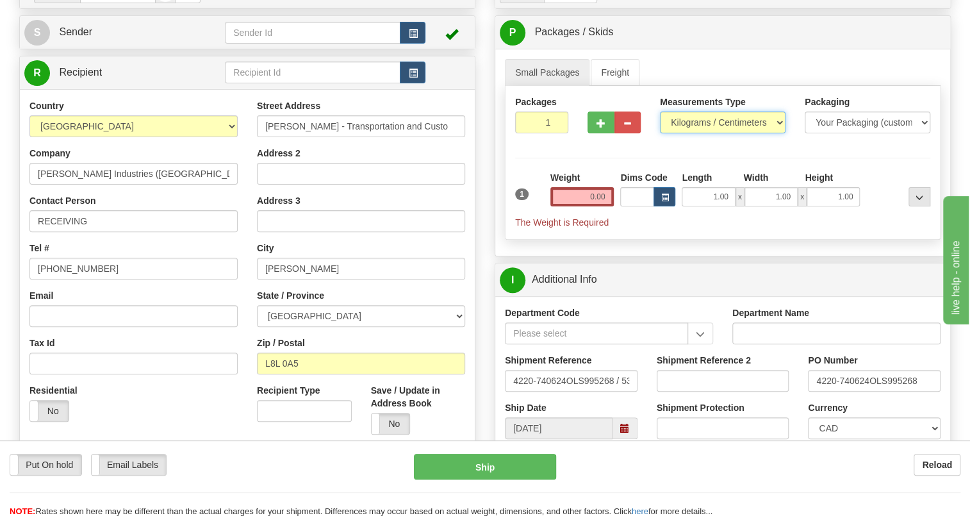
click at [689, 133] on select "Pounds / Inches Kilograms / Centimeters" at bounding box center [723, 122] width 126 height 22
select select "0"
click at [660, 133] on select "Pounds / Inches Kilograms / Centimeters" at bounding box center [723, 122] width 126 height 22
click at [589, 206] on input "0.00" at bounding box center [582, 196] width 64 height 19
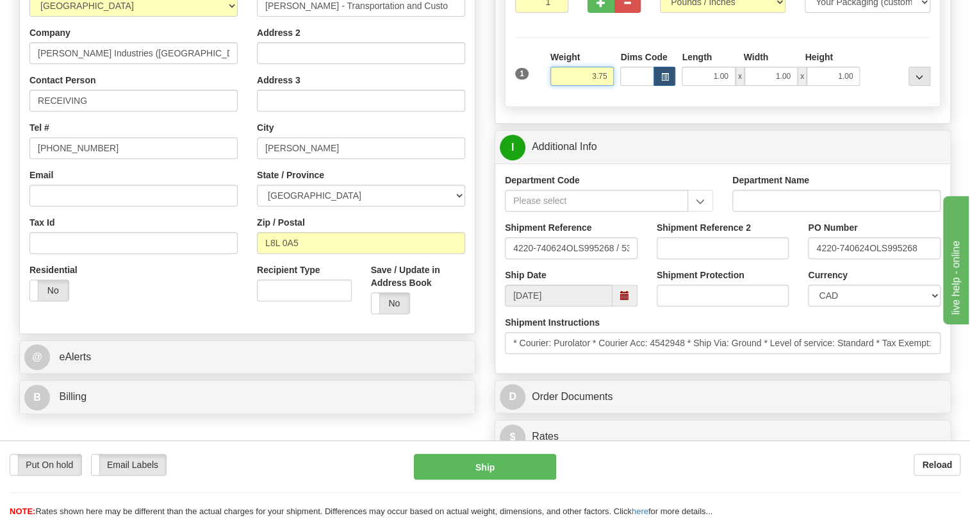
scroll to position [291, 0]
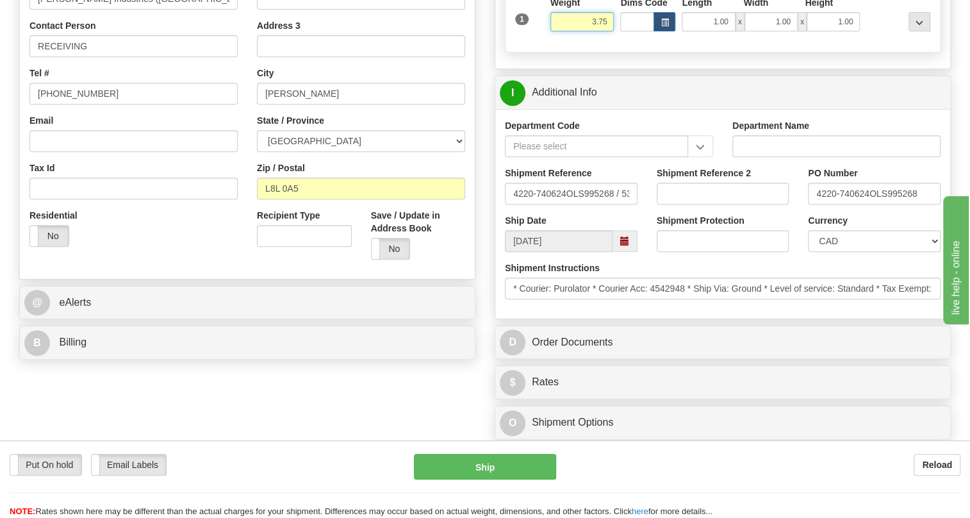
type input "3.75"
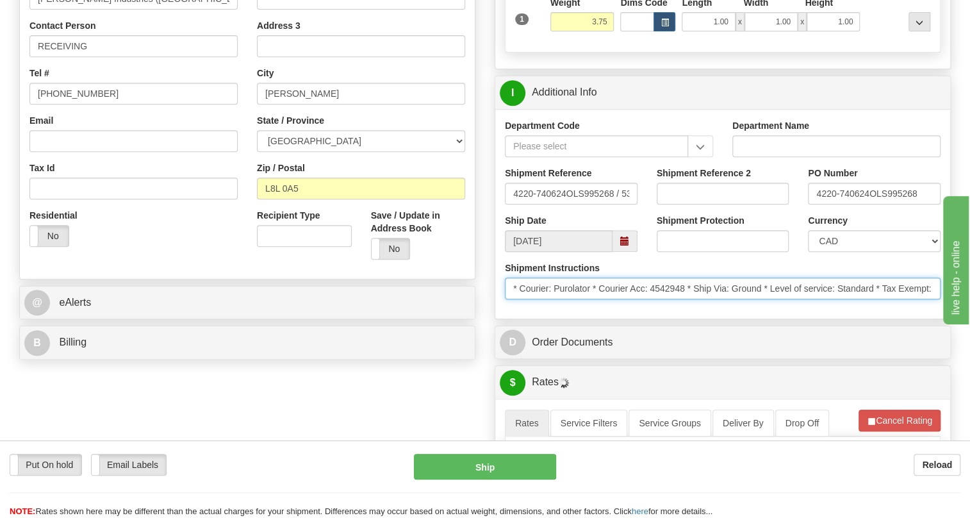
click at [686, 299] on input "* Courier: Purolator * Courier Acc: 4542948 * Ship Via: Ground * Level of servi…" at bounding box center [723, 288] width 436 height 22
drag, startPoint x: 686, startPoint y: 317, endPoint x: 652, endPoint y: 317, distance: 34.0
click at [652, 299] on input "* Courier: Purolator * Courier Acc: 4542948 * Ship Via: Ground * Level of servi…" at bounding box center [723, 288] width 436 height 22
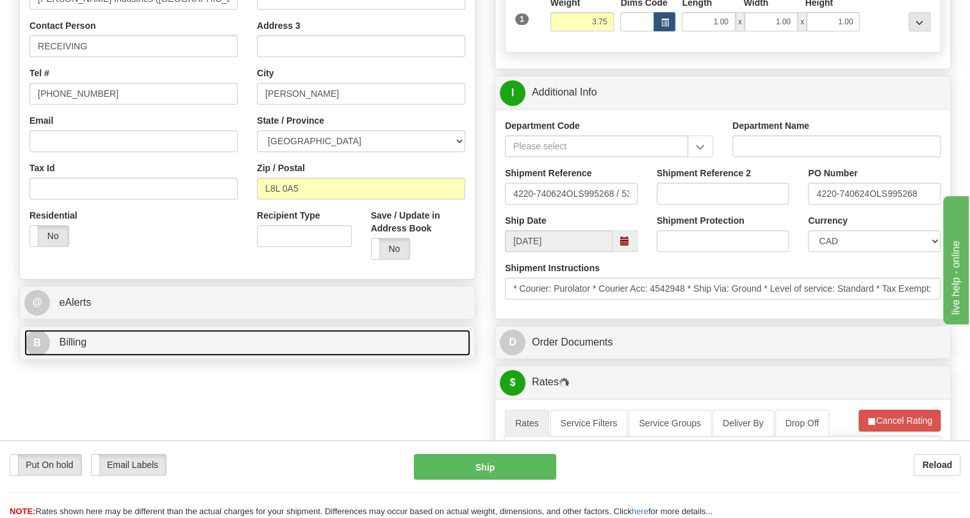
click at [72, 356] on link "B Billing" at bounding box center [247, 342] width 446 height 26
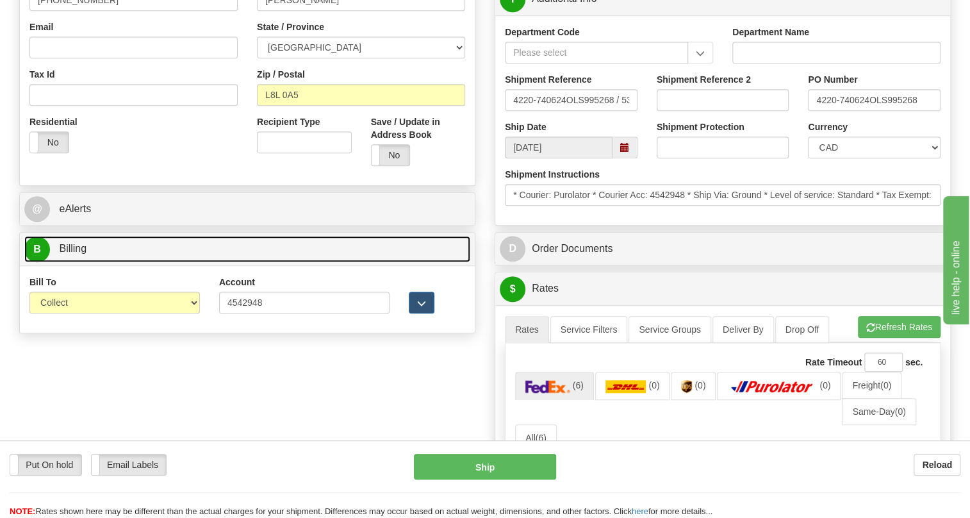
scroll to position [408, 0]
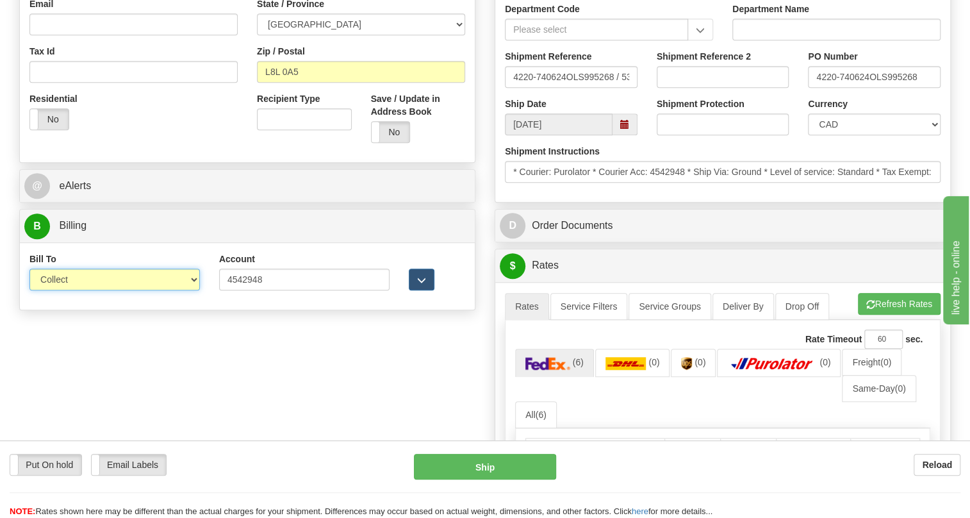
click at [83, 290] on select "Sender Recipient Third Party Collect" at bounding box center [114, 279] width 170 height 22
select select "2"
click at [29, 290] on select "Sender Recipient Third Party Collect" at bounding box center [114, 279] width 170 height 22
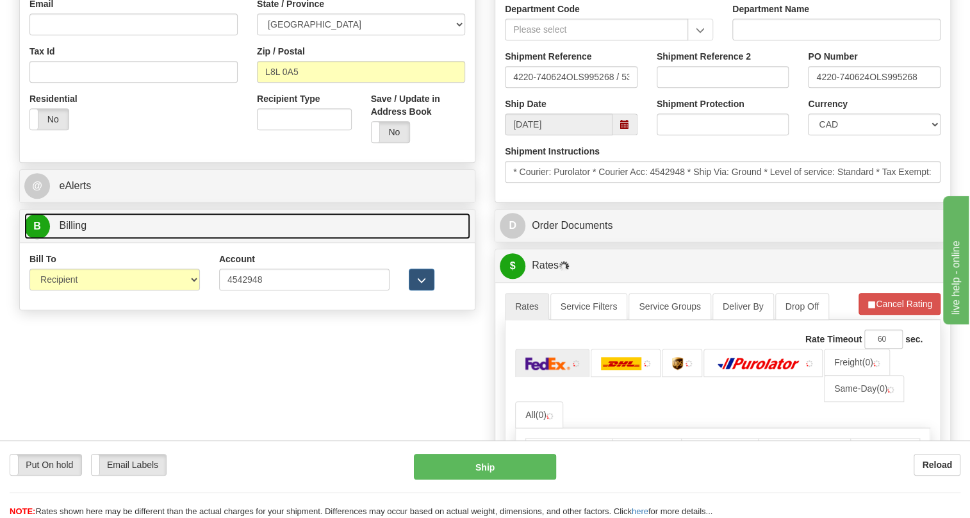
click at [76, 231] on span "Billing" at bounding box center [73, 225] width 28 height 11
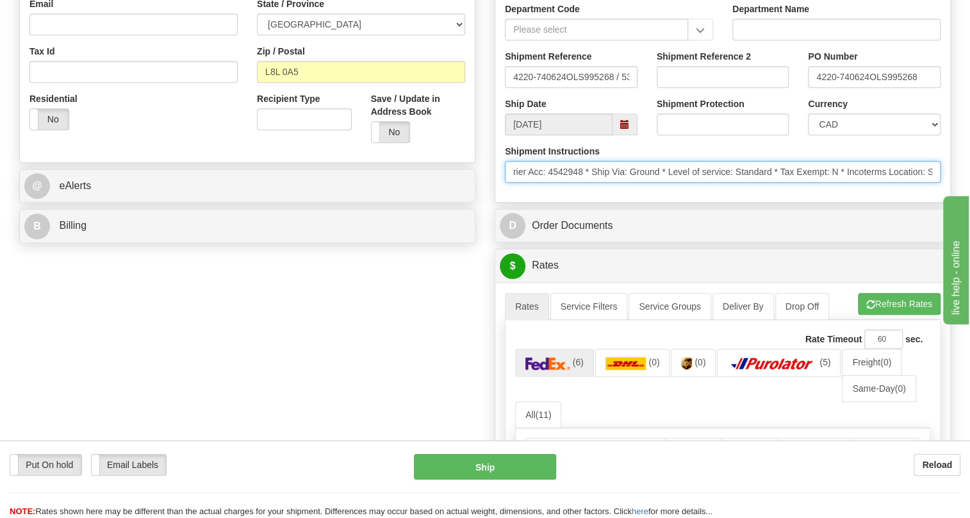
scroll to position [0, 0]
drag, startPoint x: 843, startPoint y: 201, endPoint x: 506, endPoint y: 201, distance: 336.4
click at [506, 183] on input "* Courier: Purolator * Courier Acc: 4542948 * Ship Via: Ground * Level of servi…" at bounding box center [723, 172] width 436 height 22
click at [516, 183] on input "* Courier: Purolator * Courier Acc: 4542948 * Ship Via: Ground * Level of servi…" at bounding box center [723, 172] width 436 height 22
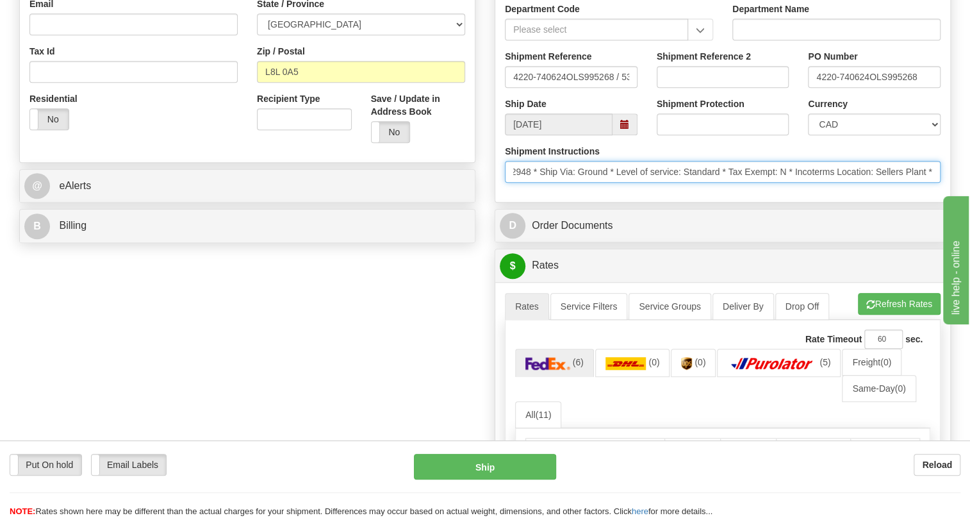
drag, startPoint x: 513, startPoint y: 199, endPoint x: 978, endPoint y: 223, distance: 465.2
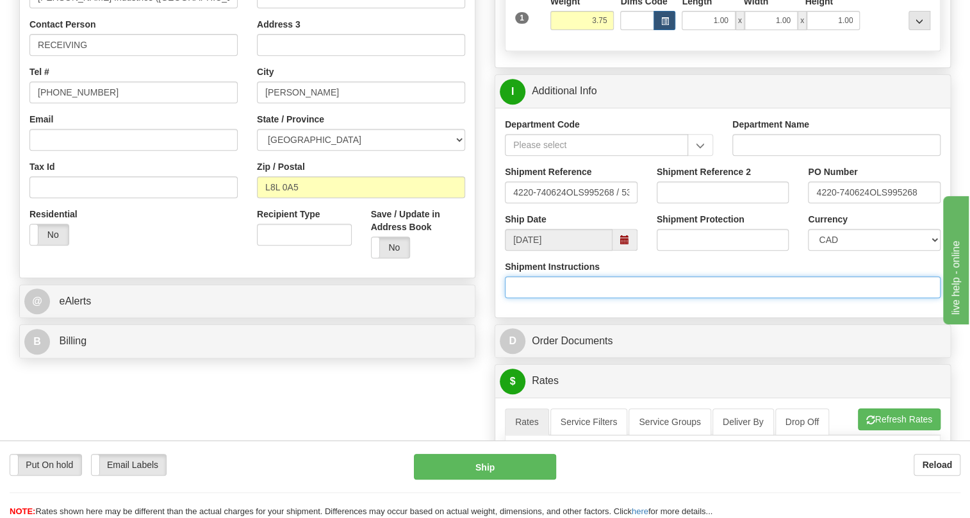
scroll to position [291, 0]
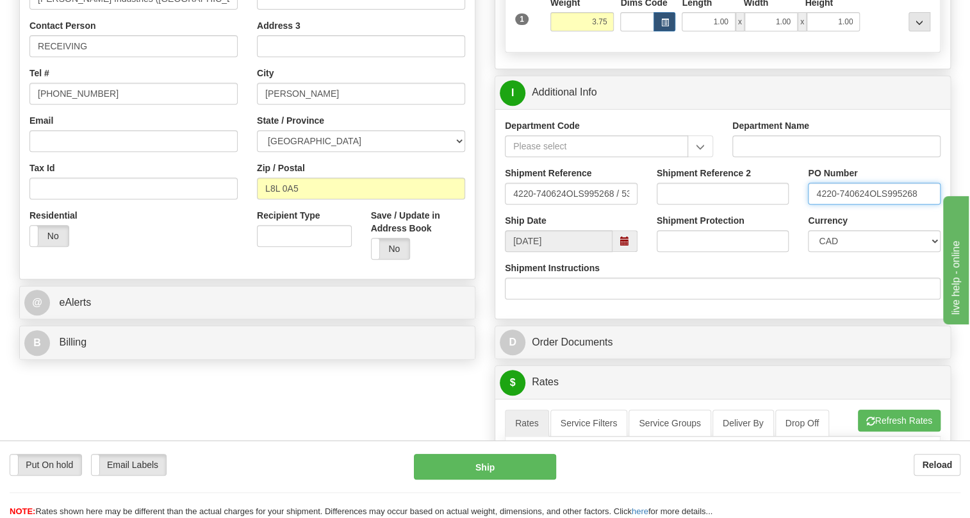
click at [868, 204] on input "4220-740624OLS995268" at bounding box center [874, 194] width 133 height 22
drag, startPoint x: 868, startPoint y: 222, endPoint x: 811, endPoint y: 218, distance: 57.8
click at [811, 204] on input "4220-740624OLS995268" at bounding box center [874, 194] width 133 height 22
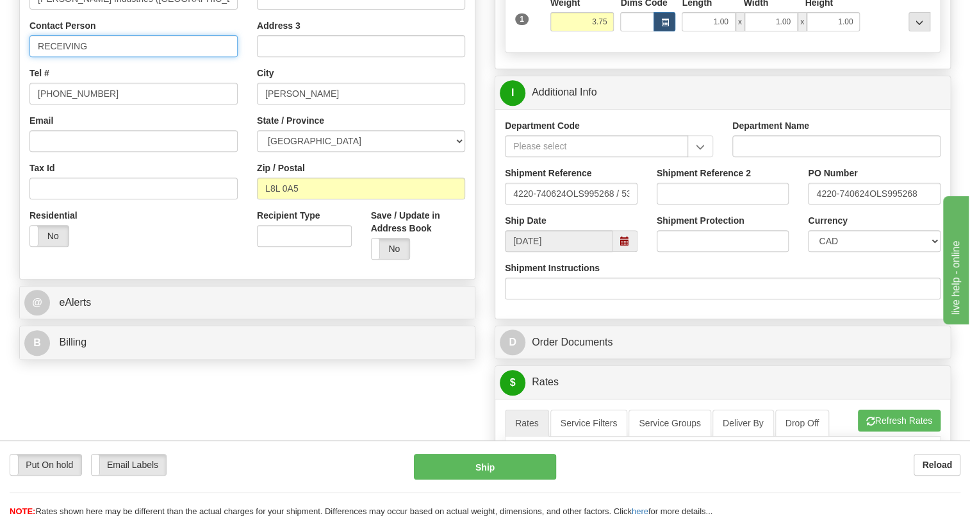
click at [117, 57] on input "RECEIVING" at bounding box center [133, 46] width 208 height 22
paste input "4220-740624"
click at [94, 57] on input "RECEIVING / 4220-740624" at bounding box center [133, 46] width 208 height 22
type input "RECEIVING / PO# 4220-740624"
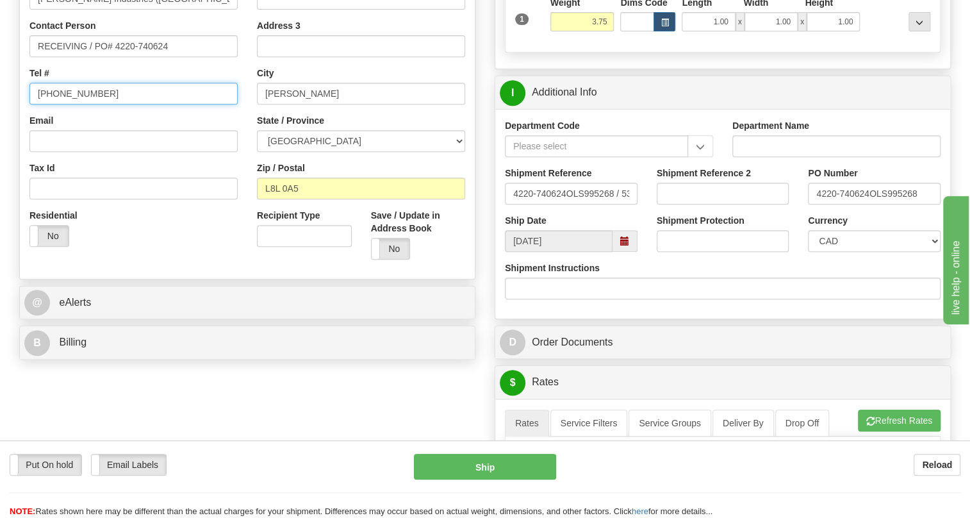
click at [80, 104] on input "[PHONE_NUMBER]" at bounding box center [133, 94] width 208 height 22
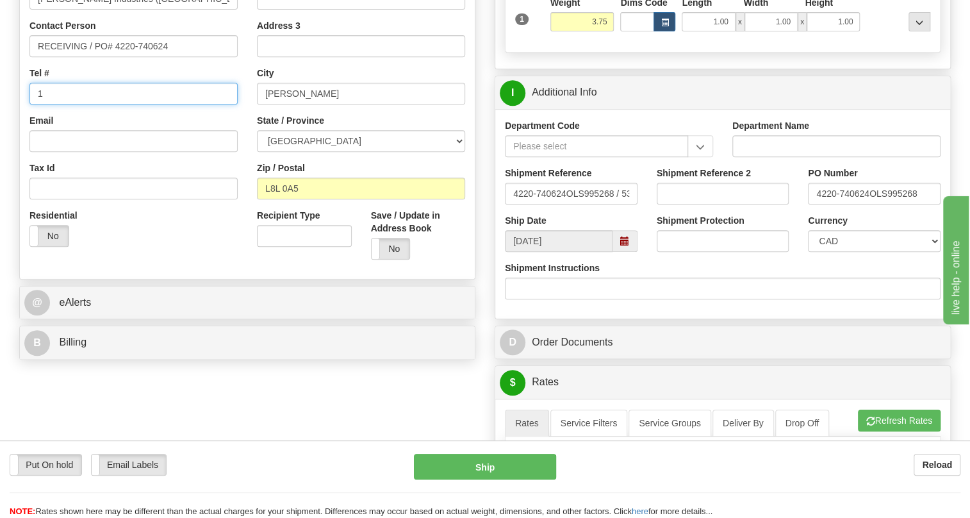
type input "111-111-1111"
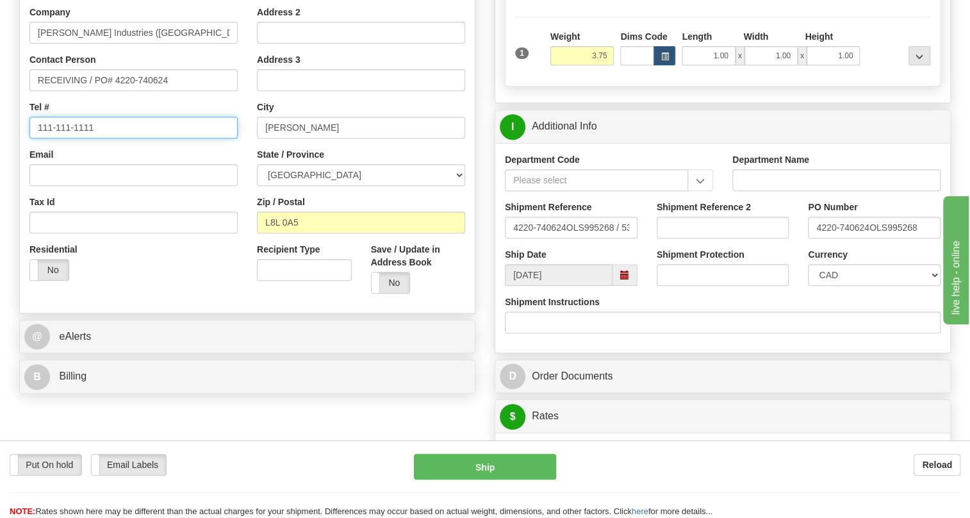
scroll to position [233, 0]
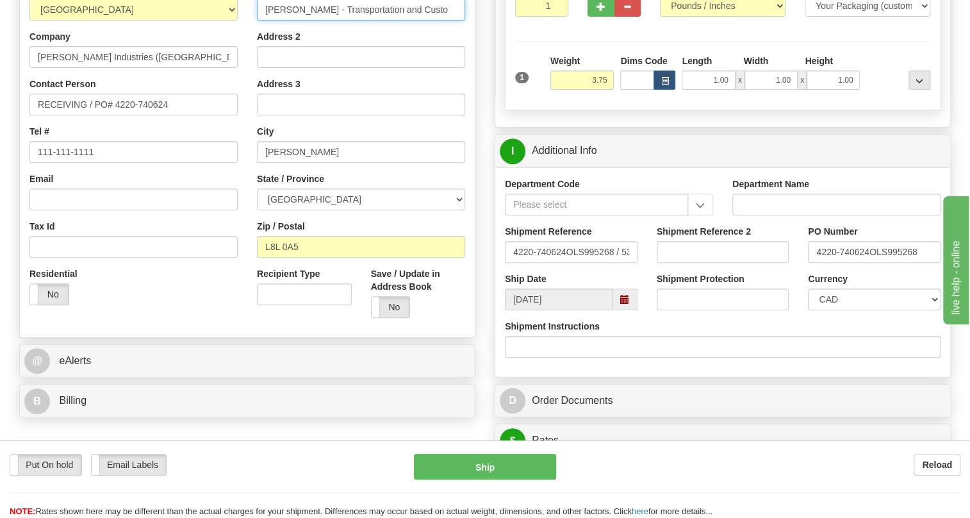
click at [415, 21] on input "Hamilton - Transportation and Custo" at bounding box center [361, 10] width 208 height 22
drag, startPoint x: 413, startPoint y: 39, endPoint x: 260, endPoint y: 38, distance: 153.2
click at [260, 21] on input "Hamilton - Transportation and Custo" at bounding box center [361, 10] width 208 height 22
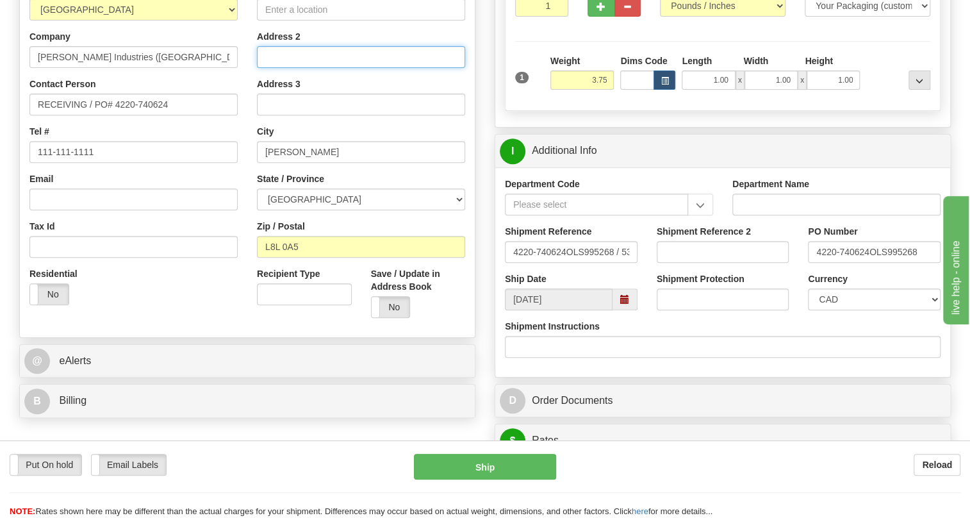
click at [303, 68] on input "Address 2" at bounding box center [361, 57] width 208 height 22
paste input "Hamilton - Transportation and Custo"
type input "Hamilton - Transportation and Custo"
click at [308, 21] on input "Street Address" at bounding box center [361, 10] width 208 height 22
paste input "1141 Burlington Street"
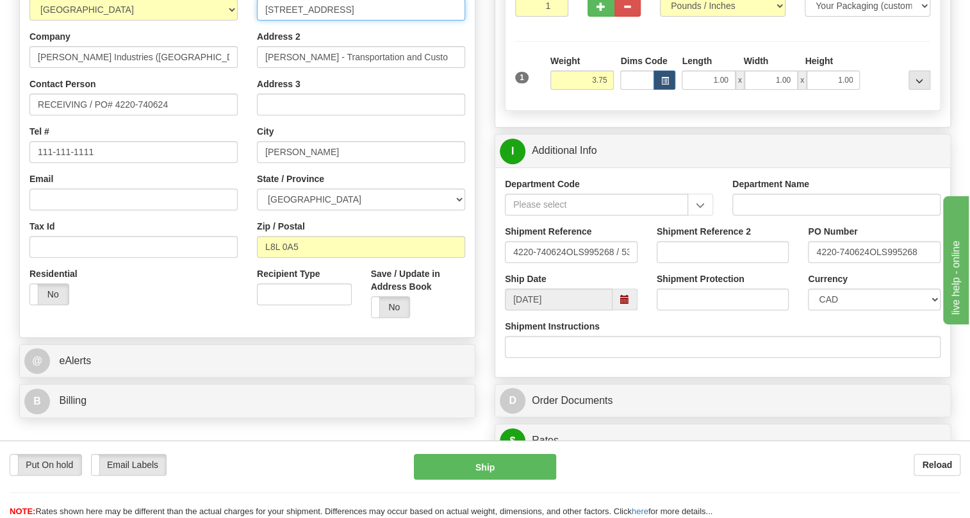
drag, startPoint x: 388, startPoint y: 40, endPoint x: 249, endPoint y: 40, distance: 139.7
click at [249, 40] on div "Street Address 1141 BURLINGTON STREET Address 2 Hamilton - Transportation and C…" at bounding box center [360, 155] width 227 height 345
paste input "urlington Street"
type input "1141 Burlington Street"
click at [486, 91] on div "Rate in Account Currency ARN AWG AUD AUS BHD BBD BFR BMD BRC BRL GBP UKL BND BG…" at bounding box center [722, 447] width 475 height 1178
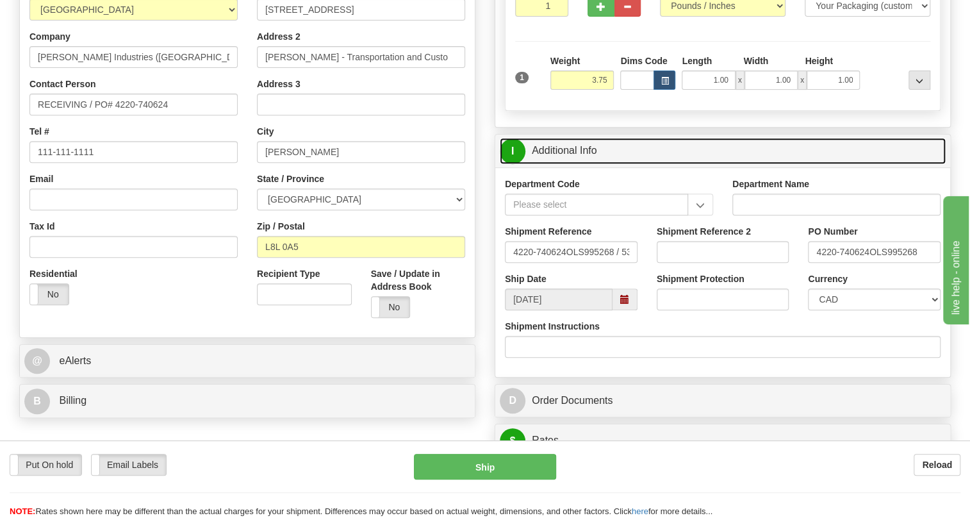
click at [562, 164] on link "I Additional Info" at bounding box center [723, 151] width 446 height 26
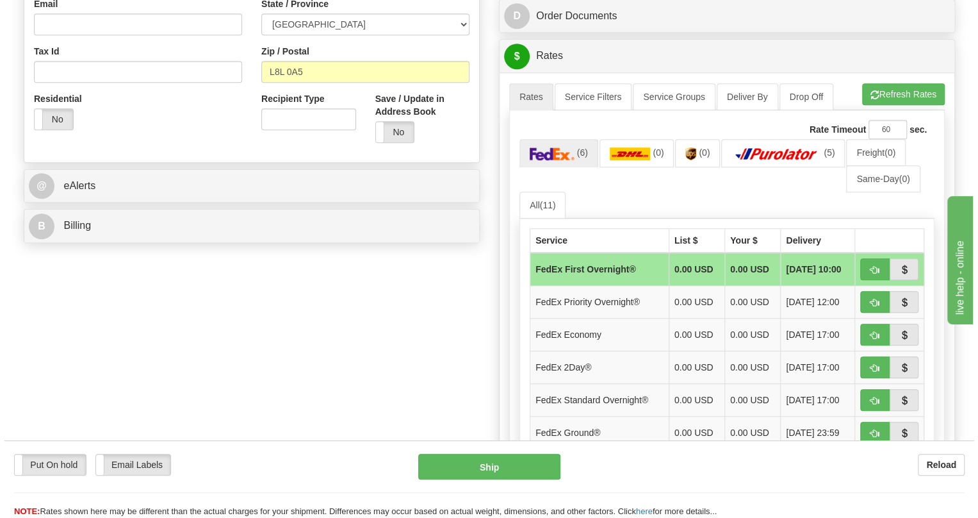
scroll to position [466, 0]
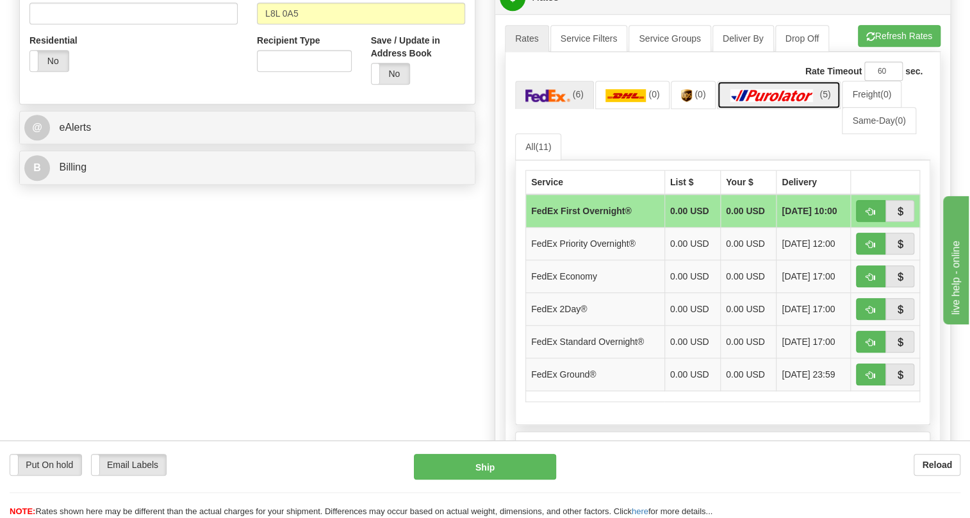
click at [770, 102] on img at bounding box center [772, 95] width 90 height 13
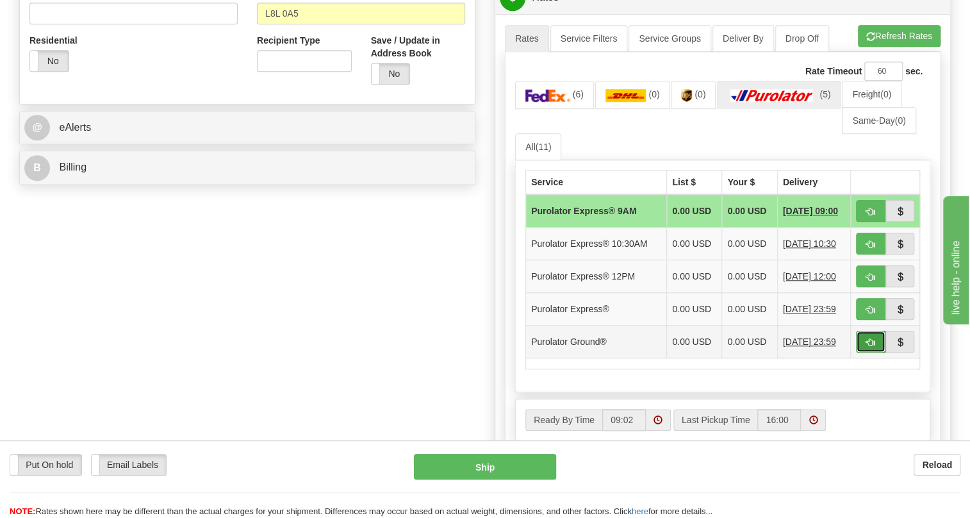
click at [866, 347] on span "button" at bounding box center [870, 342] width 9 height 8
type input "260"
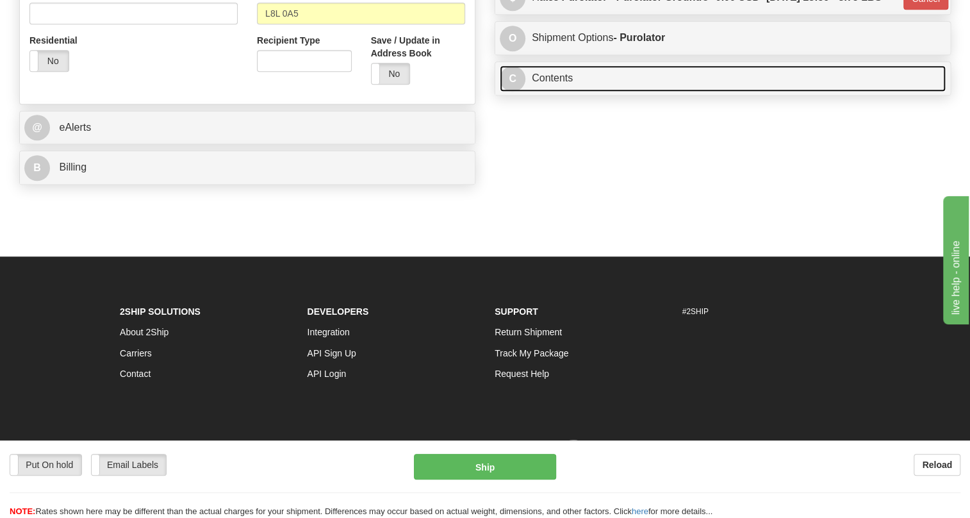
click at [549, 92] on link "C Contents" at bounding box center [723, 78] width 446 height 26
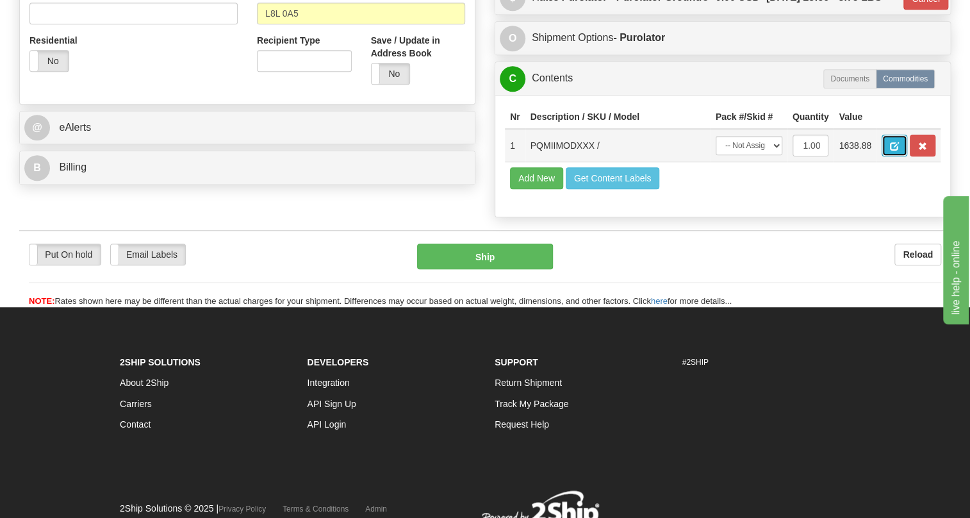
click at [896, 151] on span "button" at bounding box center [894, 146] width 9 height 8
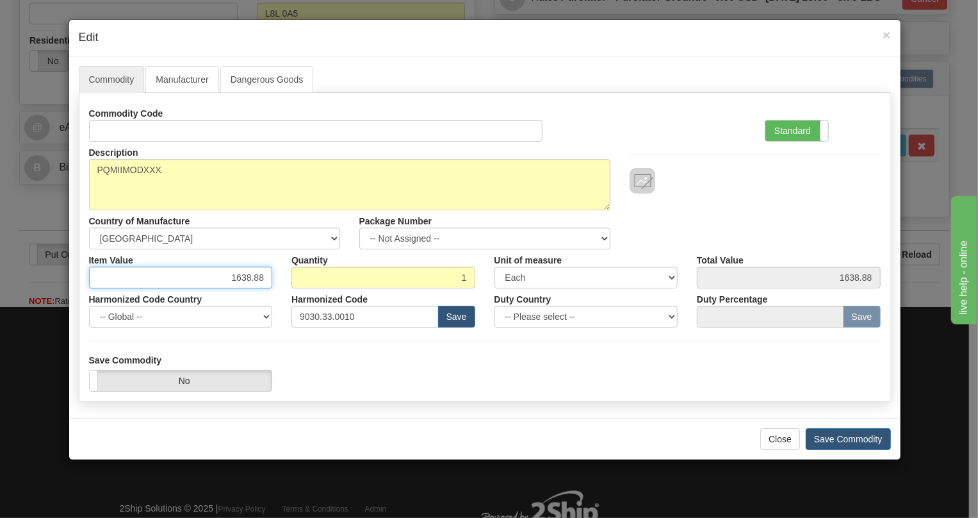
click at [256, 278] on input "1638.88" at bounding box center [181, 278] width 184 height 22
paste input "2.362,47"
click at [237, 281] on input "2.362,47" at bounding box center [181, 278] width 184 height 22
click at [254, 279] on input "2362,47" at bounding box center [181, 278] width 184 height 22
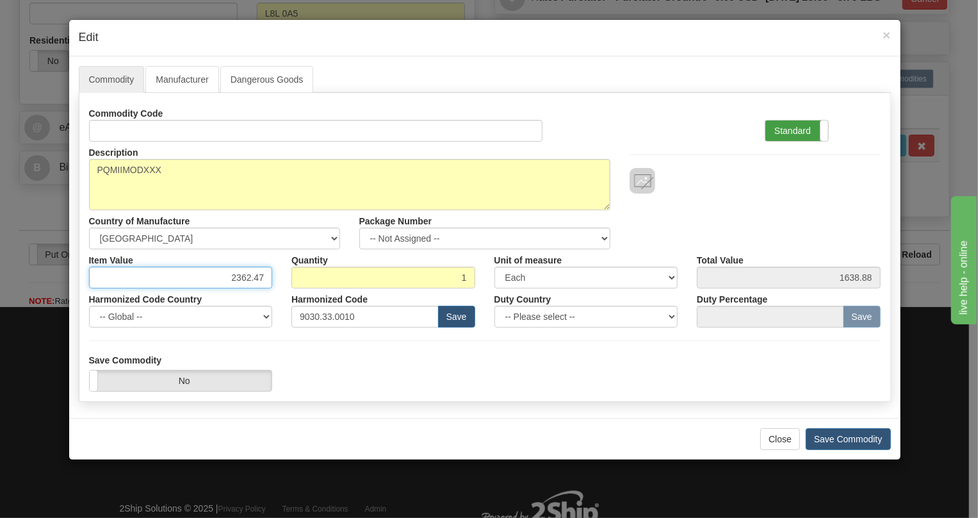
type input "2362.47"
click at [793, 131] on label "Standard" at bounding box center [797, 130] width 63 height 21
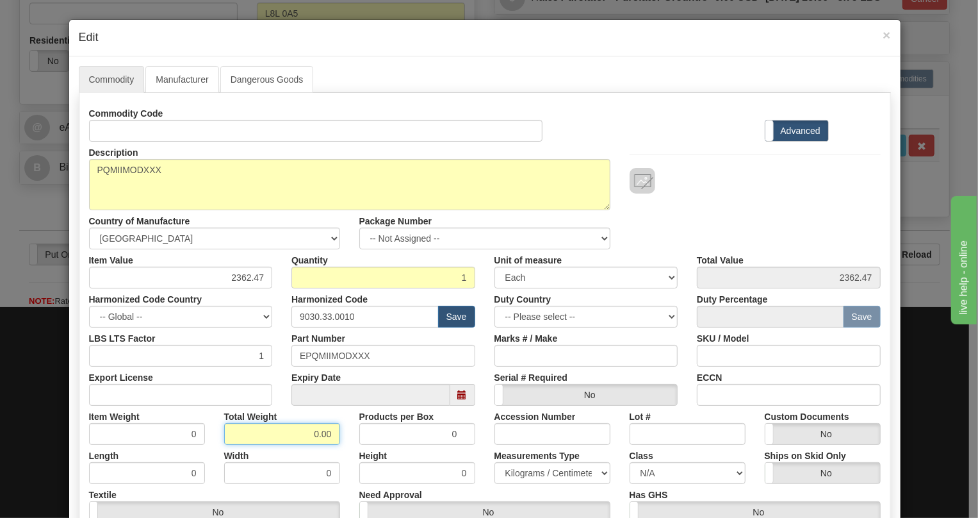
click at [303, 433] on input "0.00" at bounding box center [282, 434] width 116 height 22
type input "1.00"
type input "1.0000"
click at [544, 472] on select "Pounds / Inches Kilograms / Centimeters" at bounding box center [553, 473] width 116 height 22
select select "0"
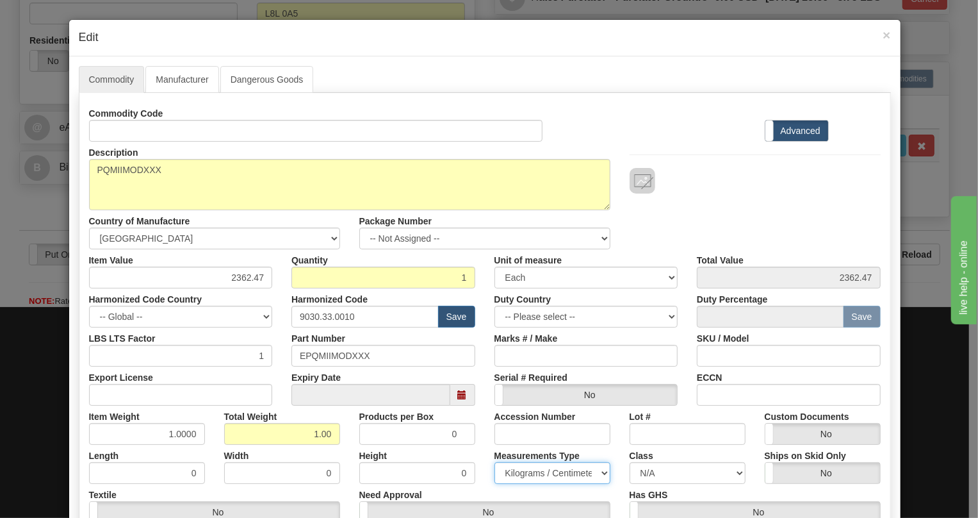
click at [495, 462] on select "Pounds / Inches Kilograms / Centimeters" at bounding box center [553, 473] width 116 height 22
click at [472, 447] on div "Height 0" at bounding box center [417, 464] width 135 height 39
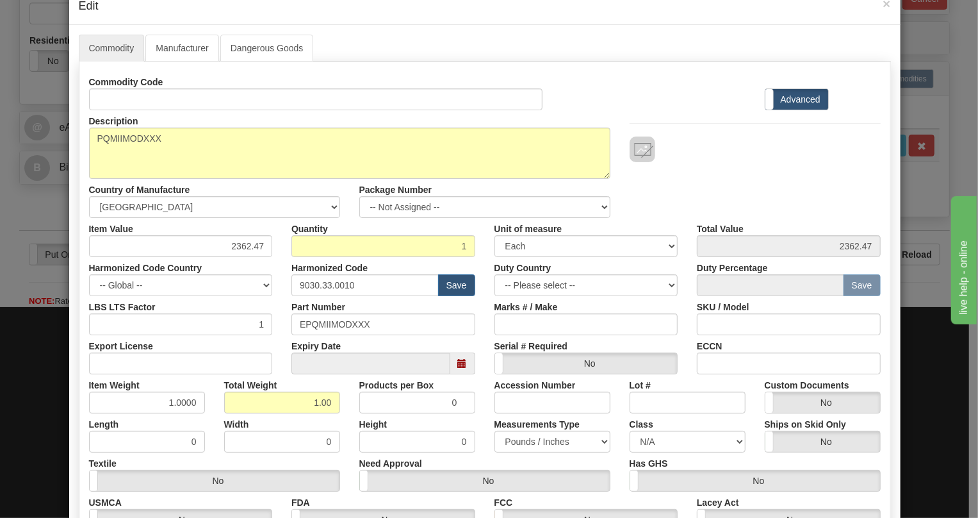
scroll to position [195, 0]
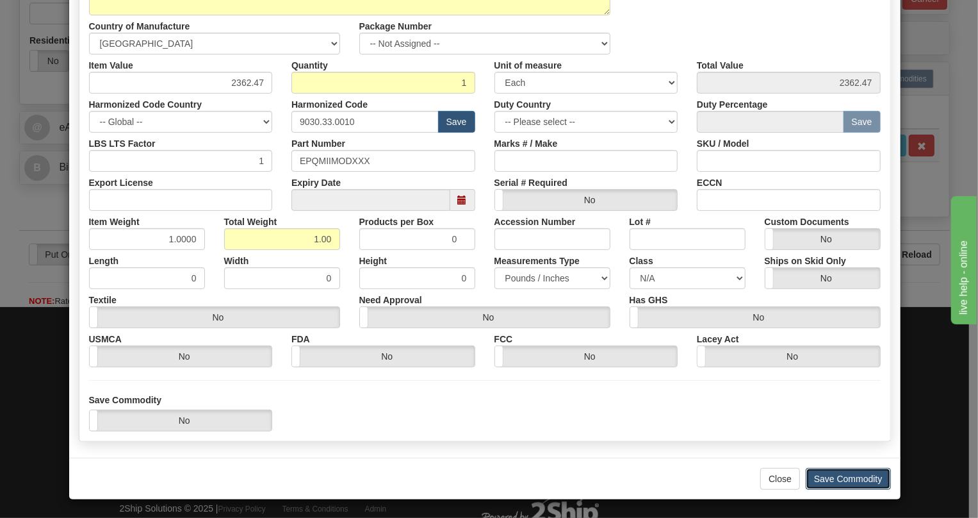
click at [832, 475] on button "Save Commodity" at bounding box center [848, 479] width 85 height 22
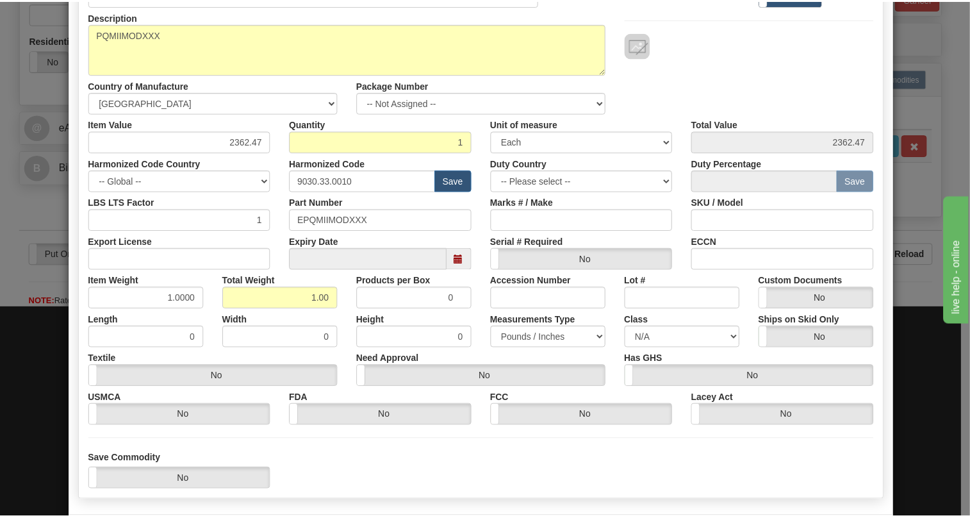
scroll to position [20, 0]
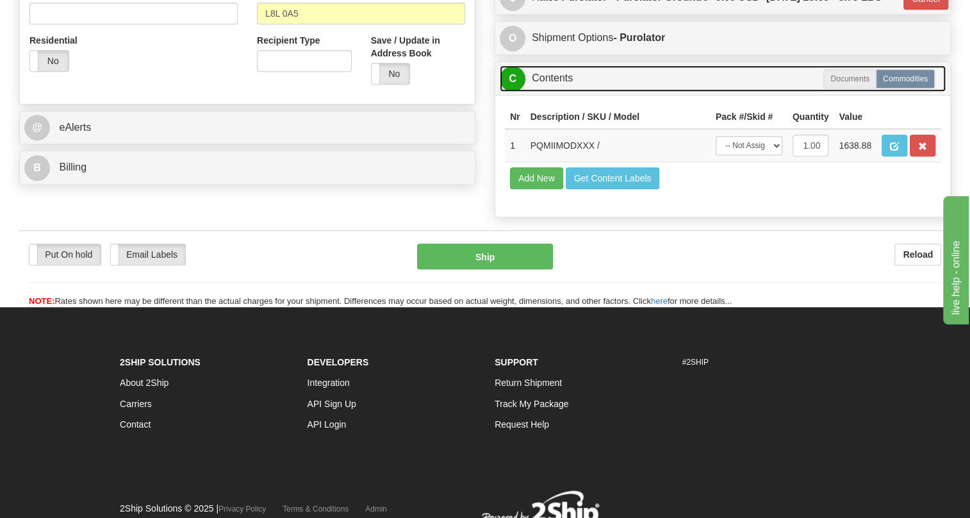
click at [556, 92] on link "C Contents" at bounding box center [723, 78] width 446 height 26
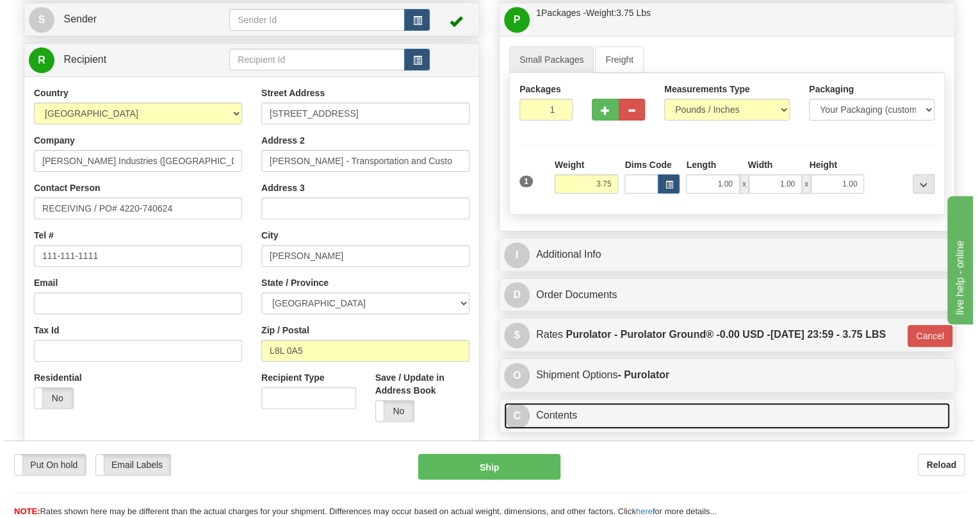
scroll to position [116, 0]
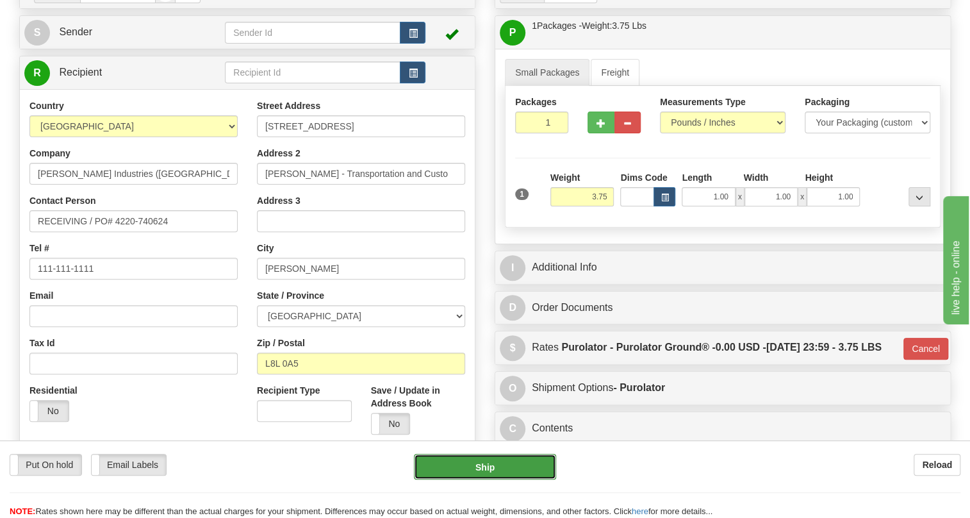
click at [472, 466] on button "Ship" at bounding box center [485, 467] width 142 height 26
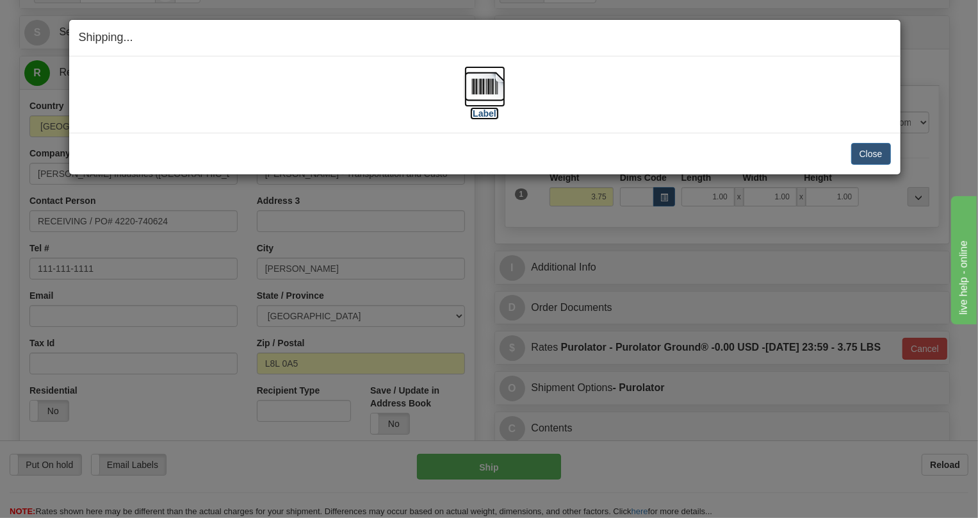
click at [497, 90] on img at bounding box center [485, 86] width 41 height 41
drag, startPoint x: 866, startPoint y: 155, endPoint x: 675, endPoint y: 144, distance: 190.7
click at [864, 155] on button "Close" at bounding box center [872, 154] width 40 height 22
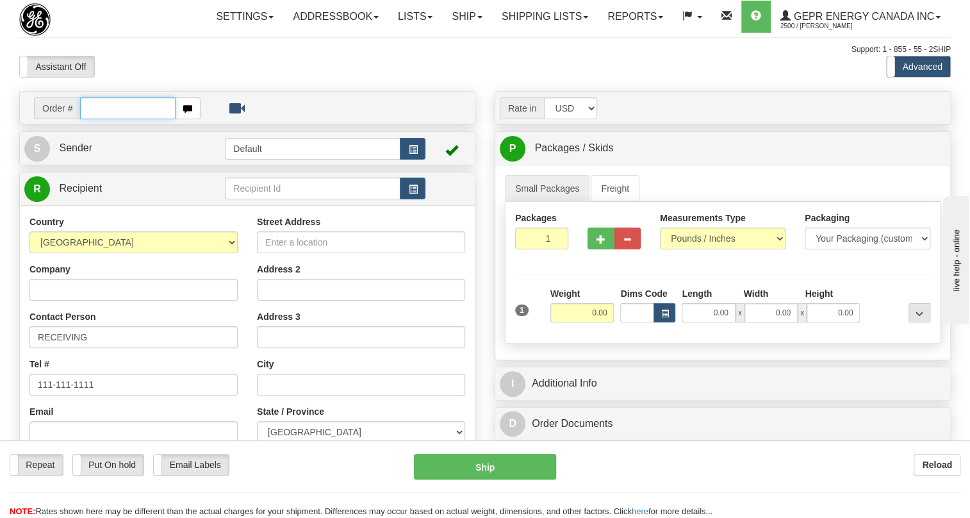
click at [116, 119] on input "text" at bounding box center [127, 108] width 95 height 22
paste input "0086701092"
click at [99, 119] on input "0086701092" at bounding box center [127, 108] width 95 height 22
type input "86701092"
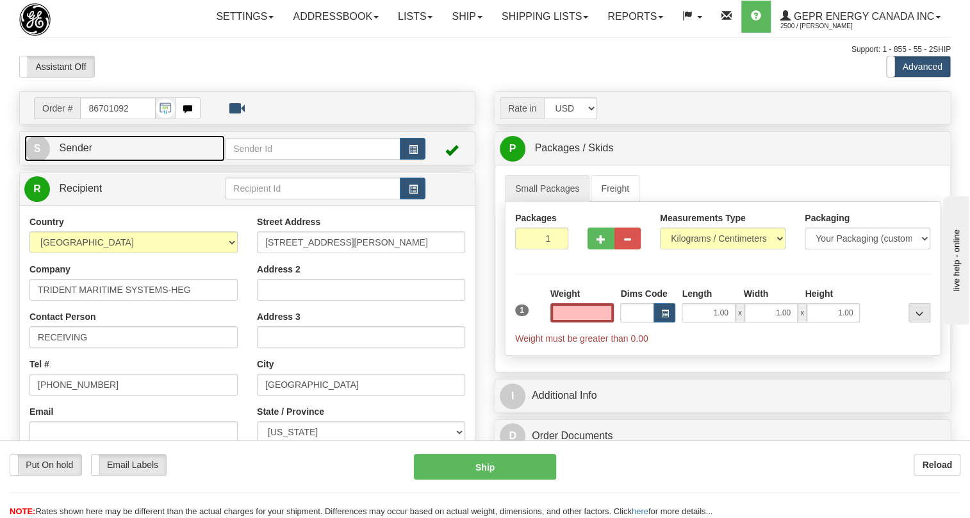
type input "0.00"
click at [85, 153] on span "Sender" at bounding box center [75, 147] width 33 height 11
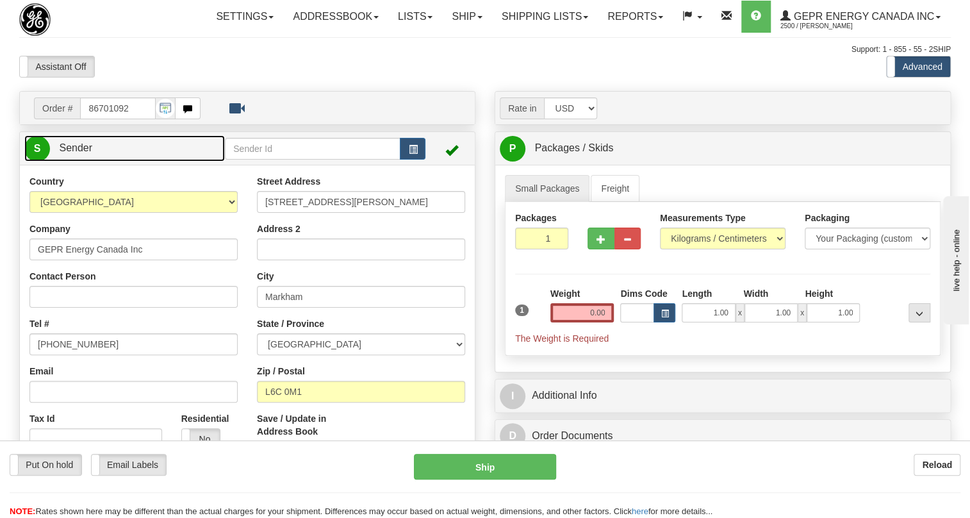
type input "MARKHAM"
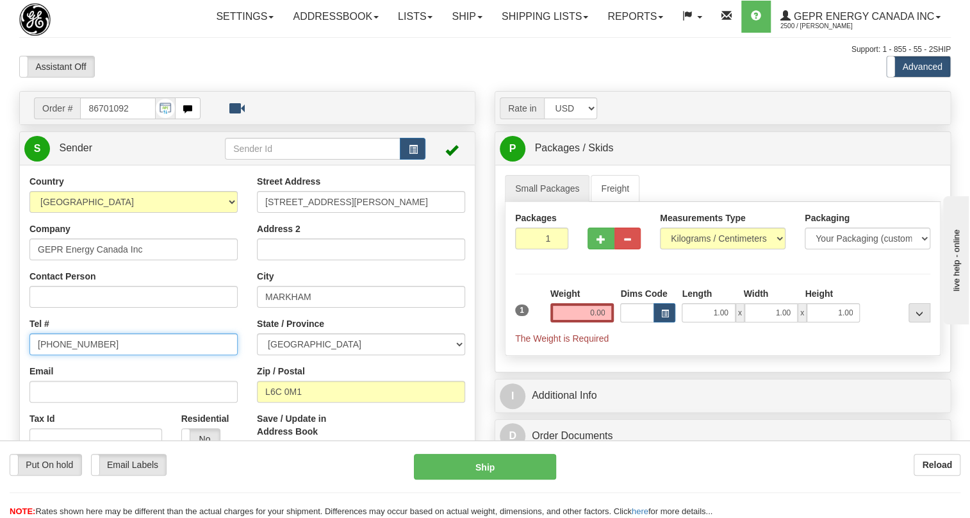
click at [85, 355] on input "[PHONE_NUMBER]" at bounding box center [133, 344] width 208 height 22
paste input "[PHONE_NUMBER]"
type input "[PHONE_NUMBER]"
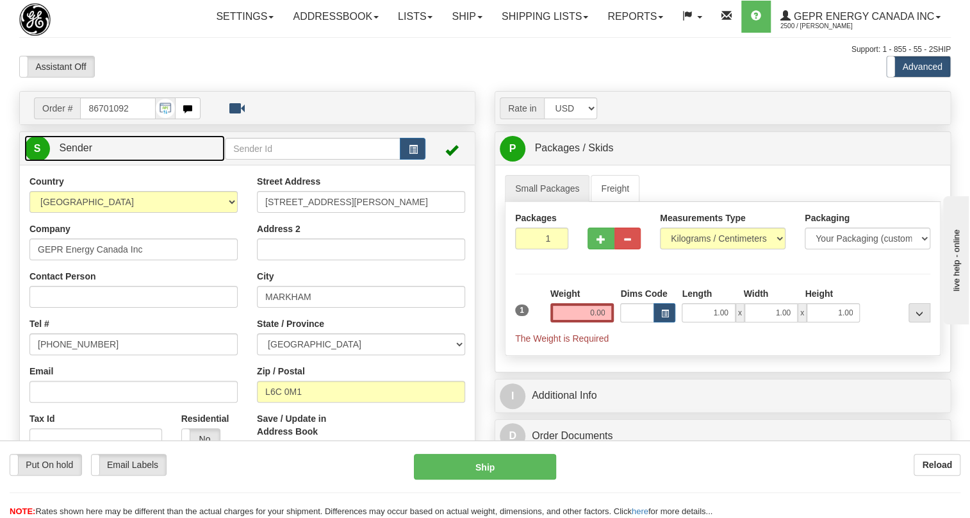
click at [81, 153] on span "Sender" at bounding box center [75, 147] width 33 height 11
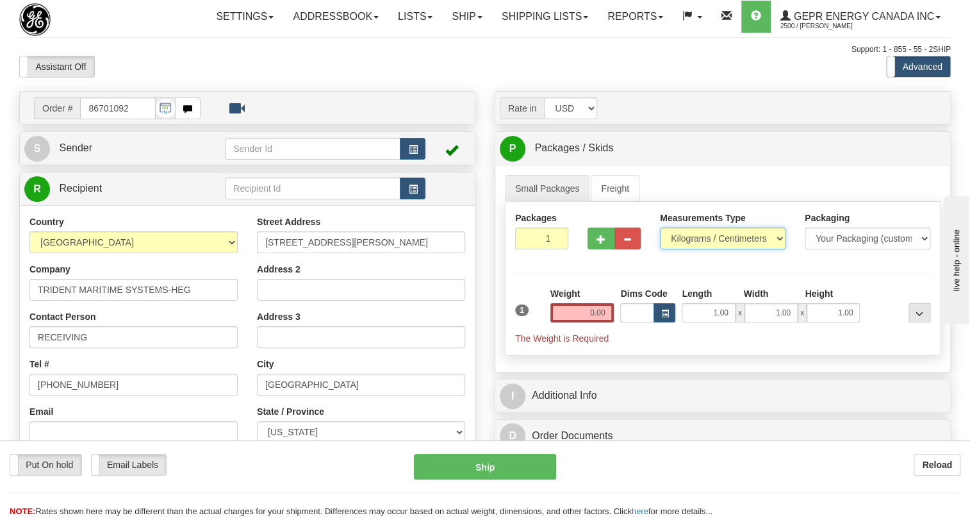
click at [688, 249] on select "Pounds / Inches Kilograms / Centimeters" at bounding box center [723, 238] width 126 height 22
select select "0"
click at [660, 249] on select "Pounds / Inches Kilograms / Centimeters" at bounding box center [723, 238] width 126 height 22
click at [585, 322] on input "0.00" at bounding box center [582, 312] width 64 height 19
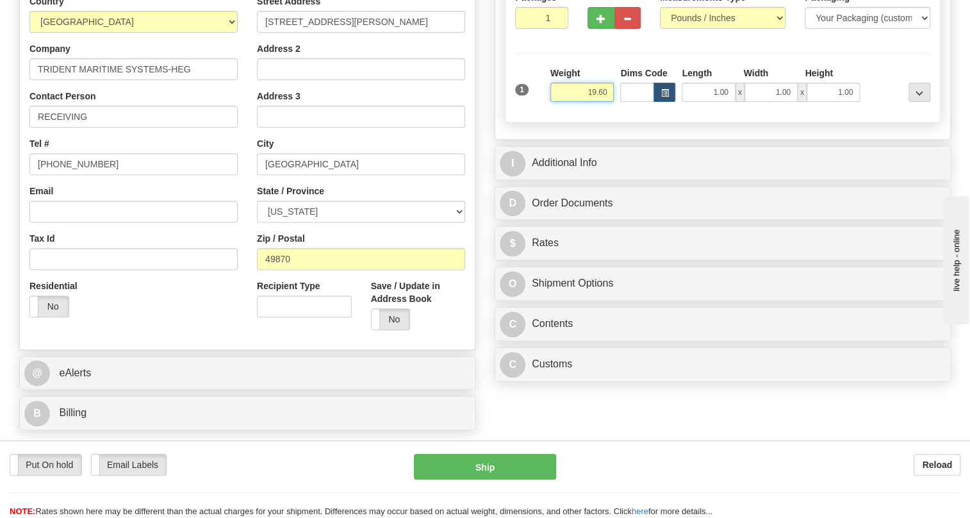
scroll to position [233, 0]
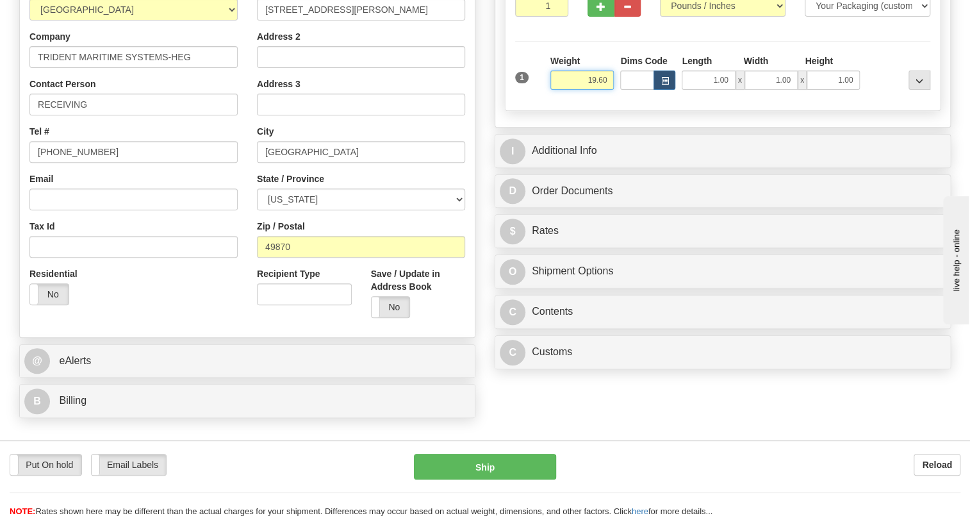
type input "19.60"
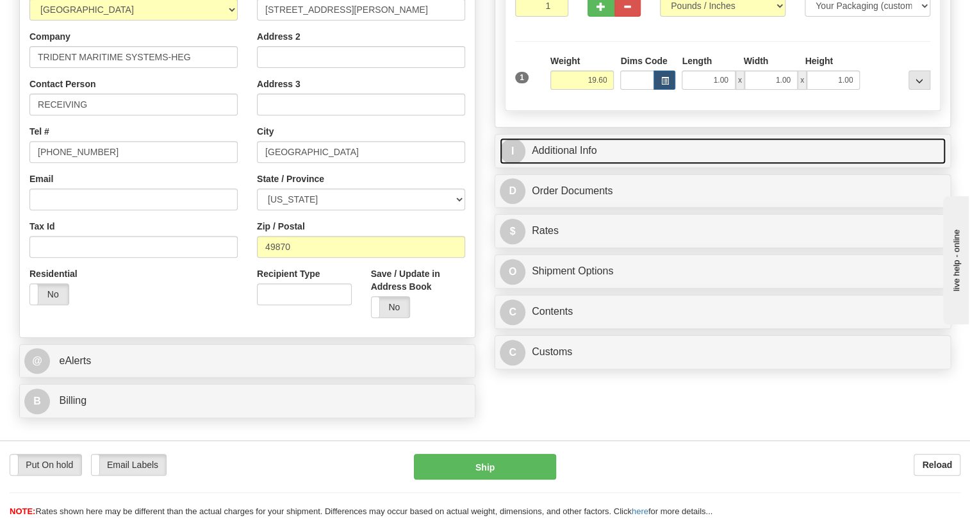
click at [570, 164] on link "I Additional Info" at bounding box center [723, 151] width 446 height 26
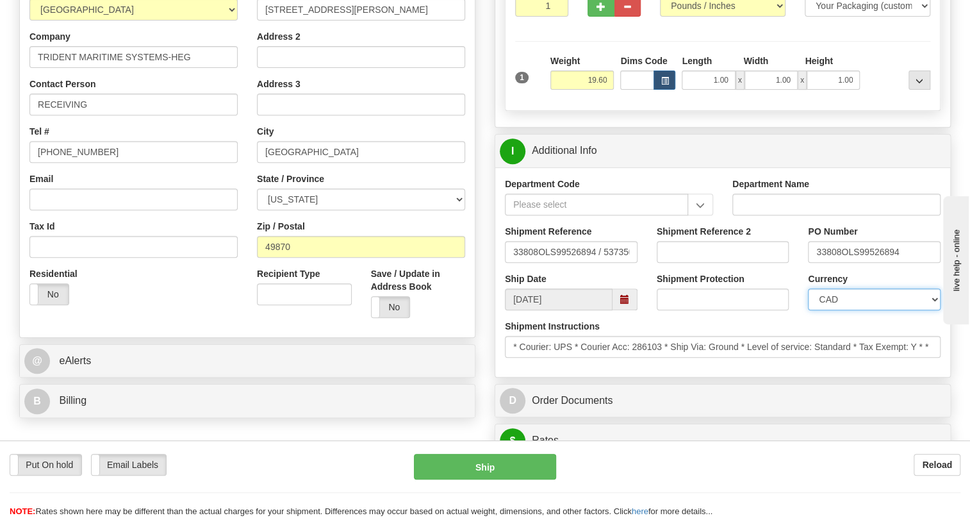
click at [879, 310] on select "CAD USD EUR ZAR [PERSON_NAME] ARN AUD AUS AWG BBD BFR BGN BHD BMD BND BRC BRL C…" at bounding box center [874, 299] width 133 height 22
select select "1"
click at [808, 310] on select "CAD USD EUR ZAR [PERSON_NAME] ARN AUD AUS AWG BBD BFR BGN BHD BMD BND BRC BRL C…" at bounding box center [874, 299] width 133 height 22
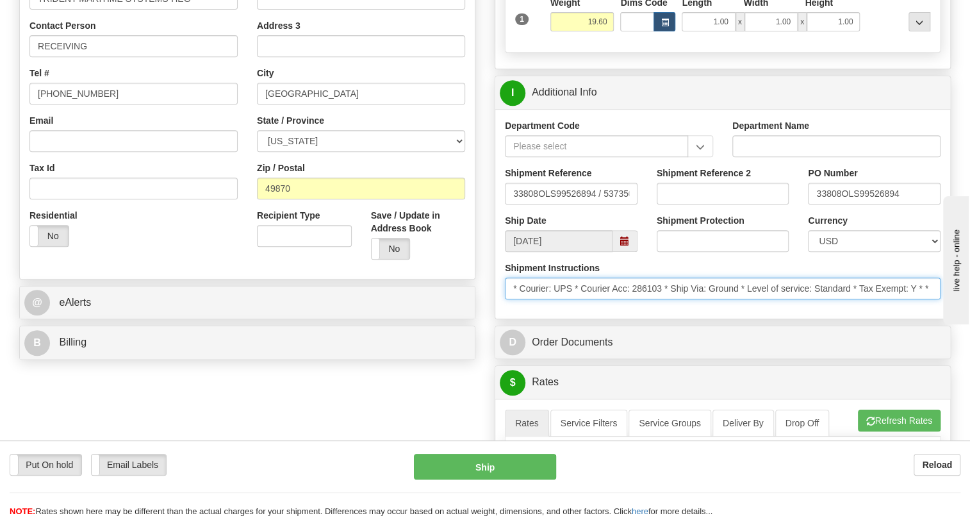
drag, startPoint x: 782, startPoint y: 316, endPoint x: 472, endPoint y: 325, distance: 309.6
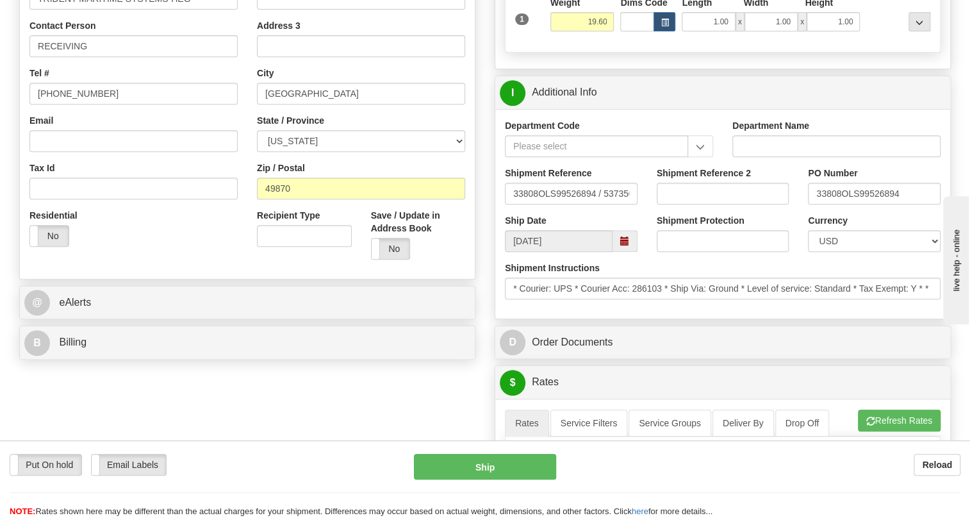
click at [484, 336] on div "Order # 86701092 S" at bounding box center [247, 83] width 475 height 566
click at [508, 204] on input "33808OLS99526894 / 537350" at bounding box center [571, 194] width 133 height 22
drag, startPoint x: 508, startPoint y: 221, endPoint x: 640, endPoint y: 230, distance: 132.3
click at [640, 214] on div "Shipment Reference 33808OLS99526894 / 537350" at bounding box center [571, 190] width 152 height 47
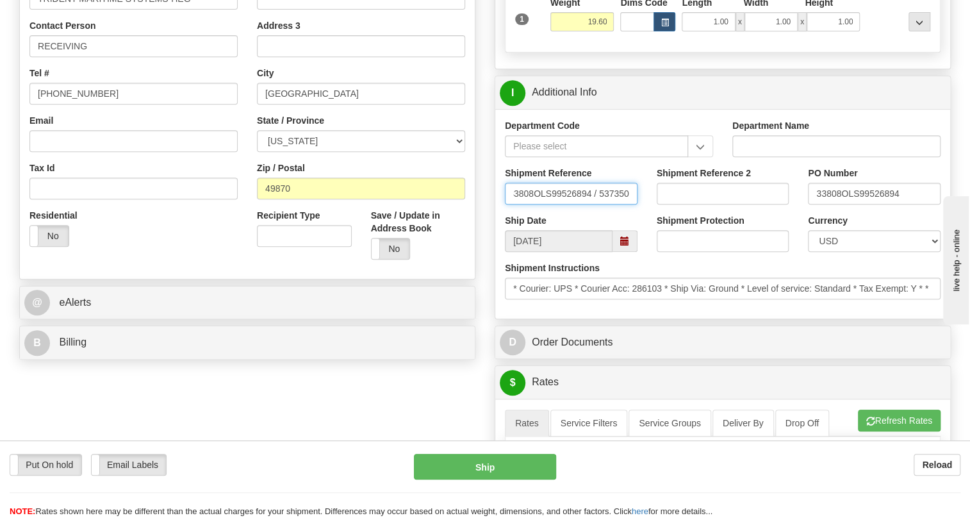
click at [627, 204] on input "33808OLS99526894 / 537350" at bounding box center [571, 194] width 133 height 22
drag, startPoint x: 625, startPoint y: 218, endPoint x: 490, endPoint y: 217, distance: 135.8
click at [490, 217] on div "Rate in Account Currency ARN AWG AUD AUS BHD BBD BFR BMD BRC BRL GBP UKL BND BG…" at bounding box center [722, 420] width 475 height 1241
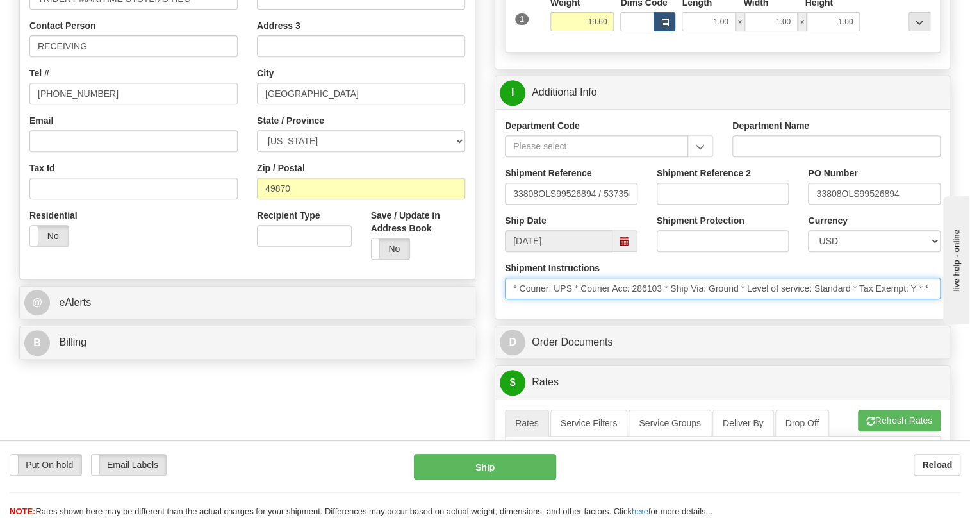
drag, startPoint x: 1767, startPoint y: 646, endPoint x: 942, endPoint y: 346, distance: 878.1
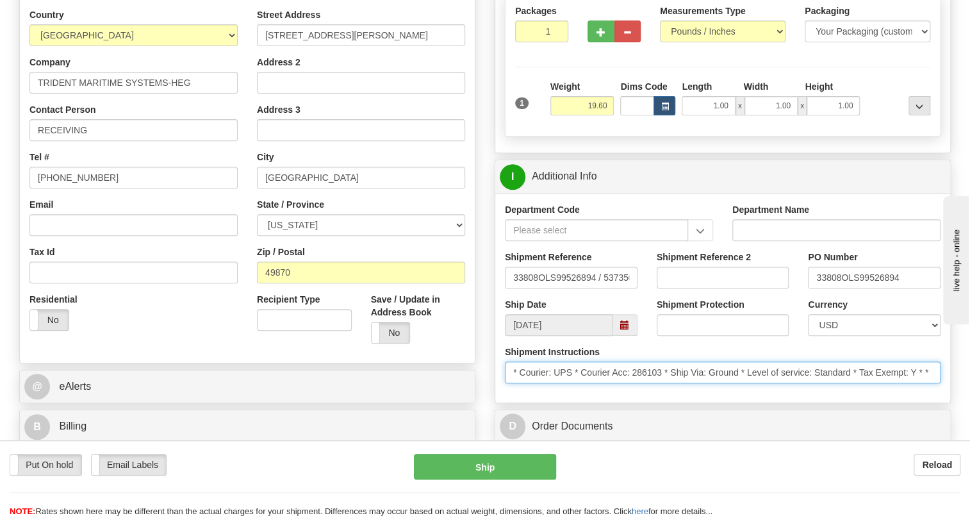
scroll to position [116, 0]
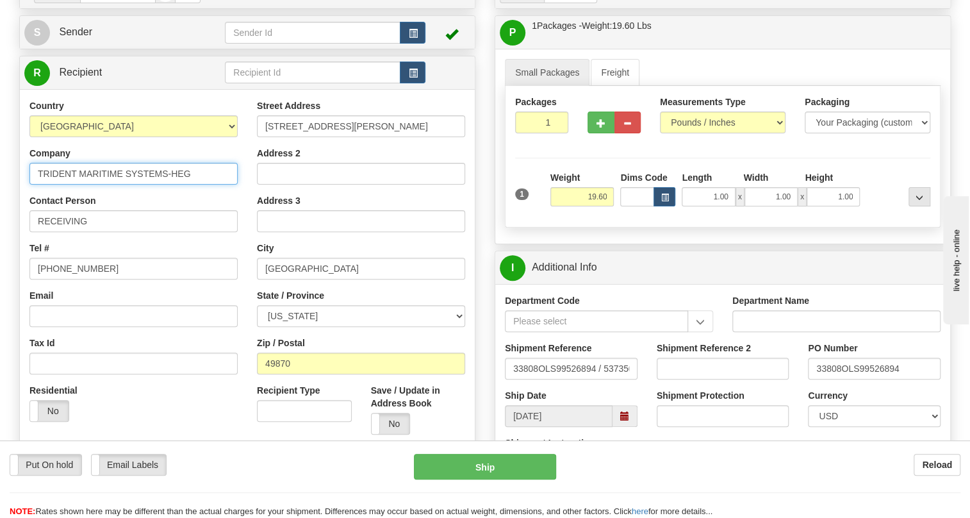
drag, startPoint x: 190, startPoint y: 202, endPoint x: 8, endPoint y: 201, distance: 182.0
drag, startPoint x: 395, startPoint y: 154, endPoint x: 252, endPoint y: 159, distance: 143.0
click at [252, 159] on div "Street Address [STREET_ADDRESS][PERSON_NAME] Address 2 Address 3 City [GEOGRAPH…" at bounding box center [360, 271] width 227 height 345
drag, startPoint x: 290, startPoint y: 390, endPoint x: 267, endPoint y: 396, distance: 23.8
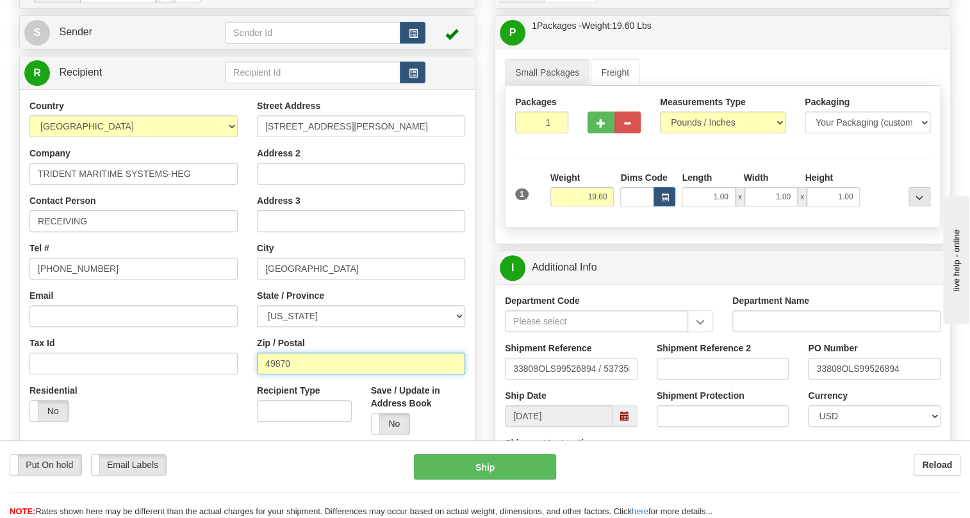
click at [267, 374] on input "49870" at bounding box center [361, 363] width 208 height 22
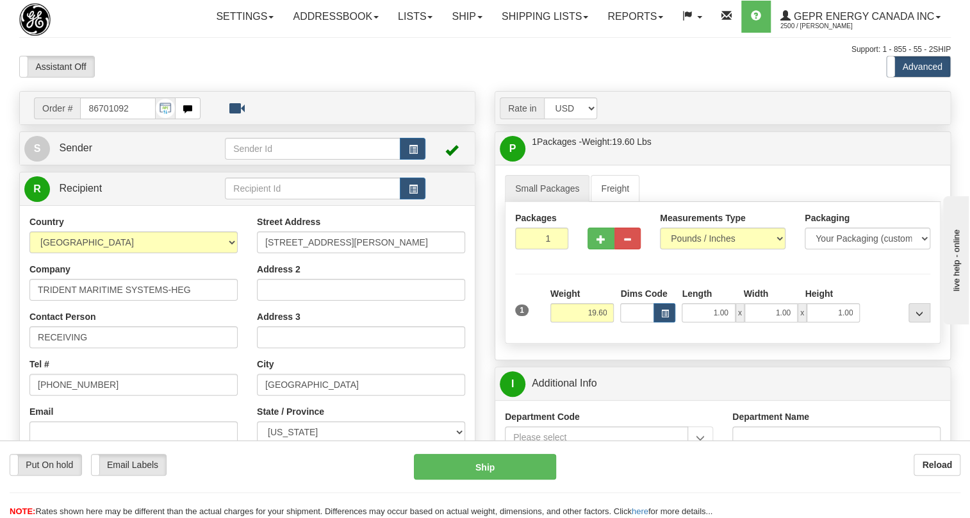
scroll to position [0, 0]
click at [476, 19] on link "Ship" at bounding box center [466, 17] width 49 height 32
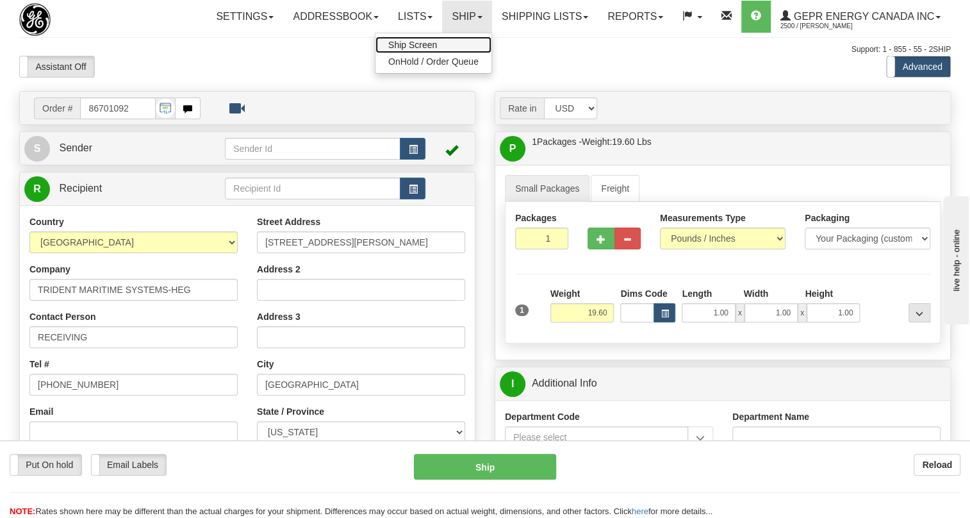
click at [423, 45] on span "Ship Screen" at bounding box center [412, 45] width 49 height 10
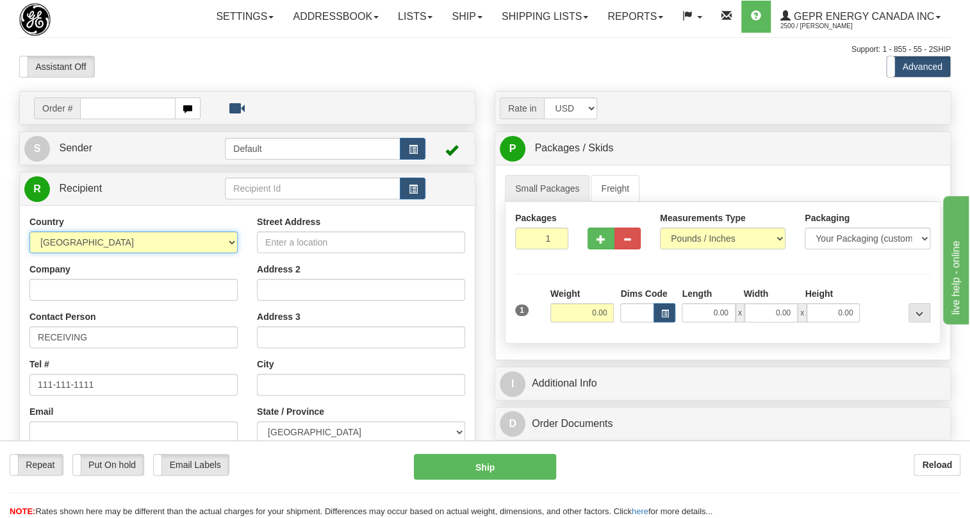
click at [232, 253] on select "[GEOGRAPHIC_DATA] [GEOGRAPHIC_DATA] [GEOGRAPHIC_DATA] [GEOGRAPHIC_DATA] [US_STA…" at bounding box center [133, 242] width 208 height 22
select select "US"
click at [29, 253] on select "[GEOGRAPHIC_DATA] [GEOGRAPHIC_DATA] [GEOGRAPHIC_DATA] [GEOGRAPHIC_DATA] [US_STA…" at bounding box center [133, 242] width 208 height 22
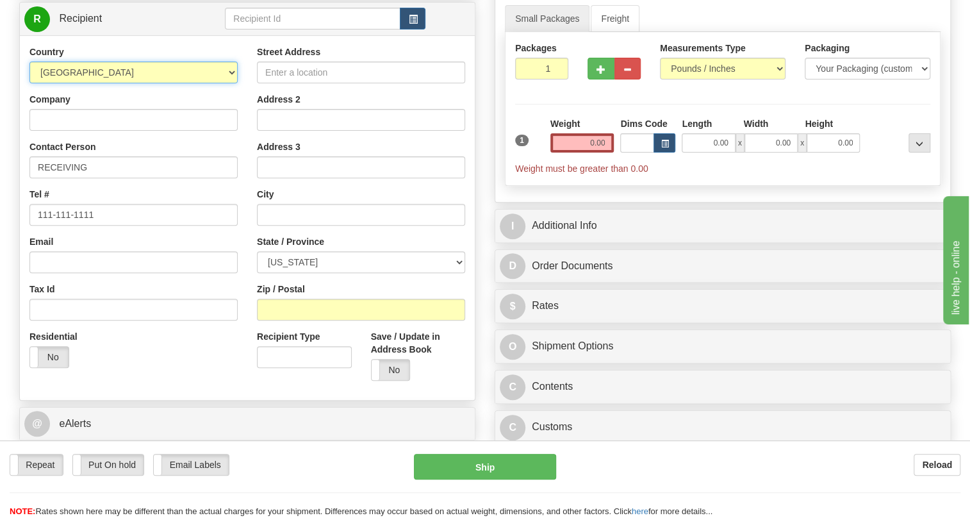
scroll to position [233, 0]
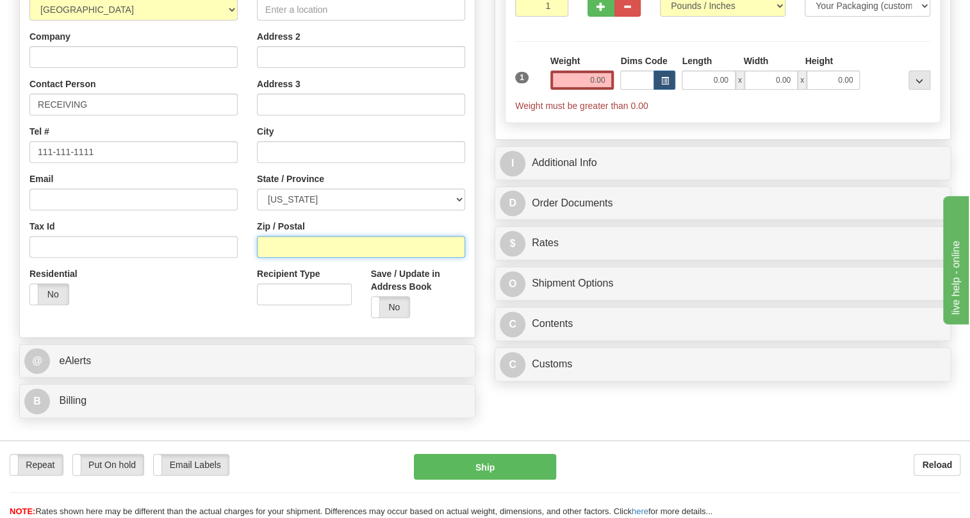
click at [271, 258] on input "Zip / Postal" at bounding box center [361, 247] width 208 height 22
paste input "49870"
type input "49870"
click at [237, 305] on div "Residential Yes No" at bounding box center [133, 290] width 227 height 47
type input "[GEOGRAPHIC_DATA]"
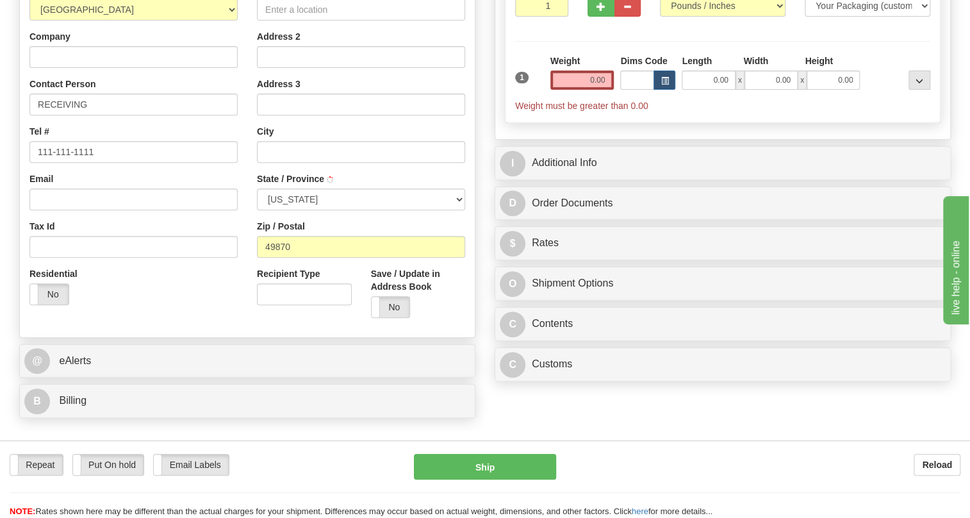
select select "MI"
click at [69, 68] on input "Company" at bounding box center [133, 57] width 208 height 22
paste input "TRIDENT MARITIME SYSTEMS-HEG"
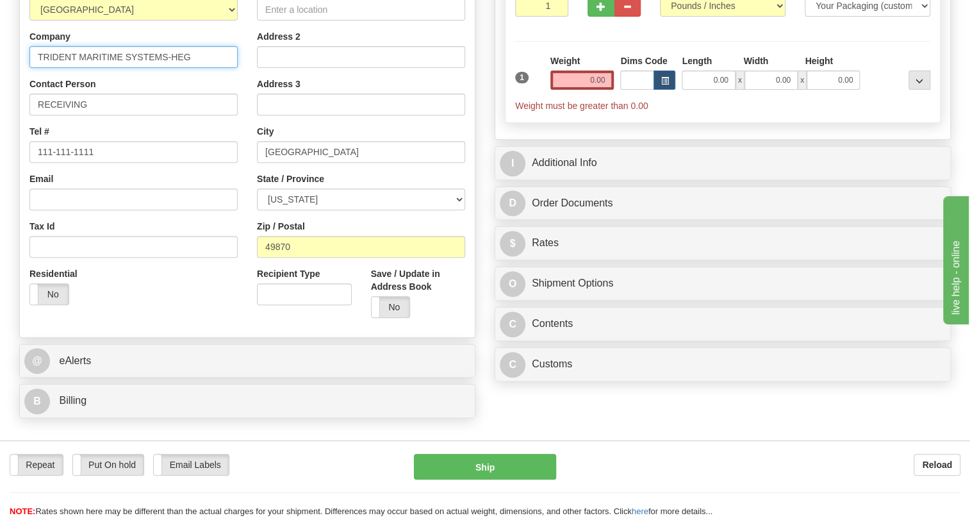
type input "TRIDENT MARITIME SYSTEMS-HEG"
click at [289, 21] on input "Street Address" at bounding box center [361, 10] width 208 height 22
paste input "[STREET_ADDRESS][PERSON_NAME]"
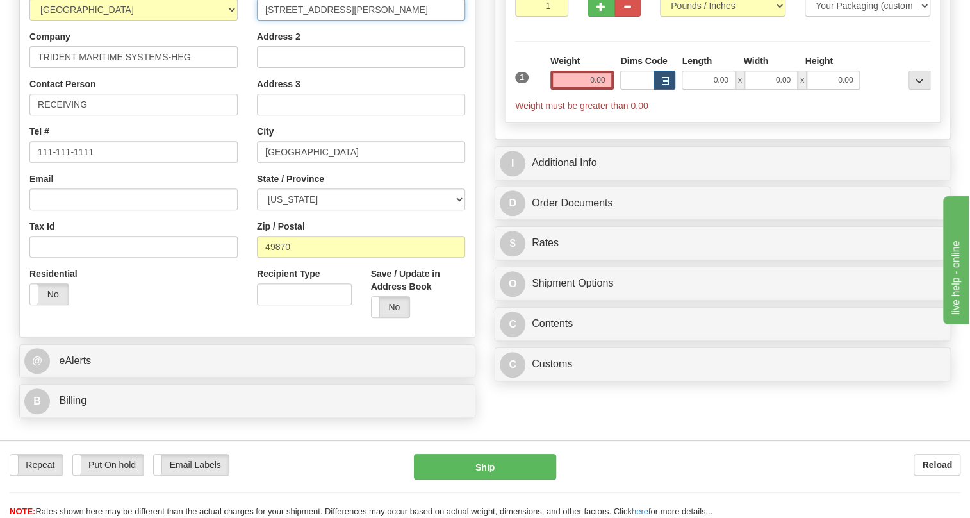
type input "[STREET_ADDRESS][PERSON_NAME]"
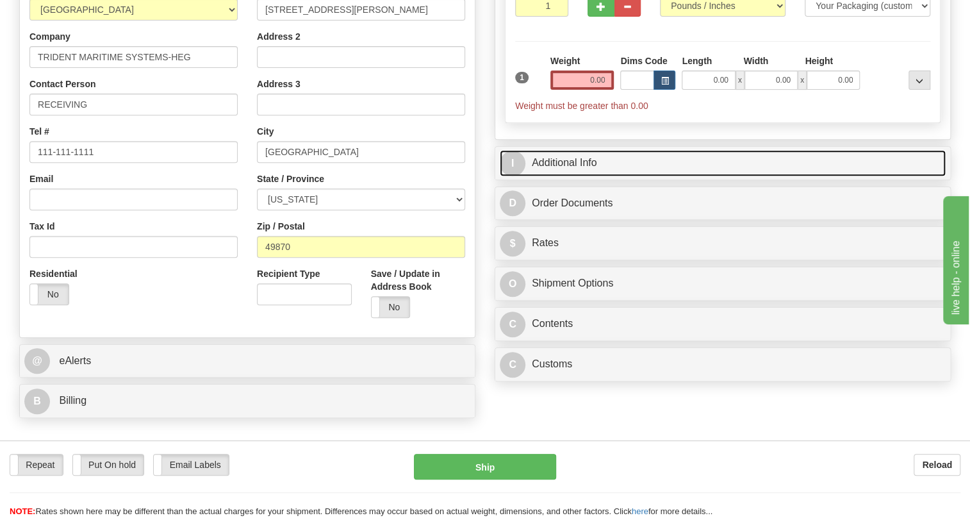
click at [588, 176] on link "I Additional Info" at bounding box center [723, 163] width 446 height 26
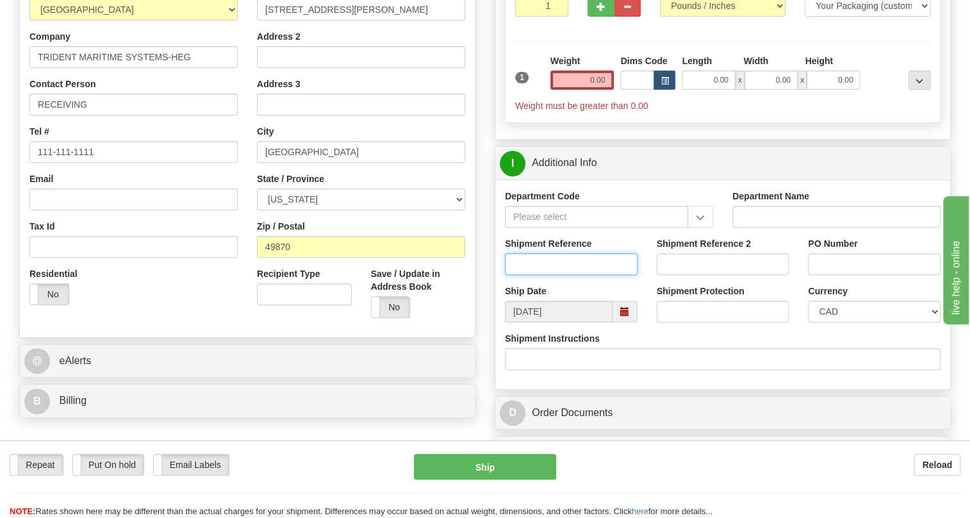
click at [523, 275] on input "Shipment Reference" at bounding box center [571, 264] width 133 height 22
paste input "33808OLS99526894 / 537350"
type input "33808OLS99526894 / 537350"
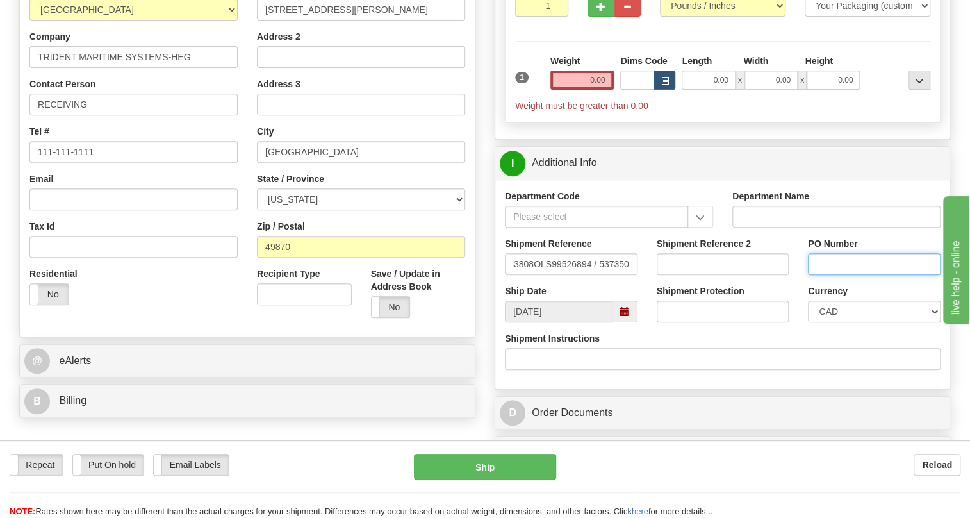
click at [852, 275] on input "PO Number" at bounding box center [874, 264] width 133 height 22
paste input "33808OLS99526894 / 537350"
drag, startPoint x: 929, startPoint y: 295, endPoint x: 887, endPoint y: 296, distance: 42.3
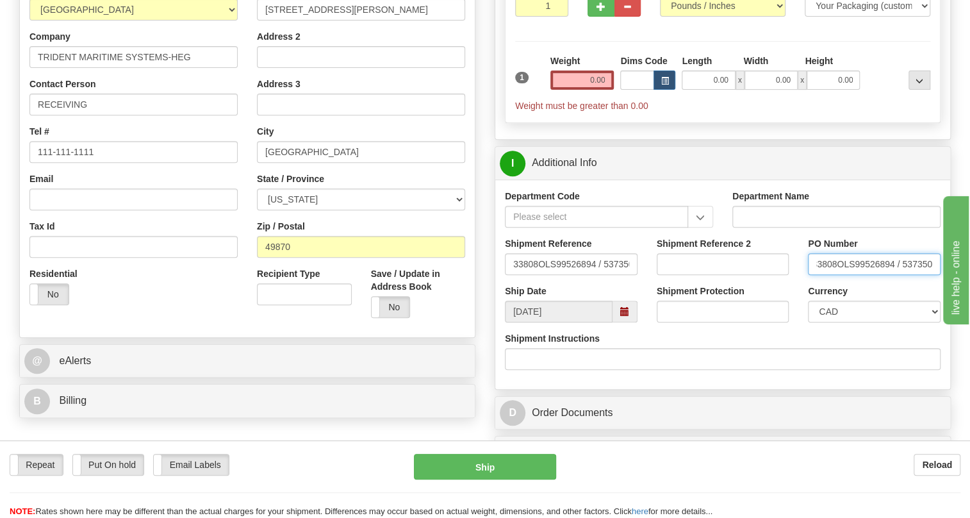
click at [887, 275] on input "33808OLS99526894 / 537350" at bounding box center [874, 264] width 133 height 22
type input "33808OLS99526894"
click at [851, 322] on select "CAD USD EUR ZAR [PERSON_NAME] ARN AUD AUS AWG BBD BFR BGN BHD BMD BND BRC BRL C…" at bounding box center [874, 312] width 133 height 22
select select "1"
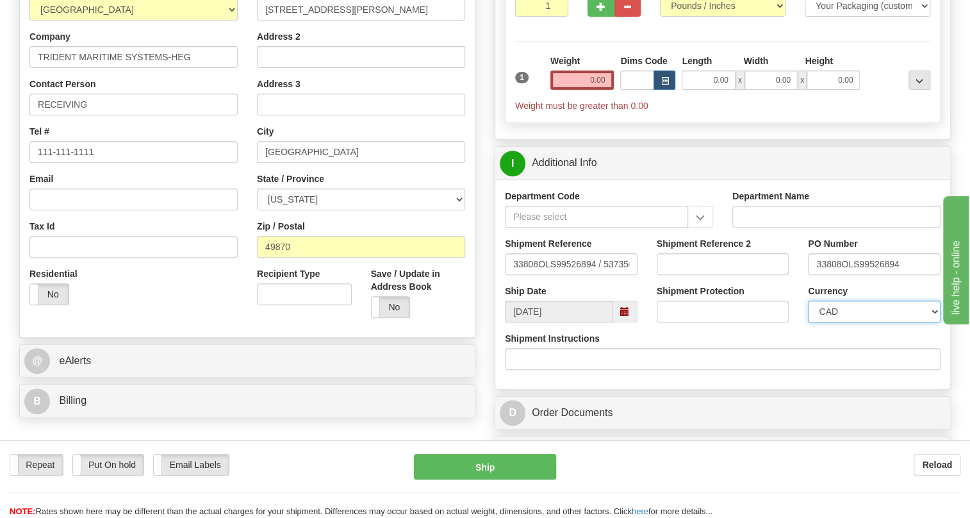
click at [808, 322] on select "CAD USD EUR ZAR [PERSON_NAME] ARN AUD AUS AWG BBD BFR BGN BHD BMD BND BRC BRL C…" at bounding box center [874, 312] width 133 height 22
click at [577, 90] on input "0.00" at bounding box center [582, 79] width 64 height 19
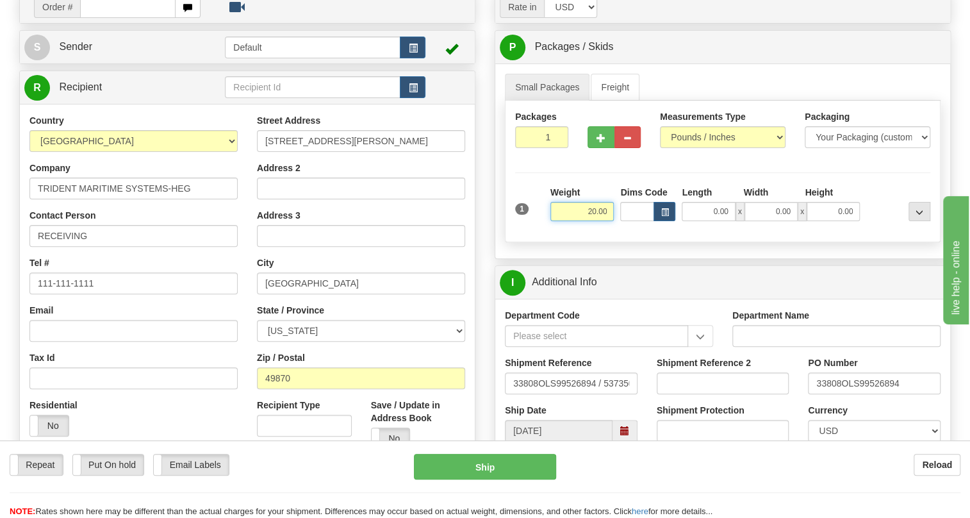
scroll to position [116, 0]
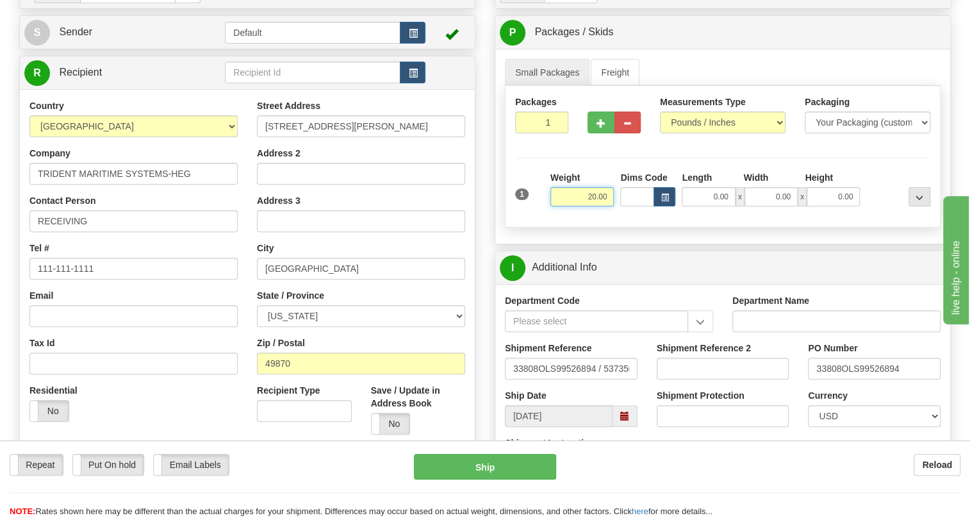
type input "20.00"
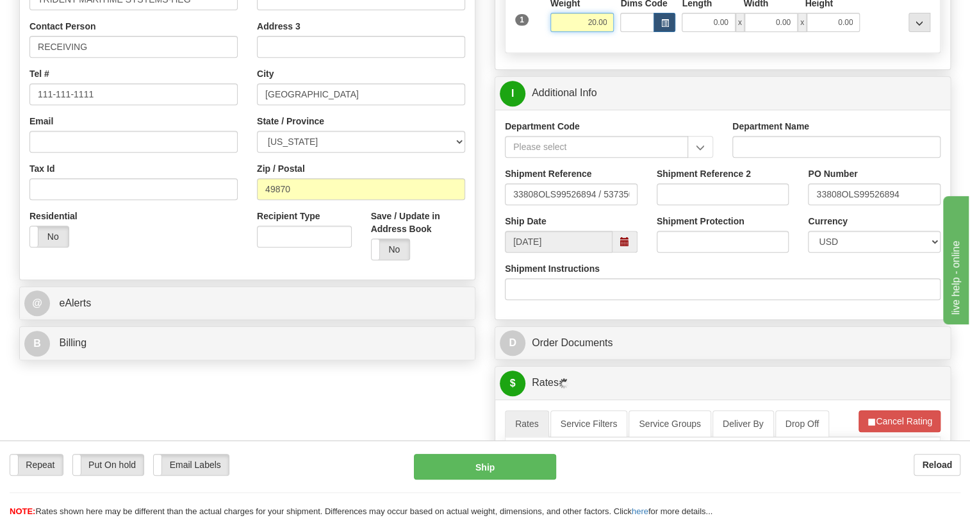
scroll to position [291, 0]
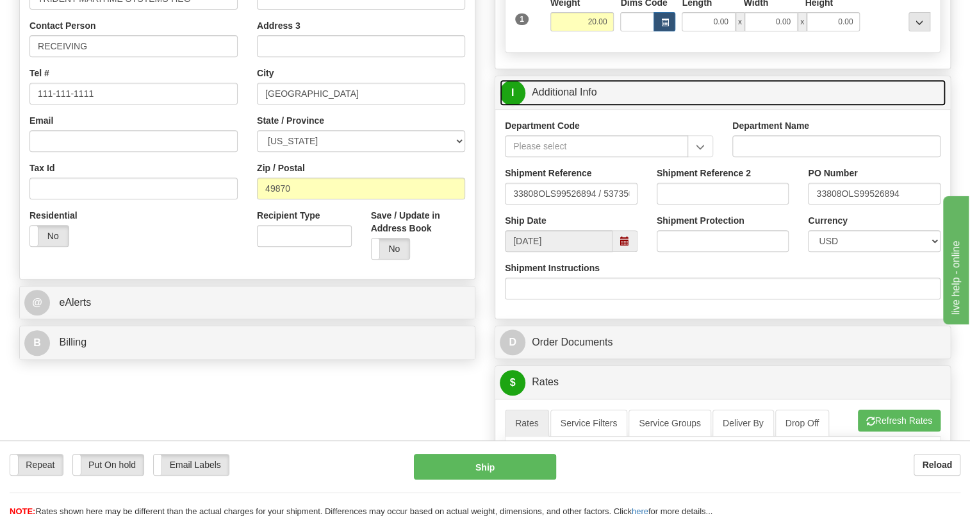
click at [563, 106] on link "I Additional Info" at bounding box center [723, 92] width 446 height 26
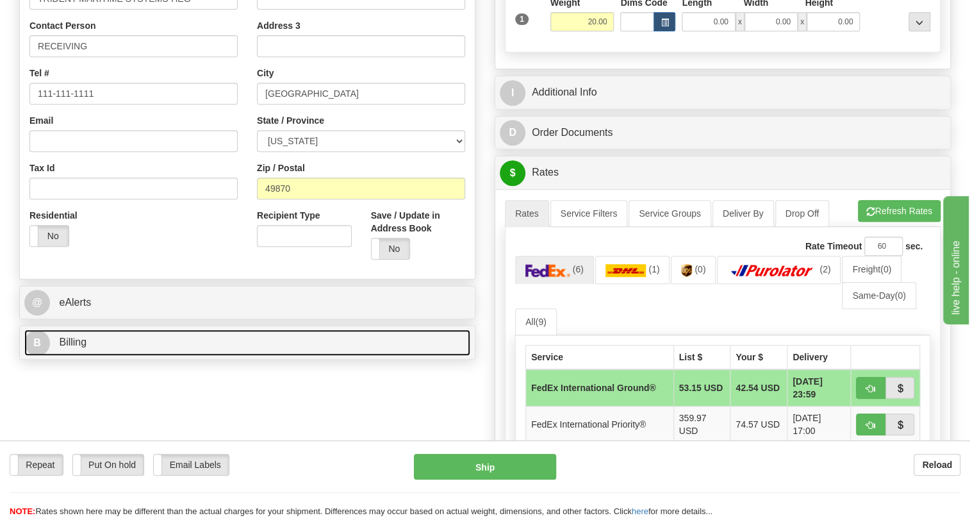
click at [73, 347] on span "Billing" at bounding box center [73, 341] width 28 height 11
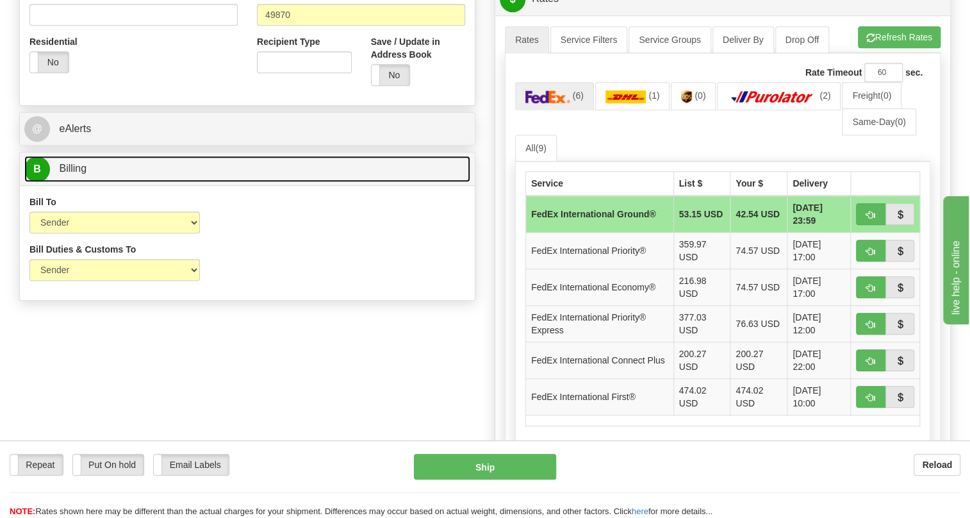
scroll to position [466, 0]
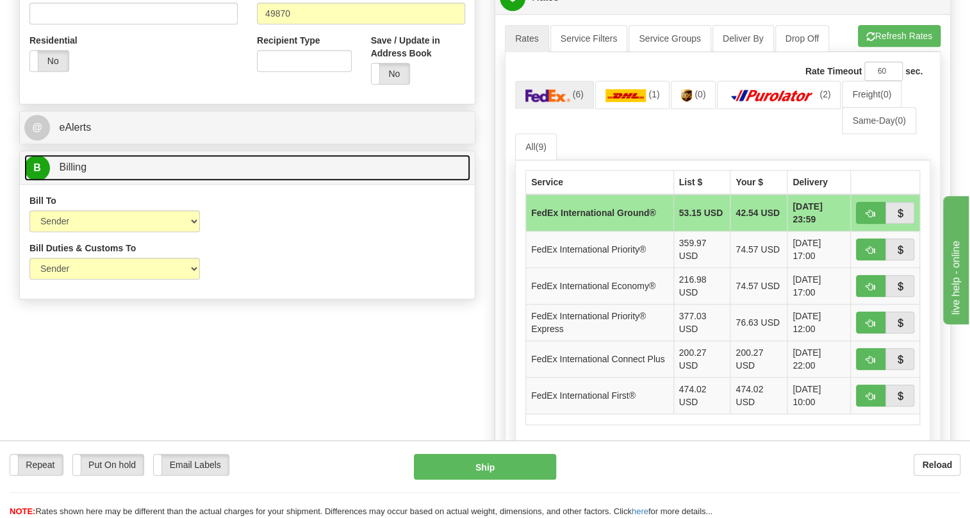
click at [71, 172] on span "Billing" at bounding box center [73, 166] width 28 height 11
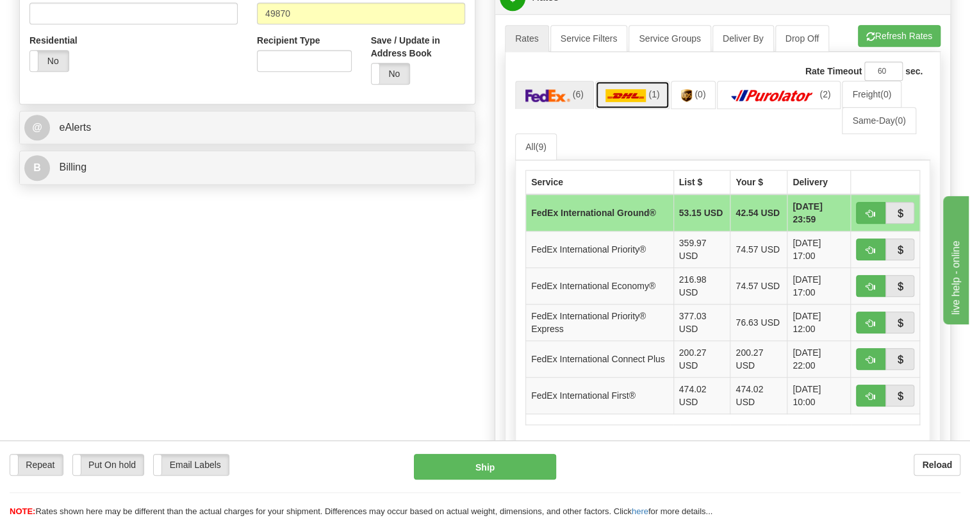
click at [636, 102] on img at bounding box center [626, 95] width 41 height 13
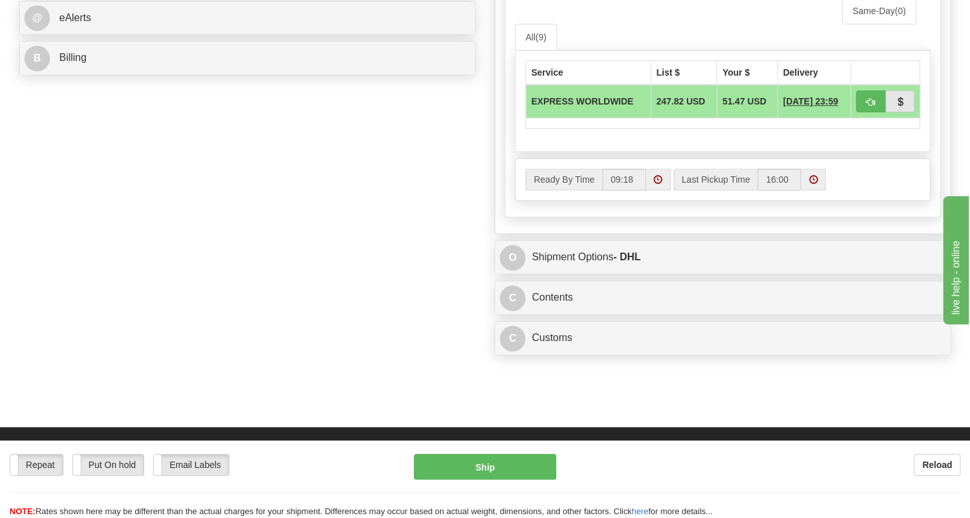
scroll to position [641, 0]
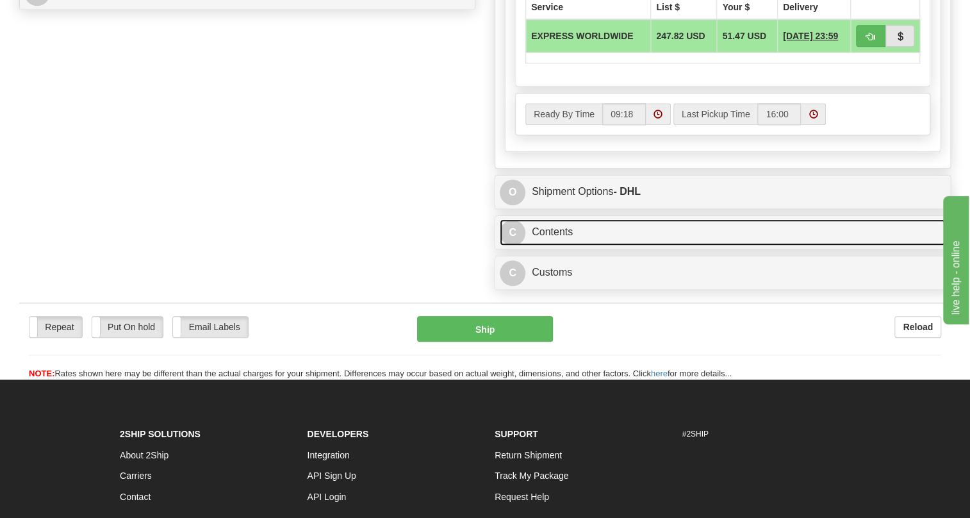
click at [555, 245] on link "C Contents" at bounding box center [723, 232] width 446 height 26
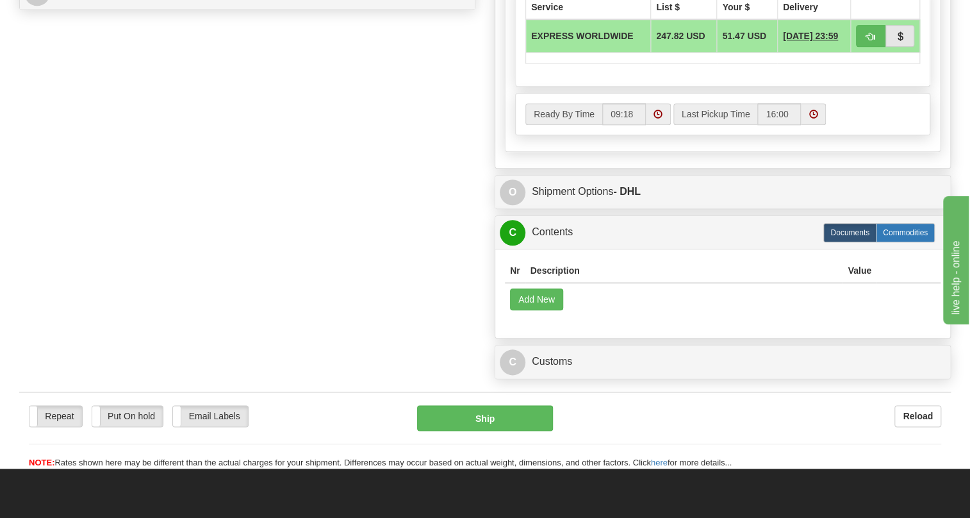
click at [899, 242] on label "Commodities" at bounding box center [905, 232] width 59 height 19
radio input "true"
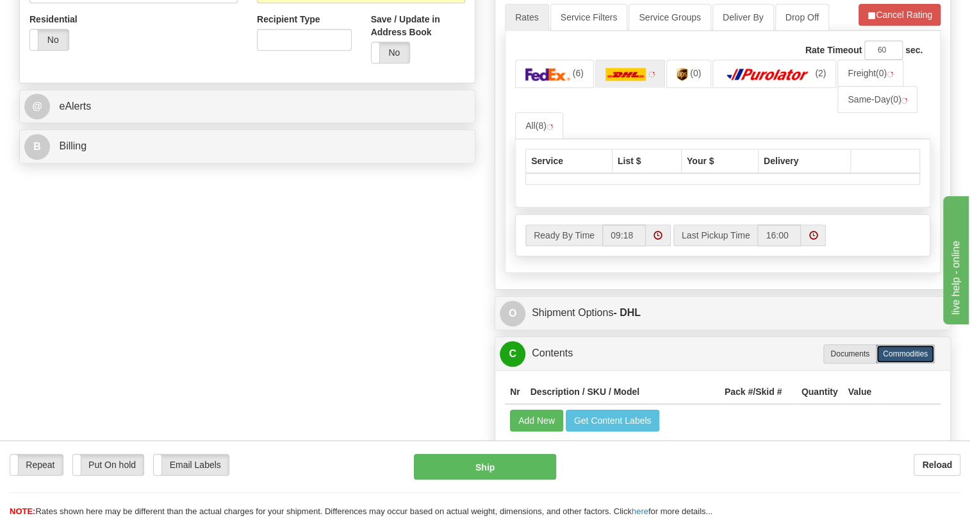
scroll to position [466, 0]
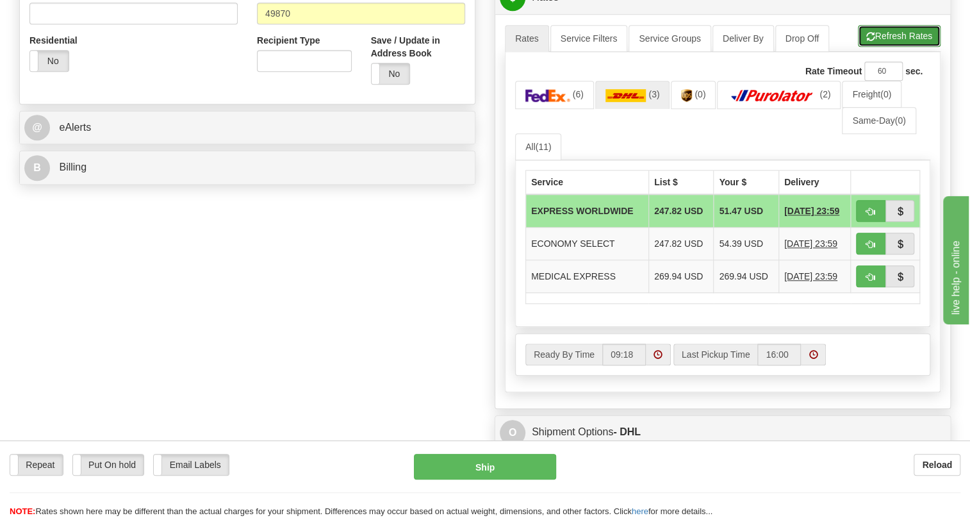
click at [895, 47] on button "Refresh Rates" at bounding box center [899, 36] width 83 height 22
click at [552, 108] on link "(6)" at bounding box center [554, 95] width 79 height 28
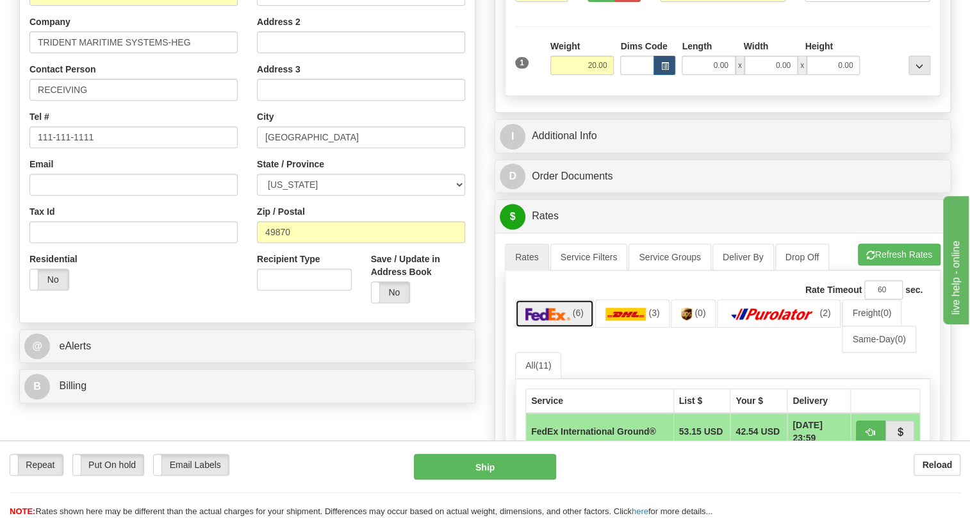
scroll to position [233, 0]
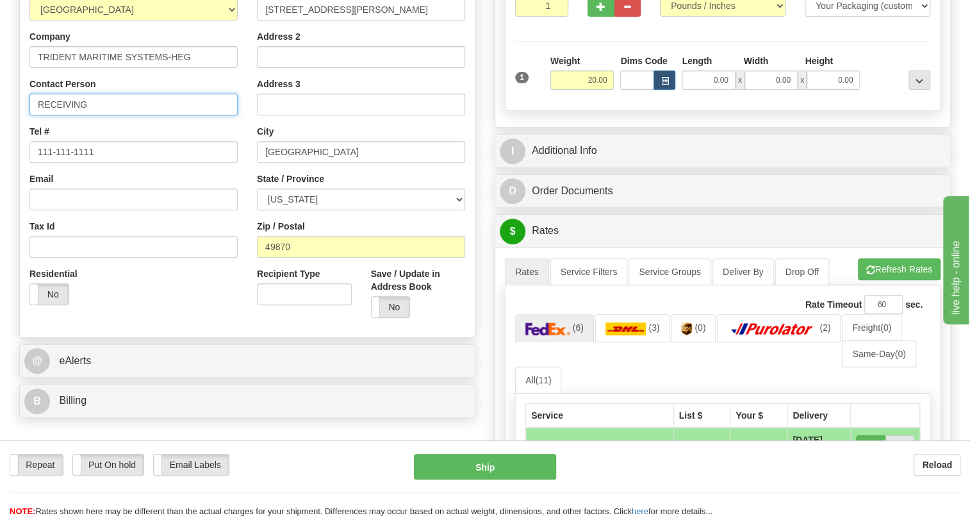
click at [96, 115] on input "RECEIVING" at bounding box center [133, 105] width 208 height 22
paste input "[PERSON_NAME] / [PHONE_NUMBER]"
drag, startPoint x: 230, startPoint y: 135, endPoint x: 169, endPoint y: 135, distance: 60.9
click at [169, 115] on input "RECEIVING / [PERSON_NAME] / [PHONE_NUMBER]" at bounding box center [133, 105] width 208 height 22
type input "RECEIVING / STEVE GERALD"
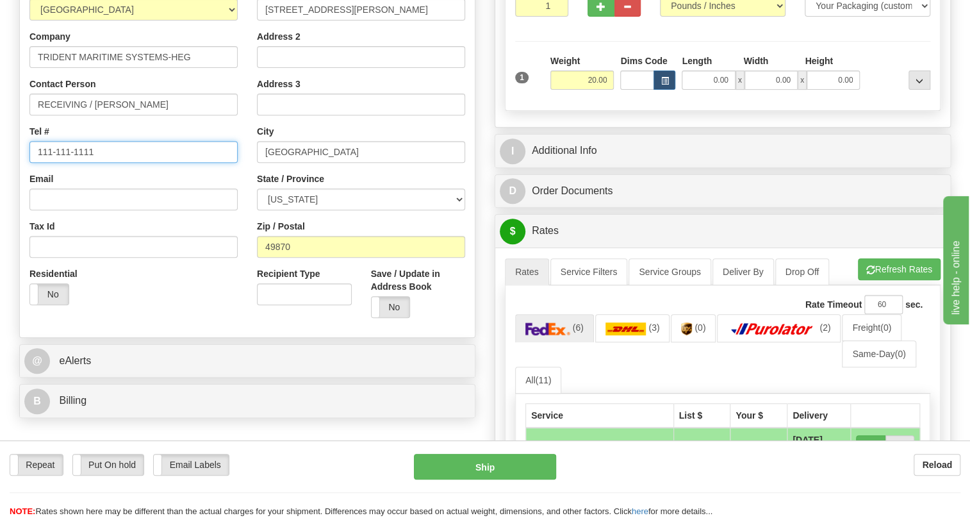
click at [80, 163] on input "111-111-1111" at bounding box center [133, 152] width 208 height 22
paste input "225-752-0337"
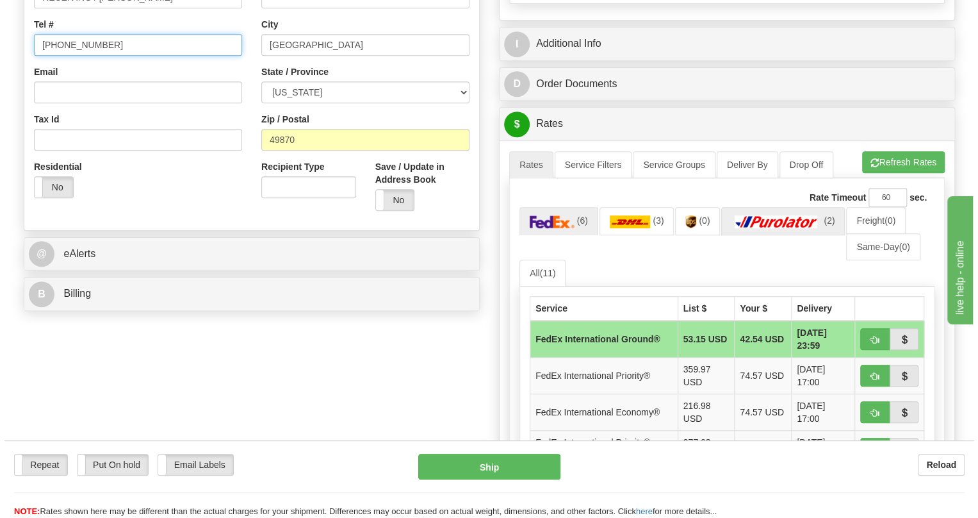
scroll to position [466, 0]
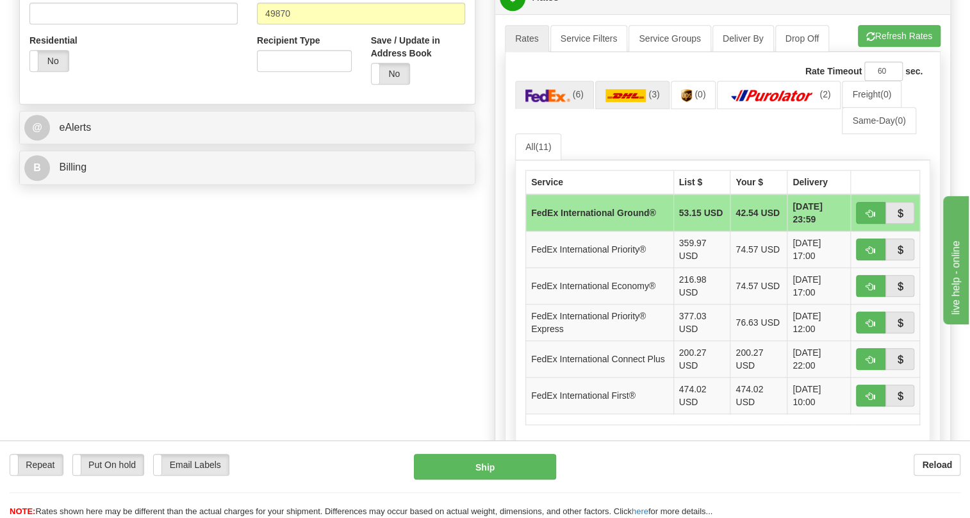
type input "225-752-0337"
click at [625, 102] on img at bounding box center [626, 95] width 41 height 13
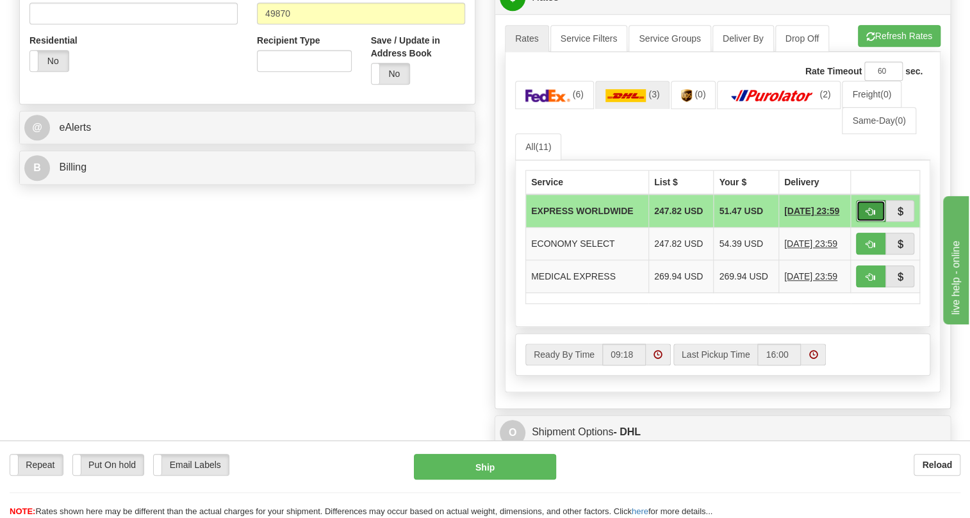
click at [870, 216] on span "button" at bounding box center [870, 212] width 9 height 8
type input "P"
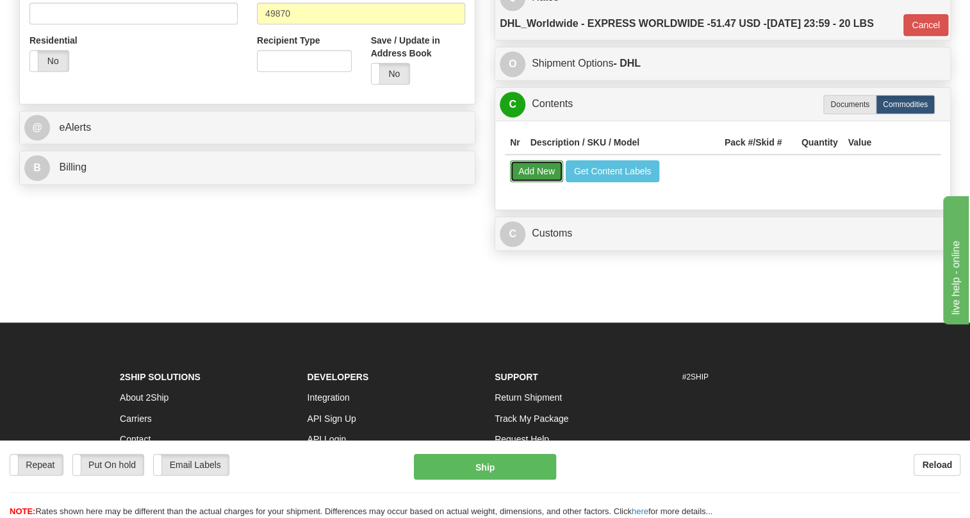
click at [543, 182] on button "Add New" at bounding box center [536, 171] width 53 height 22
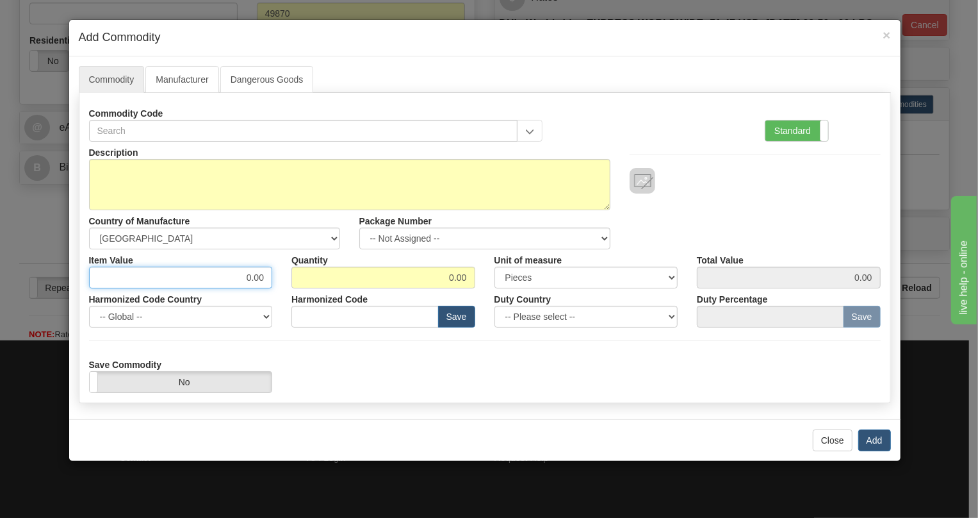
click at [261, 277] on input "0.00" at bounding box center [181, 278] width 184 height 22
paste input "4.522,"
click at [235, 276] on input "4.522,00" at bounding box center [181, 278] width 184 height 22
click at [252, 280] on input "4522,00" at bounding box center [181, 278] width 184 height 22
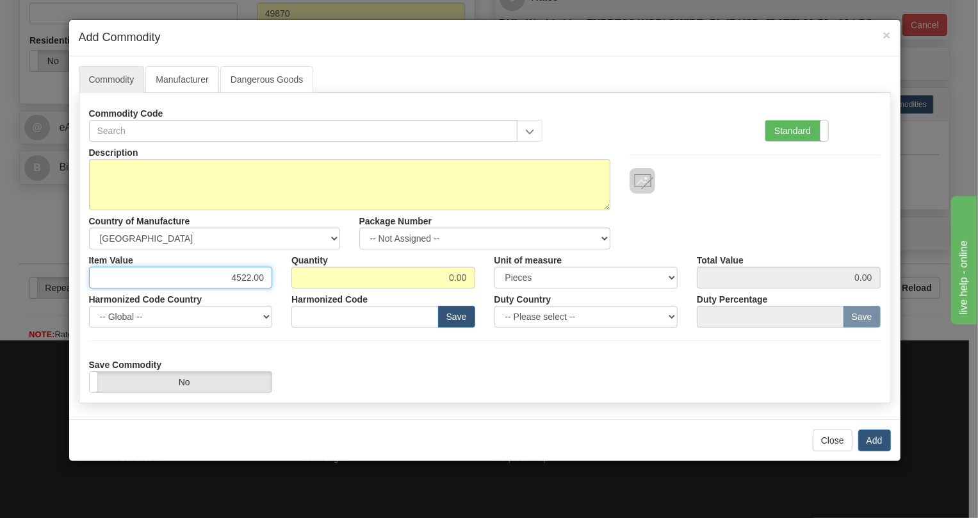
type input "4522.00"
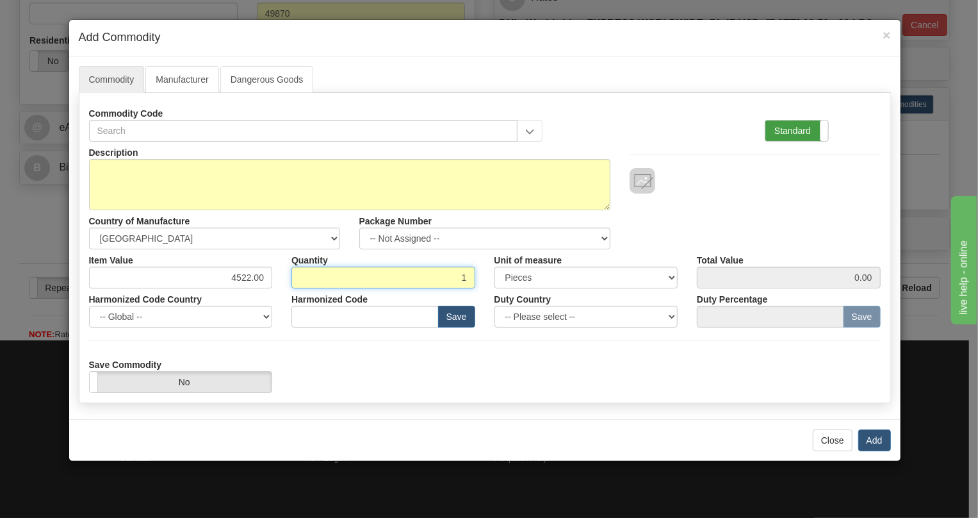
type input "1"
type input "4522.00"
click at [800, 131] on label "Standard" at bounding box center [797, 130] width 63 height 21
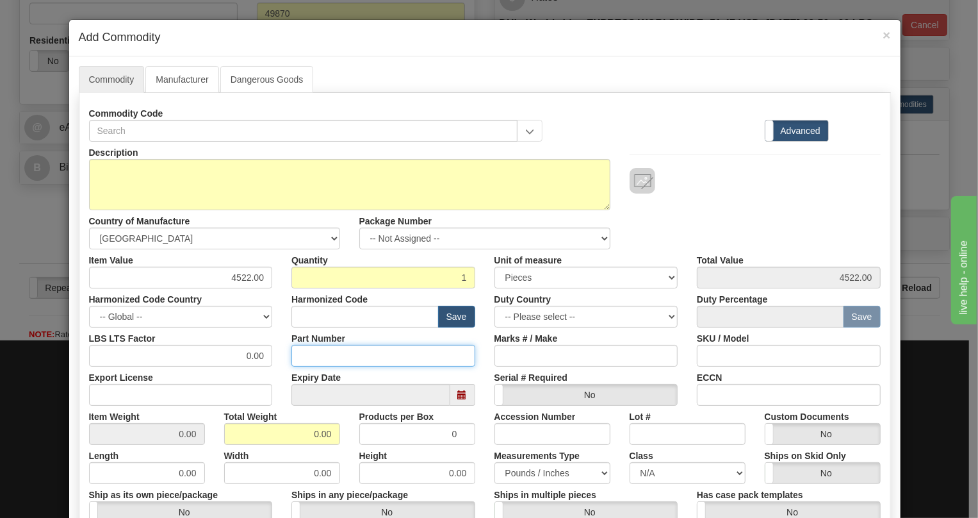
click at [306, 354] on input "Part Number" at bounding box center [384, 356] width 184 height 22
paste input "E845-08554-043X"
type input "E845-08554-043X"
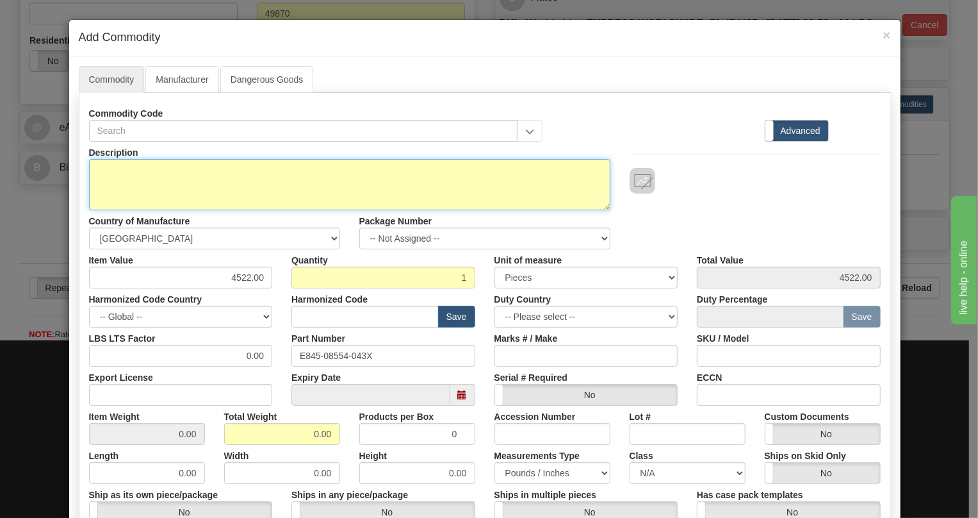
click at [128, 169] on textarea "Description" at bounding box center [350, 184] width 522 height 51
paste textarea "845EP5H5G5LNNANNMSSFBSENNB4"
type textarea "845EP5H5G5LNNANNMSSFBSENNB4"
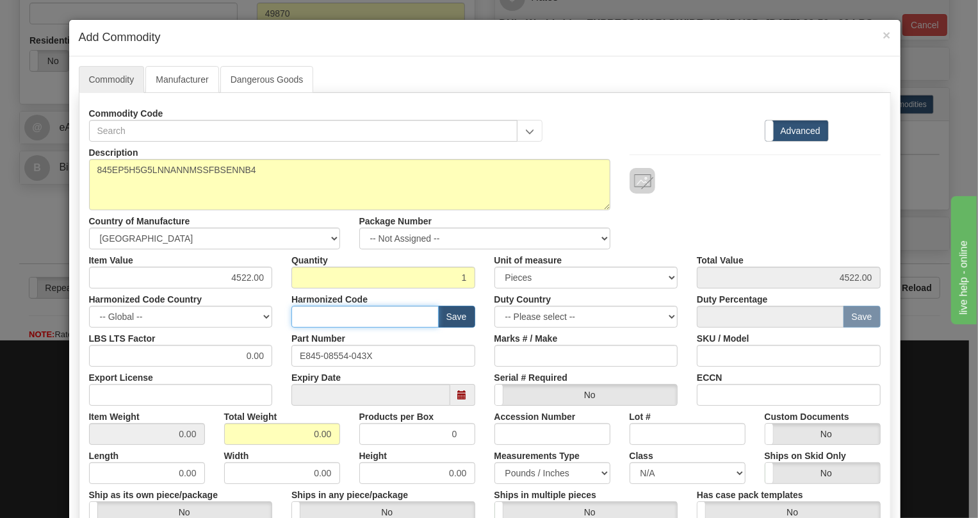
click at [341, 315] on input "text" at bounding box center [365, 317] width 147 height 22
paste input "8537.10.9160"
type input "8537.10.9160"
click at [229, 358] on input "0.00" at bounding box center [181, 356] width 184 height 22
type input "1.00"
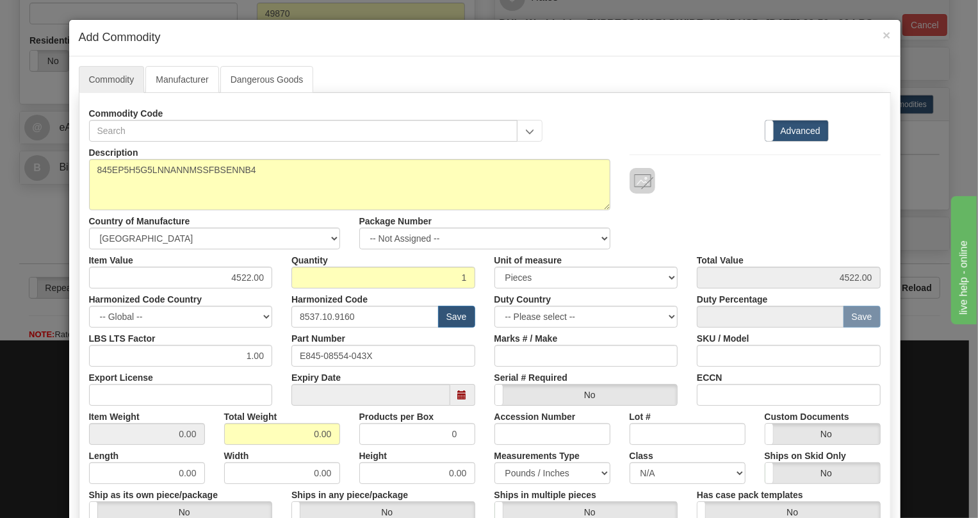
click at [285, 424] on div "Total Weight 0.00" at bounding box center [282, 425] width 135 height 39
click at [293, 439] on input "0.00" at bounding box center [282, 434] width 116 height 22
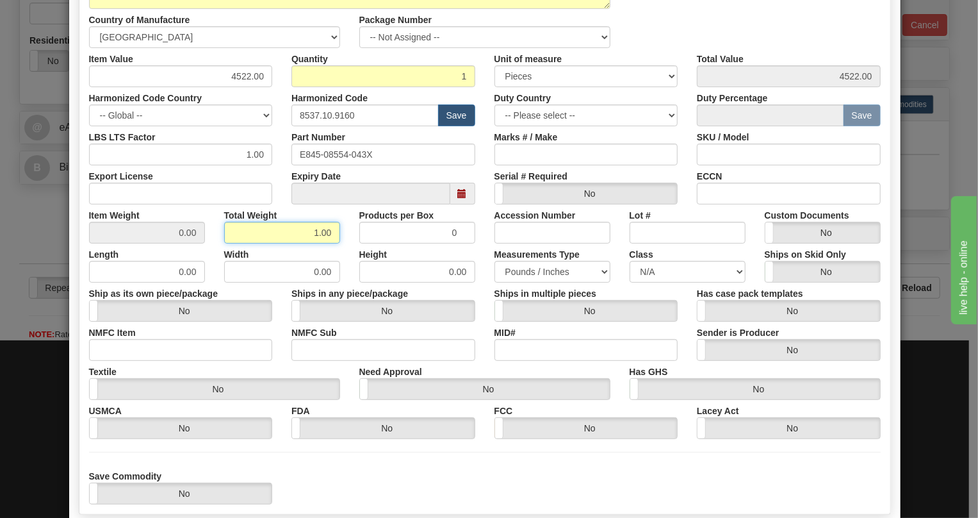
scroll to position [274, 0]
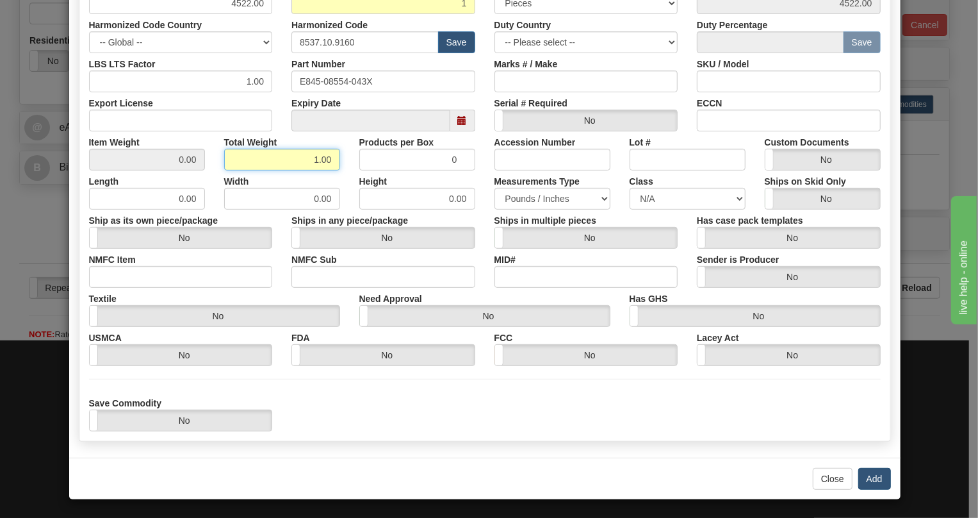
type input "1.00"
type input "1.0000"
click at [871, 481] on button "Add" at bounding box center [875, 479] width 33 height 22
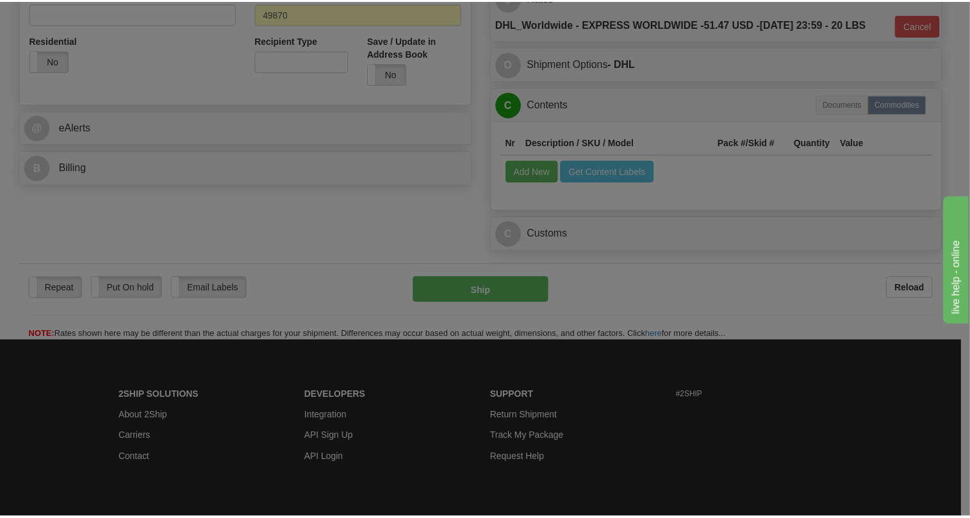
scroll to position [0, 0]
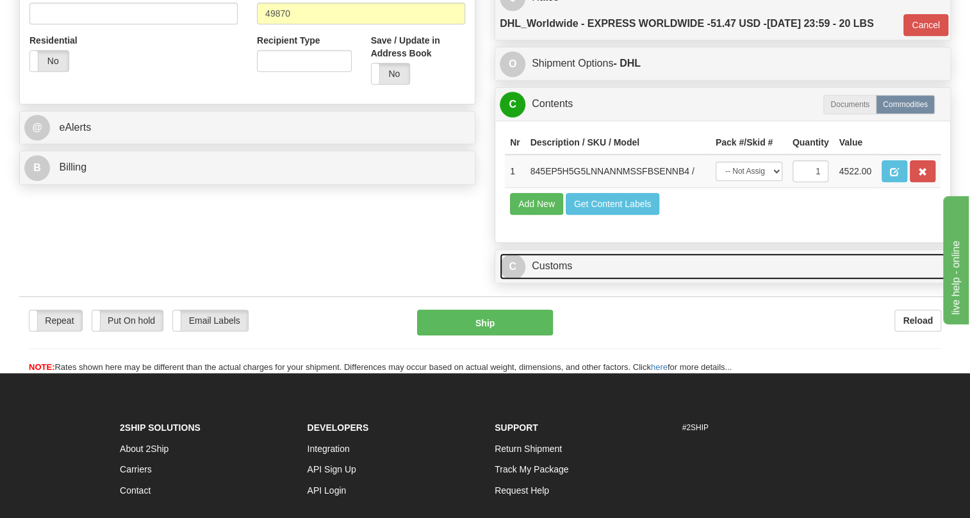
click at [556, 279] on link "C Customs" at bounding box center [723, 266] width 446 height 26
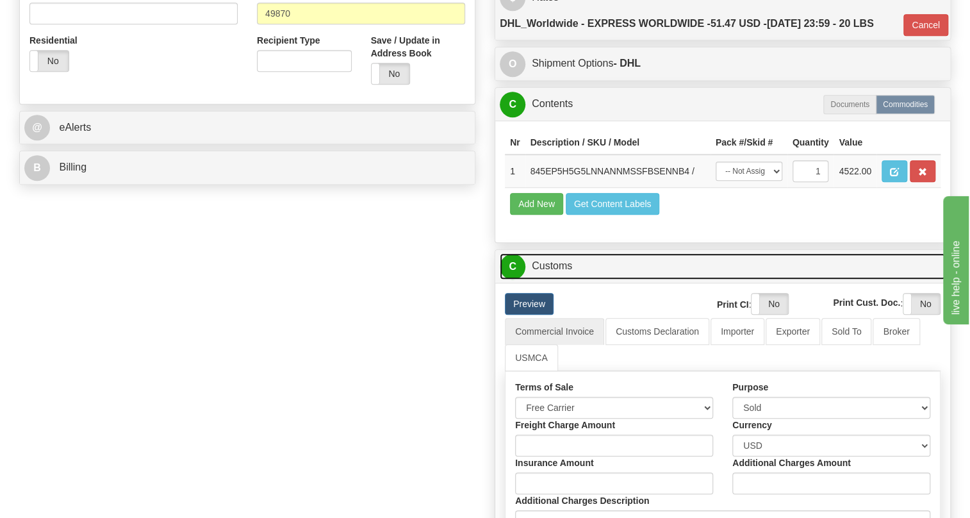
click at [556, 279] on link "C Customs" at bounding box center [723, 266] width 446 height 26
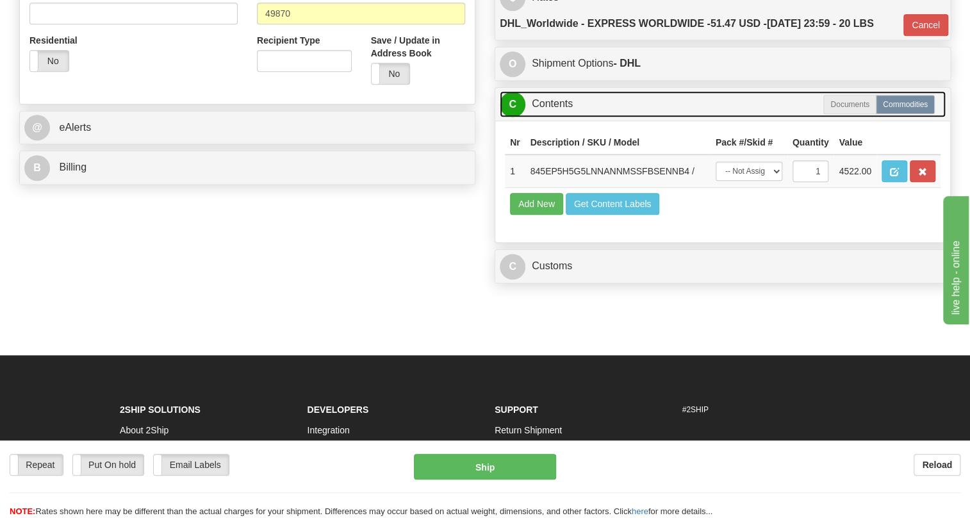
click at [565, 117] on link "C Contents" at bounding box center [723, 104] width 446 height 26
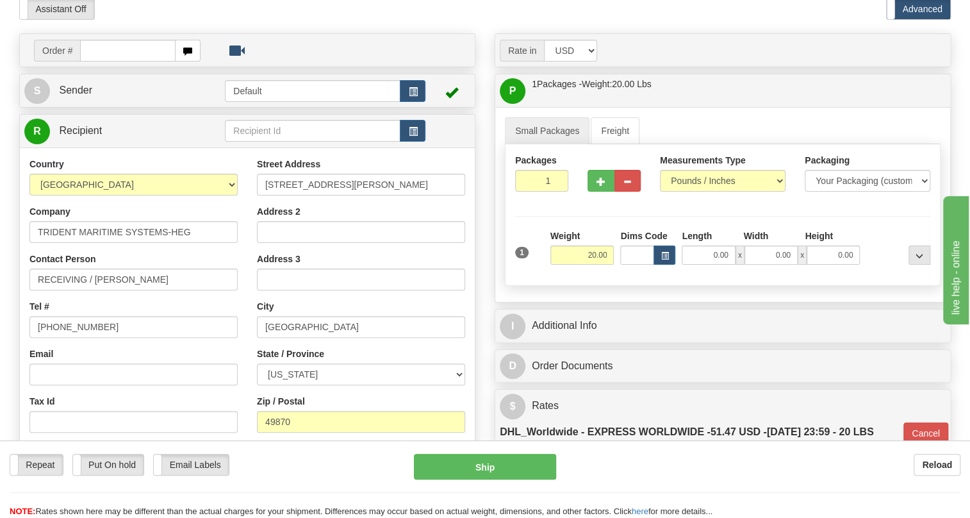
scroll to position [116, 0]
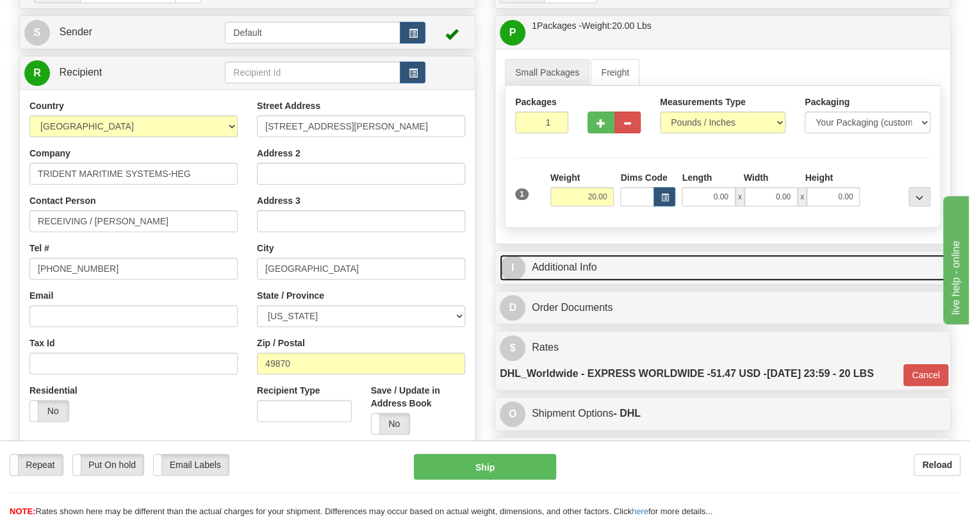
click at [594, 281] on link "I Additional Info" at bounding box center [723, 267] width 446 height 26
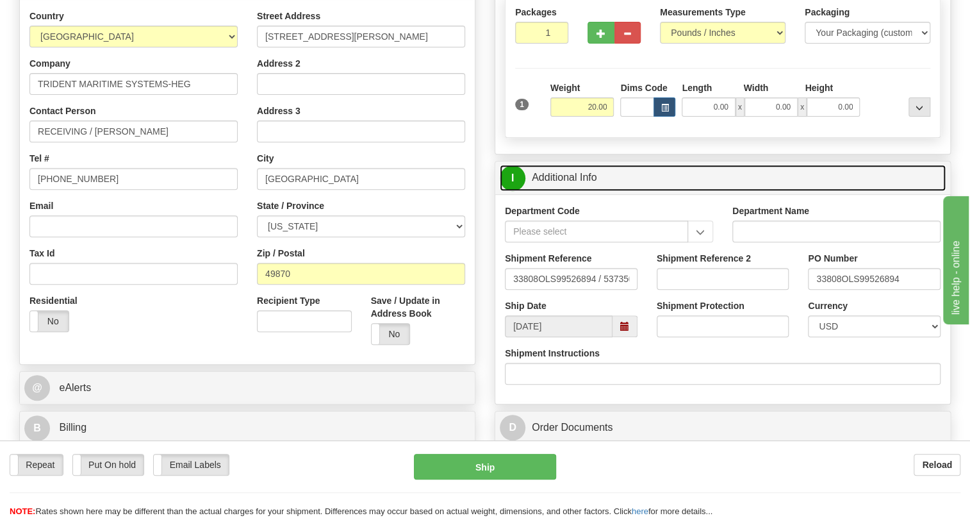
scroll to position [233, 0]
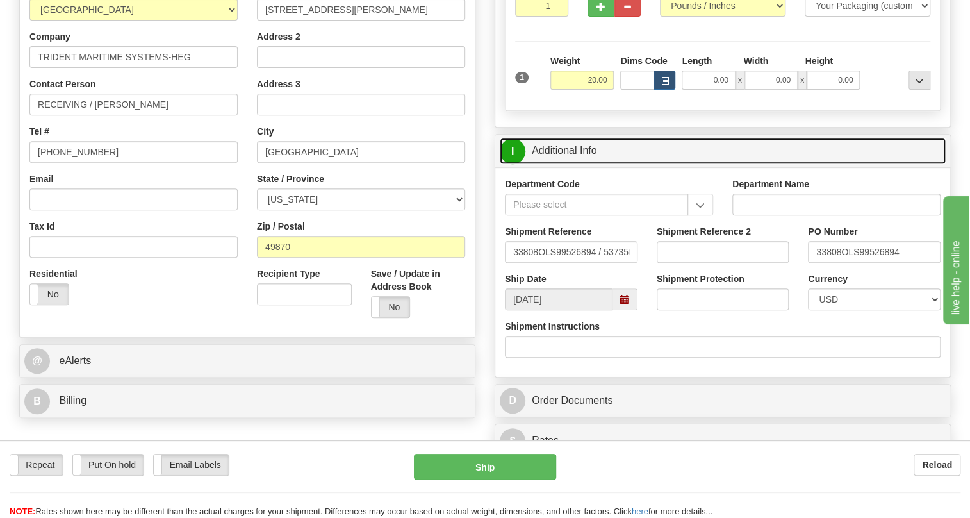
click at [563, 164] on link "I Additional Info" at bounding box center [723, 151] width 446 height 26
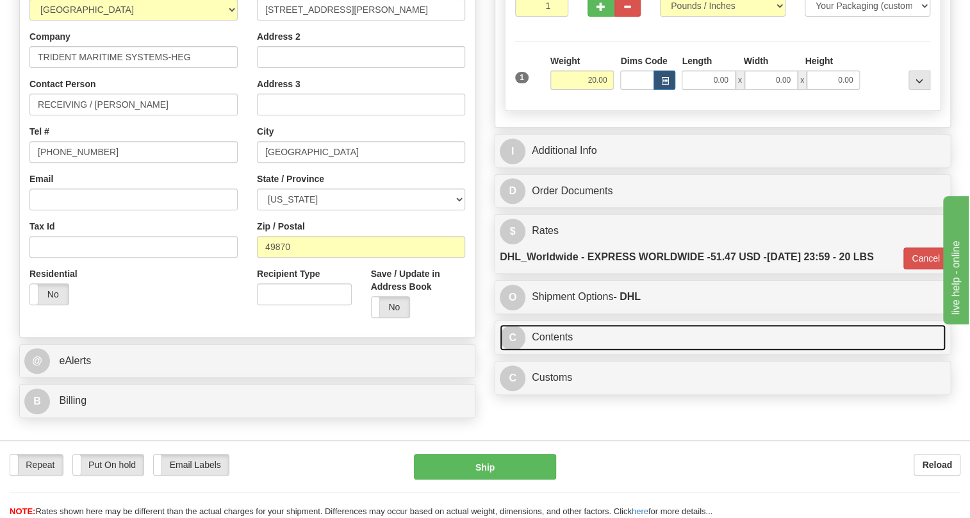
click at [555, 351] on link "C Contents" at bounding box center [723, 337] width 446 height 26
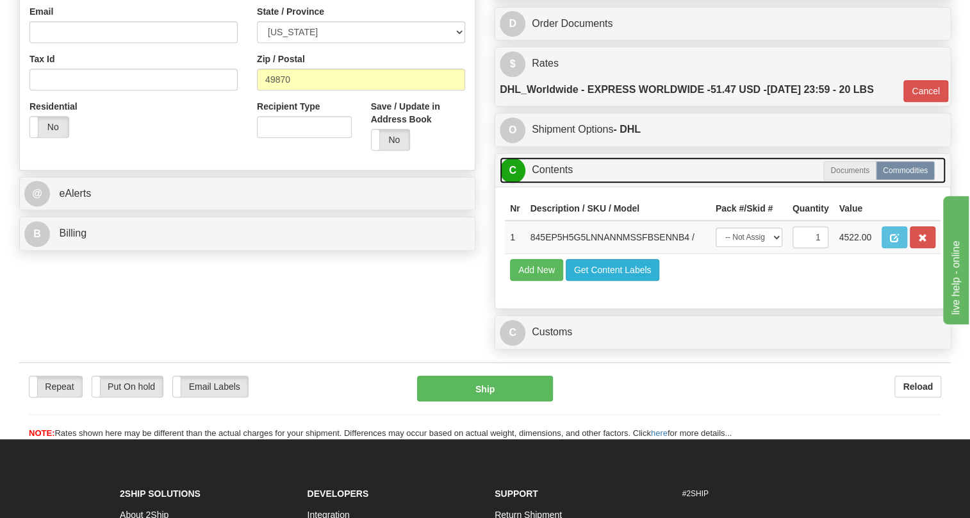
scroll to position [408, 0]
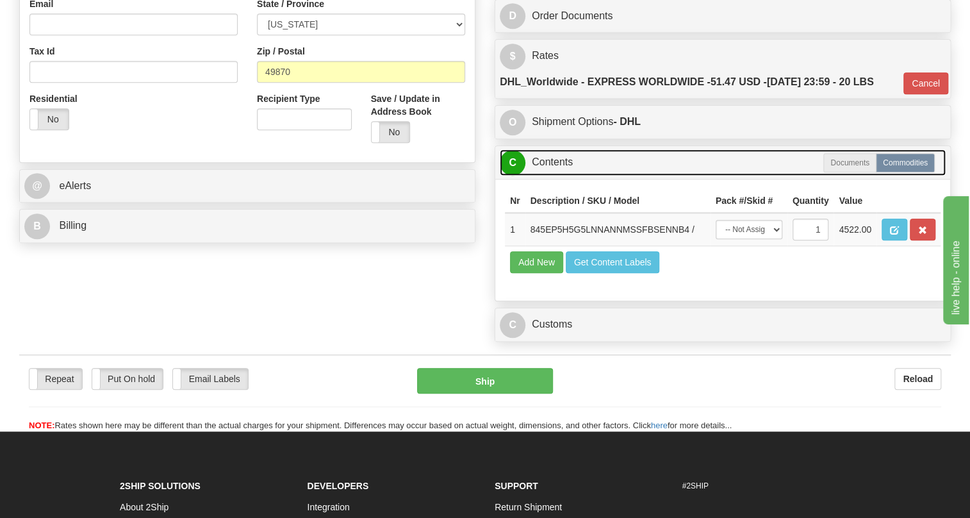
click at [563, 176] on link "C Contents" at bounding box center [723, 162] width 446 height 26
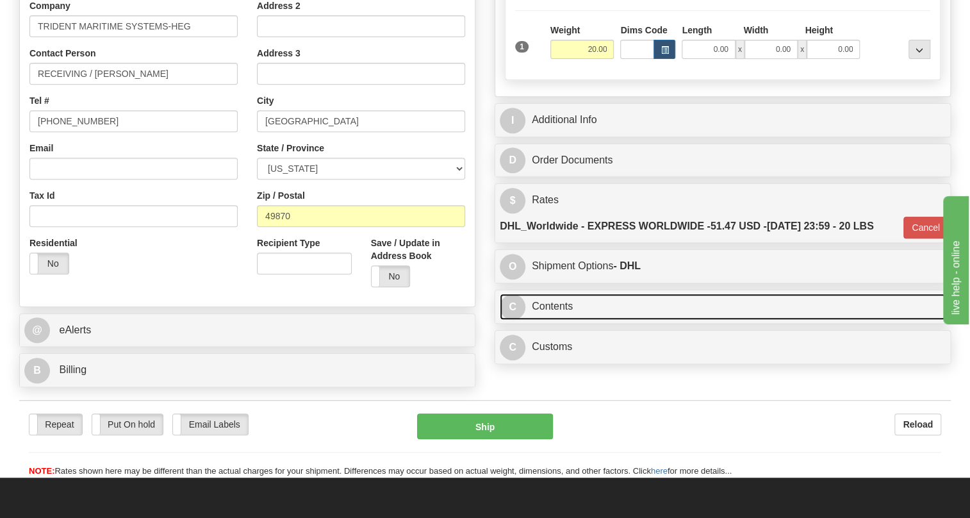
scroll to position [174, 0]
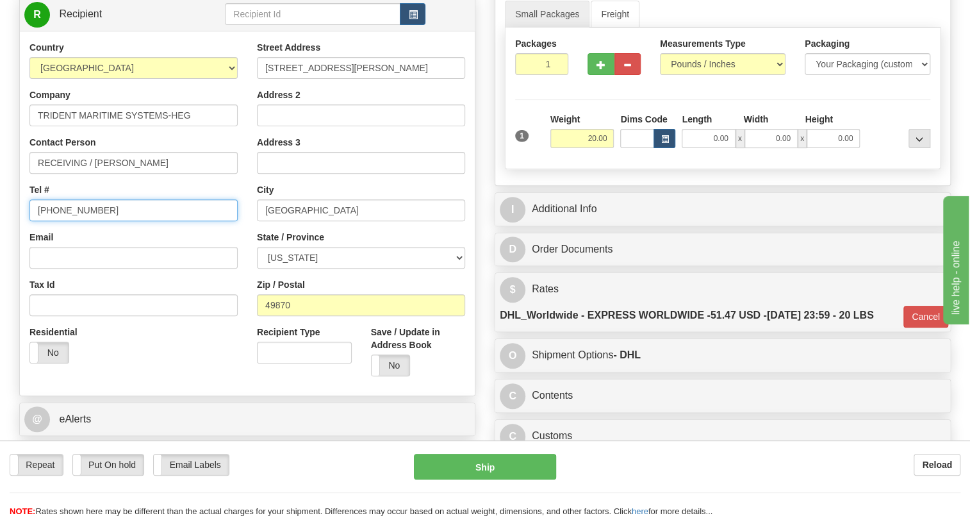
drag, startPoint x: 97, startPoint y: 238, endPoint x: 35, endPoint y: 242, distance: 62.9
click at [35, 221] on input "225-752-0337" at bounding box center [133, 210] width 208 height 22
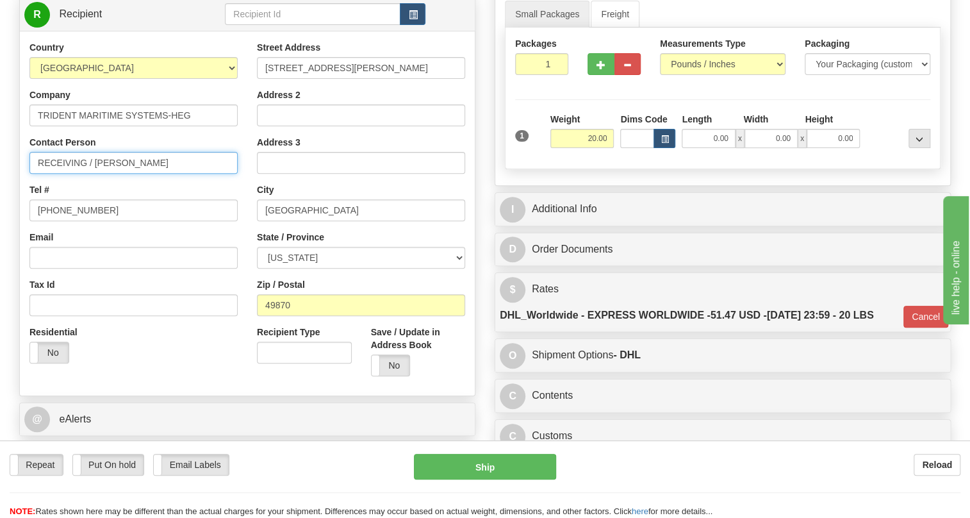
click at [193, 174] on input "RECEIVING / STEVE GERALD" at bounding box center [133, 163] width 208 height 22
paste input "225-752-0337"
type input "RECEIVING / STEVE GERALD 225-752-0337"
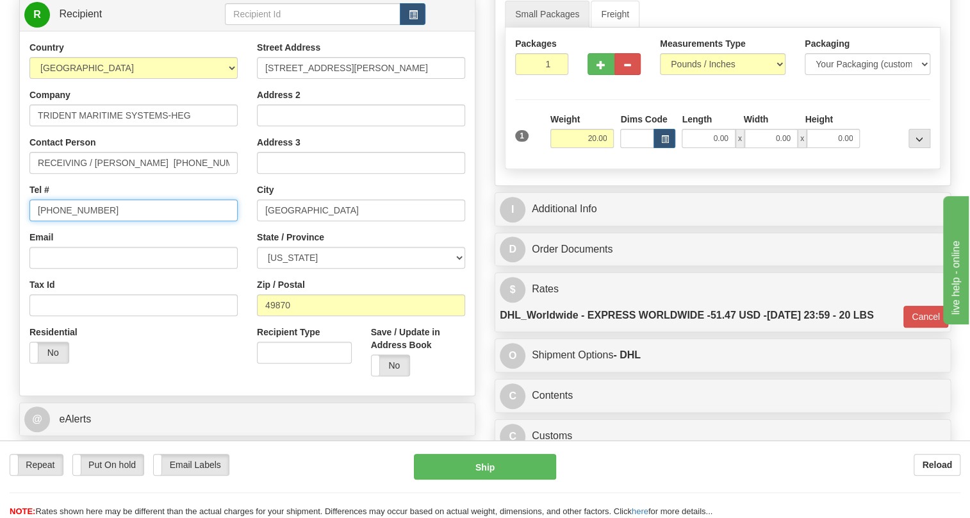
click at [90, 221] on input "225-752-0337" at bounding box center [133, 210] width 208 height 22
paste input "(906) 774-1500"
type input "(906) 774-1500"
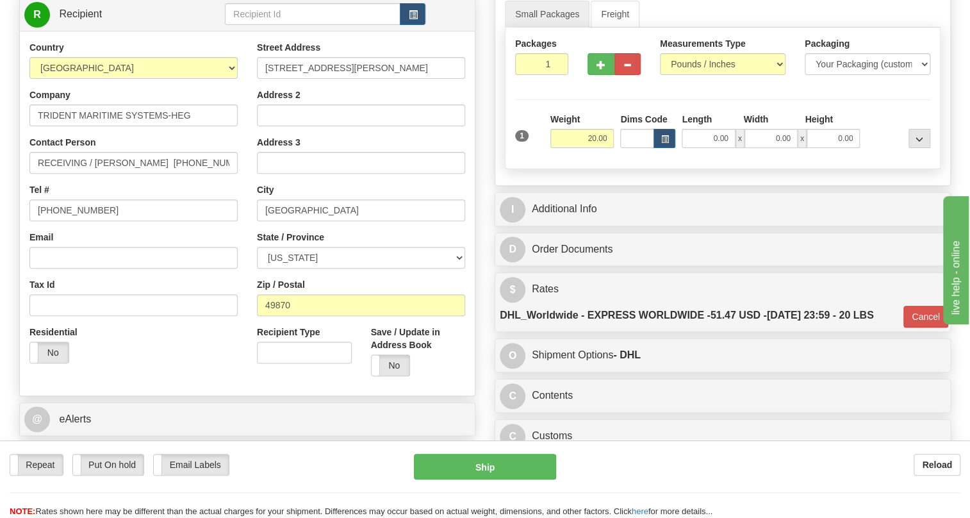
click at [173, 211] on div "Tel # (906) 774-1500" at bounding box center [133, 202] width 208 height 38
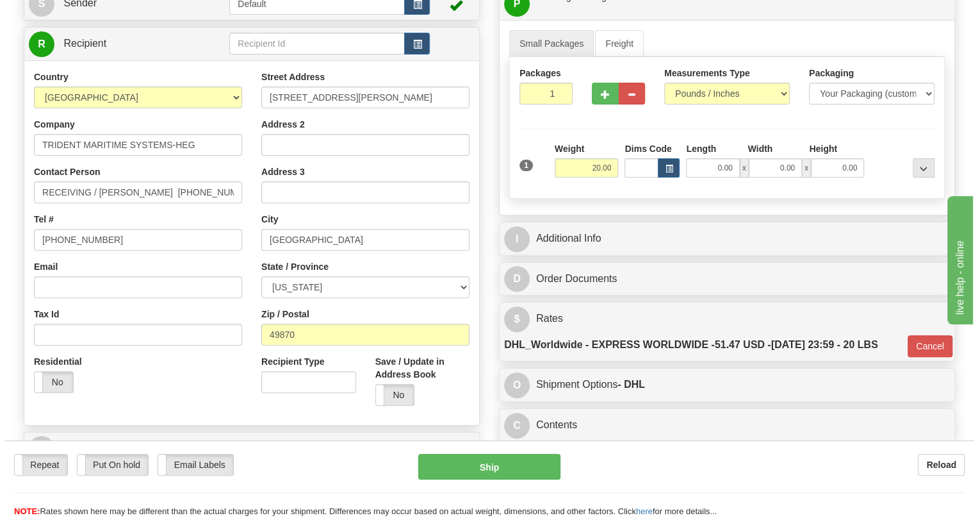
scroll to position [116, 0]
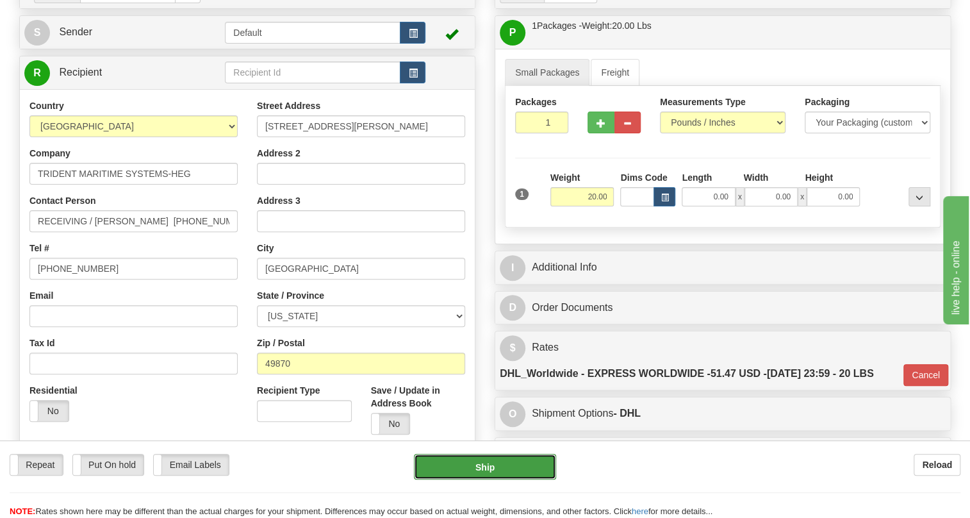
click at [488, 465] on button "Ship" at bounding box center [485, 467] width 142 height 26
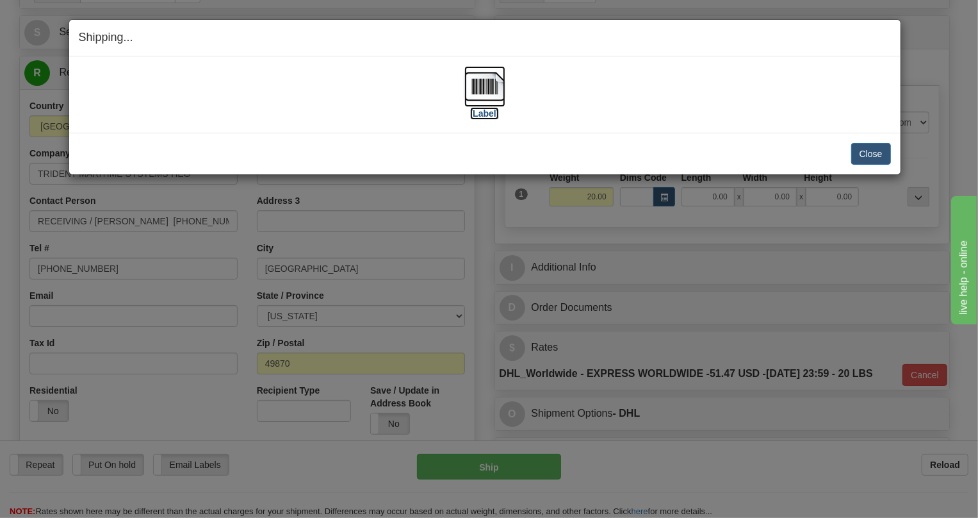
click at [486, 83] on img at bounding box center [485, 86] width 41 height 41
click at [875, 153] on button "Close" at bounding box center [872, 154] width 40 height 22
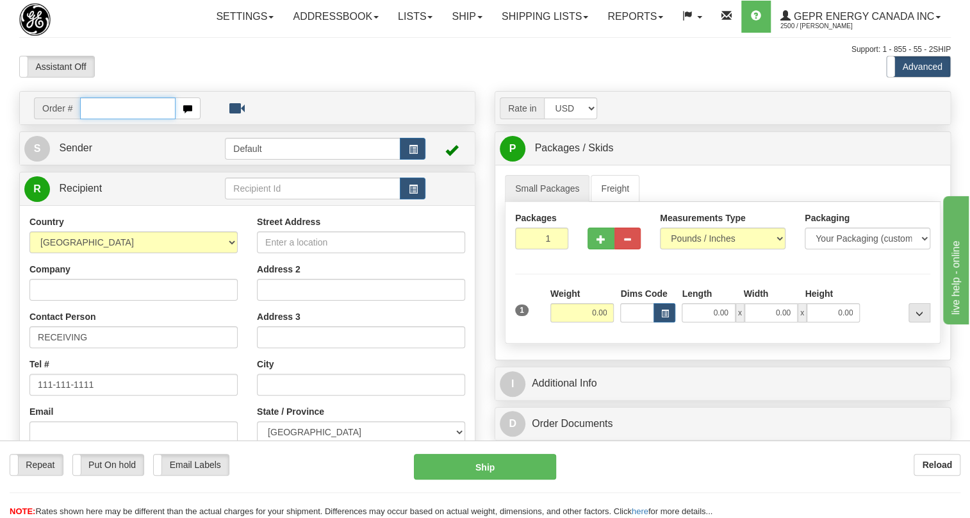
click at [108, 119] on input "text" at bounding box center [127, 108] width 95 height 22
paste input "86701094"
type input "86701094"
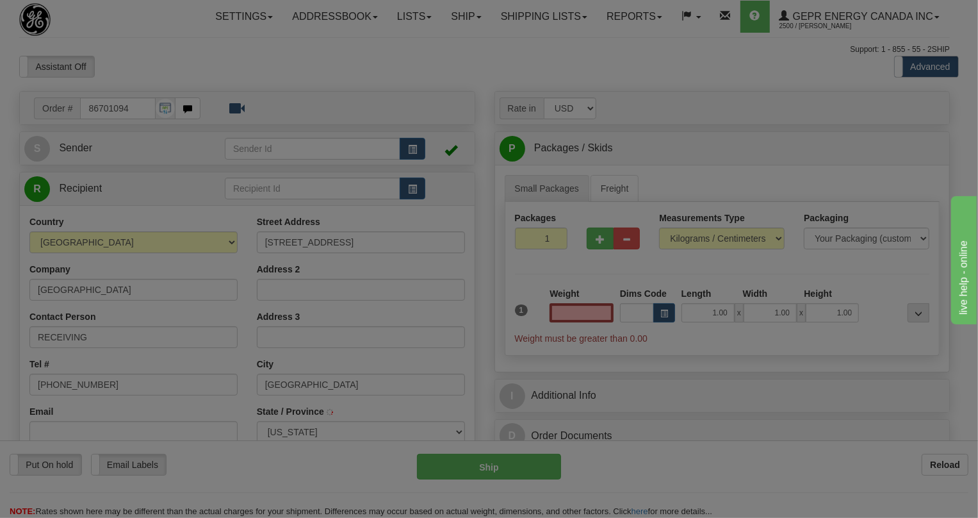
type input "[GEOGRAPHIC_DATA]"
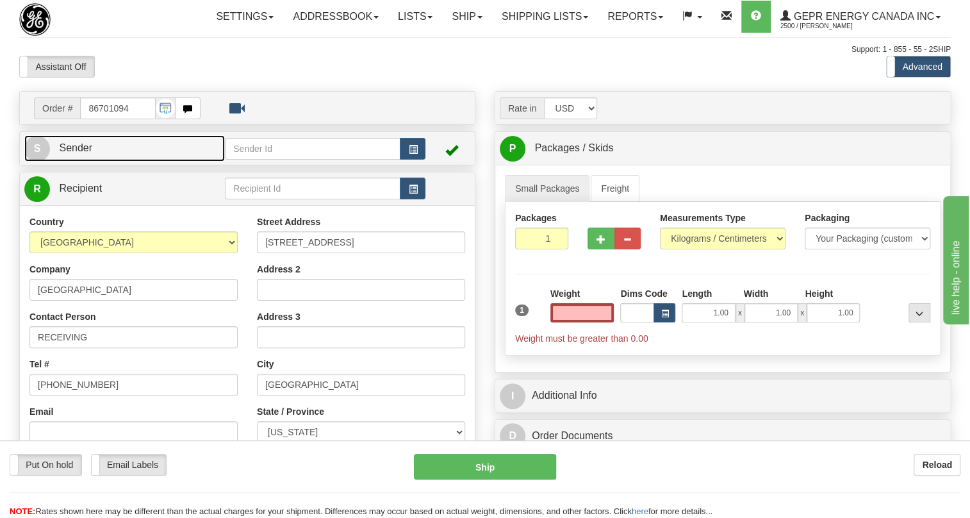
type input "0.00"
click at [87, 153] on span "Sender" at bounding box center [75, 147] width 33 height 11
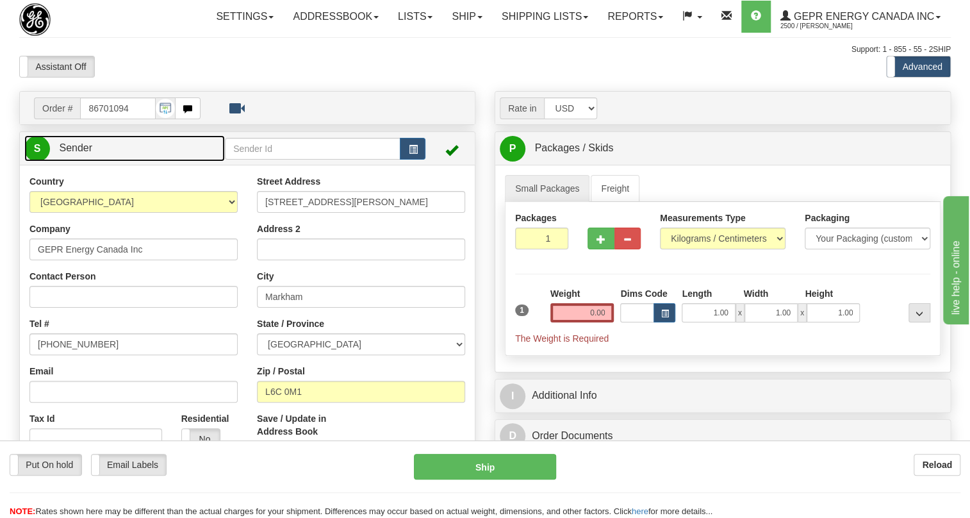
type input "MARKHAM"
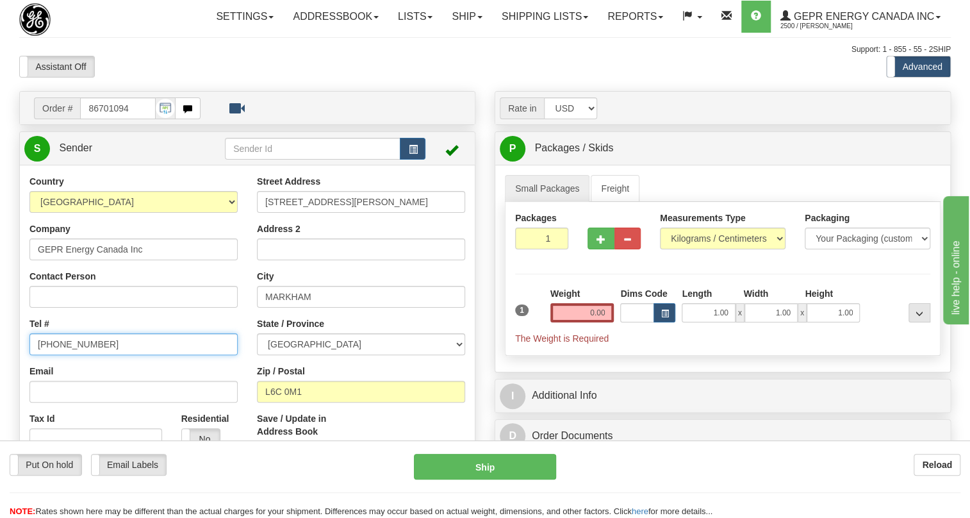
click at [72, 355] on input "[PHONE_NUMBER]" at bounding box center [133, 344] width 208 height 22
paste input "[PHONE_NUMBER]"
type input "[PHONE_NUMBER]"
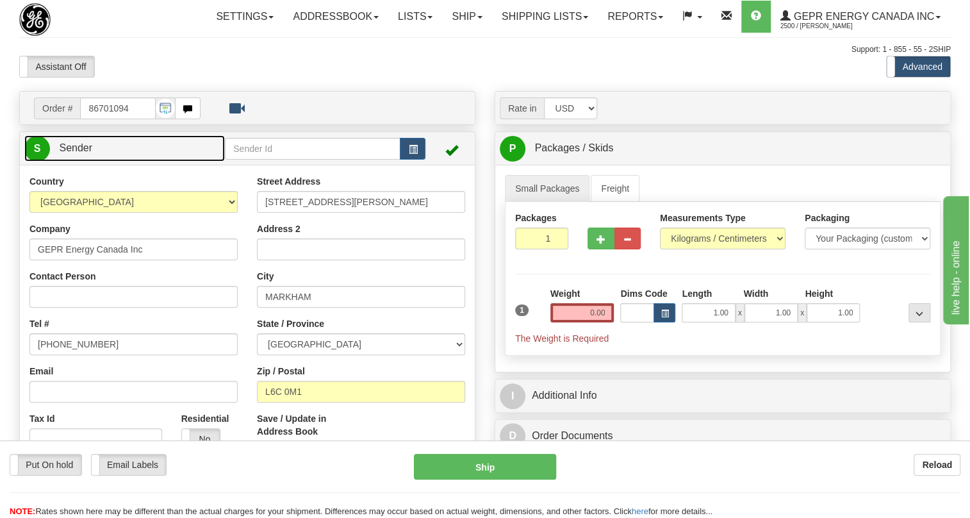
drag, startPoint x: 79, startPoint y: 176, endPoint x: 147, endPoint y: 192, distance: 69.2
click at [79, 153] on span "Sender" at bounding box center [75, 147] width 33 height 11
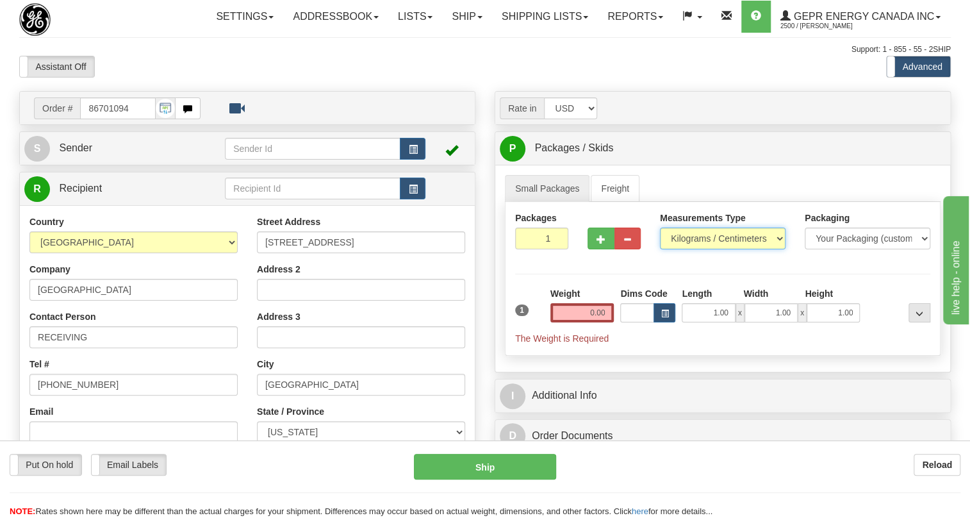
click at [698, 249] on select "Pounds / Inches Kilograms / Centimeters" at bounding box center [723, 238] width 126 height 22
select select "0"
click at [660, 249] on select "Pounds / Inches Kilograms / Centimeters" at bounding box center [723, 238] width 126 height 22
click at [591, 322] on input "0.00" at bounding box center [582, 312] width 64 height 19
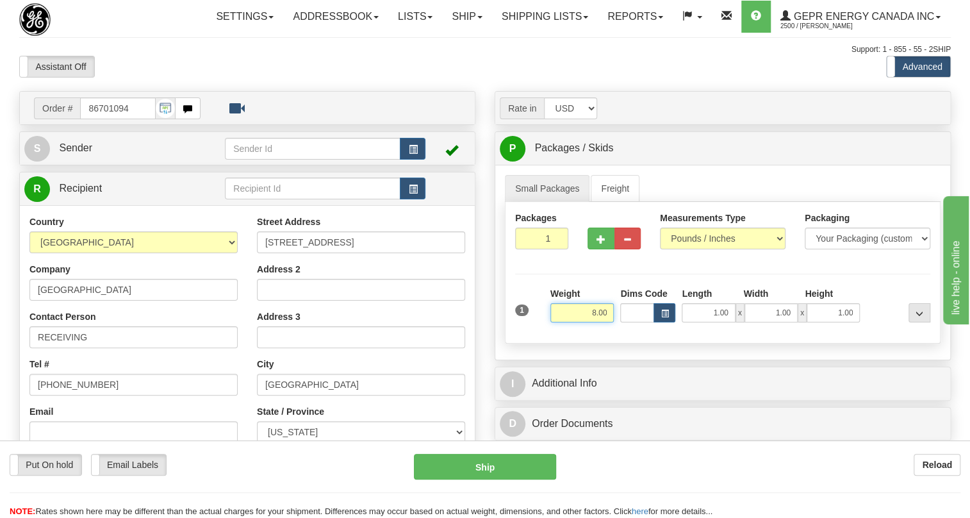
type input "8.00"
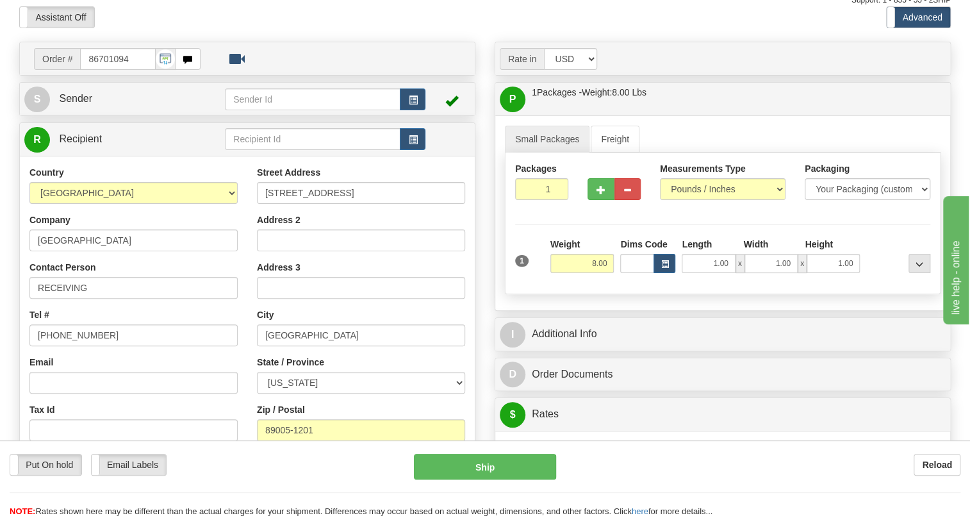
scroll to position [233, 0]
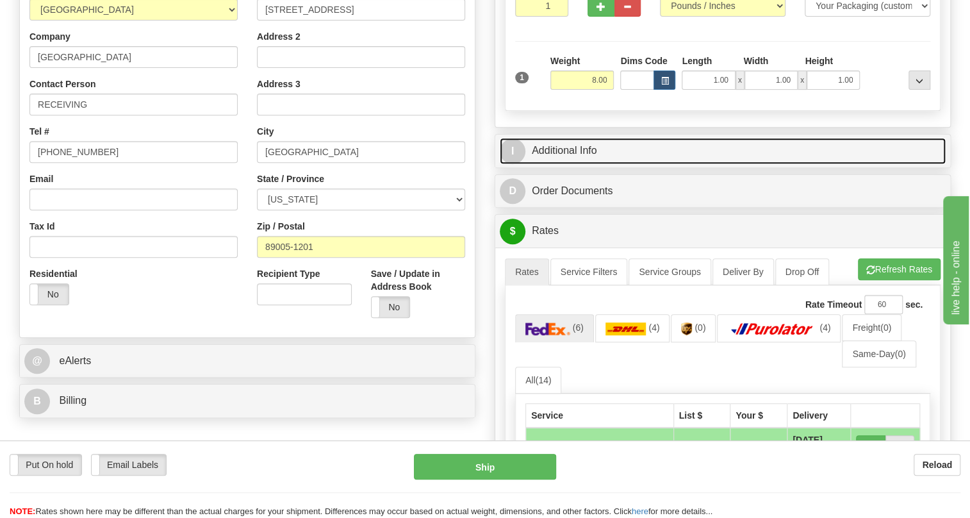
click at [574, 164] on link "I Additional Info" at bounding box center [723, 151] width 446 height 26
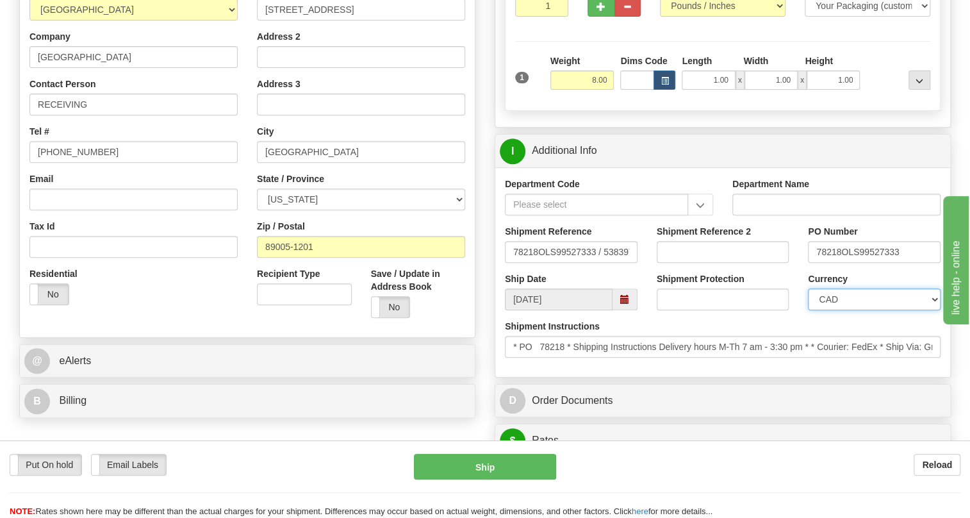
click at [851, 310] on select "CAD USD EUR ZAR [PERSON_NAME] ARN AUD AUS AWG BBD BFR BGN BHD BMD BND BRC BRL C…" at bounding box center [874, 299] width 133 height 22
select select "1"
click at [808, 310] on select "CAD USD EUR ZAR [PERSON_NAME] ARN AUD AUS AWG BBD BFR BGN BHD BMD BND BRC BRL C…" at bounding box center [874, 299] width 133 height 22
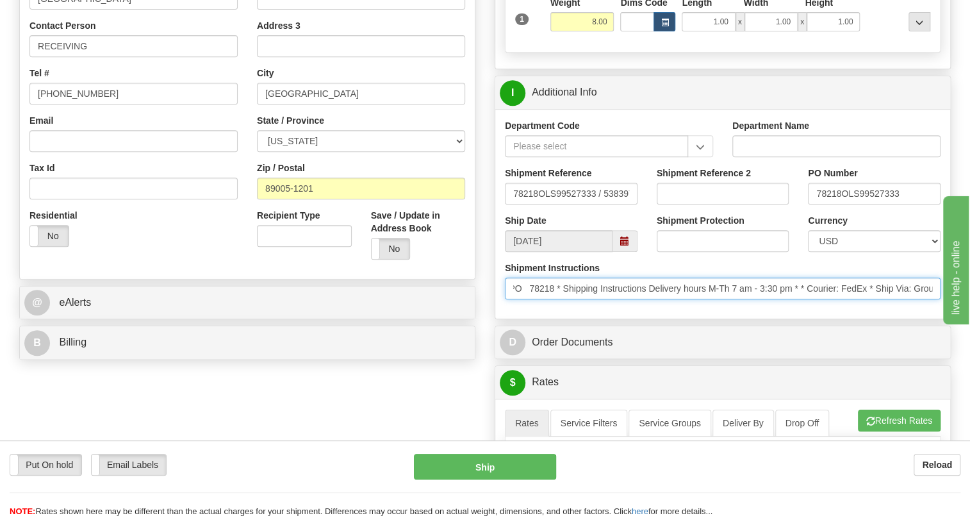
scroll to position [0, 0]
drag, startPoint x: 884, startPoint y: 317, endPoint x: 591, endPoint y: 324, distance: 293.6
click at [591, 299] on input "* PO 78218 * Shipping Instructions Delivery hours M-Th 7 am - 3:30 pm * * Couri…" at bounding box center [723, 288] width 436 height 22
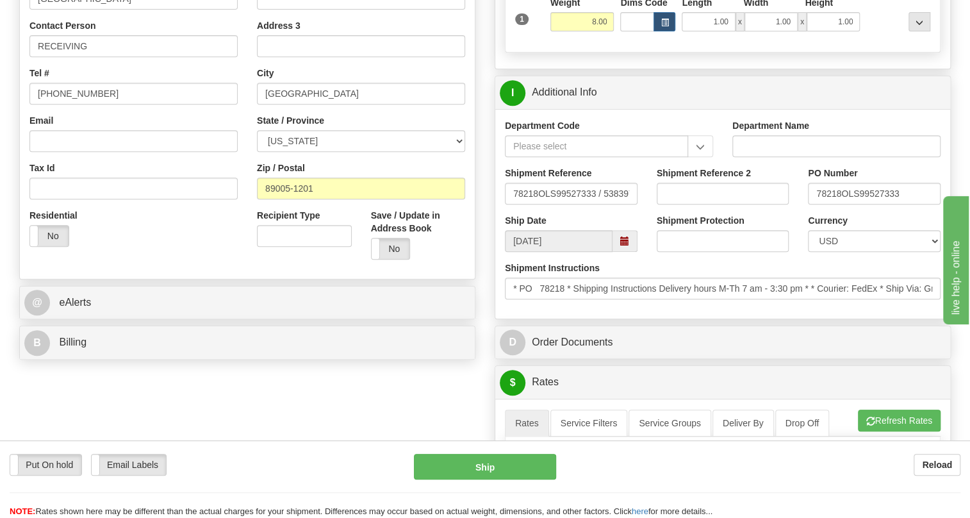
click at [582, 318] on div "Department Code Department Name Shipment Reference 78218OLS99527333 / 538397 Sh…" at bounding box center [722, 214] width 455 height 210
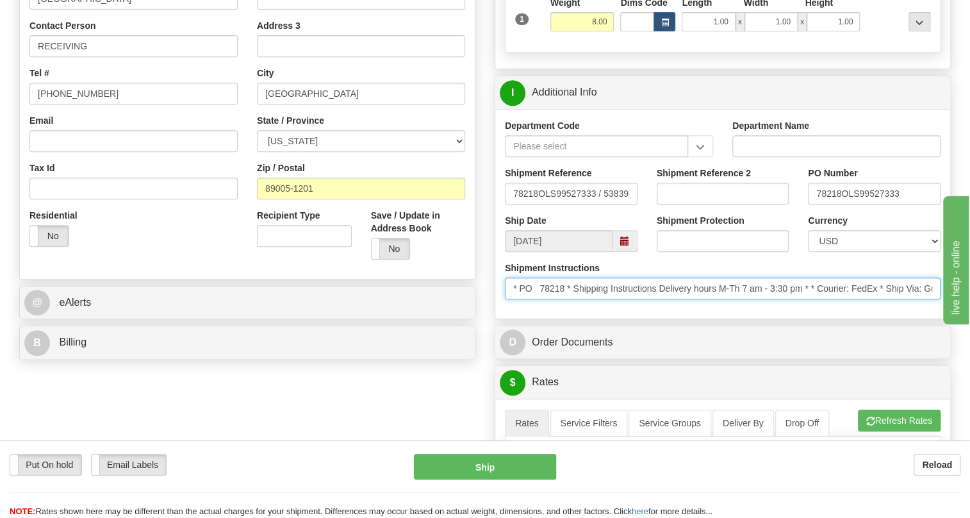
click at [805, 299] on input "* PO 78218 * Shipping Instructions Delivery hours M-Th 7 am - 3:30 pm * * Couri…" at bounding box center [723, 288] width 436 height 22
drag, startPoint x: 805, startPoint y: 317, endPoint x: 661, endPoint y: 314, distance: 144.2
click at [661, 299] on input "* PO 78218 * Shipping Instructions Delivery hours M-Th 7 am - 3:30 pm * * Couri…" at bounding box center [723, 288] width 436 height 22
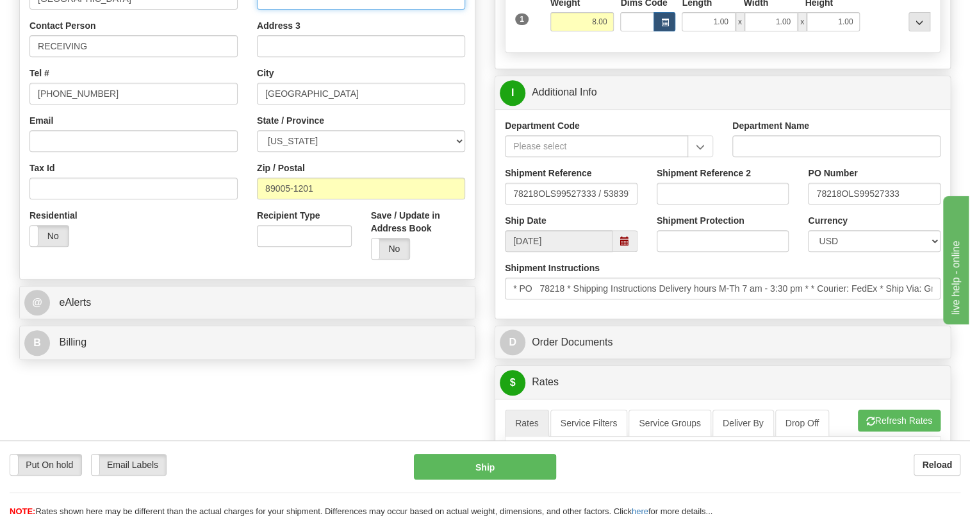
paste input "Delivery hours M-Th 7 am - 3:30 pm"
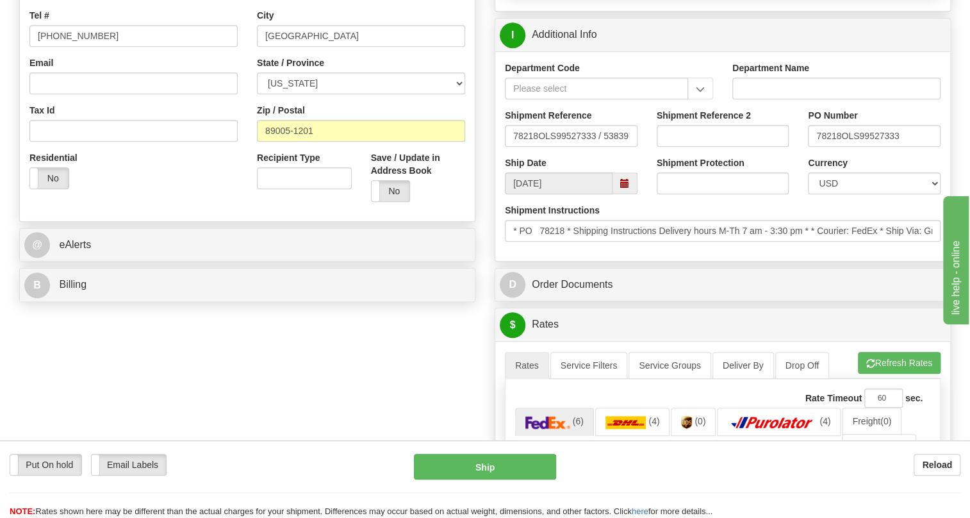
scroll to position [349, 0]
type input "Delivery hours M-Th 7 am - 3:30 pm"
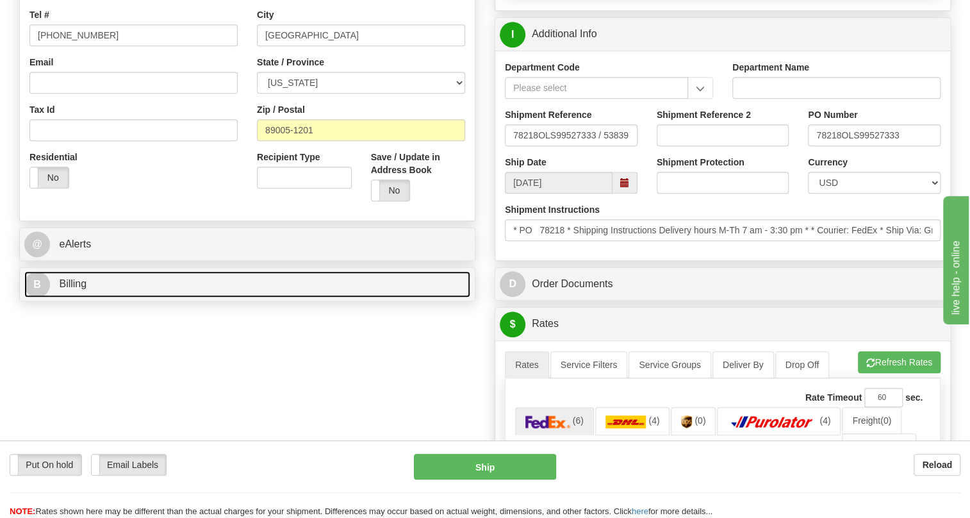
click at [80, 289] on span "Billing" at bounding box center [73, 283] width 28 height 11
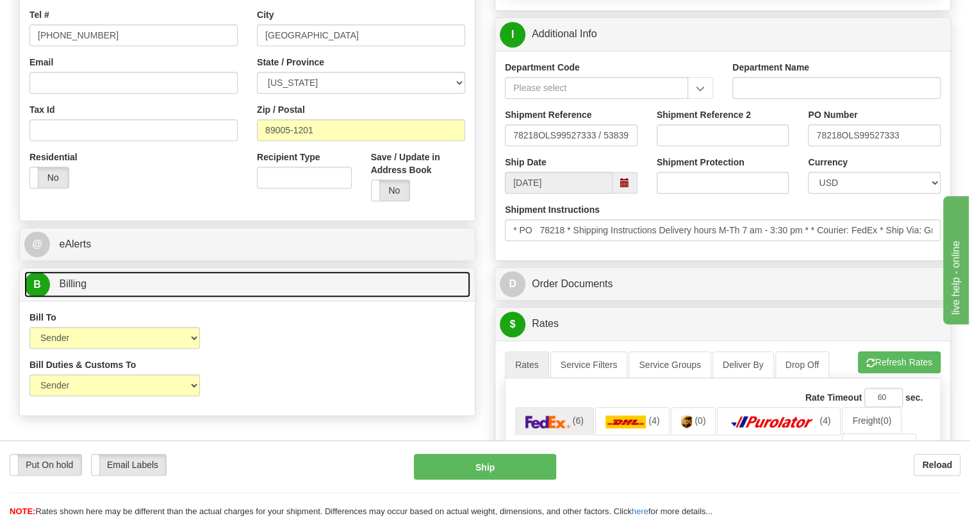
click at [81, 289] on span "Billing" at bounding box center [73, 283] width 28 height 11
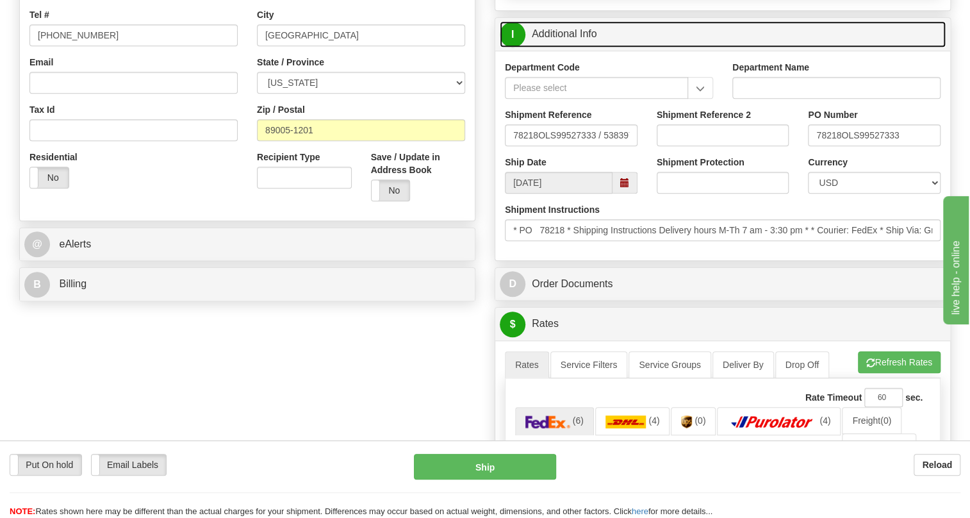
click at [570, 47] on link "I Additional Info" at bounding box center [723, 34] width 446 height 26
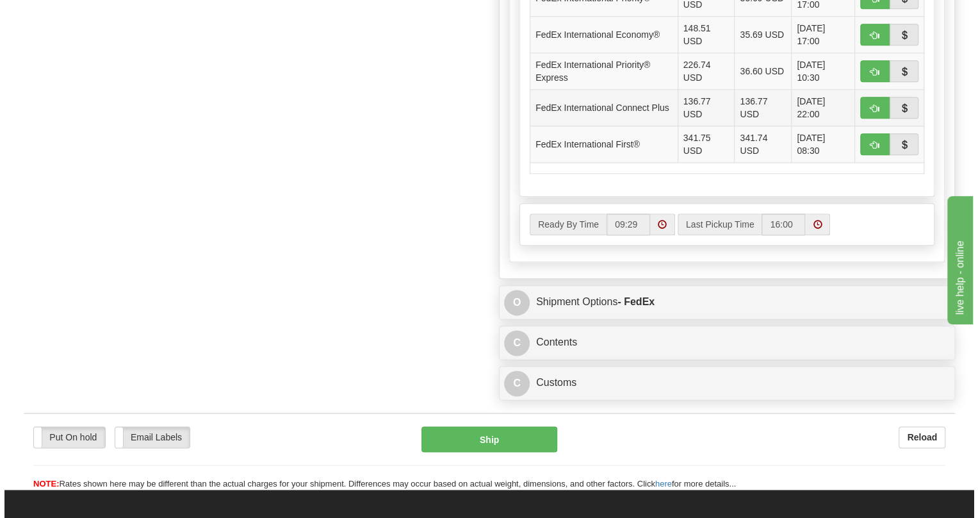
scroll to position [757, 0]
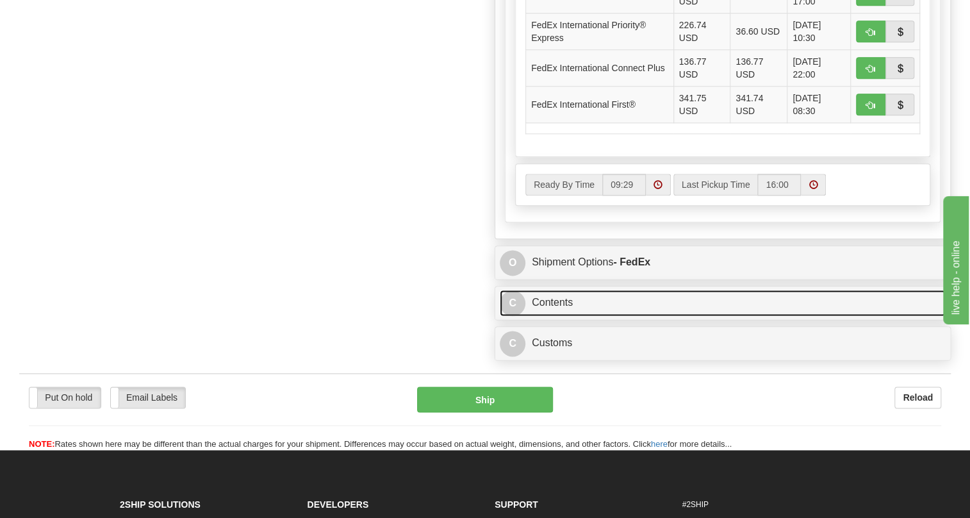
click at [554, 316] on link "C Contents" at bounding box center [723, 303] width 446 height 26
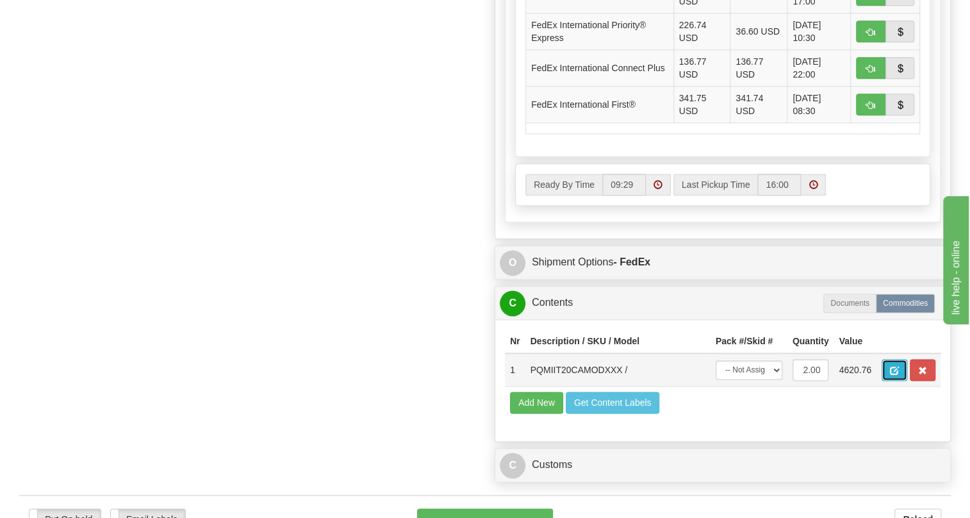
click at [890, 375] on span "button" at bounding box center [894, 371] width 9 height 8
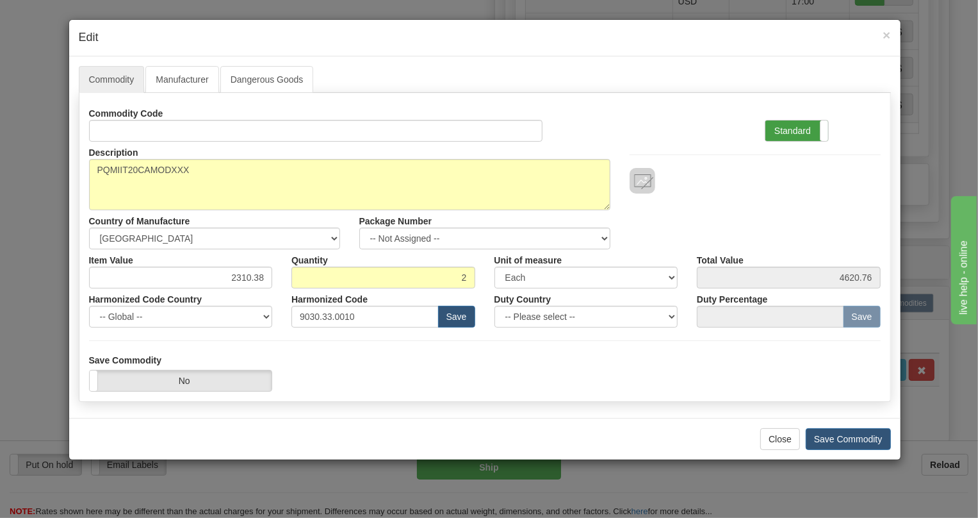
click at [791, 125] on label "Standard" at bounding box center [797, 130] width 63 height 21
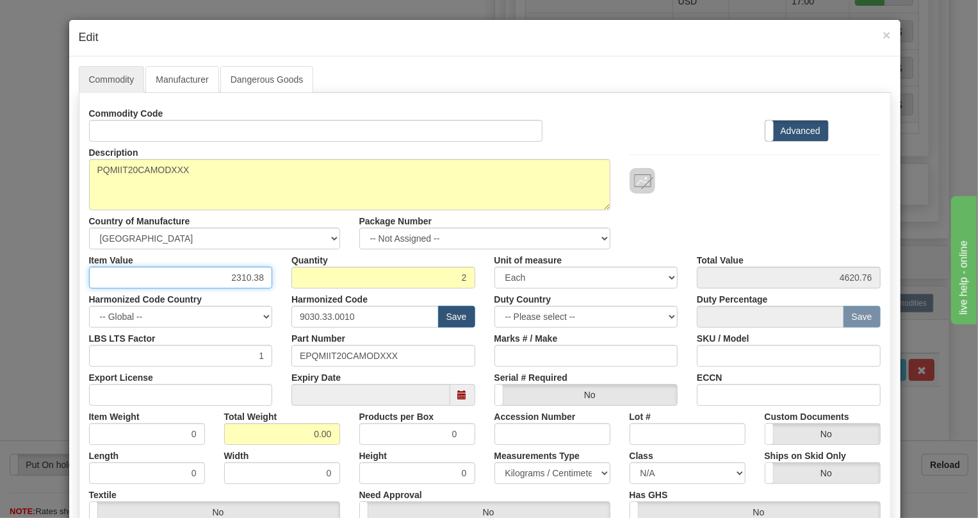
click at [254, 279] on input "2310.38" at bounding box center [181, 278] width 184 height 22
paste input "1.594,52"
click at [233, 283] on input "1.594,52" at bounding box center [181, 278] width 184 height 22
click at [252, 277] on input "1594,52" at bounding box center [181, 278] width 184 height 22
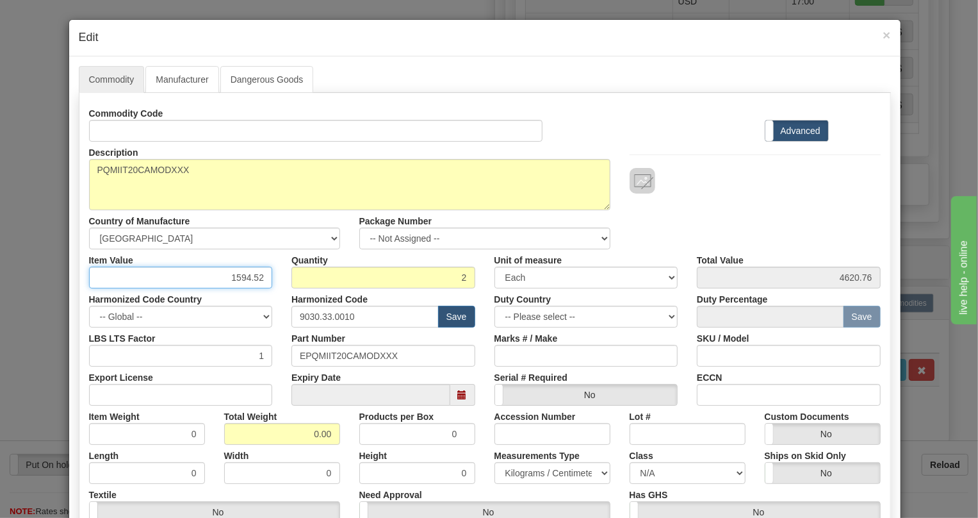
type input "1594.52"
type input "3189.04"
click at [786, 128] on label "Advanced" at bounding box center [797, 130] width 63 height 21
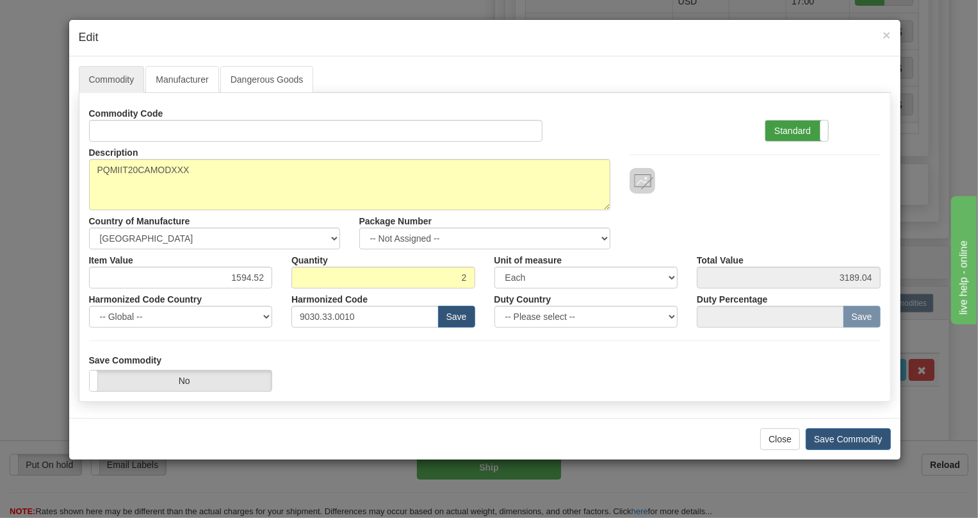
click at [788, 134] on label "Standard" at bounding box center [797, 130] width 63 height 21
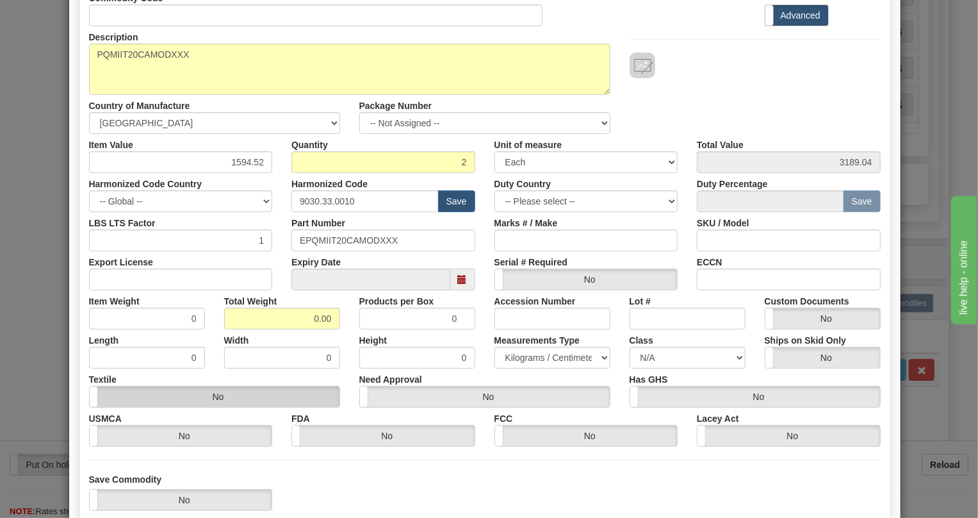
scroll to position [116, 0]
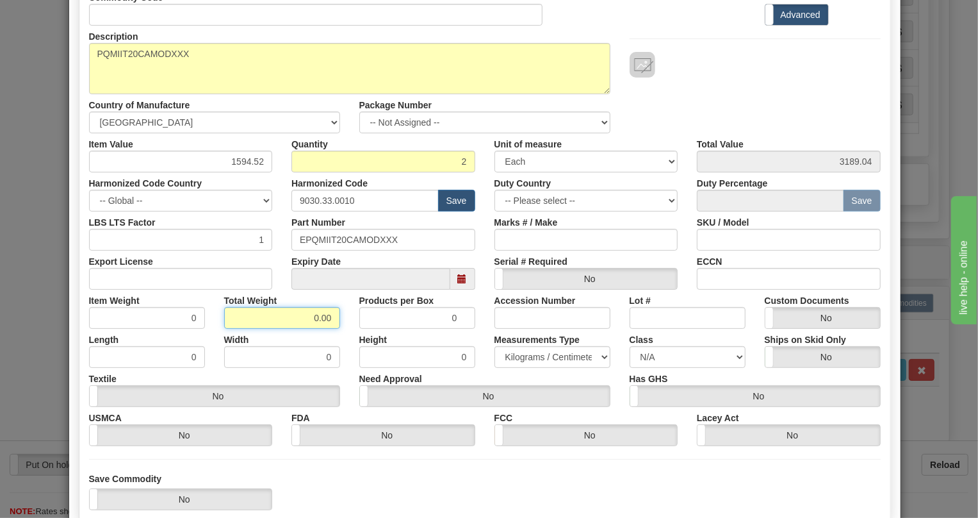
click at [308, 314] on input "0.00" at bounding box center [282, 318] width 116 height 22
type input "1.00"
type input "0.5000"
click at [525, 356] on select "Pounds / Inches Kilograms / Centimeters" at bounding box center [553, 357] width 116 height 22
select select "0"
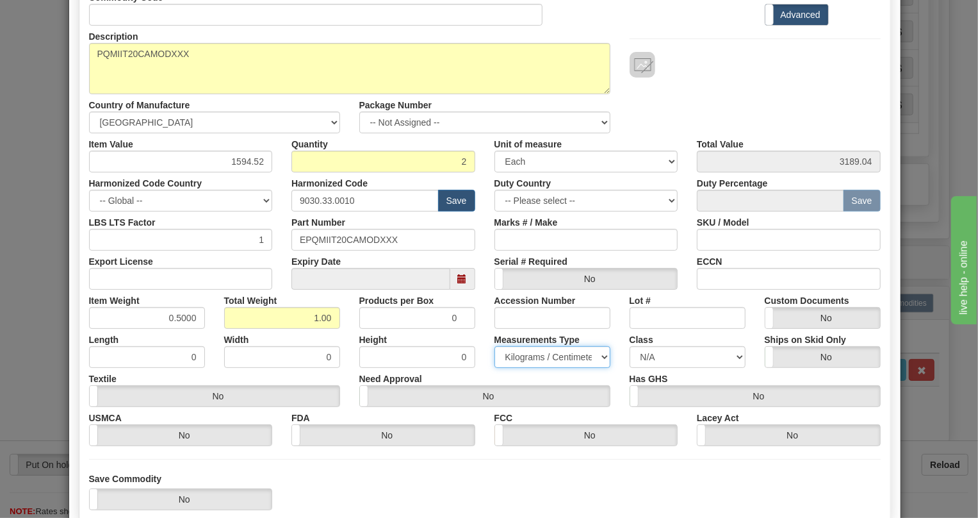
click at [495, 346] on select "Pounds / Inches Kilograms / Centimeters" at bounding box center [553, 357] width 116 height 22
click at [485, 337] on div "Measurements Type Pounds / Inches Kilograms / Centimeters" at bounding box center [552, 348] width 135 height 39
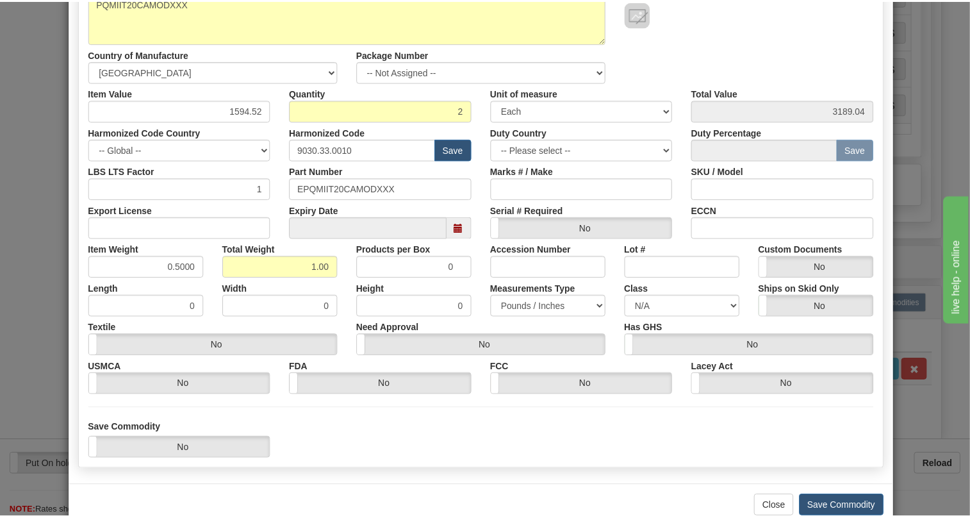
scroll to position [195, 0]
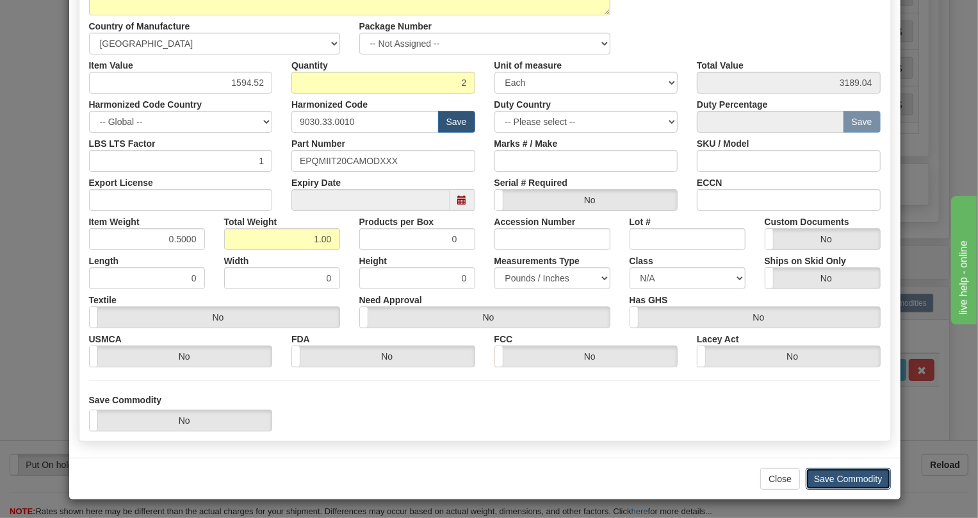
click at [839, 477] on button "Save Commodity" at bounding box center [848, 479] width 85 height 22
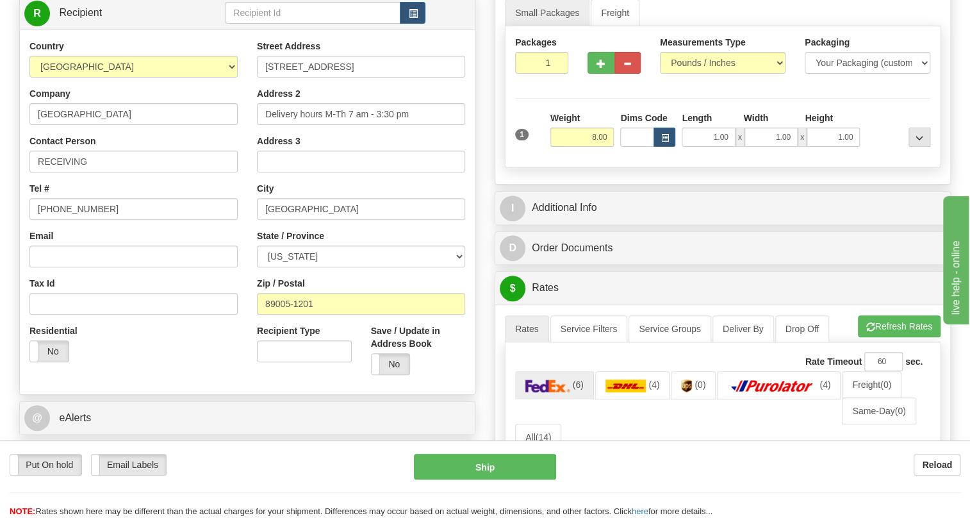
scroll to position [174, 0]
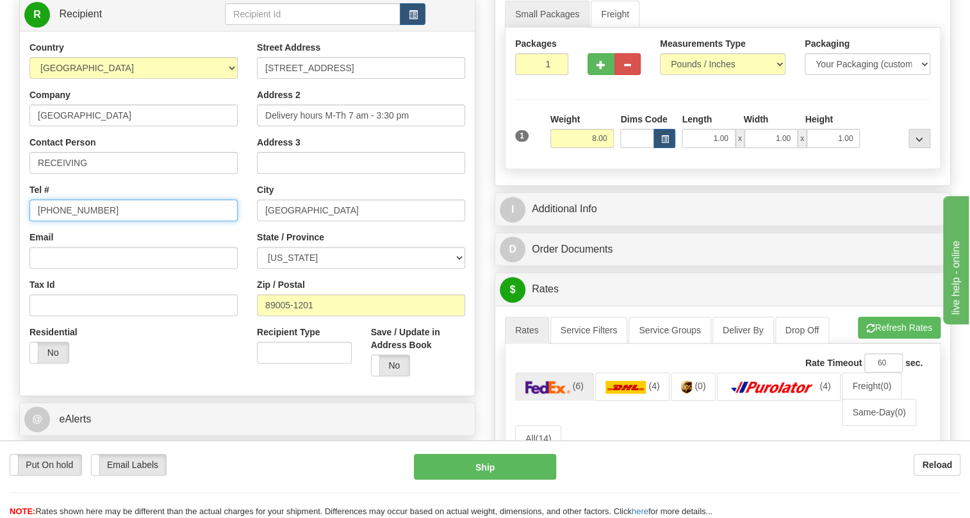
click at [79, 221] on input "(779)7960565" at bounding box center [133, 210] width 208 height 22
paste input "702-258-2421"
type input "702-258-2421"
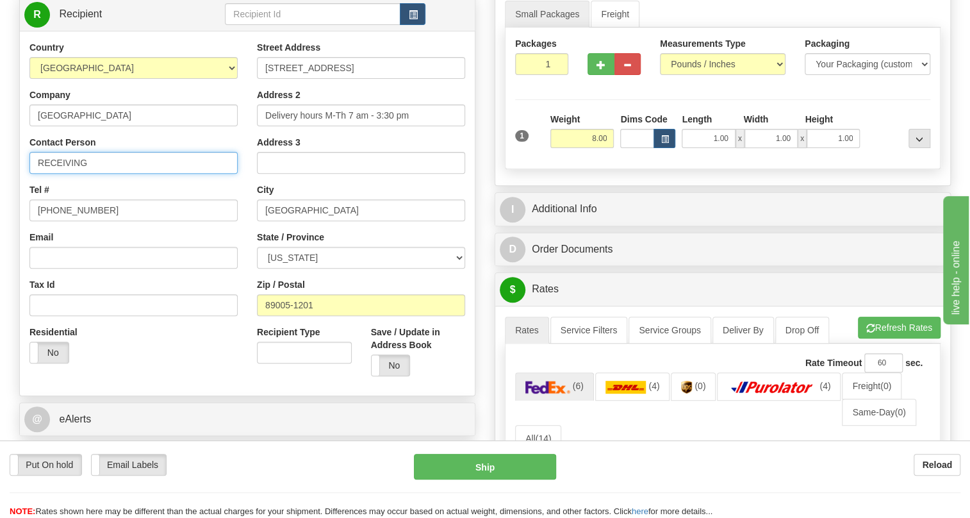
click at [101, 174] on input "RECEIVING" at bounding box center [133, 163] width 208 height 22
paste input "Emily Volk"
drag, startPoint x: 97, startPoint y: 193, endPoint x: 21, endPoint y: 203, distance: 77.6
click at [21, 203] on div "Country AFGHANISTAN ALAND ISLANDS ALBANIA ALGERIA AMERICAN SAMOA ANDORRA ANGOLA…" at bounding box center [133, 207] width 227 height 332
click at [100, 174] on input "Emily Volk" at bounding box center [133, 163] width 208 height 22
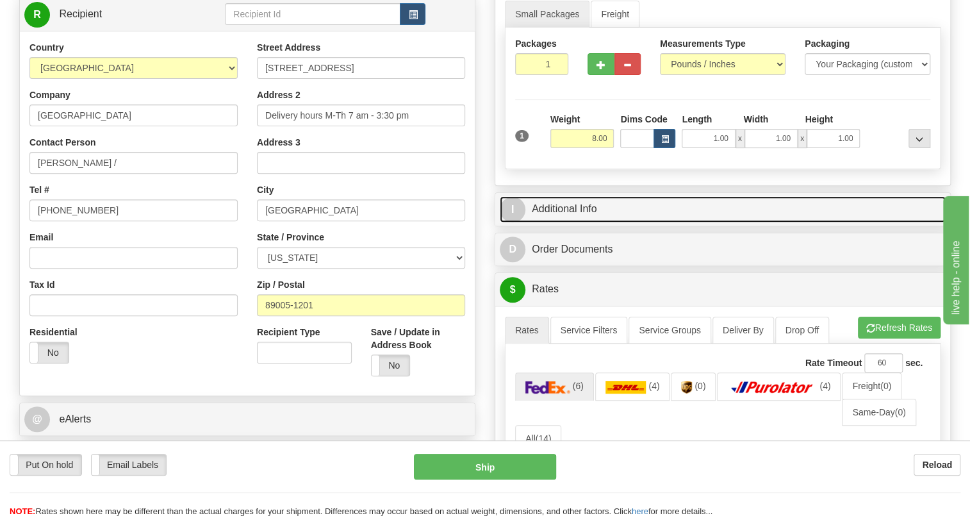
click at [558, 222] on link "I Additional Info" at bounding box center [723, 209] width 446 height 26
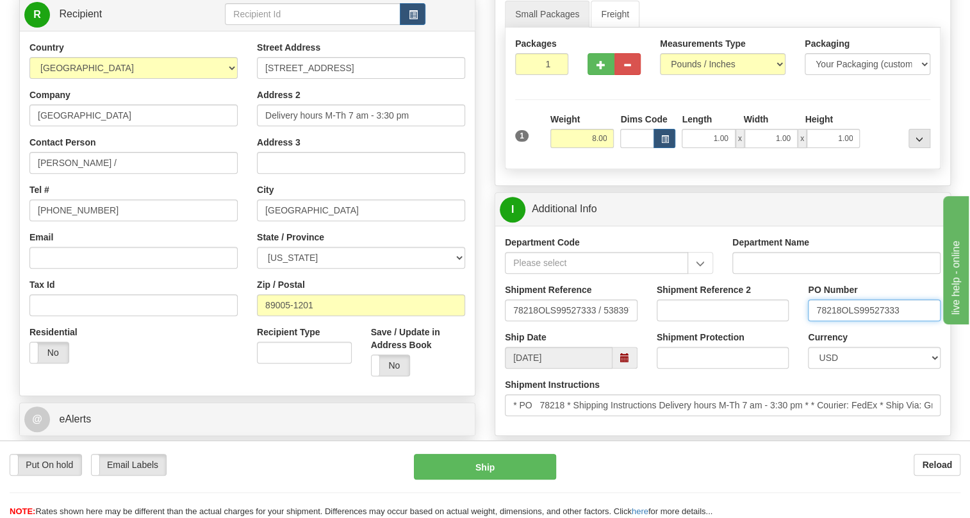
drag, startPoint x: 840, startPoint y: 340, endPoint x: 808, endPoint y: 337, distance: 32.1
click at [808, 321] on input "78218OLS99527333" at bounding box center [874, 310] width 133 height 22
click at [103, 174] on input "Emily Volk /" at bounding box center [133, 163] width 208 height 22
paste input "LVVWD PO 78218"
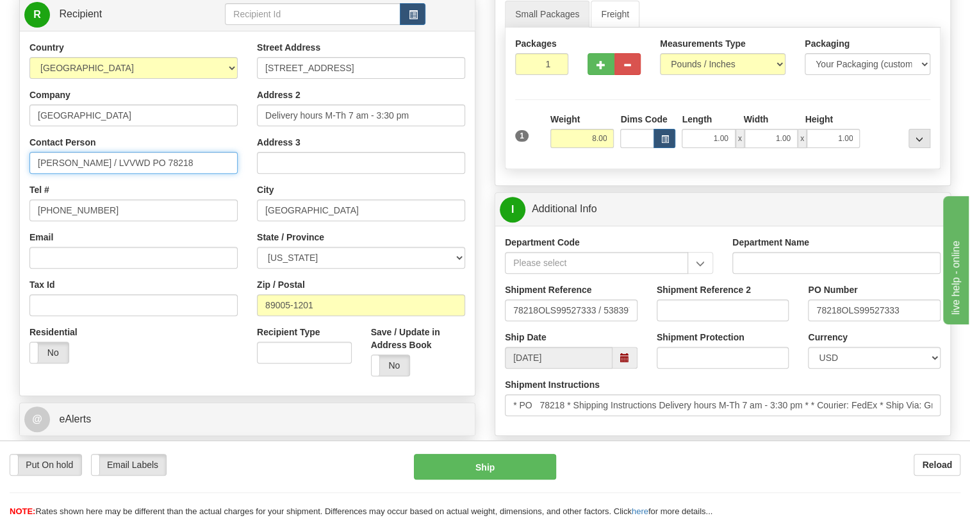
click at [132, 174] on input "Emily Volk / LVVWD PO 78218" at bounding box center [133, 163] width 208 height 22
type input "Emily Volk / LVVWD PO# 78218"
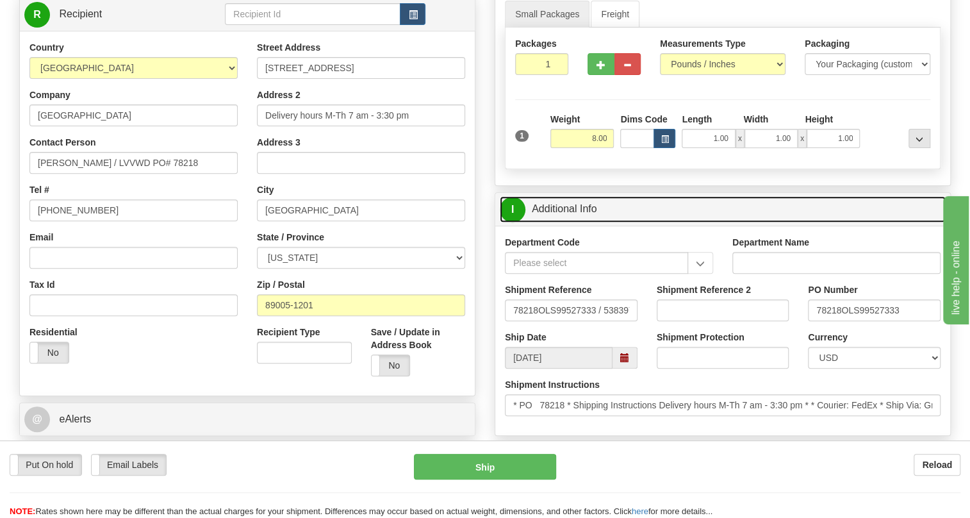
click at [568, 222] on link "I Additional Info" at bounding box center [723, 209] width 446 height 26
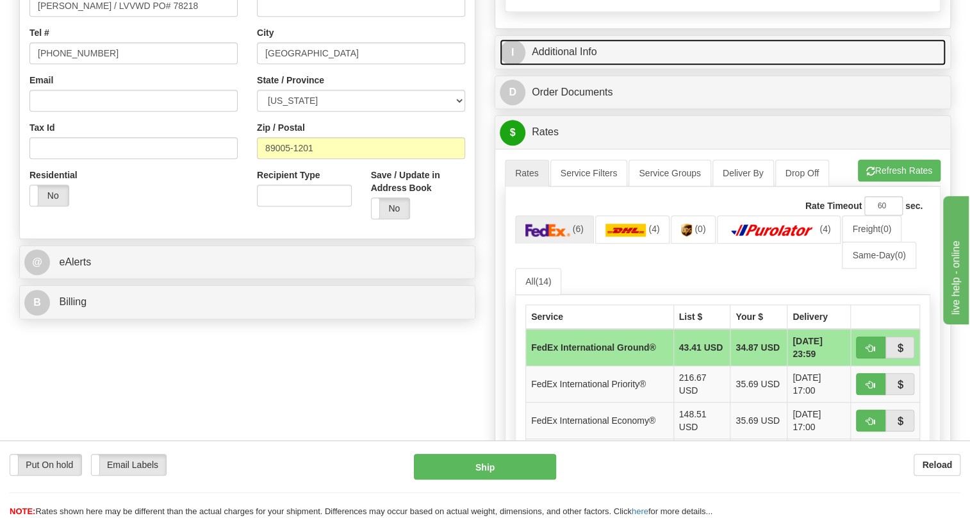
scroll to position [349, 0]
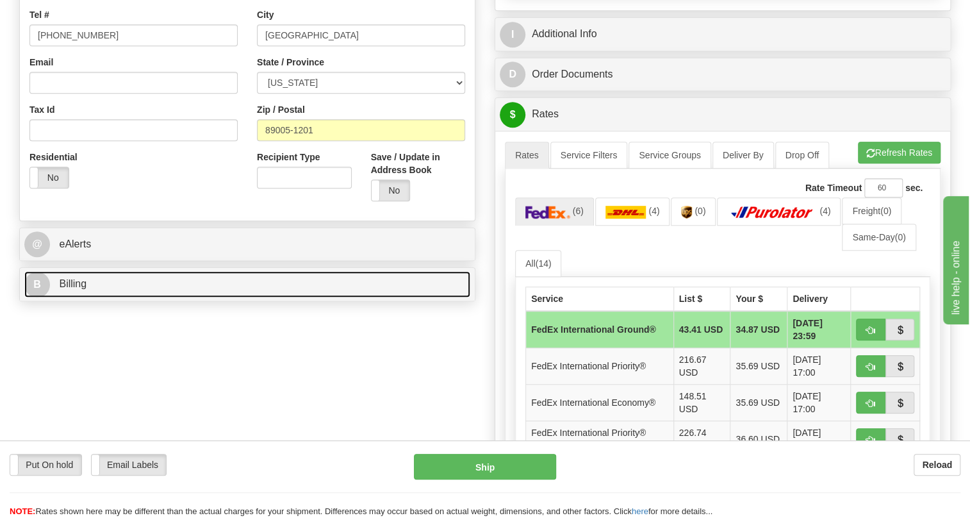
click at [70, 289] on span "Billing" at bounding box center [73, 283] width 28 height 11
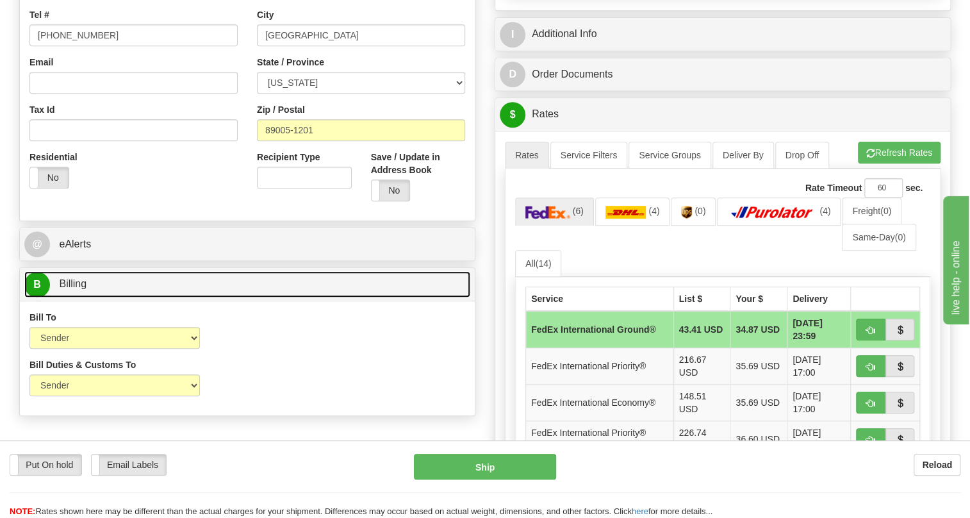
click at [70, 289] on span "Billing" at bounding box center [73, 283] width 28 height 11
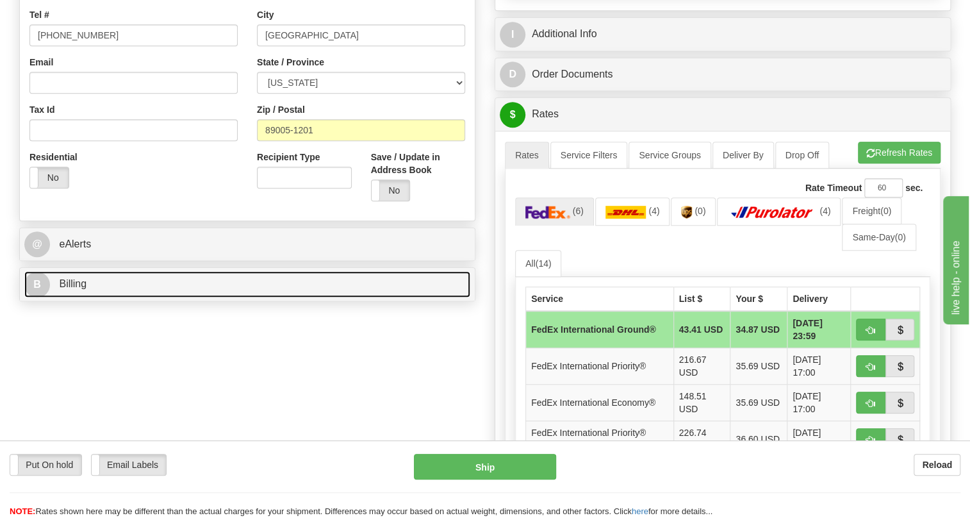
click at [59, 289] on span "Billing" at bounding box center [73, 283] width 28 height 11
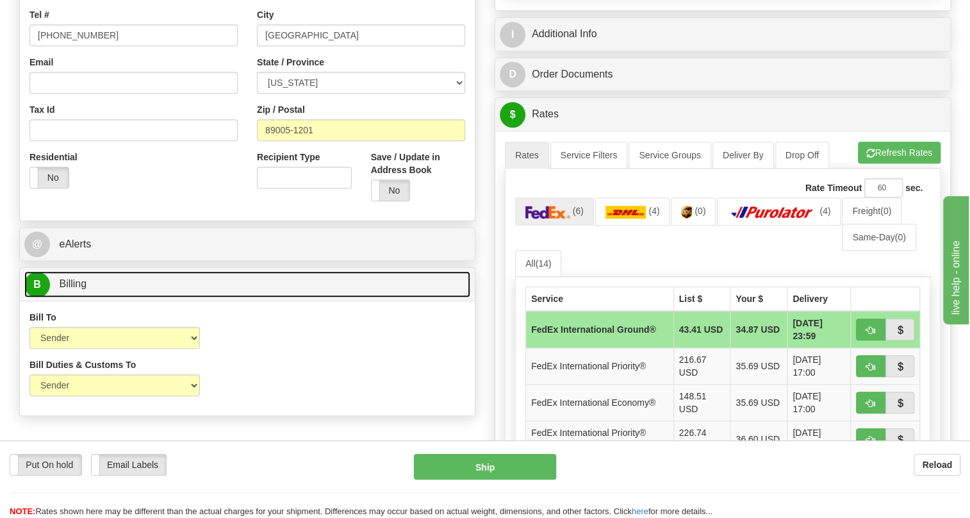
click at [65, 289] on span "Billing" at bounding box center [73, 283] width 28 height 11
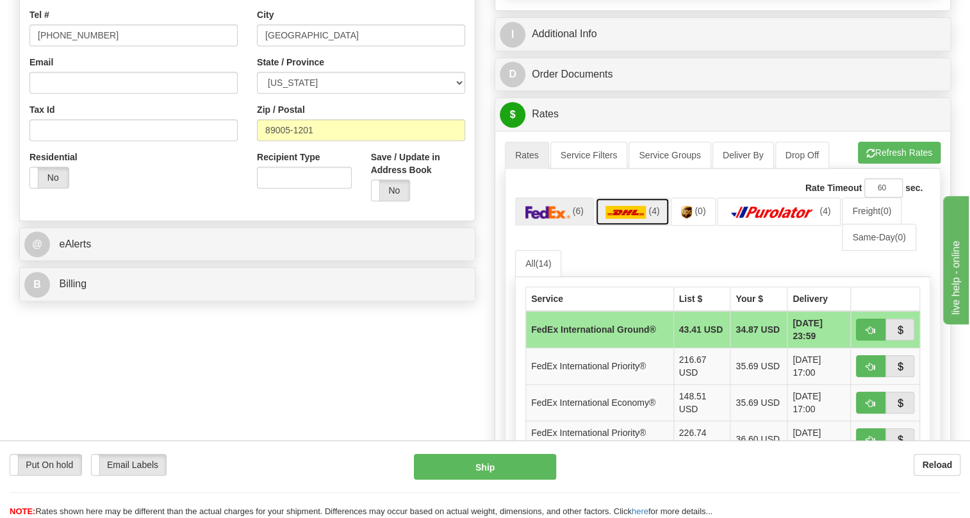
click at [638, 219] on img at bounding box center [626, 212] width 41 height 13
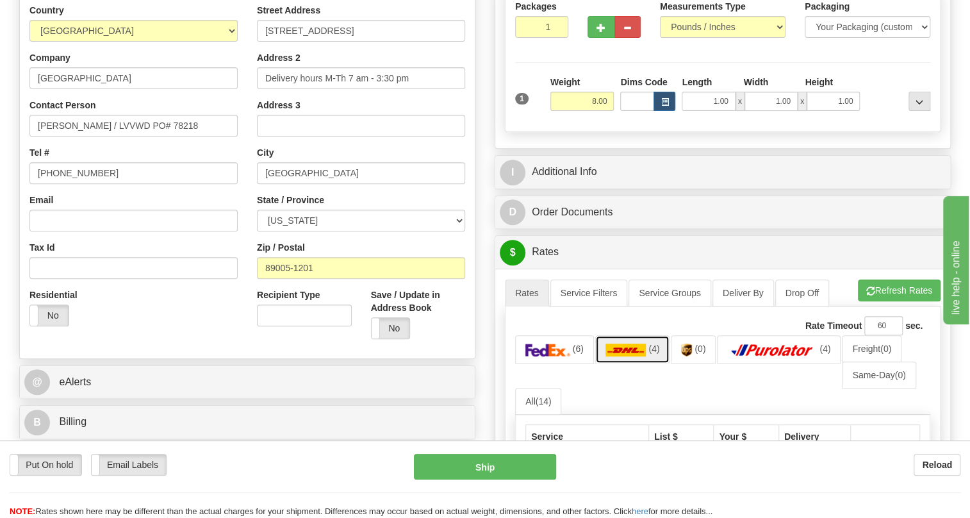
scroll to position [174, 0]
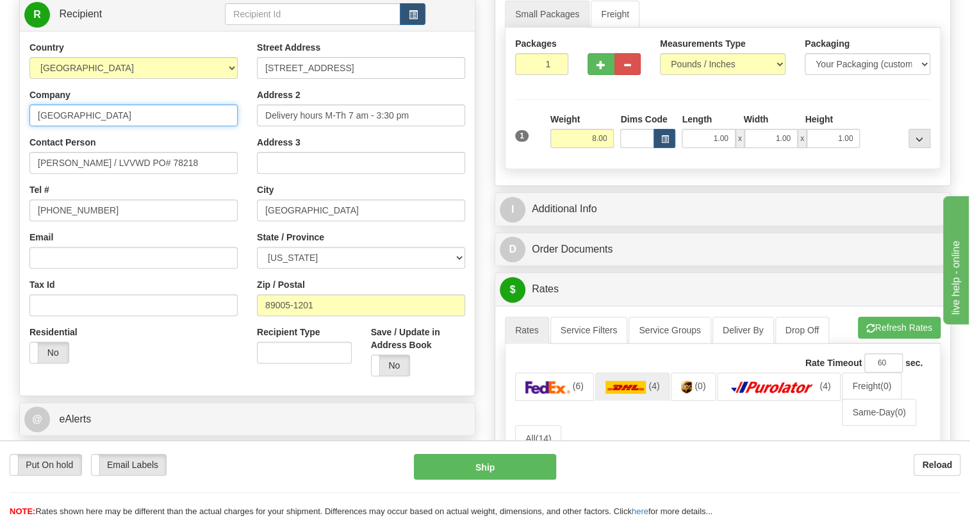
drag, startPoint x: 161, startPoint y: 142, endPoint x: 37, endPoint y: 153, distance: 124.2
click at [37, 126] on input "Las Vegas Valley Water District" at bounding box center [133, 115] width 208 height 22
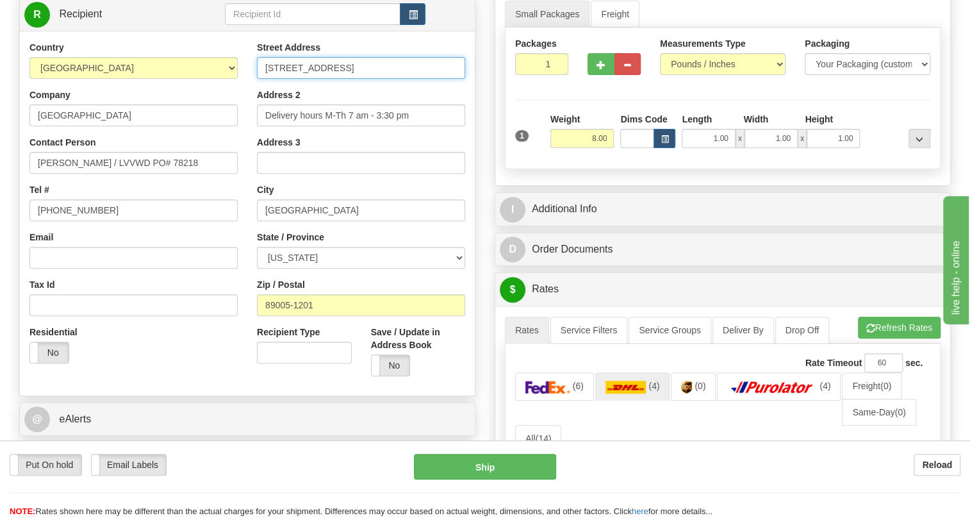
drag, startPoint x: 353, startPoint y: 98, endPoint x: 256, endPoint y: 104, distance: 97.6
click at [256, 104] on div "Street Address 243 Lakeshore Road Address 2 Delivery hours M-Th 7 am - 3:30 pm …" at bounding box center [360, 213] width 227 height 345
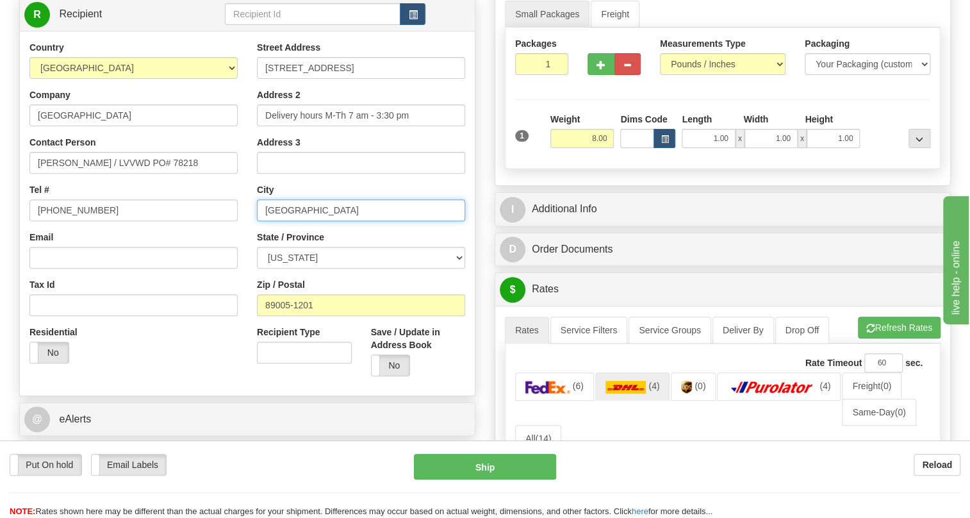
drag, startPoint x: 334, startPoint y: 239, endPoint x: 262, endPoint y: 236, distance: 71.8
click at [262, 221] on input "BOULDER CITY" at bounding box center [361, 210] width 208 height 22
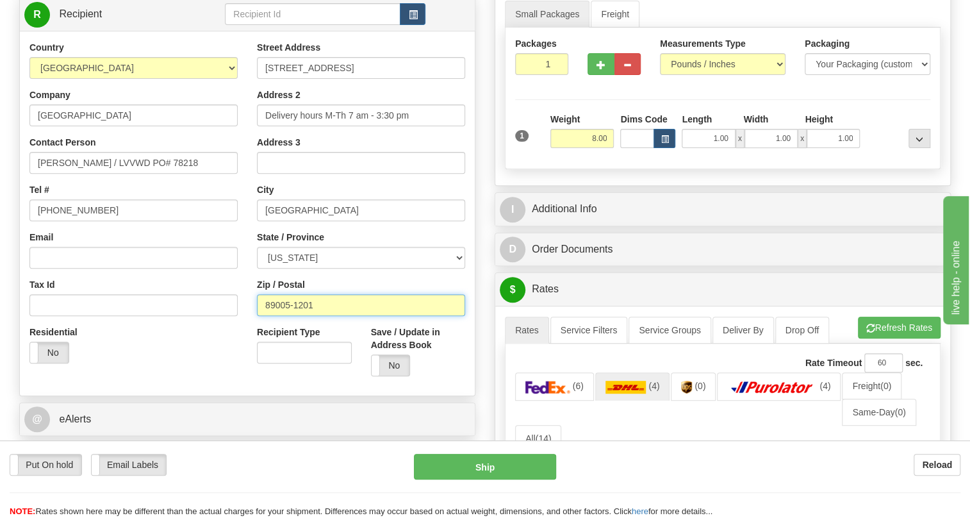
drag, startPoint x: 313, startPoint y: 334, endPoint x: 266, endPoint y: 334, distance: 47.4
click at [266, 316] on input "89005-1201" at bounding box center [361, 305] width 208 height 22
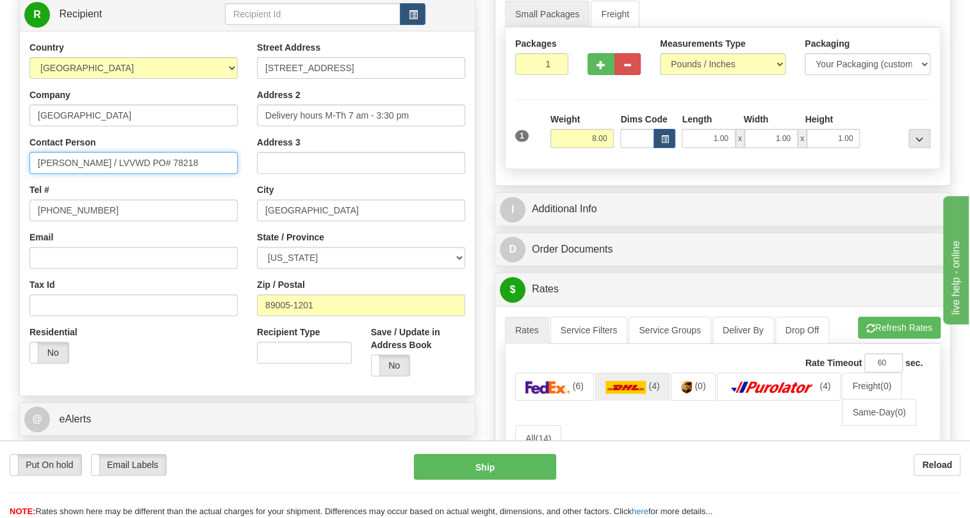
drag, startPoint x: 79, startPoint y: 192, endPoint x: 38, endPoint y: 194, distance: 41.0
click at [38, 174] on input "Emily Volk / LVVWD PO# 78218" at bounding box center [133, 163] width 208 height 22
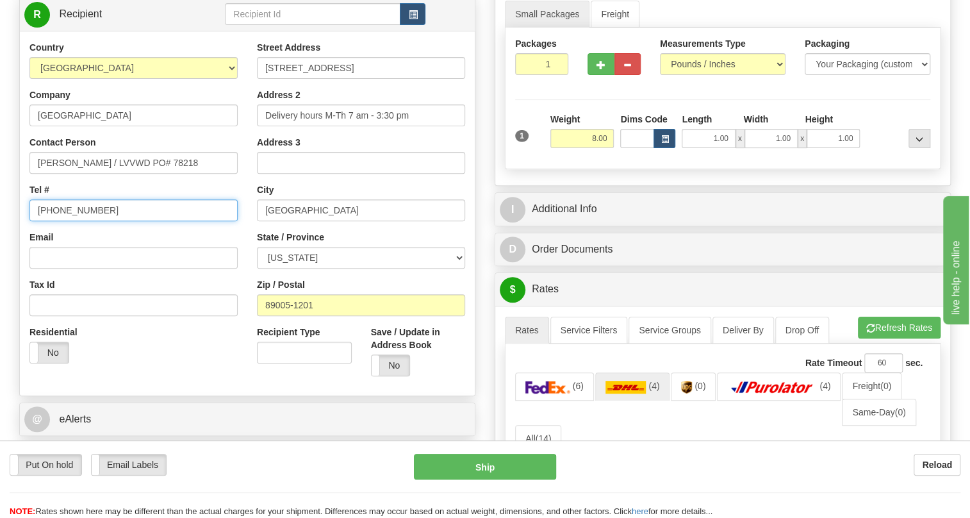
drag, startPoint x: 99, startPoint y: 238, endPoint x: 29, endPoint y: 239, distance: 69.2
click at [29, 221] on input "702-258-2421" at bounding box center [133, 210] width 208 height 22
click at [179, 213] on div "Tel # 702-258-2421" at bounding box center [133, 202] width 208 height 38
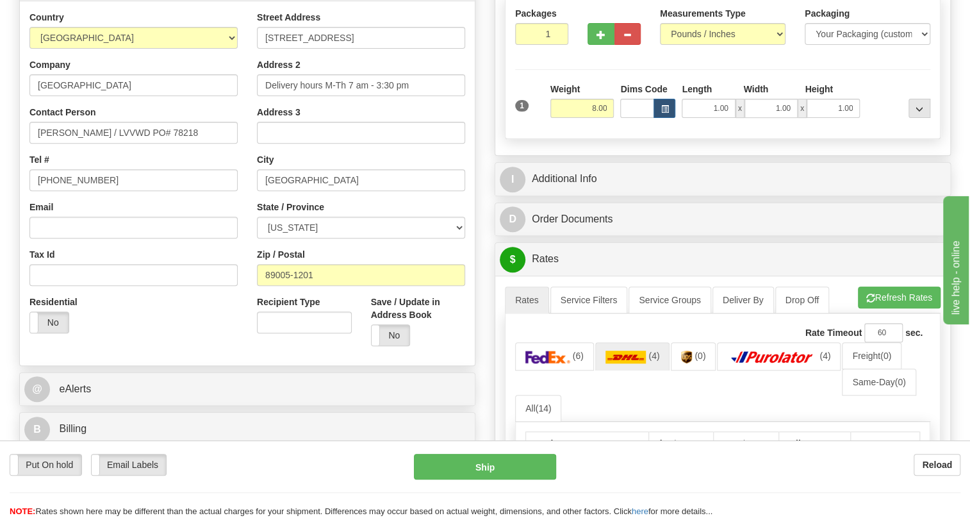
scroll to position [233, 0]
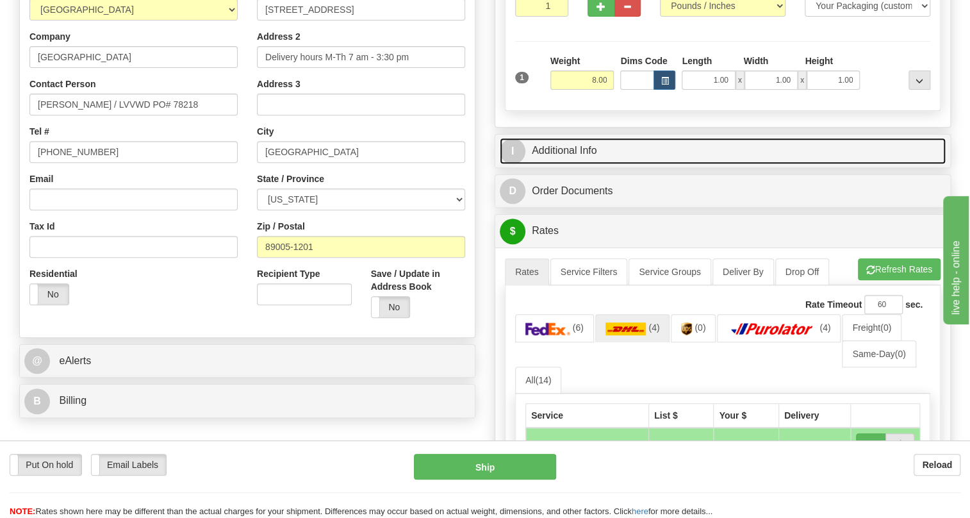
click at [565, 164] on link "I Additional Info" at bounding box center [723, 151] width 446 height 26
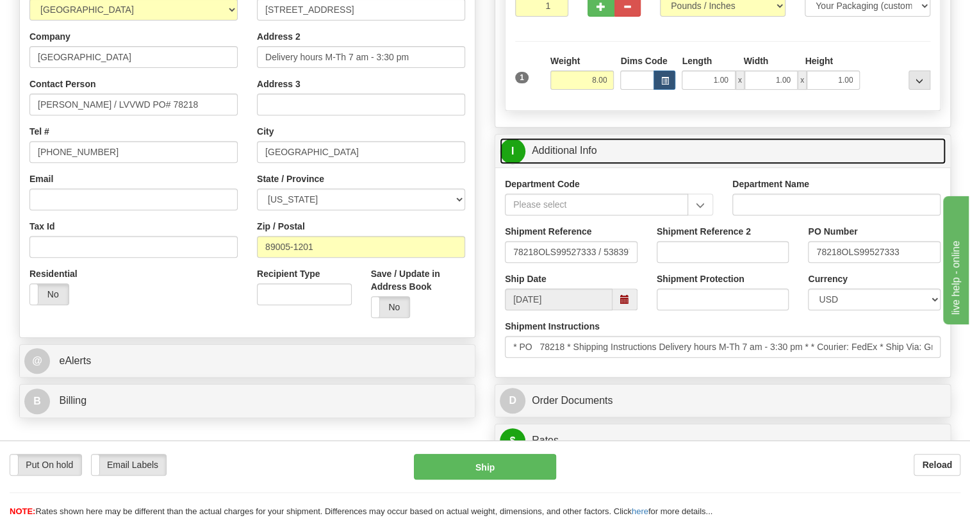
click at [563, 164] on link "I Additional Info" at bounding box center [723, 151] width 446 height 26
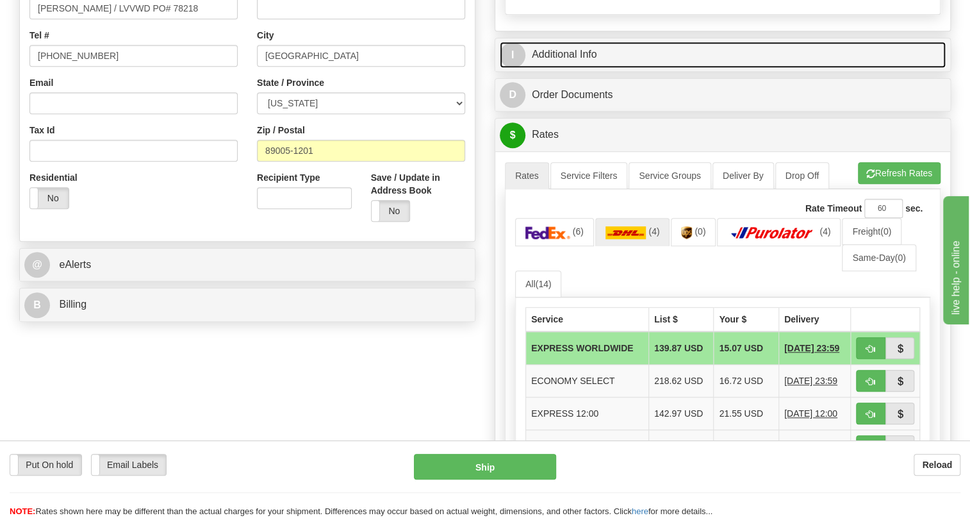
scroll to position [349, 0]
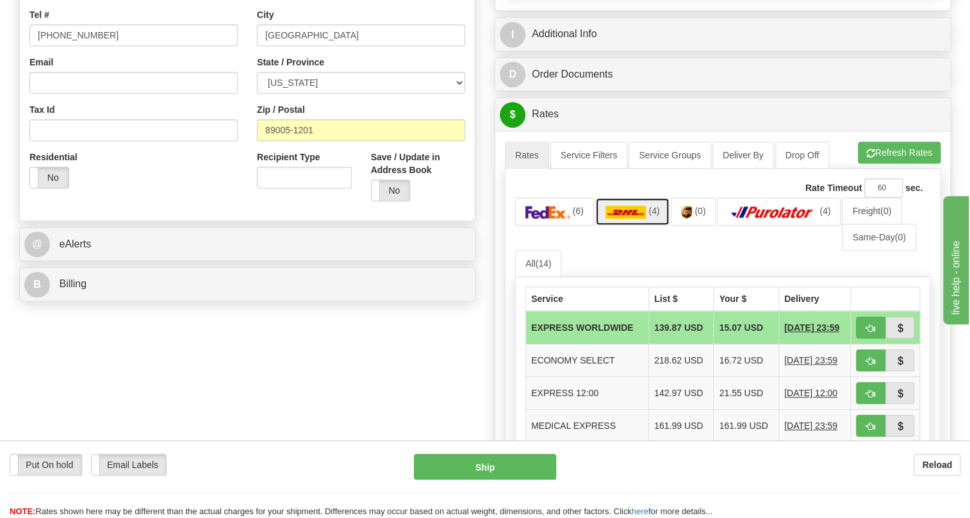
click at [626, 219] on img at bounding box center [626, 212] width 41 height 13
click at [537, 219] on img at bounding box center [547, 212] width 45 height 13
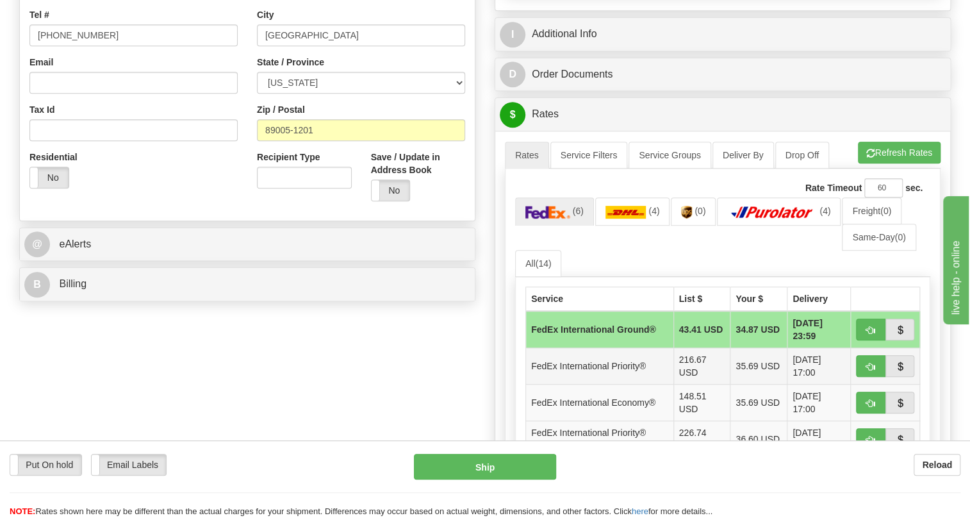
click at [602, 384] on td "FedEx International Priority®" at bounding box center [600, 366] width 148 height 37
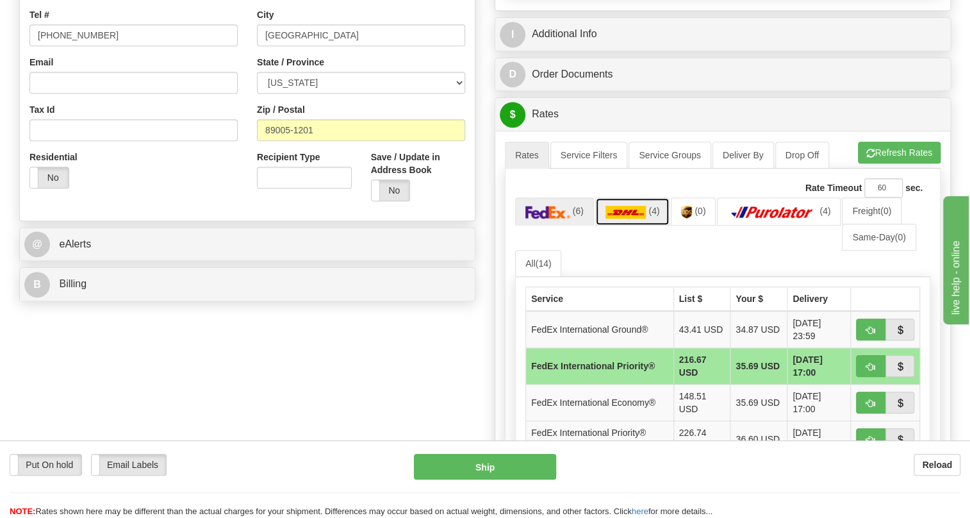
click at [617, 219] on img at bounding box center [626, 212] width 41 height 13
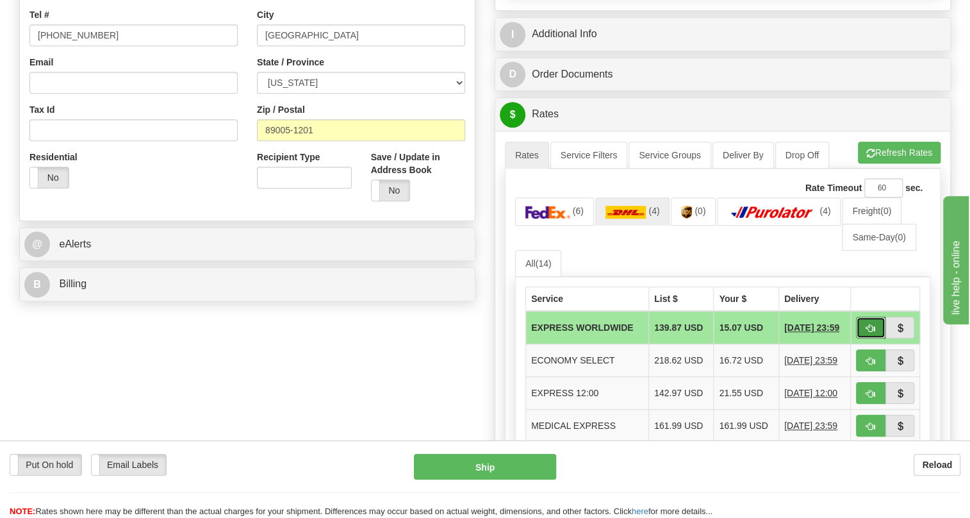
click at [871, 333] on span "button" at bounding box center [870, 328] width 9 height 8
type input "P"
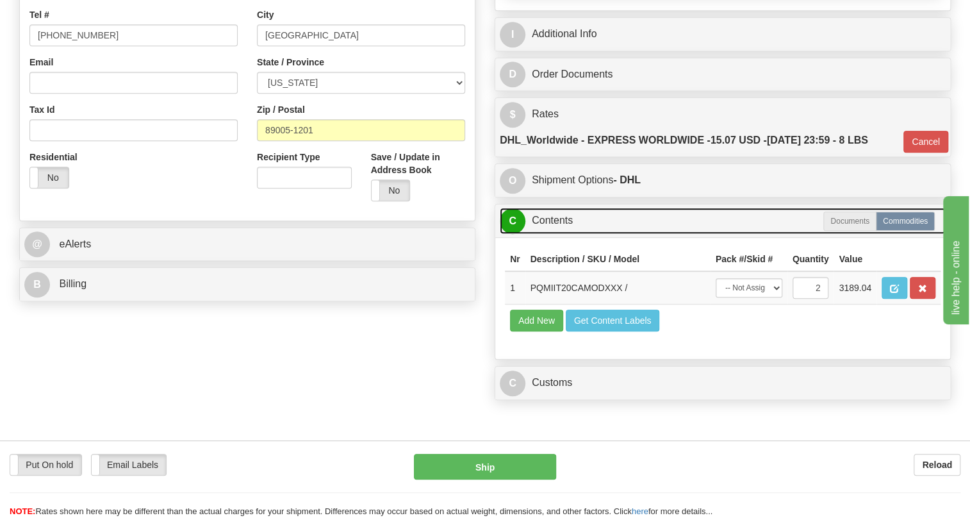
click at [553, 234] on link "C Contents" at bounding box center [723, 221] width 446 height 26
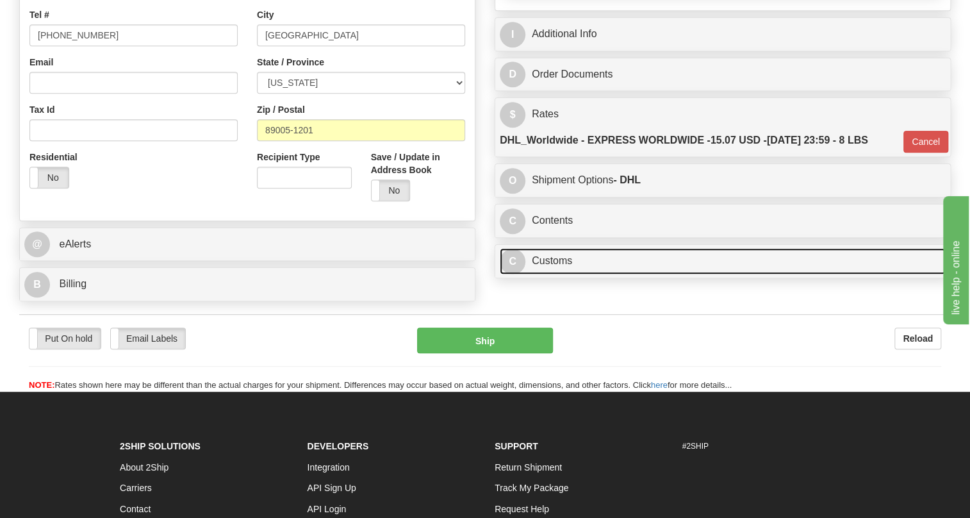
click at [561, 274] on link "C Customs" at bounding box center [723, 261] width 446 height 26
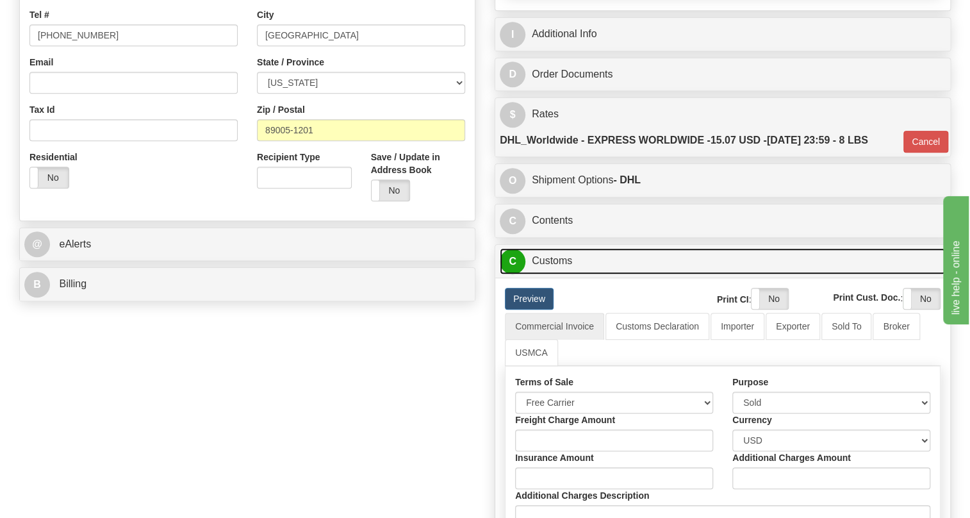
click at [554, 274] on link "C Customs" at bounding box center [723, 261] width 446 height 26
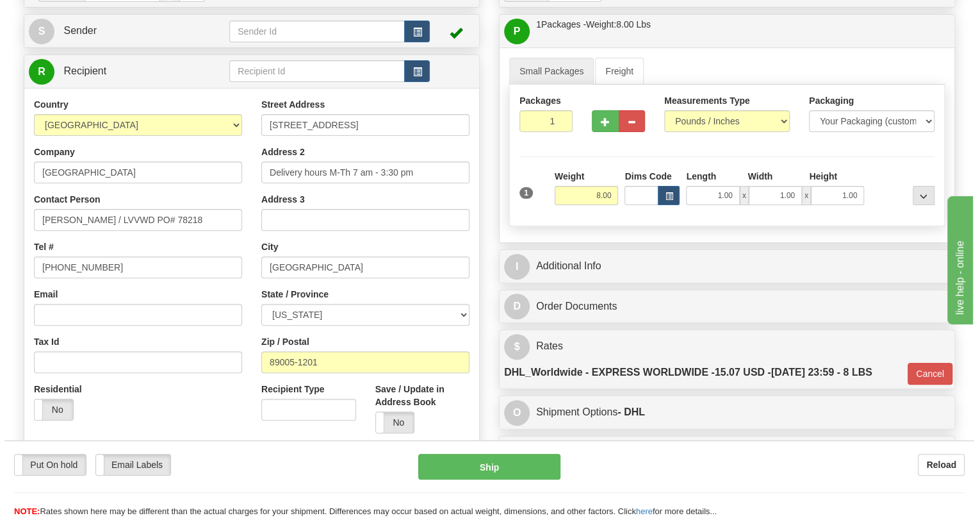
scroll to position [116, 0]
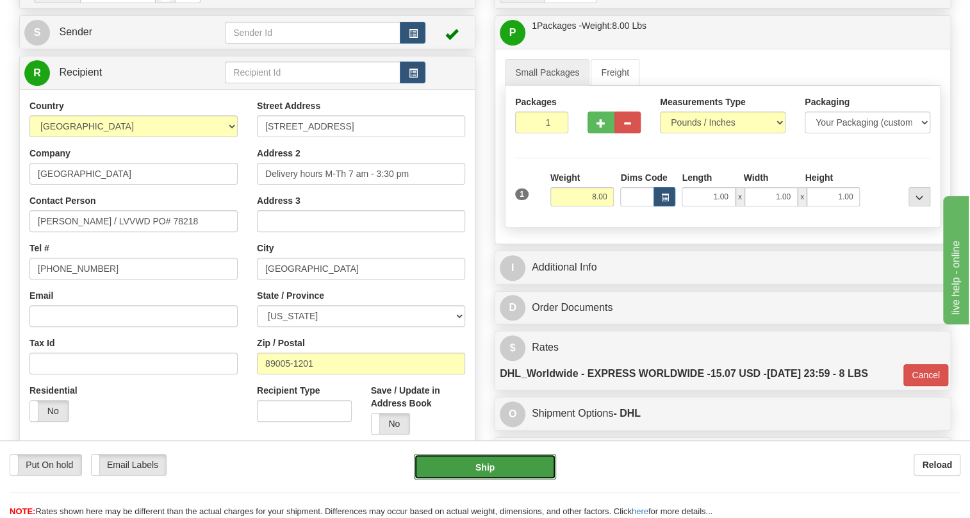
click at [494, 466] on button "Ship" at bounding box center [485, 467] width 142 height 26
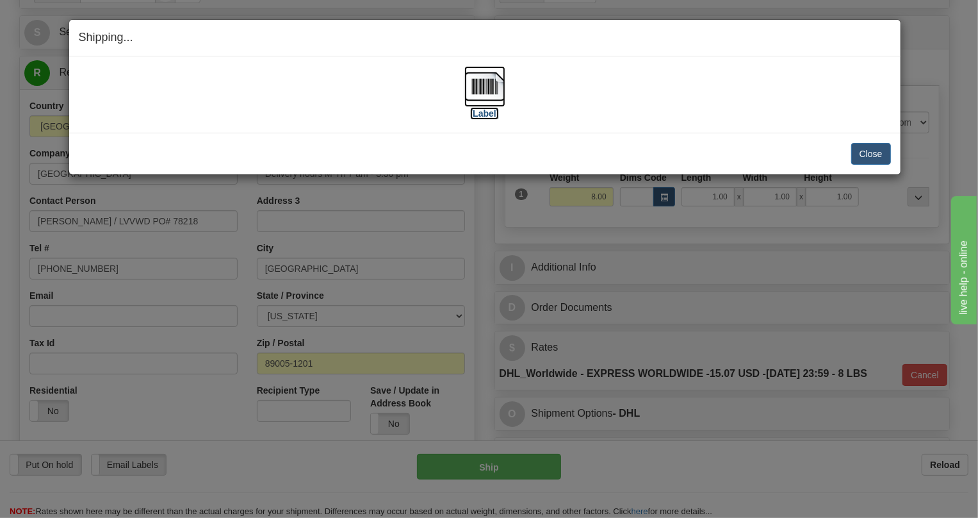
click at [496, 83] on img at bounding box center [485, 86] width 41 height 41
click at [870, 155] on button "Close" at bounding box center [872, 154] width 40 height 22
